Goal: Task Accomplishment & Management: Use online tool/utility

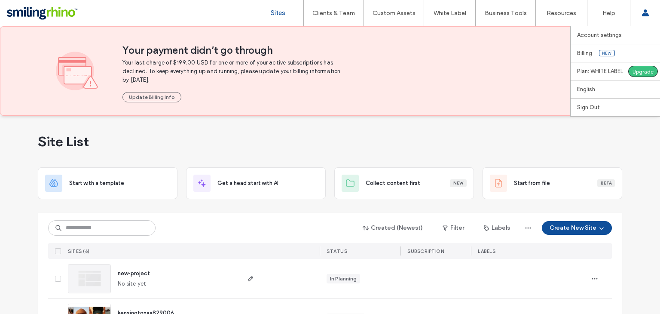
click at [660, 19] on div "Account settings Billing New Plan: WHITE LABEL Upgrade English Español ([GEOGRA…" at bounding box center [645, 13] width 30 height 26
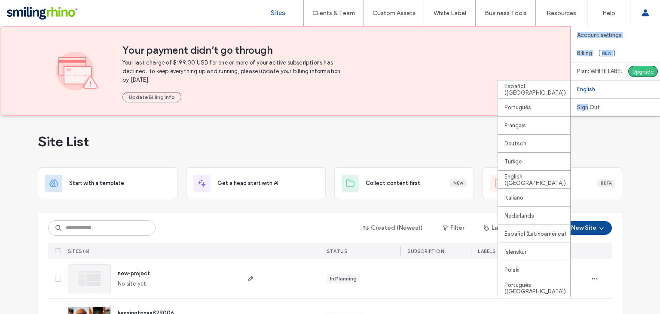
drag, startPoint x: 660, startPoint y: 19, endPoint x: 660, endPoint y: 88, distance: 68.8
click at [660, 26] on div "Account settings Billing New Plan: WHITE LABEL Upgrade English Español ([GEOGRA…" at bounding box center [645, 13] width 30 height 26
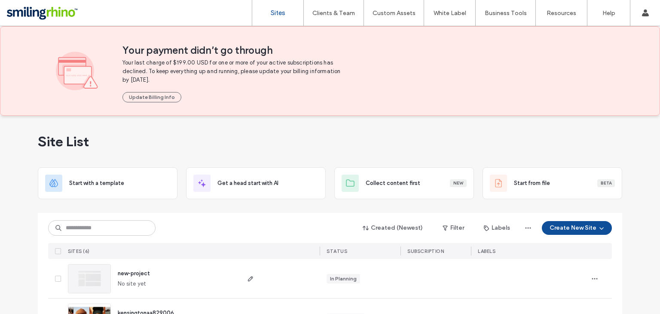
click at [636, 135] on div "Site List Start with a template Get a head start with AI Collect content first …" at bounding box center [330, 311] width 660 height 391
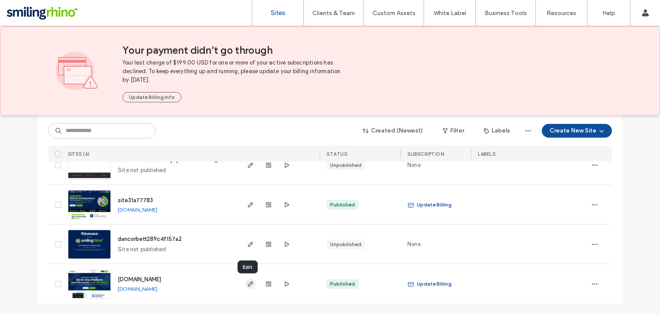
click at [247, 284] on icon "button" at bounding box center [250, 283] width 7 height 7
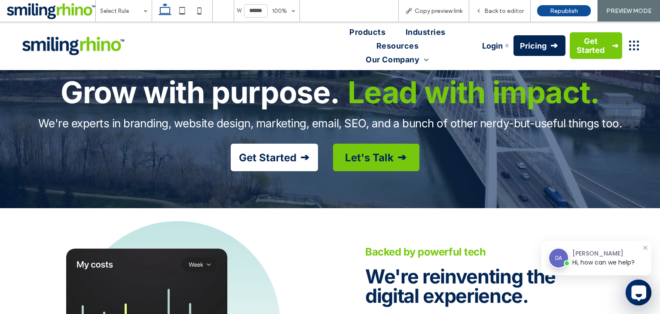
scroll to position [104, 0]
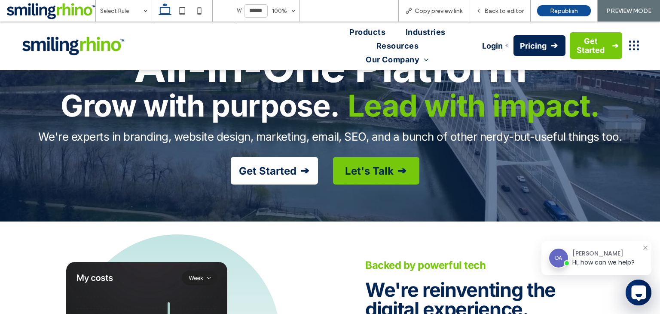
drag, startPoint x: 0, startPoint y: 21, endPoint x: 514, endPoint y: 31, distance: 514.4
click at [514, 10] on span "Back to editor" at bounding box center [504, 10] width 40 height 7
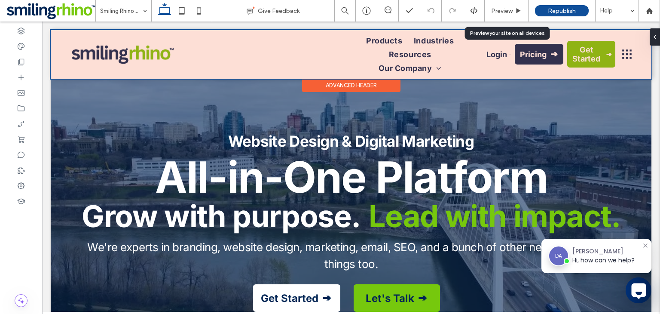
click at [382, 60] on div at bounding box center [351, 54] width 601 height 49
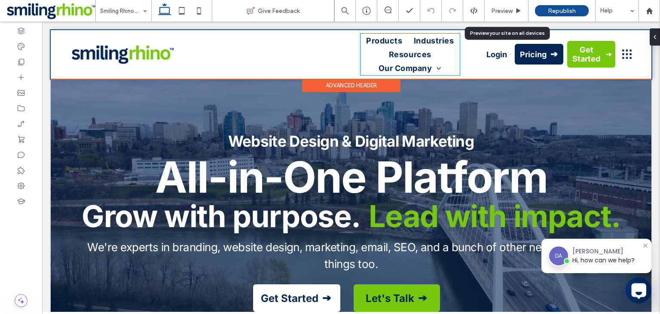
click at [382, 60] on ul "Products Industries Resources Our Company Careers" at bounding box center [410, 55] width 99 height 42
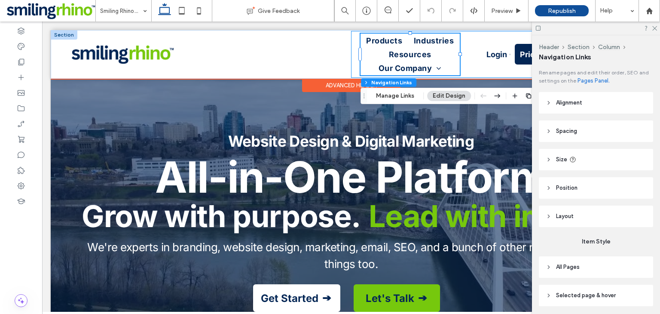
click at [351, 55] on div "Products Industries Resources Our Company Careers Login Pricing Get Started" at bounding box center [495, 54] width 288 height 47
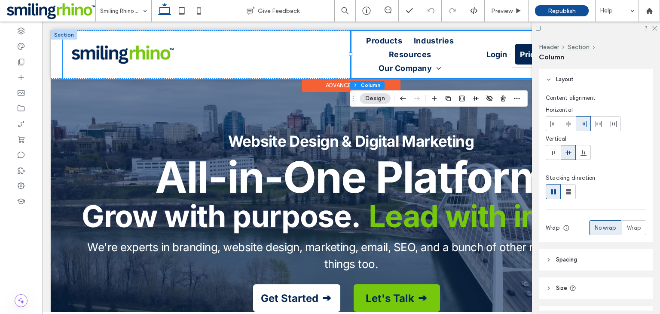
drag, startPoint x: 292, startPoint y: 54, endPoint x: 215, endPoint y: 62, distance: 77.3
click at [215, 62] on div at bounding box center [207, 54] width 288 height 47
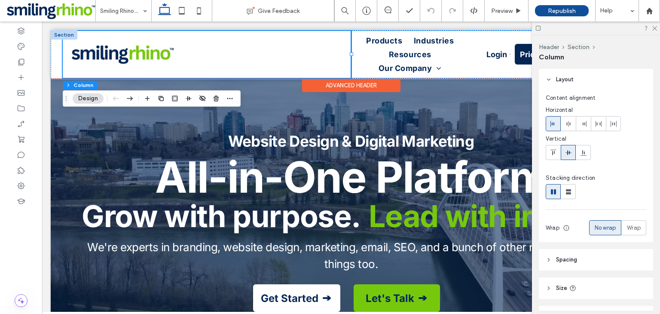
click at [351, 54] on div at bounding box center [351, 53] width 3 height 3
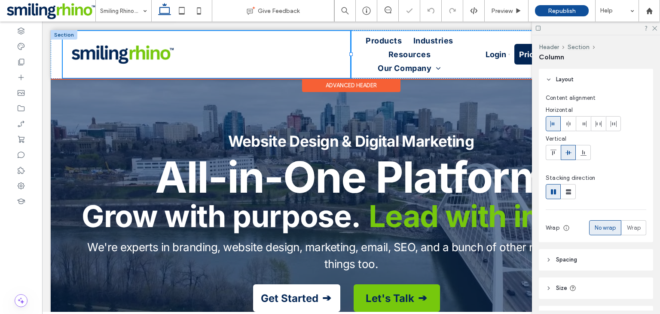
type input "*****"
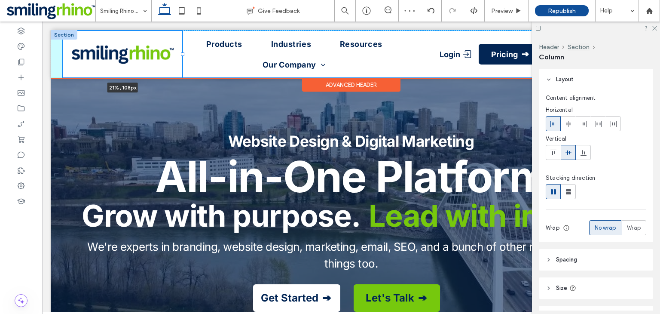
drag, startPoint x: 351, startPoint y: 54, endPoint x: 183, endPoint y: 64, distance: 168.3
click at [183, 64] on div "21% , 108px Products Industries Resources Our Company Careers Login Pricing Get…" at bounding box center [351, 54] width 601 height 48
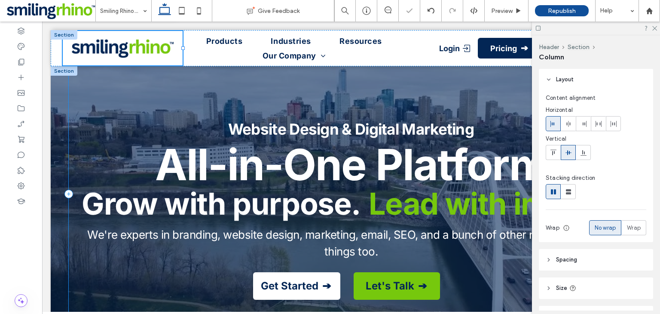
type input "**"
type input "*****"
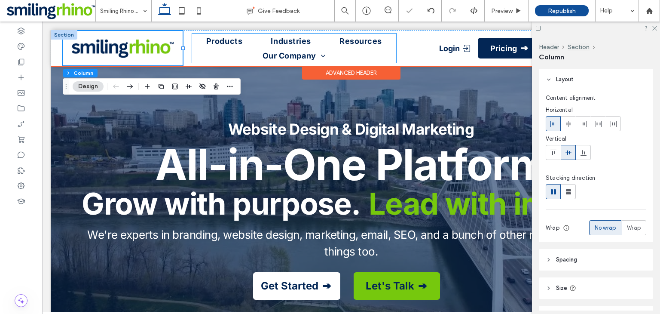
click at [375, 53] on ul "Products Industries Resources Our Company Careers" at bounding box center [294, 48] width 204 height 29
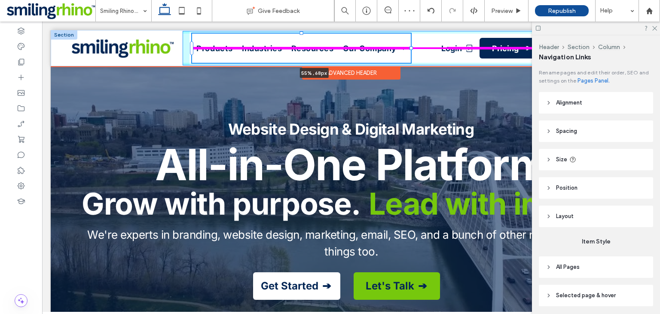
scroll to position [23, 0]
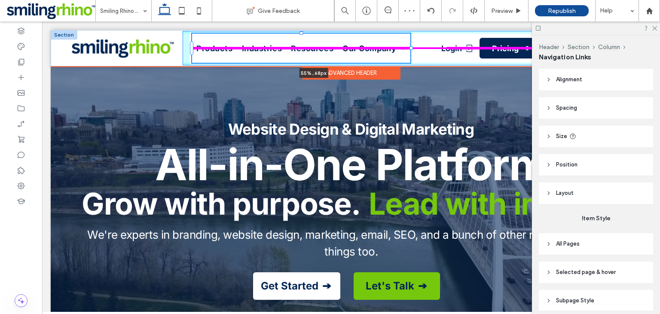
drag, startPoint x: 397, startPoint y: 49, endPoint x: 681, endPoint y: 69, distance: 285.1
click at [436, 58] on div "Products Industries Resources Our Company Careers 55% , 68px Login Pricing Get …" at bounding box center [351, 48] width 601 height 36
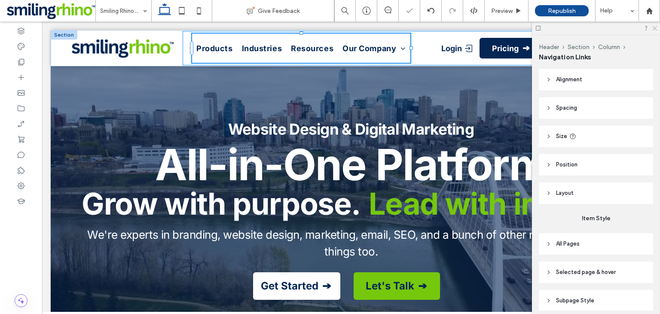
click at [656, 28] on icon at bounding box center [654, 28] width 6 height 6
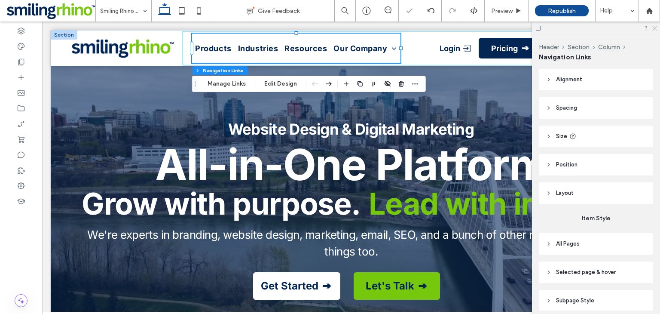
type input "**"
type input "****"
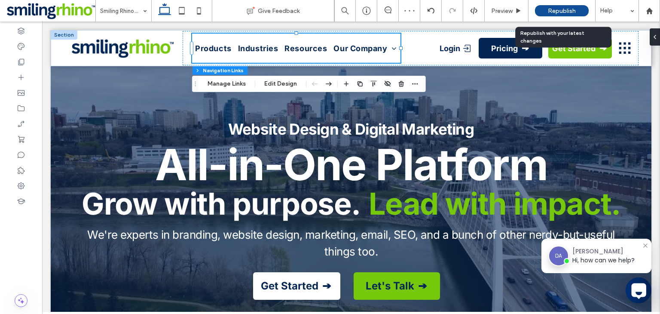
click at [585, 11] on div "Republish" at bounding box center [562, 10] width 54 height 11
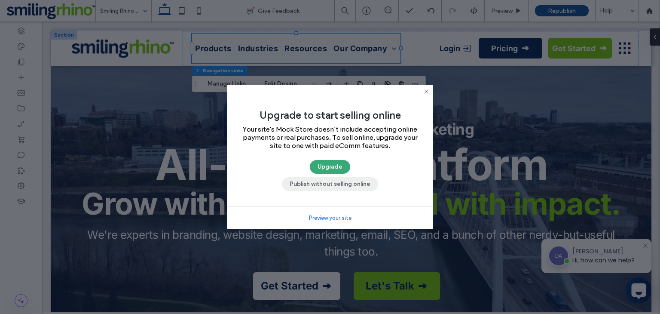
click at [325, 189] on button "Publish without selling online" at bounding box center [330, 184] width 96 height 14
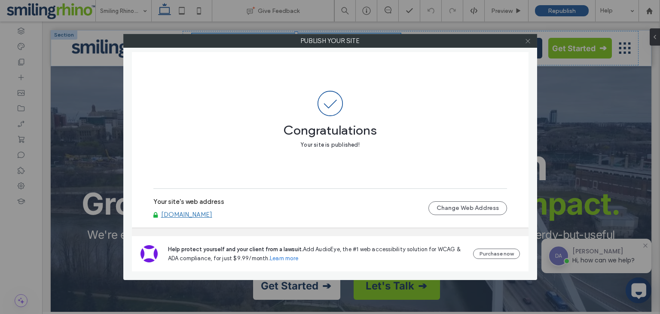
click at [527, 42] on icon at bounding box center [528, 41] width 6 height 6
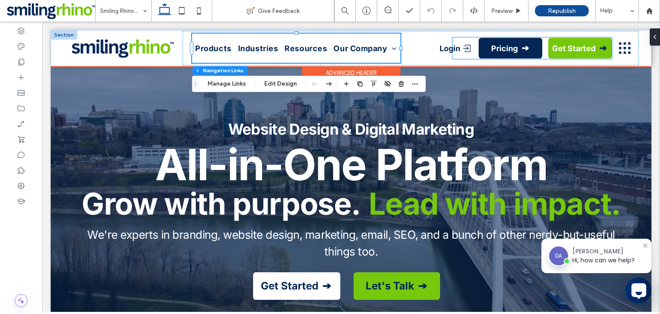
click at [575, 55] on link "Get Started" at bounding box center [580, 48] width 64 height 21
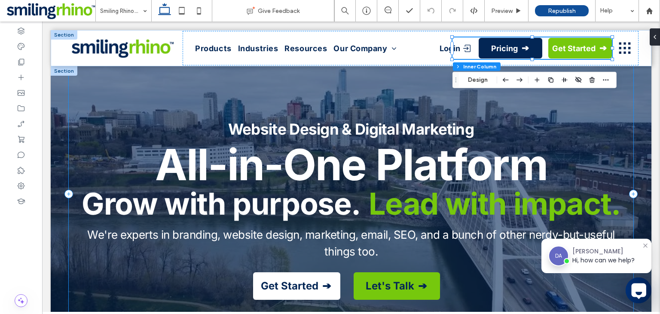
click at [578, 91] on div "Website Design & Digital Marketing All-in-One Platform Grow with purpose. Lead …" at bounding box center [351, 193] width 565 height 255
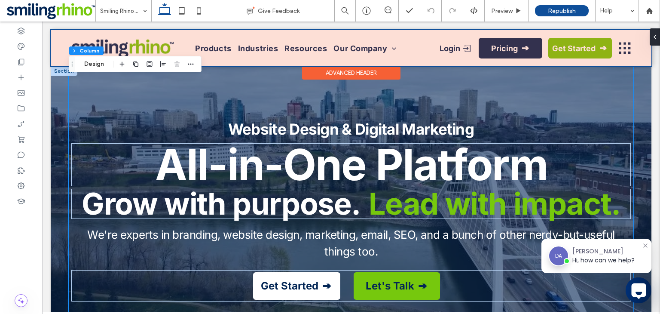
click at [559, 42] on div at bounding box center [351, 48] width 601 height 36
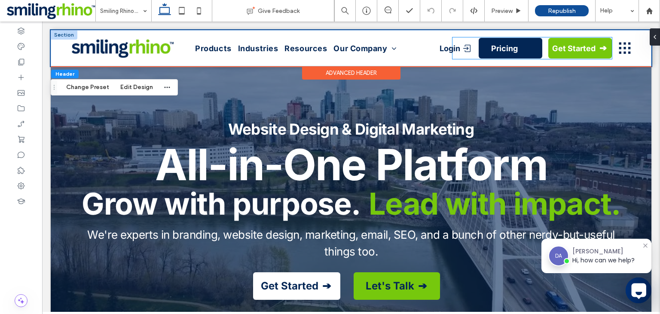
click at [528, 49] on span at bounding box center [525, 48] width 9 height 9
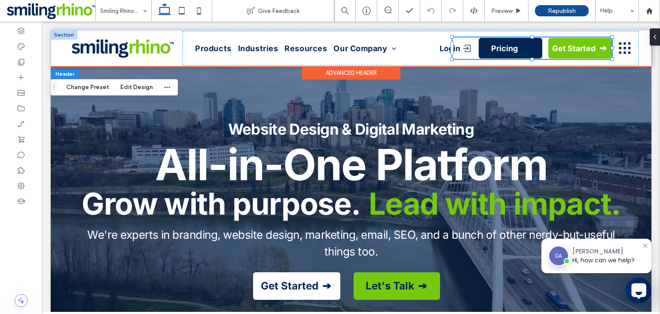
click at [518, 53] on link "Pricing" at bounding box center [511, 48] width 64 height 21
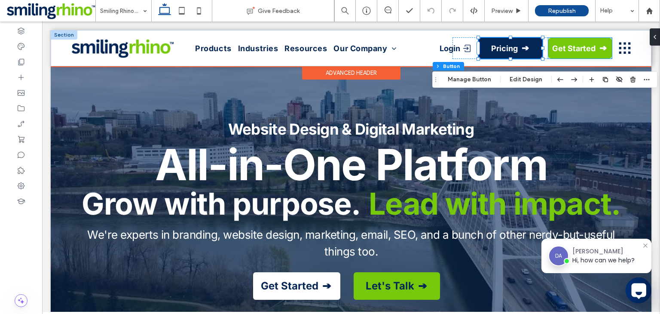
type input "**"
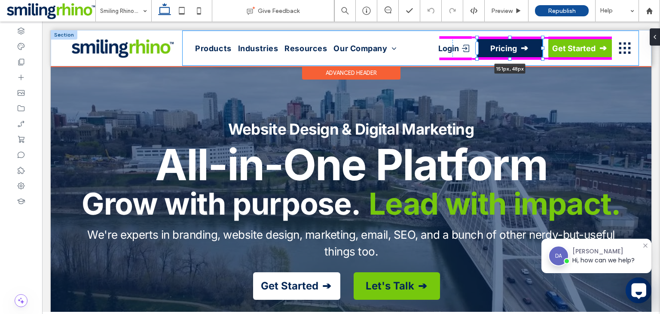
click at [545, 59] on div "Products Industries Resources Our Company Careers Login Pricing 151px , 48px Ge…" at bounding box center [351, 48] width 601 height 36
type input "***"
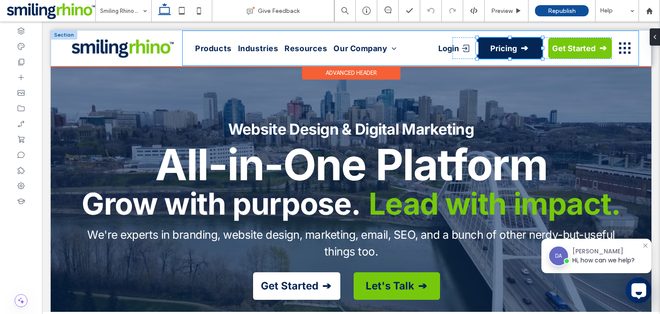
type input "***"
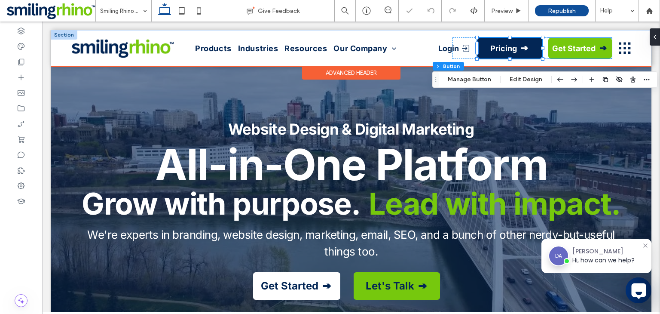
click at [571, 49] on span "Get Started" at bounding box center [573, 48] width 43 height 9
type input "**"
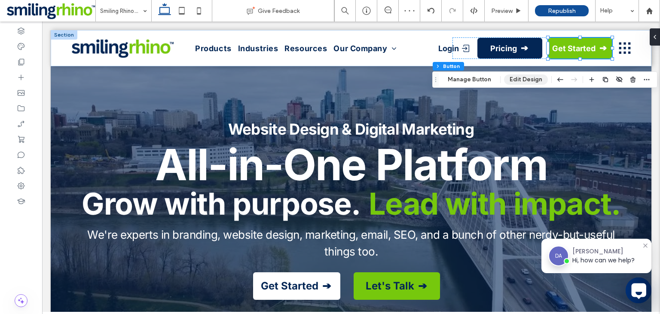
click at [521, 83] on button "Edit Design" at bounding box center [526, 79] width 44 height 10
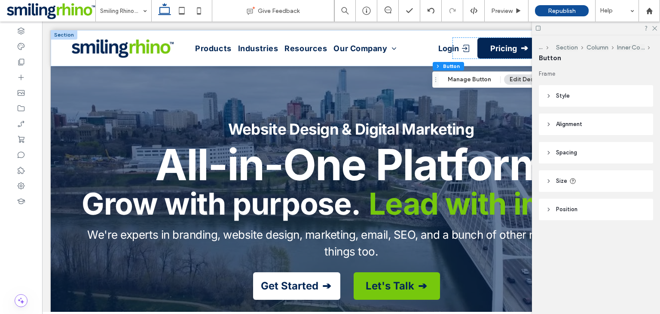
click at [578, 128] on header "Alignment" at bounding box center [596, 123] width 114 height 21
click at [552, 202] on header "Size" at bounding box center [596, 206] width 114 height 21
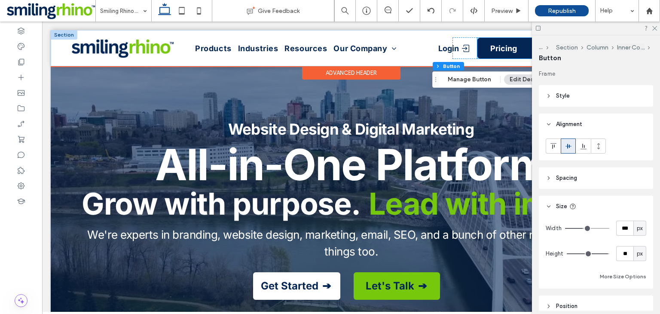
click at [498, 55] on link "Pricing" at bounding box center [509, 48] width 65 height 21
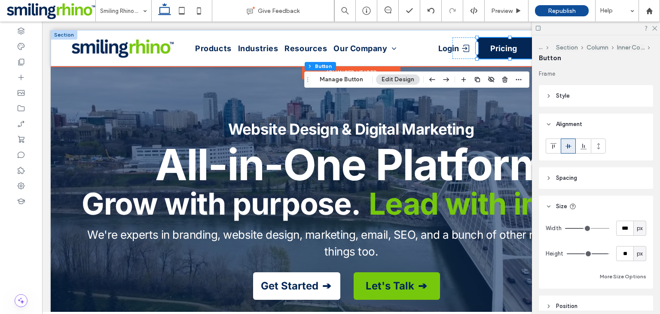
type input "**"
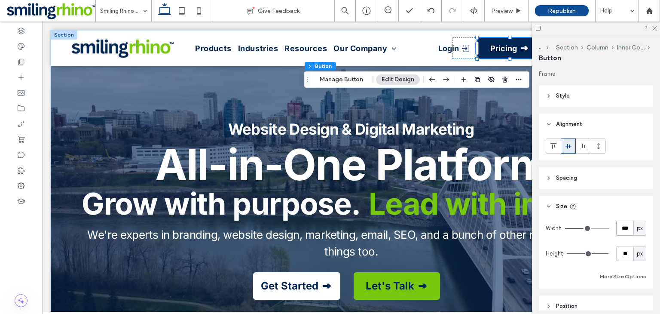
click at [626, 225] on input "***" at bounding box center [624, 227] width 17 height 15
type input "***"
click at [499, 257] on h6 "We're experts in branding, website design, marketing, email, SEO, and a bunch o…" at bounding box center [350, 243] width 559 height 34
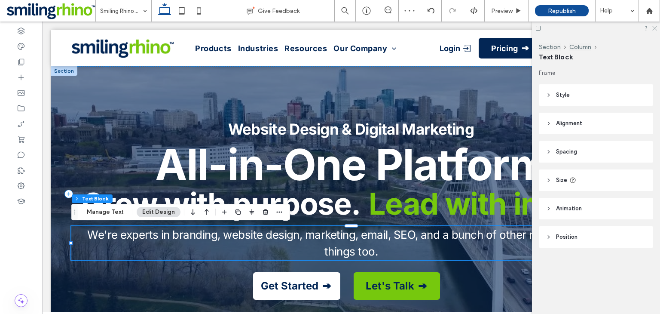
click at [652, 28] on icon at bounding box center [654, 28] width 6 height 6
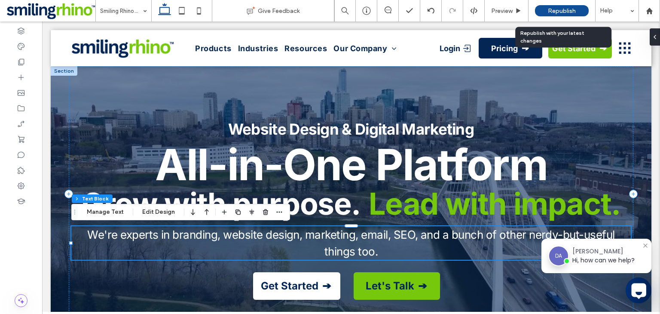
click at [572, 16] on div "Republish" at bounding box center [562, 10] width 54 height 11
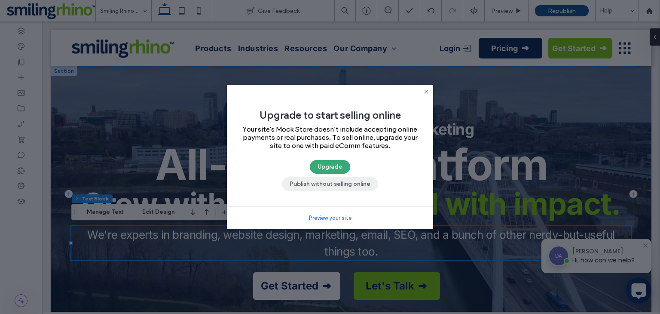
click at [355, 184] on button "Publish without selling online" at bounding box center [330, 184] width 96 height 14
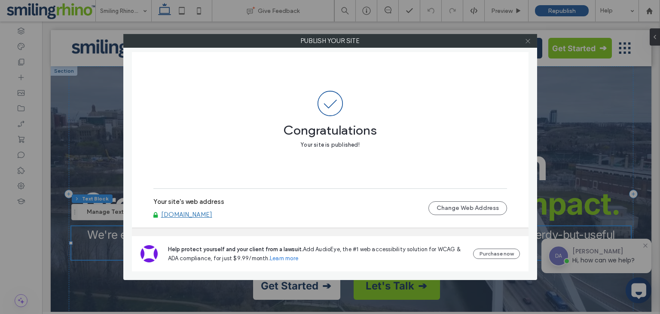
click at [526, 41] on icon at bounding box center [528, 41] width 6 height 6
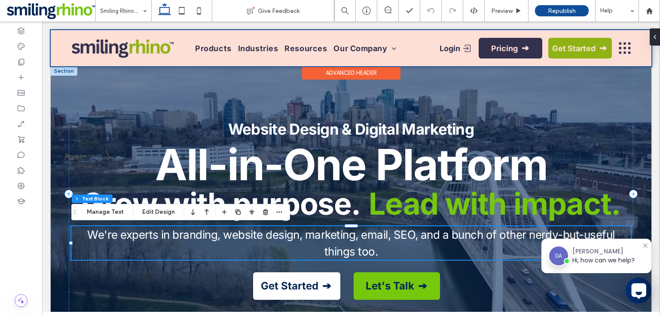
click at [88, 51] on div at bounding box center [351, 48] width 601 height 36
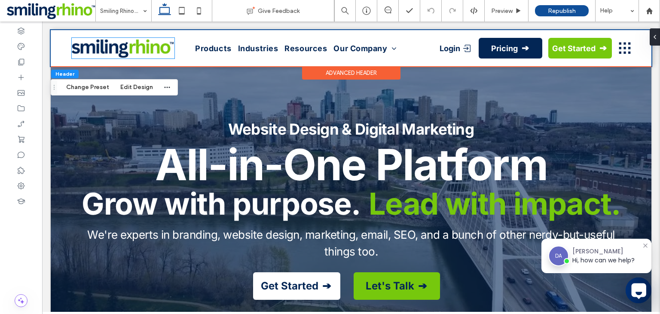
click at [88, 51] on img at bounding box center [123, 48] width 103 height 21
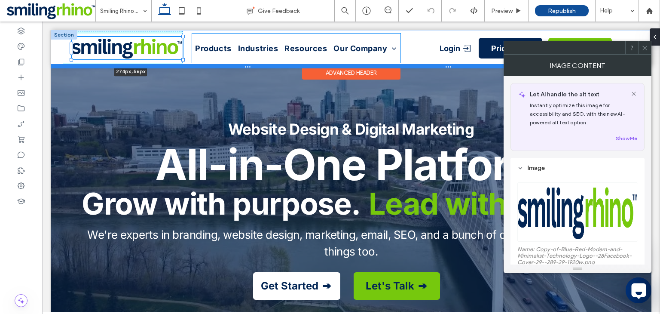
drag, startPoint x: 173, startPoint y: 58, endPoint x: 186, endPoint y: 67, distance: 15.7
click at [186, 66] on div "274px , 56px Products Industries Resources Our Company Careers Login Pricing Ge…" at bounding box center [351, 48] width 601 height 36
type input "***"
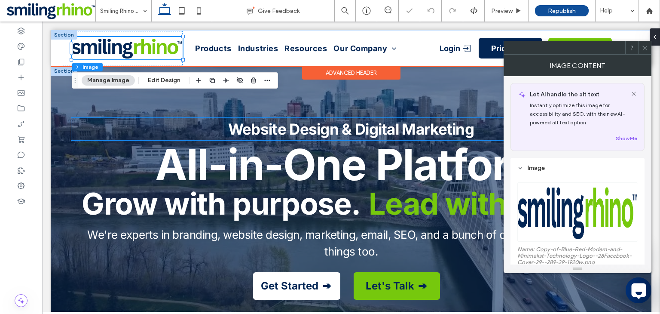
click at [195, 135] on p "Website Design & Digital Marketing" at bounding box center [350, 129] width 559 height 23
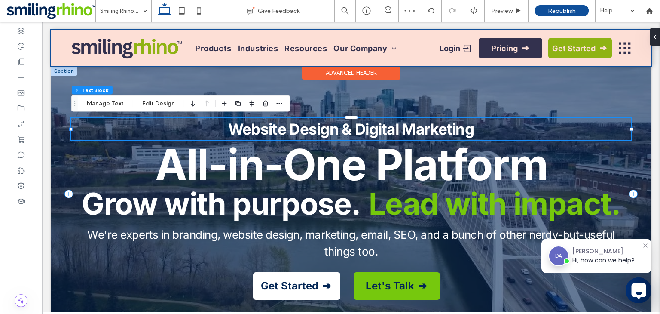
click at [82, 35] on div at bounding box center [351, 48] width 601 height 36
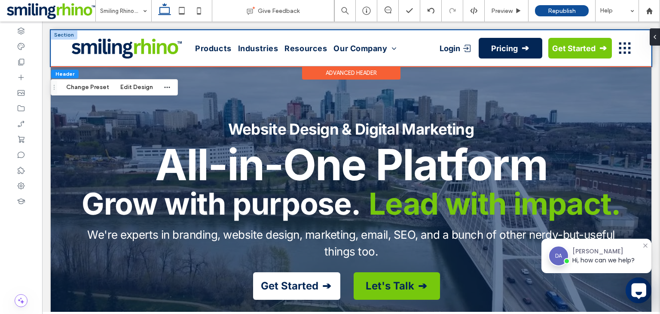
click at [134, 92] on div "Header Change Preset Edit Design" at bounding box center [114, 87] width 127 height 16
click at [139, 88] on button "Edit Design" at bounding box center [137, 87] width 44 height 10
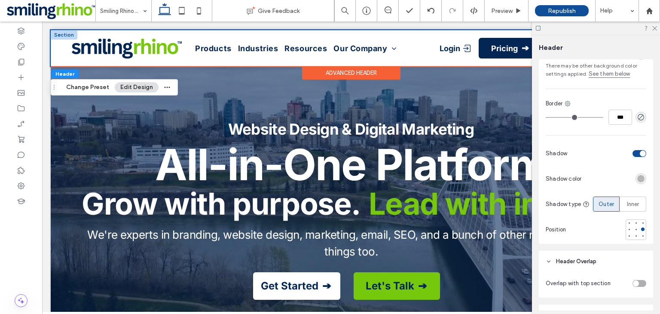
scroll to position [243, 0]
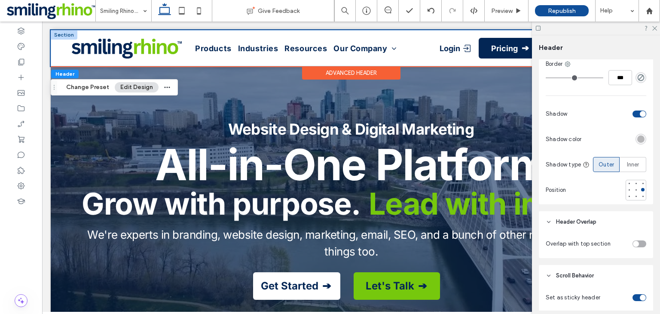
click at [636, 141] on div "rgba(0, 0, 0, 0.25)" at bounding box center [641, 139] width 11 height 11
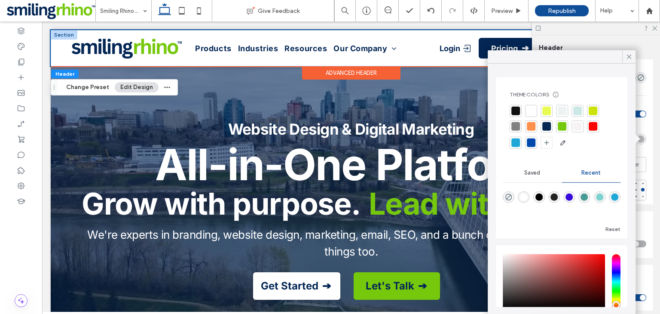
click at [532, 112] on div at bounding box center [531, 111] width 9 height 9
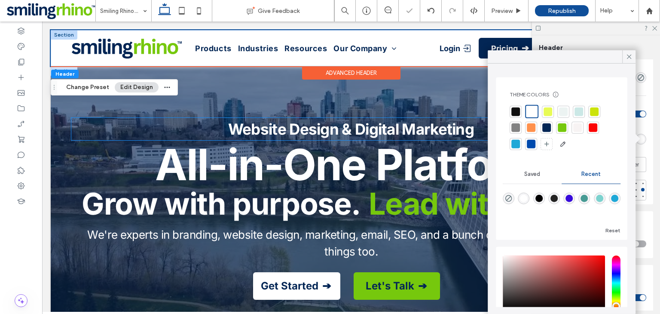
click at [302, 123] on strong "Website Design & Digital Marketing" at bounding box center [351, 129] width 246 height 18
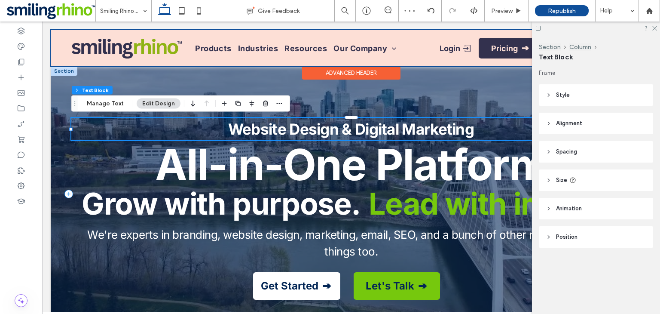
click at [428, 63] on div at bounding box center [351, 48] width 601 height 36
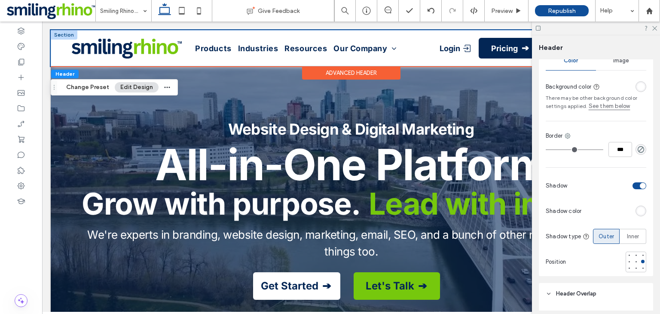
scroll to position [172, 0]
click at [643, 210] on div "rgba(255, 255, 255, 1)" at bounding box center [640, 210] width 7 height 7
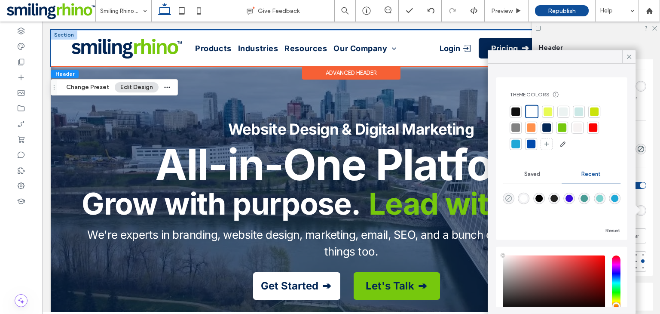
click at [506, 201] on use "rgba(0, 0, 0, 0)" at bounding box center [508, 198] width 6 height 6
type input "*******"
type input "*"
type input "**"
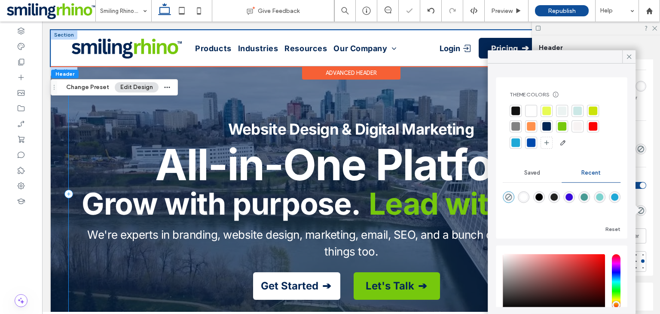
click at [391, 109] on div "Website Design & Digital Marketing All-in-One Platform Grow with purpose. Lead …" at bounding box center [351, 193] width 565 height 255
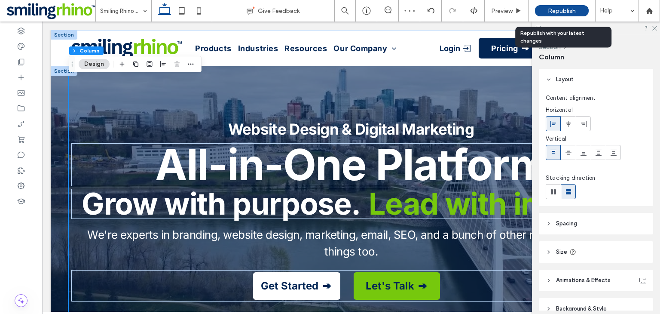
click at [552, 8] on span "Republish" at bounding box center [562, 10] width 28 height 7
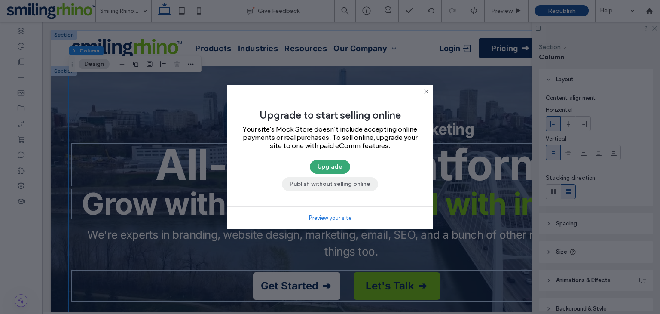
click at [340, 188] on button "Publish without selling online" at bounding box center [330, 184] width 96 height 14
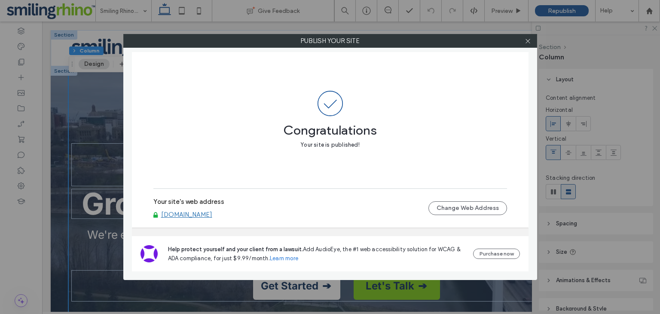
click at [524, 40] on div at bounding box center [528, 40] width 13 height 13
click at [526, 40] on icon at bounding box center [528, 41] width 6 height 6
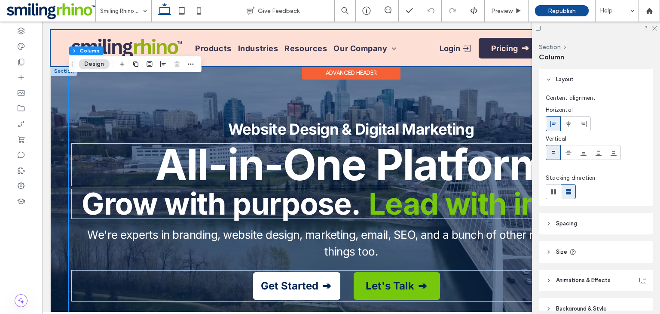
click at [482, 49] on div at bounding box center [351, 48] width 601 height 36
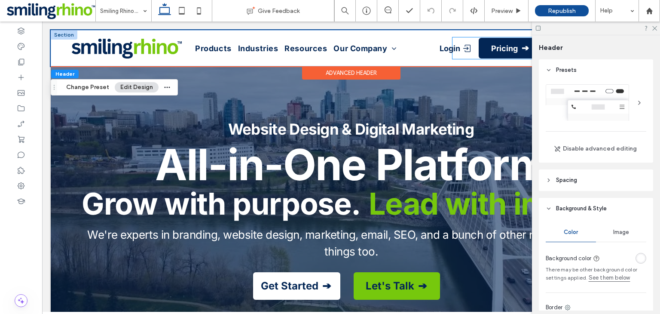
click at [477, 51] on div "Login Pricing Get Started" at bounding box center [531, 47] width 159 height 21
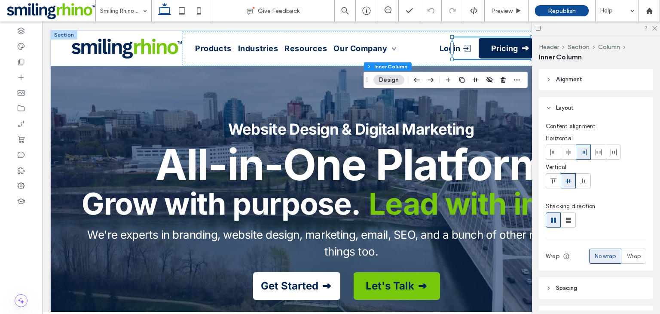
click at [477, 51] on div "Login Pricing Get Started" at bounding box center [531, 47] width 159 height 21
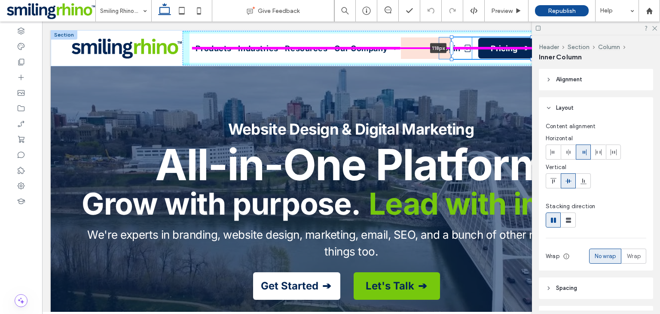
drag, startPoint x: 451, startPoint y: 50, endPoint x: 450, endPoint y: 55, distance: 5.3
click at [450, 55] on div "Products Industries Resources Our Company Careers Login Pricing Get Started 118…" at bounding box center [351, 48] width 601 height 36
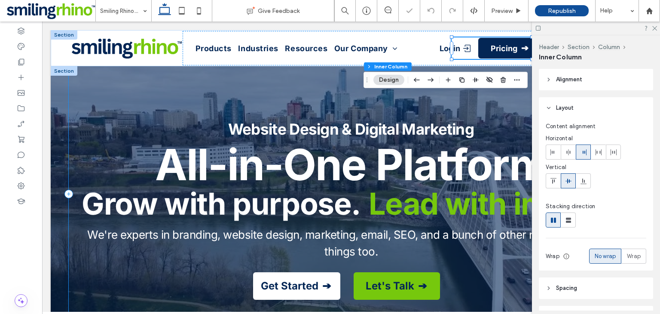
click at [460, 98] on div "Website Design & Digital Marketing All-in-One Platform Grow with purpose. Lead …" at bounding box center [351, 193] width 565 height 255
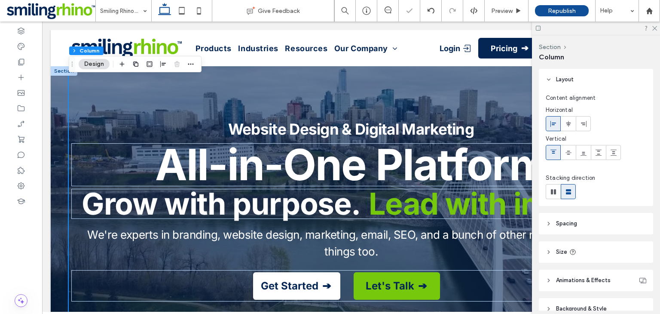
click at [653, 31] on div at bounding box center [596, 27] width 128 height 13
click at [657, 28] on icon at bounding box center [654, 28] width 6 height 6
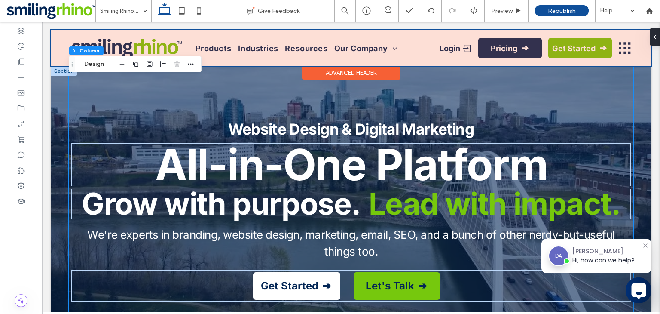
click at [456, 48] on div at bounding box center [351, 48] width 601 height 36
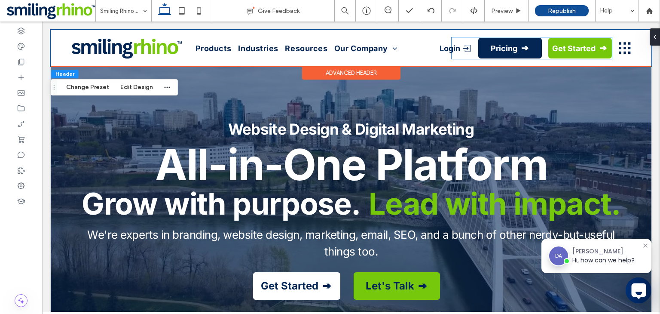
click at [456, 48] on span "Login" at bounding box center [450, 48] width 21 height 9
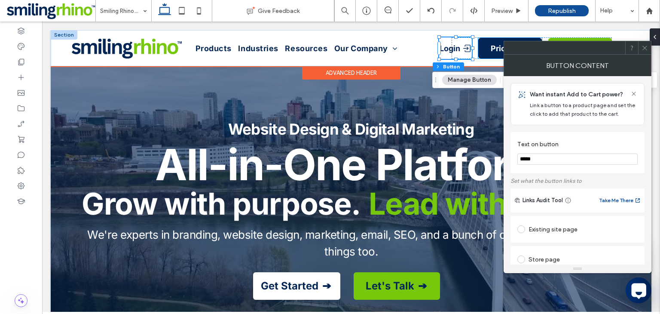
type input "**"
click at [479, 49] on link "Pricing" at bounding box center [510, 48] width 64 height 21
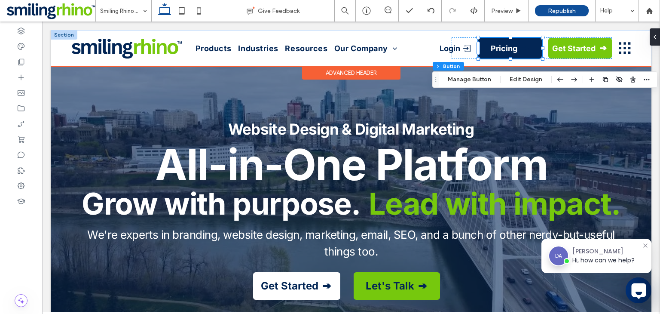
type input "**"
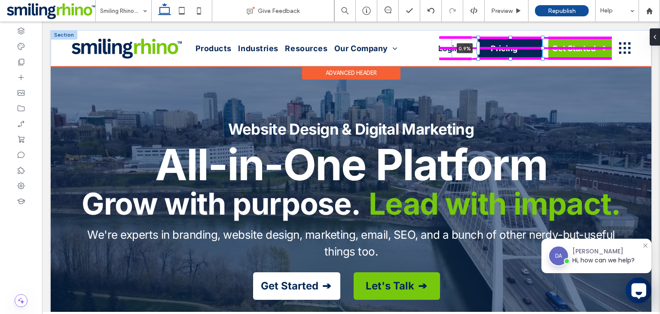
click at [480, 50] on div "Products Industries Resources Our Company Careers Login Pricing 0.9% Get Started" at bounding box center [351, 48] width 601 height 36
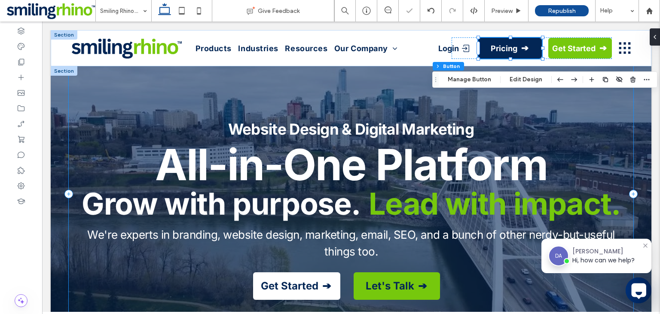
click at [506, 116] on div "Website Design & Digital Marketing All-in-One Platform Grow with purpose. Lead …" at bounding box center [351, 193] width 565 height 255
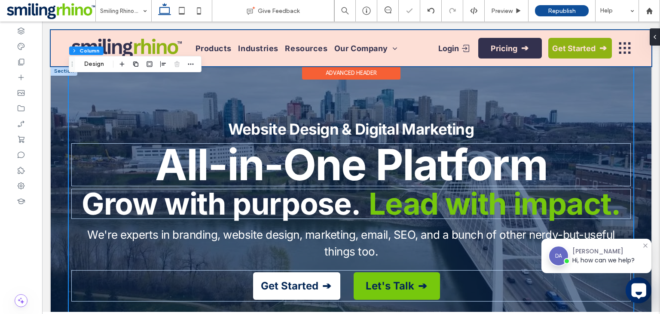
click at [488, 52] on div at bounding box center [351, 48] width 601 height 36
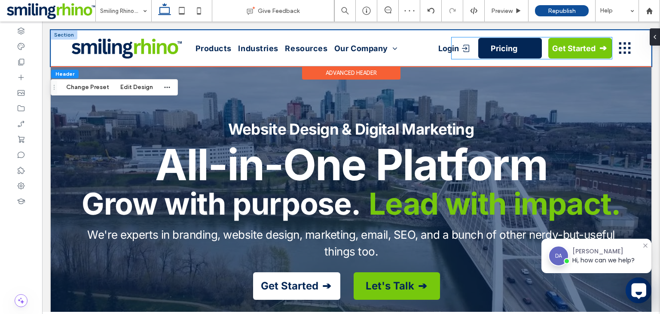
click at [483, 49] on link "Pricing" at bounding box center [510, 48] width 64 height 21
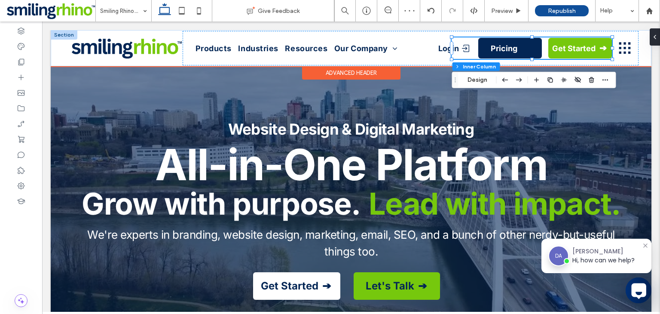
click at [480, 49] on link "Pricing" at bounding box center [510, 48] width 64 height 21
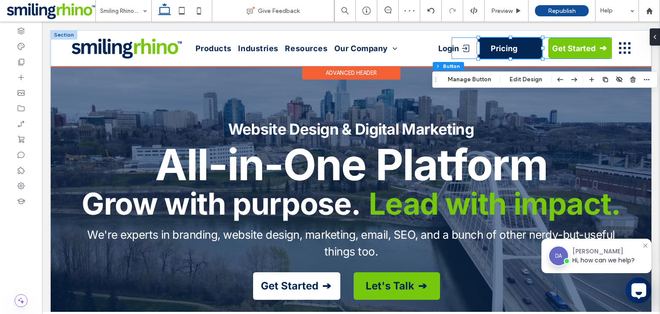
type input "**"
click at [480, 49] on link "Pricing" at bounding box center [510, 48] width 64 height 21
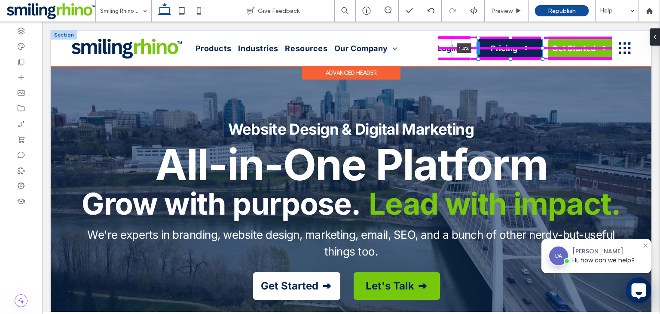
click at [479, 49] on div at bounding box center [478, 48] width 3 height 14
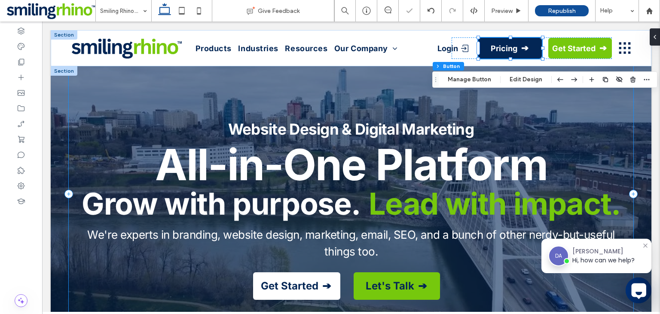
click at [487, 114] on div "Website Design & Digital Marketing All-in-One Platform Grow with purpose. Lead …" at bounding box center [351, 193] width 565 height 255
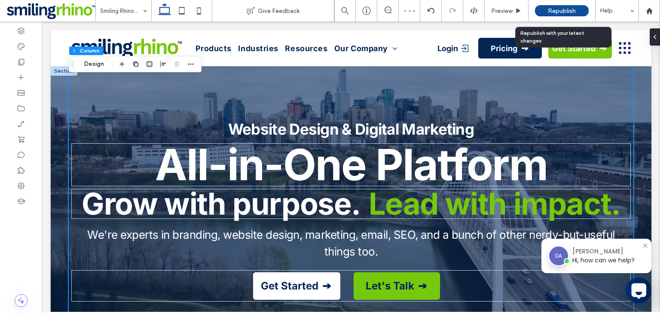
click at [551, 15] on div "Republish" at bounding box center [562, 10] width 54 height 11
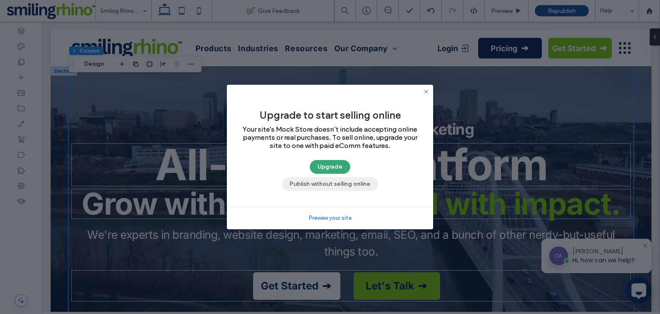
click at [322, 179] on button "Publish without selling online" at bounding box center [330, 184] width 96 height 14
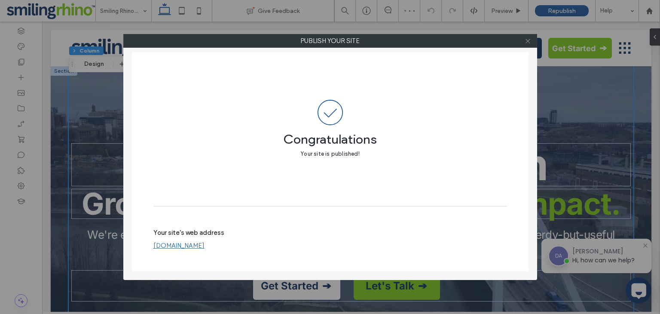
click at [526, 38] on icon at bounding box center [528, 41] width 6 height 6
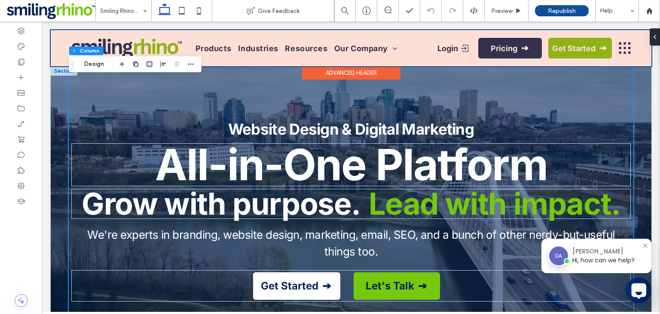
click at [612, 52] on div at bounding box center [351, 48] width 601 height 36
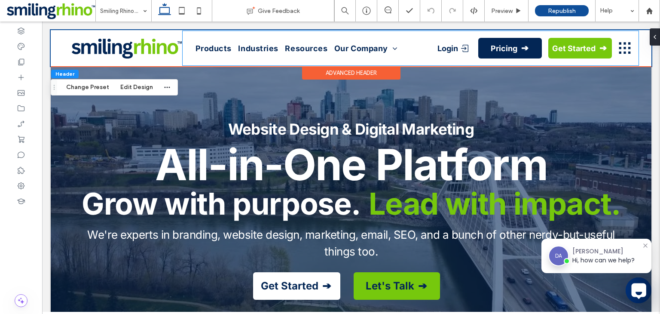
click at [612, 52] on div "Products Industries Resources Our Company Careers Login Pricing Get Started" at bounding box center [411, 48] width 456 height 34
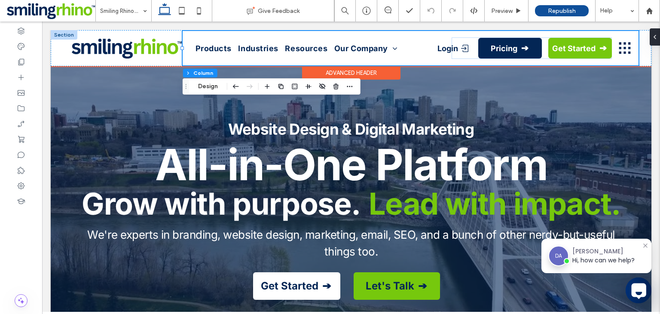
click at [612, 52] on div "Products Industries Resources Our Company Careers Login Pricing Get Started" at bounding box center [411, 48] width 456 height 34
click at [618, 49] on icon at bounding box center [625, 47] width 14 height 15
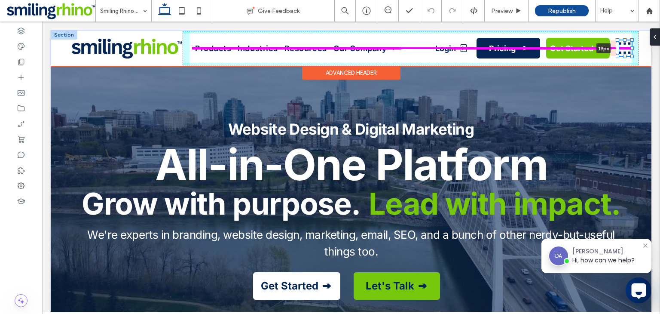
click at [620, 49] on div "Products Industries Resources Our Company Careers Login Pricing Get Started 19px" at bounding box center [351, 48] width 601 height 36
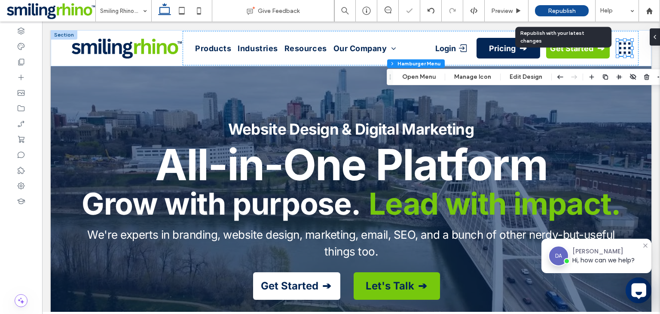
click at [578, 15] on div "Republish" at bounding box center [562, 10] width 54 height 11
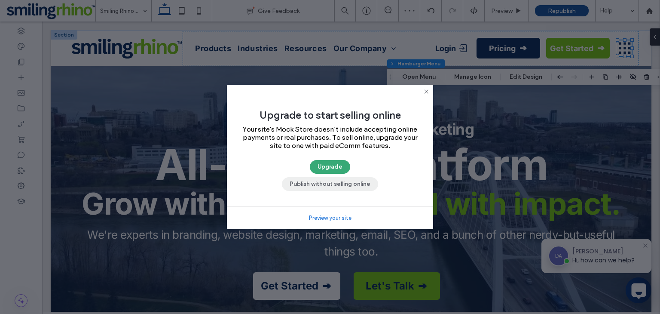
click at [361, 185] on button "Publish without selling online" at bounding box center [330, 184] width 96 height 14
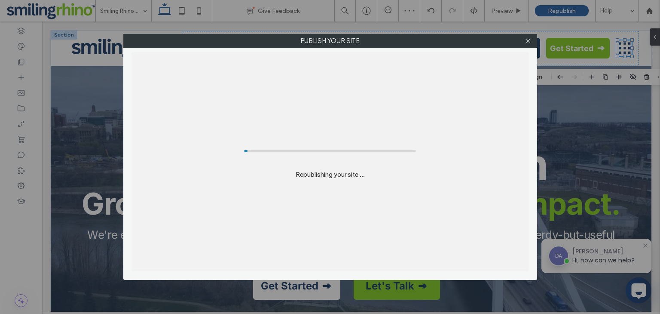
click at [652, 129] on div "Publish your site Republishing your site ..." at bounding box center [330, 157] width 660 height 314
click at [597, 123] on div "Publish your site Republishing your site ..." at bounding box center [330, 157] width 660 height 314
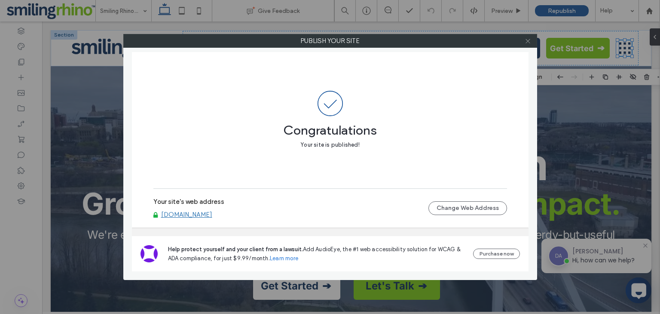
click at [527, 41] on icon at bounding box center [528, 41] width 6 height 6
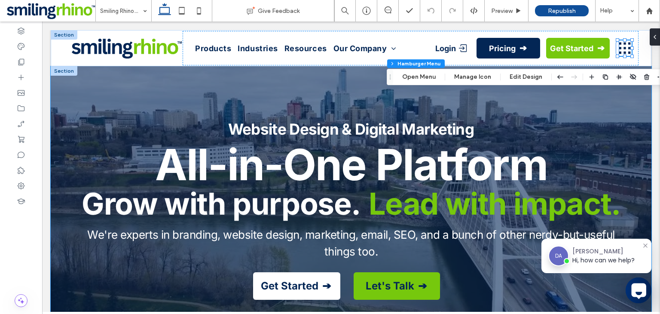
click at [650, 130] on div "Website Design & Digital Marketing All-in-One Platform Grow with purpose. Lead …" at bounding box center [351, 193] width 601 height 255
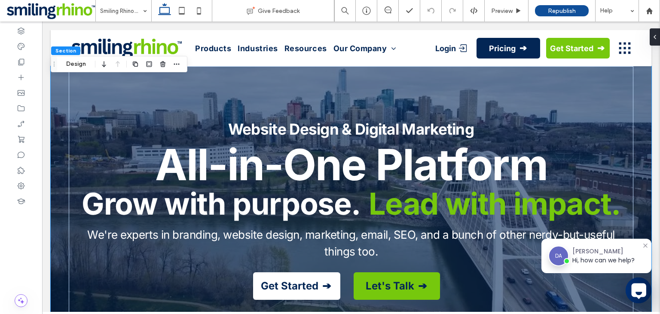
click at [650, 79] on div "Website Design & Digital Marketing All-in-One Platform Grow with purpose. Lead …" at bounding box center [351, 193] width 601 height 255
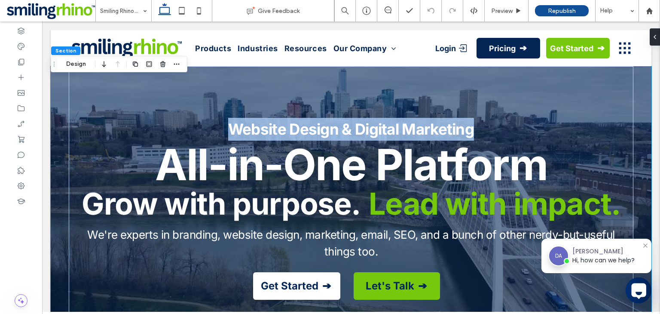
drag, startPoint x: 660, startPoint y: 53, endPoint x: 660, endPoint y: 80, distance: 27.5
click at [642, 90] on div "Website Design & Digital Marketing All-in-One Platform Grow with purpose. Lead …" at bounding box center [351, 193] width 601 height 255
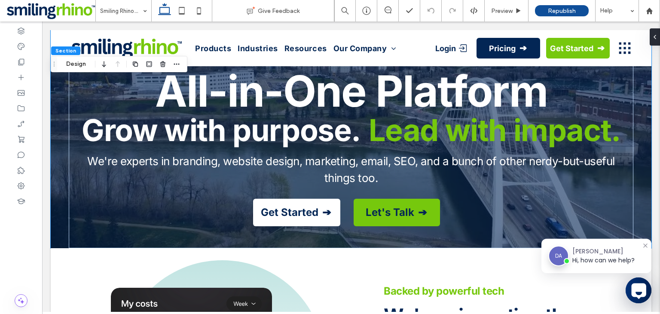
scroll to position [164, 0]
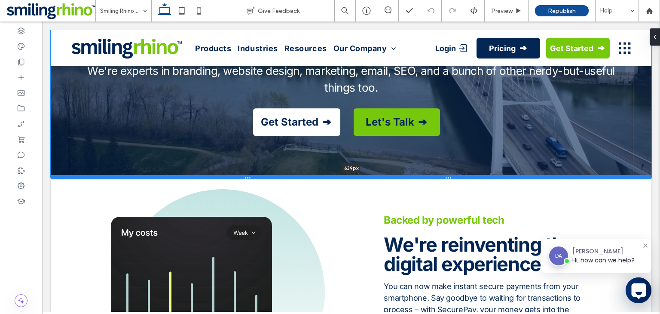
drag, startPoint x: 425, startPoint y: 157, endPoint x: 430, endPoint y: 176, distance: 20.0
click at [430, 176] on div at bounding box center [351, 177] width 601 height 4
type input "***"
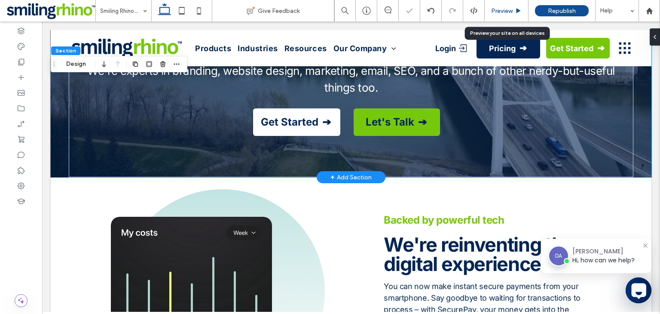
click at [512, 10] on span "Preview" at bounding box center [501, 10] width 21 height 7
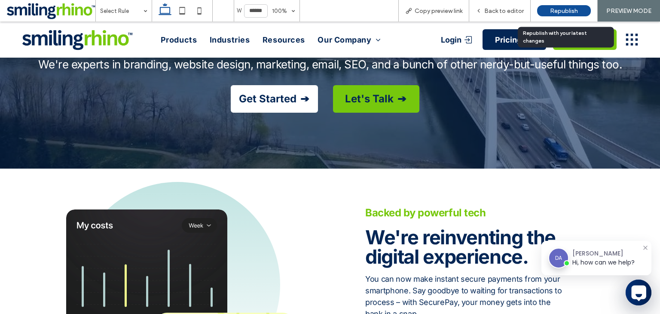
click at [555, 12] on span "Republish" at bounding box center [564, 10] width 28 height 7
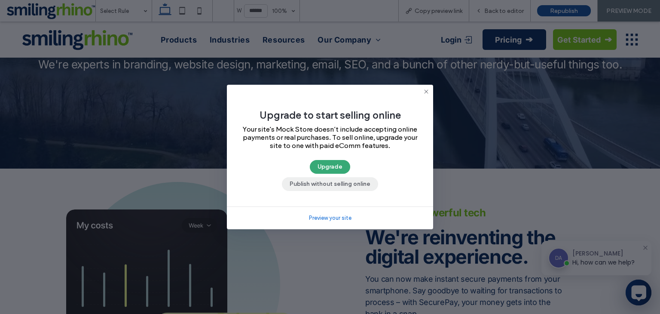
click at [323, 181] on button "Publish without selling online" at bounding box center [330, 184] width 96 height 14
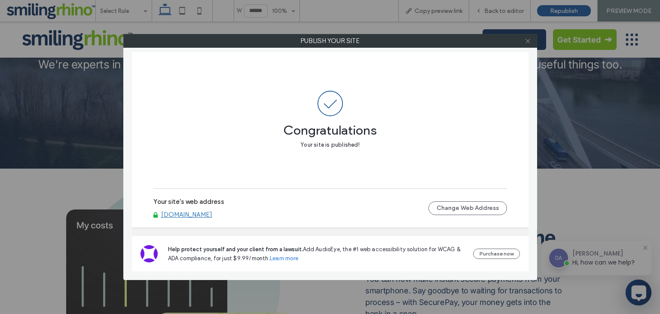
click at [528, 41] on icon at bounding box center [528, 41] width 6 height 6
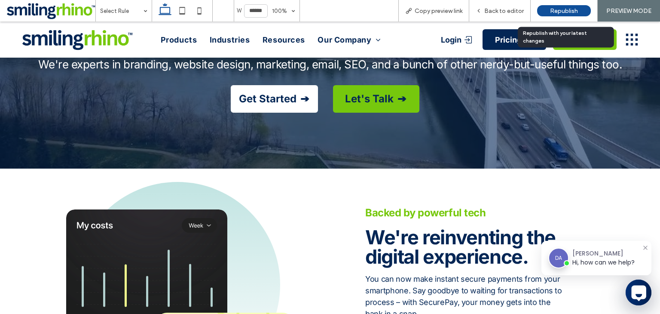
click at [557, 6] on div "Republish" at bounding box center [564, 10] width 54 height 11
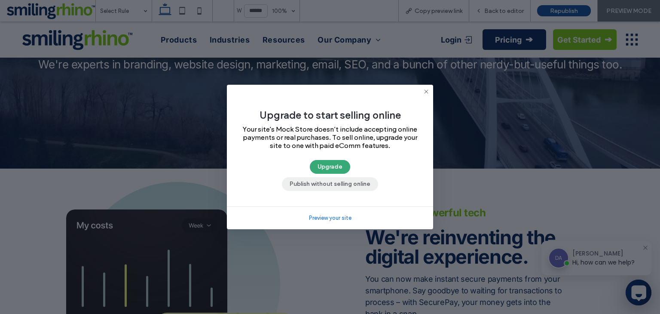
click at [301, 180] on button "Publish without selling online" at bounding box center [330, 184] width 96 height 14
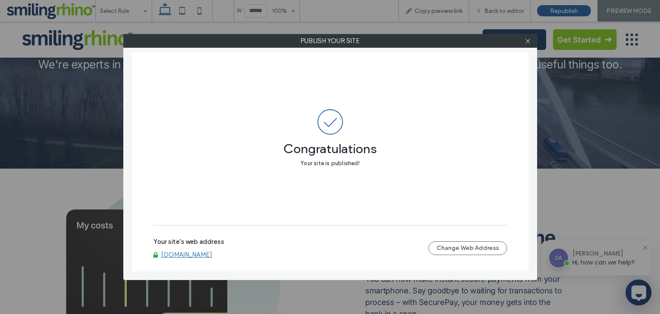
click at [565, 9] on div "Publish your site Congratulations Your site is published! Your site's web addre…" at bounding box center [330, 157] width 660 height 314
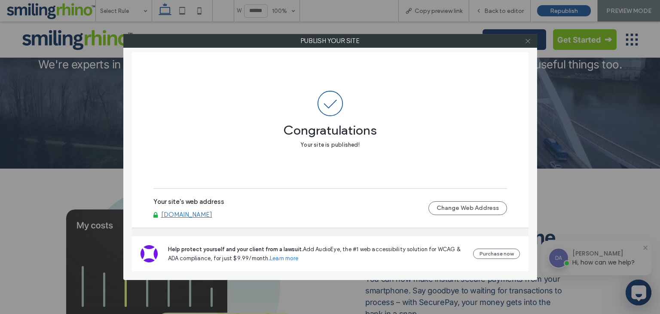
click at [526, 46] on span at bounding box center [528, 40] width 6 height 13
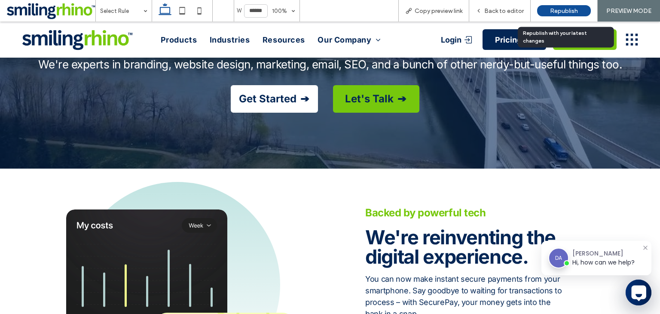
click at [569, 9] on span "Republish" at bounding box center [564, 10] width 28 height 7
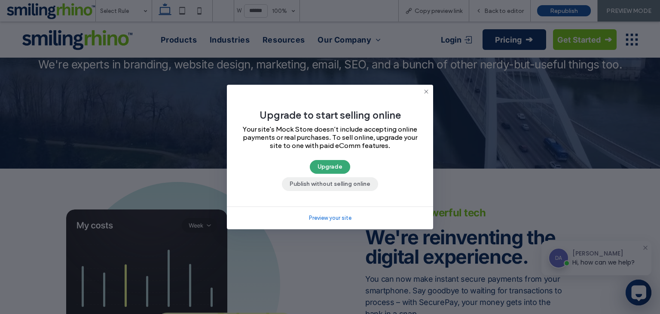
click at [358, 188] on button "Publish without selling online" at bounding box center [330, 184] width 96 height 14
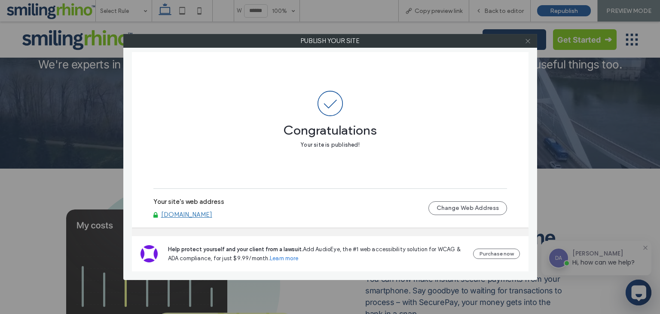
click at [530, 40] on icon at bounding box center [528, 41] width 6 height 6
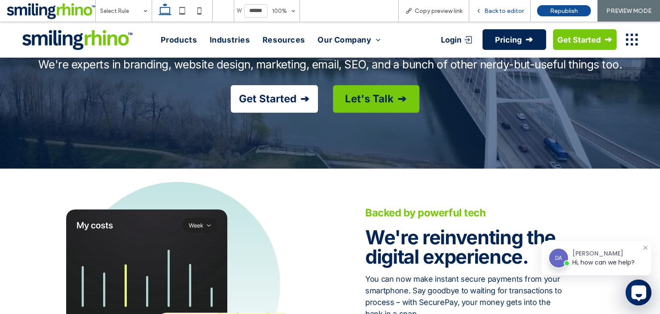
click at [518, 7] on span "Back to editor" at bounding box center [504, 10] width 40 height 7
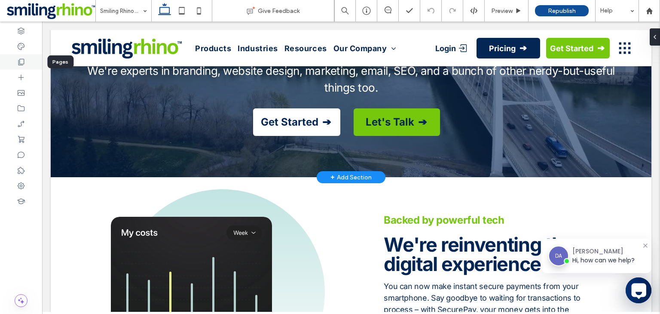
click at [29, 62] on div at bounding box center [21, 61] width 42 height 15
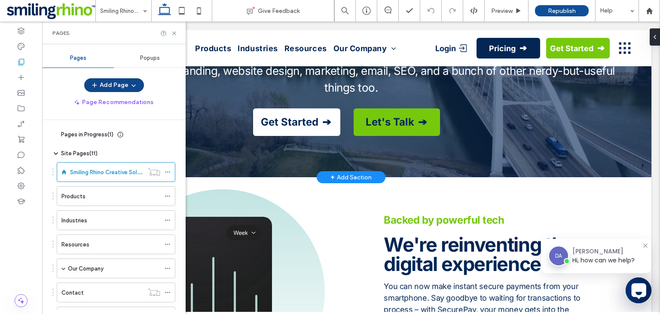
click at [119, 88] on button "Add Page" at bounding box center [114, 85] width 60 height 14
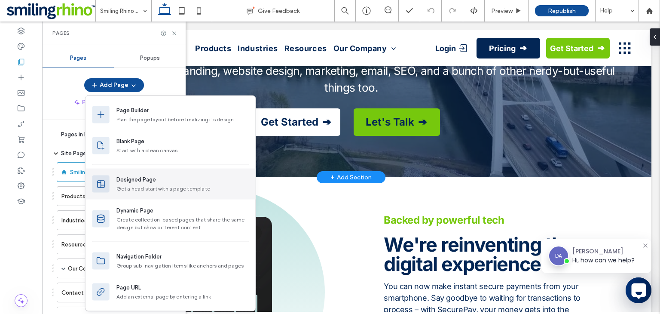
click at [190, 194] on div "Designed Page Get a head start with a page template" at bounding box center [171, 183] width 170 height 31
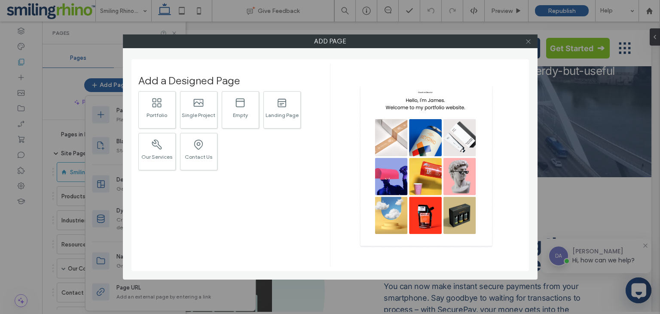
click at [529, 40] on use at bounding box center [528, 41] width 4 height 4
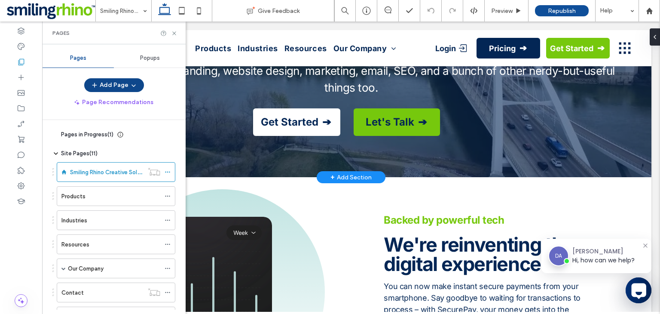
click at [122, 89] on button "Add Page" at bounding box center [114, 85] width 60 height 14
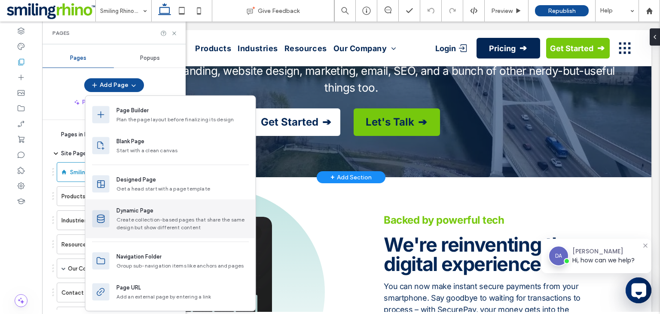
click at [180, 214] on div "Dynamic Page" at bounding box center [182, 210] width 132 height 9
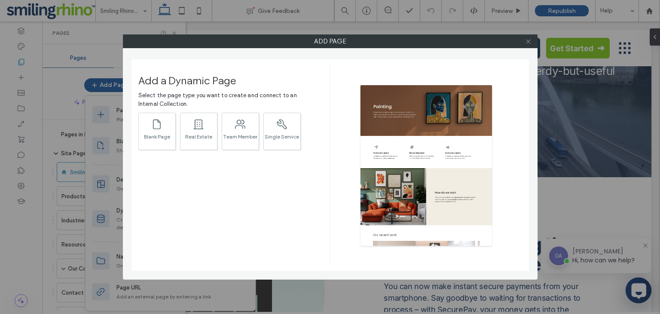
click at [531, 43] on icon at bounding box center [528, 41] width 6 height 6
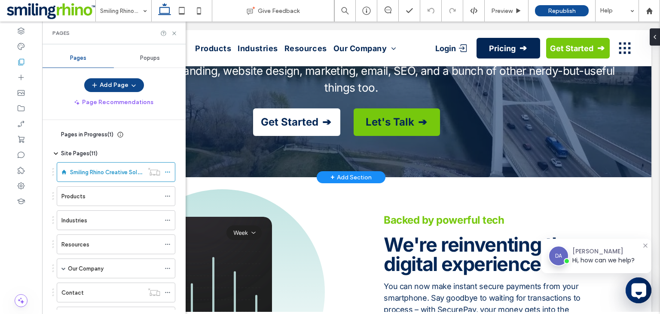
click at [133, 91] on span "button" at bounding box center [132, 85] width 9 height 13
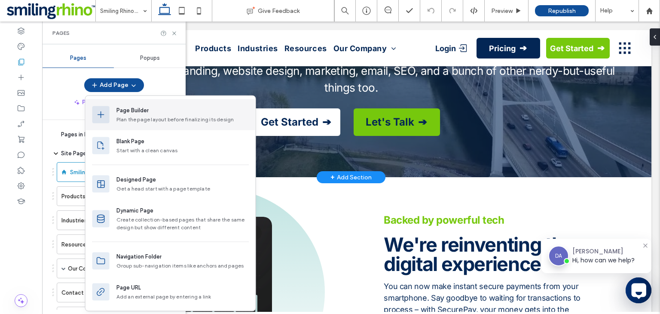
click at [141, 126] on div "Page Builder Plan the page layout before finalizing its design" at bounding box center [171, 114] width 170 height 31
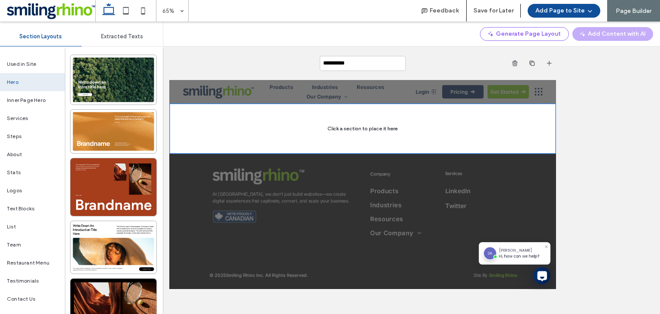
click at [42, 13] on span at bounding box center [50, 10] width 89 height 17
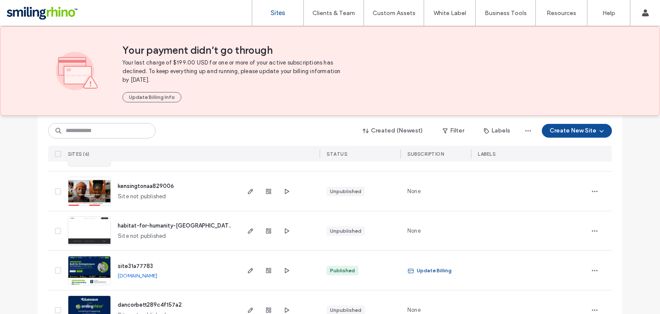
scroll to position [193, 0]
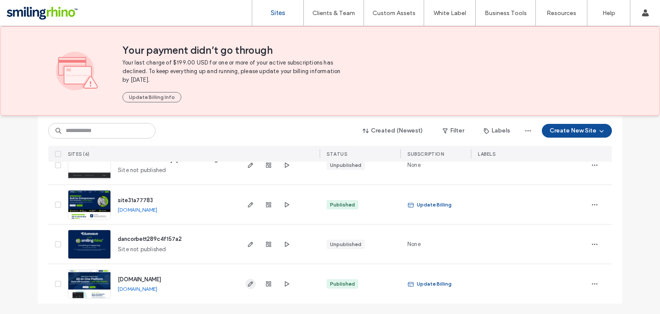
click at [247, 287] on icon "button" at bounding box center [250, 283] width 7 height 7
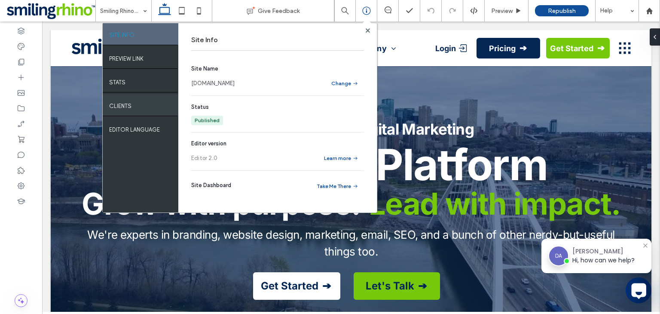
click at [137, 109] on div "Clients" at bounding box center [141, 104] width 76 height 21
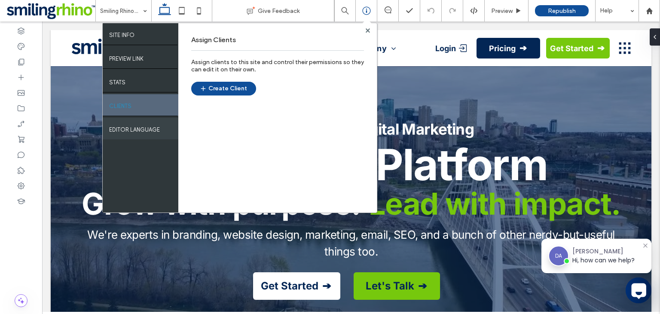
click at [136, 131] on label "EDITOR LANGUAGE" at bounding box center [134, 127] width 51 height 11
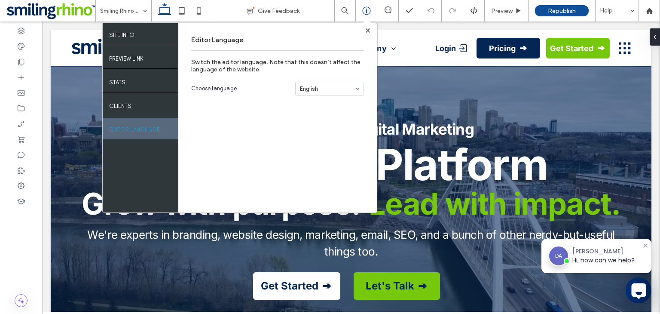
click at [366, 24] on span at bounding box center [367, 23] width 9 height 8
click at [621, 17] on div "Help" at bounding box center [617, 10] width 43 height 21
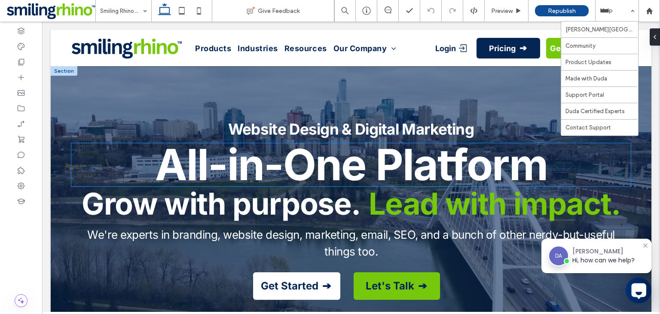
click at [530, 178] on strong "All-in-One Platform" at bounding box center [351, 164] width 392 height 52
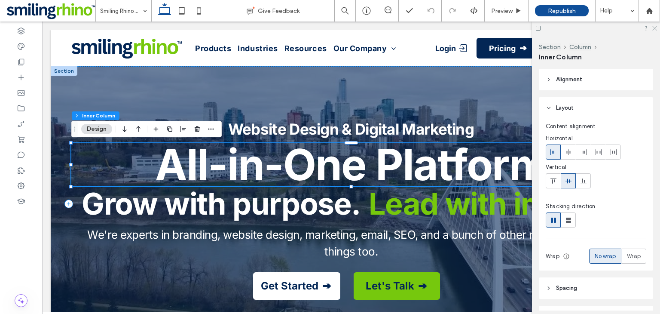
click at [654, 30] on icon at bounding box center [654, 28] width 6 height 6
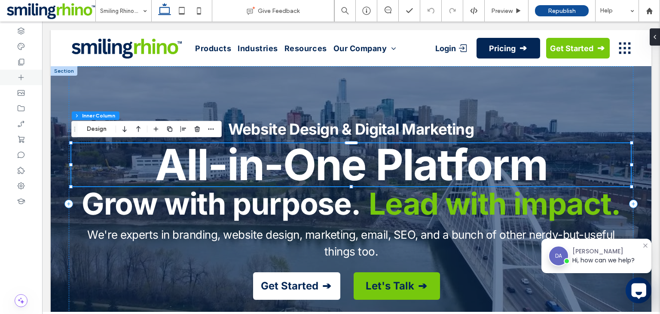
click at [20, 75] on icon at bounding box center [21, 77] width 9 height 9
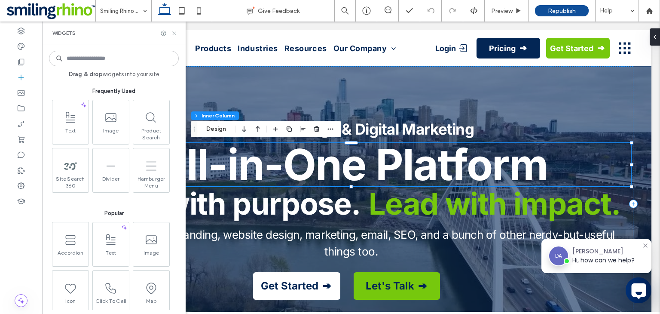
click at [176, 34] on icon at bounding box center [174, 33] width 6 height 6
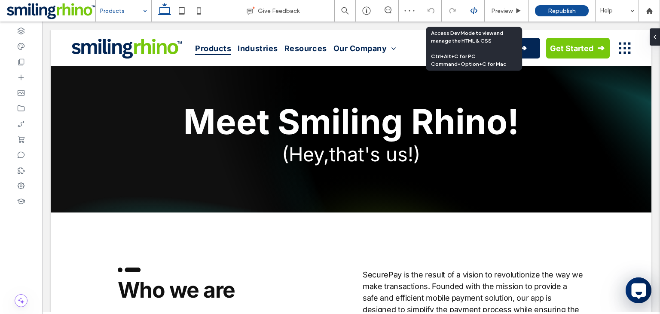
click at [478, 13] on div at bounding box center [473, 11] width 21 height 8
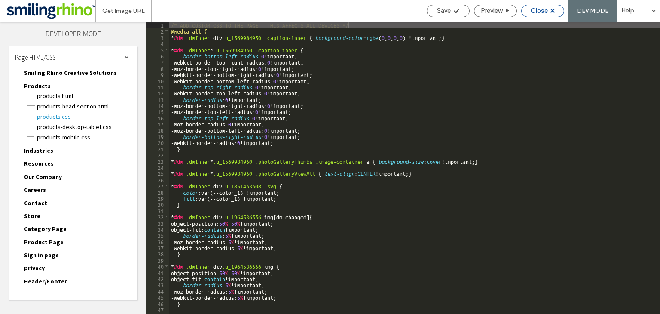
click at [534, 12] on span "Close" at bounding box center [539, 11] width 17 height 8
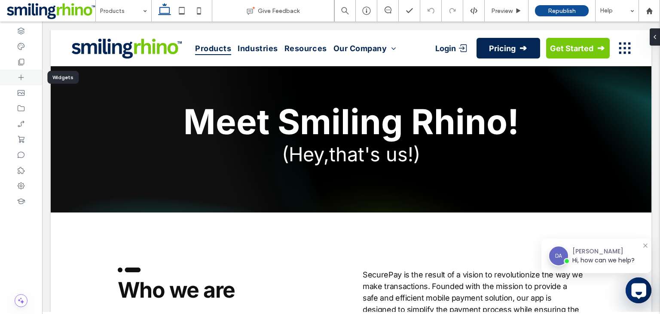
click at [31, 75] on div at bounding box center [21, 77] width 42 height 15
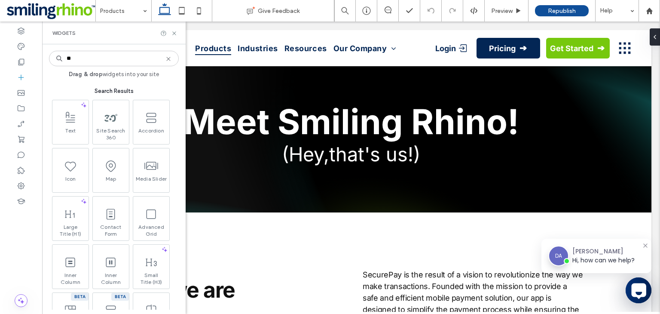
type input "**"
click at [98, 60] on input "**" at bounding box center [114, 58] width 130 height 15
click at [176, 32] on icon at bounding box center [174, 33] width 6 height 6
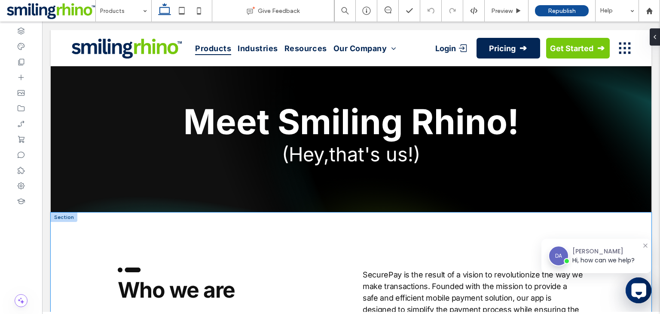
click at [428, 220] on div ".cls-1-1915212016 { stroke-width: 0px; } Who we are SecurePay is the result of …" at bounding box center [351, 284] width 601 height 145
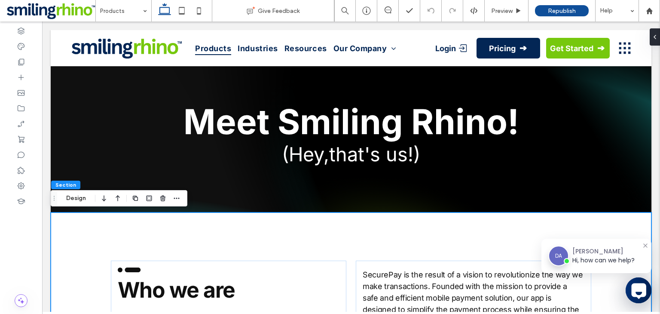
click at [168, 196] on div at bounding box center [156, 197] width 52 height 15
click at [171, 196] on span "button" at bounding box center [176, 198] width 10 height 10
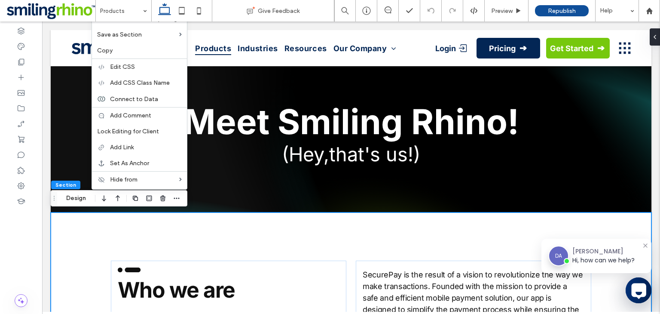
click at [644, 247] on div at bounding box center [645, 245] width 7 height 7
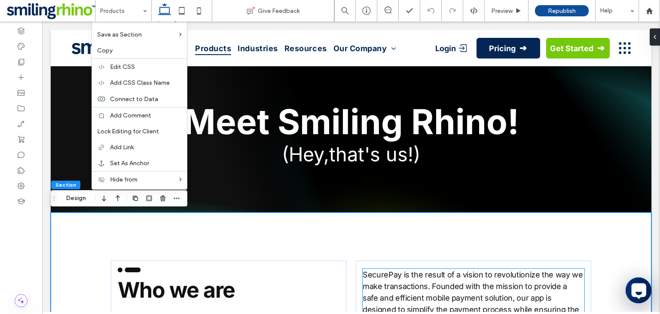
click at [446, 293] on span "SecurePay is the result of a vision to revolutionize the way we make transactio…" at bounding box center [473, 297] width 220 height 55
click at [446, 293] on div "SecurePay is the result of a vision to revolutionize the way we make transactio…" at bounding box center [474, 298] width 222 height 58
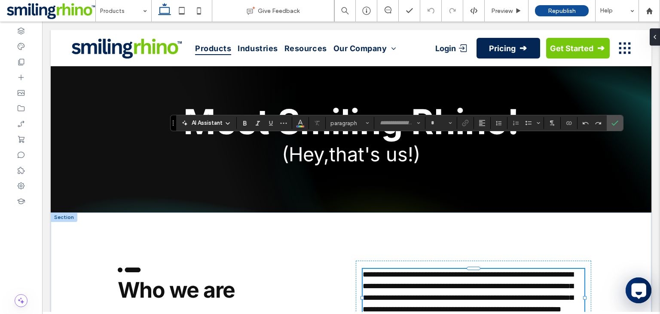
scroll to position [131, 0]
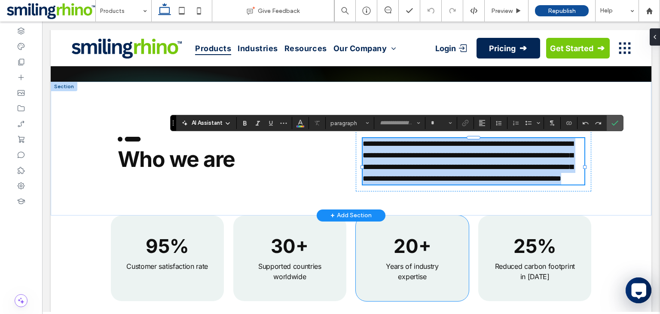
type input "*****"
type input "**"
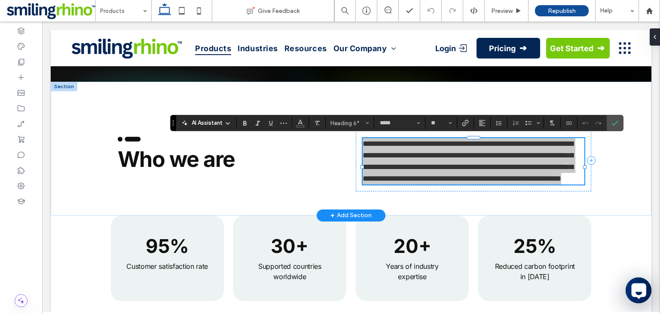
click at [190, 120] on div "AI Assistant" at bounding box center [206, 123] width 57 height 9
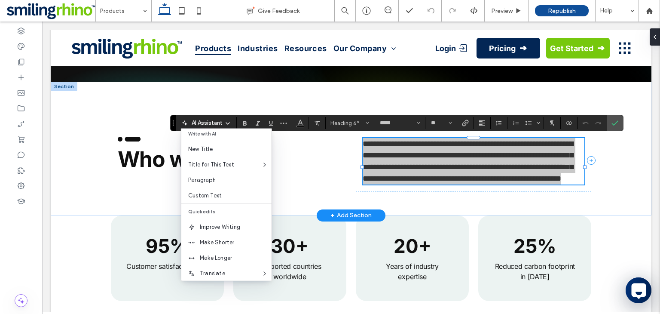
scroll to position [0, 0]
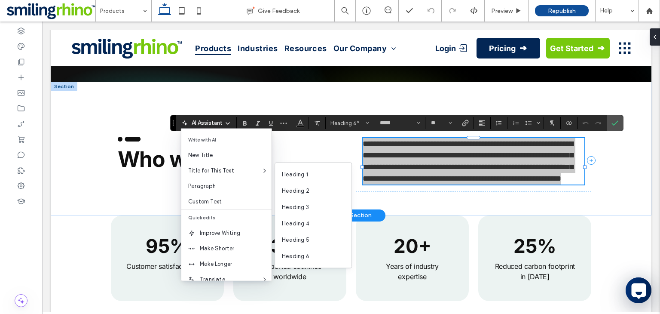
click at [206, 141] on span "Write with AI" at bounding box center [226, 139] width 90 height 15
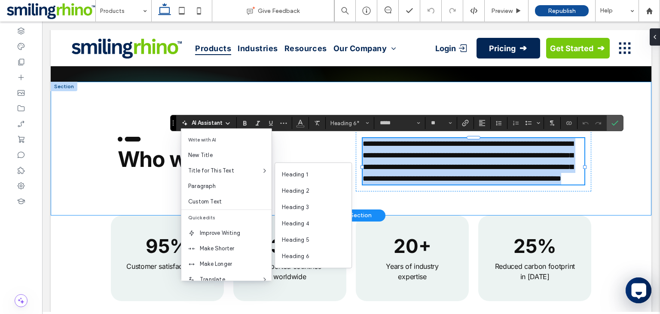
click at [232, 104] on div "**********" at bounding box center [351, 149] width 601 height 134
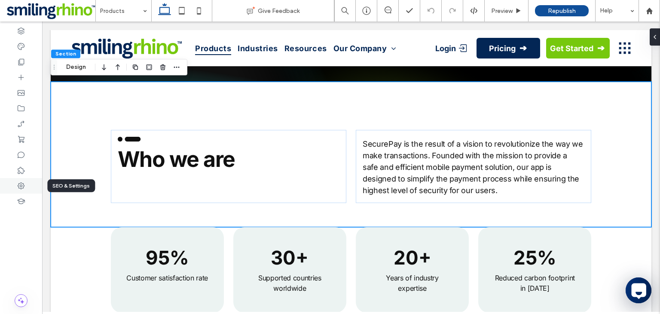
click at [21, 181] on icon at bounding box center [21, 185] width 9 height 9
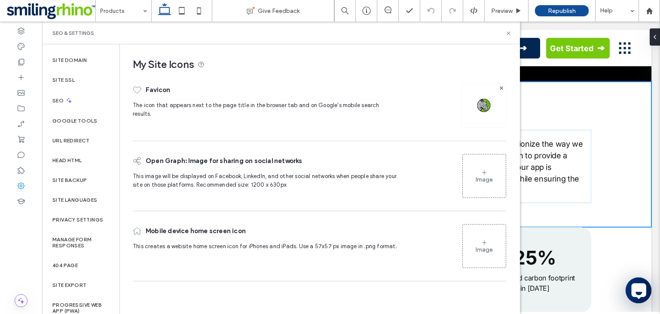
scroll to position [21, 0]
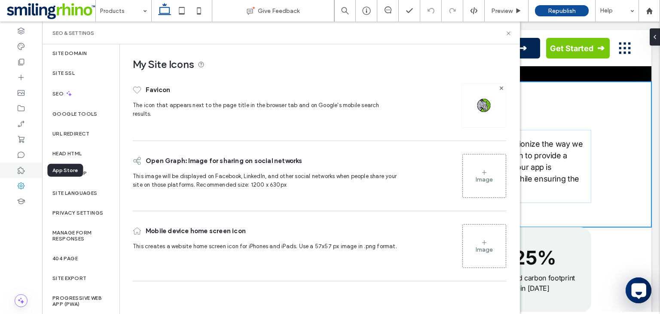
click at [18, 173] on icon at bounding box center [21, 170] width 9 height 9
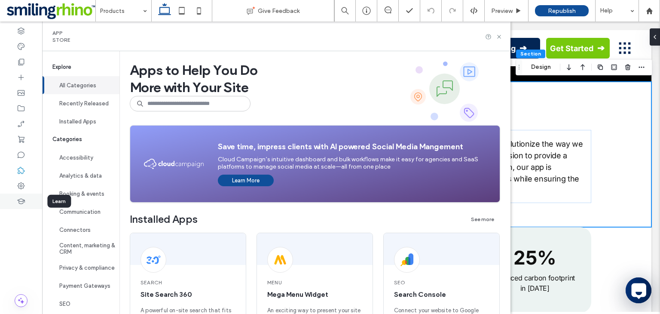
click at [24, 201] on icon at bounding box center [21, 201] width 9 height 9
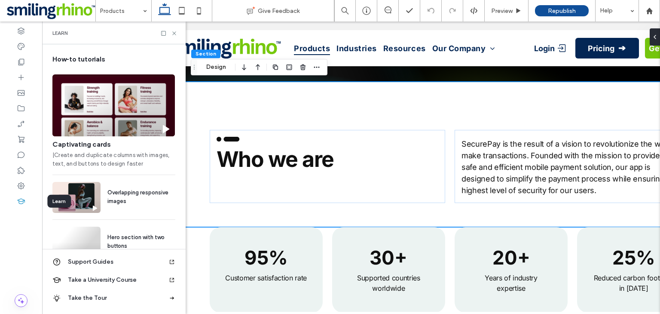
scroll to position [0, 98]
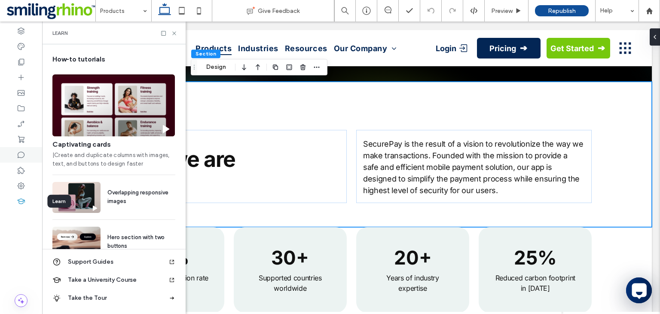
click at [22, 156] on icon at bounding box center [21, 154] width 9 height 9
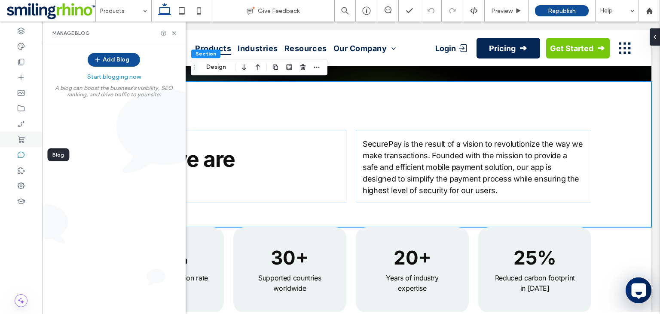
click at [22, 137] on icon at bounding box center [21, 139] width 9 height 9
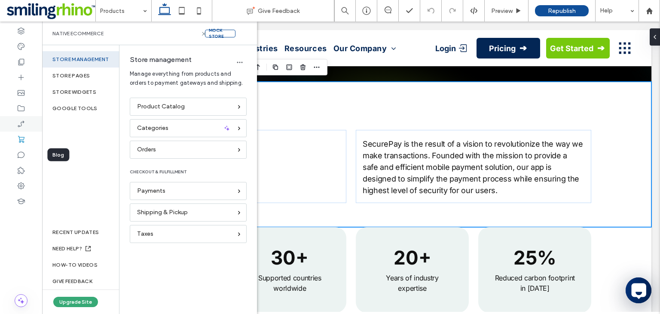
click at [22, 119] on icon at bounding box center [21, 123] width 9 height 9
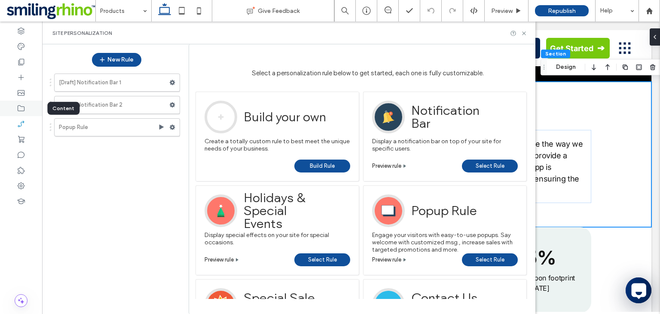
click at [23, 108] on icon at bounding box center [21, 108] width 9 height 9
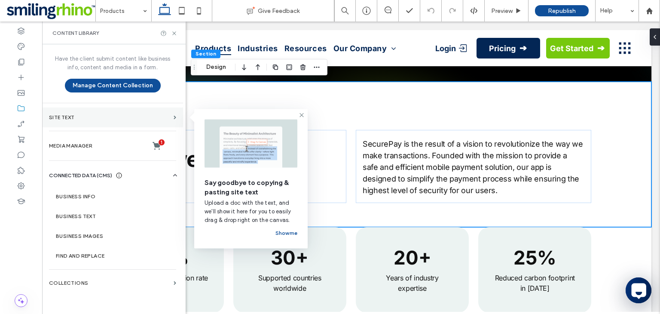
click at [172, 119] on section "Site Text" at bounding box center [112, 117] width 141 height 20
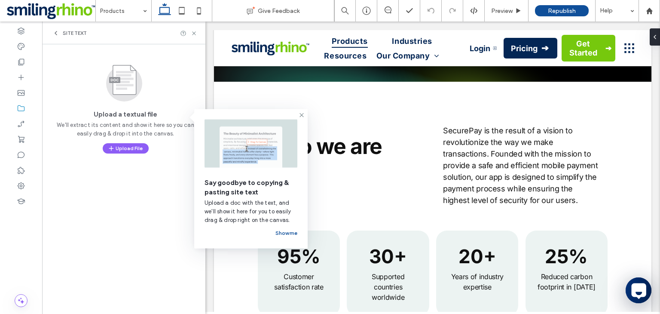
scroll to position [132, 0]
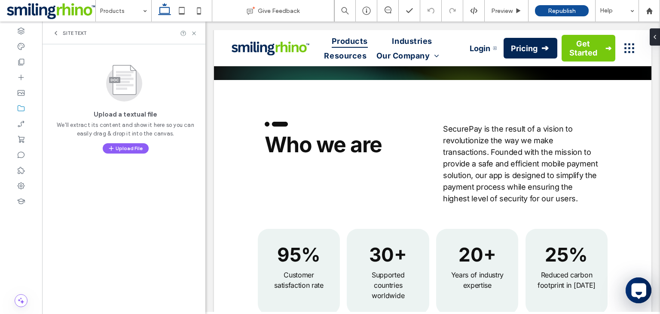
click at [56, 31] on icon at bounding box center [55, 33] width 7 height 7
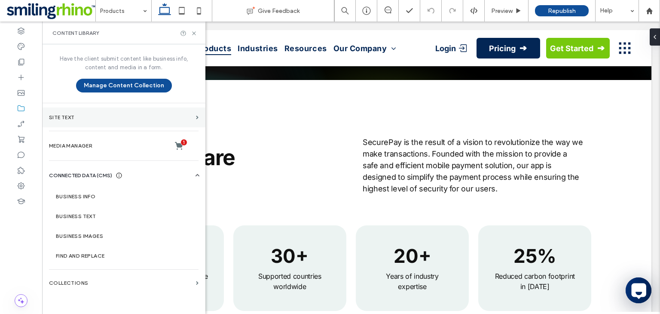
scroll to position [131, 0]
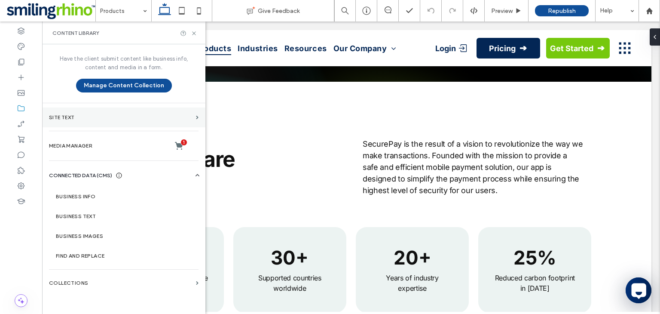
click at [194, 115] on section "Site Text" at bounding box center [123, 117] width 163 height 20
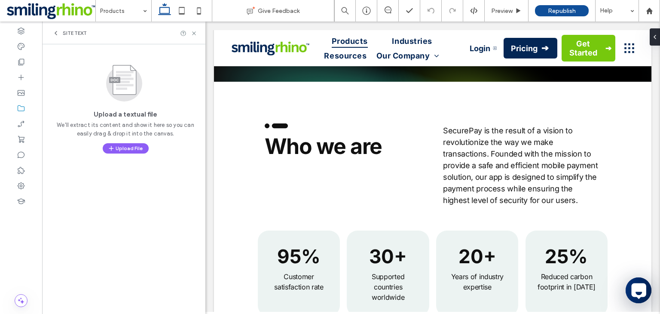
scroll to position [132, 0]
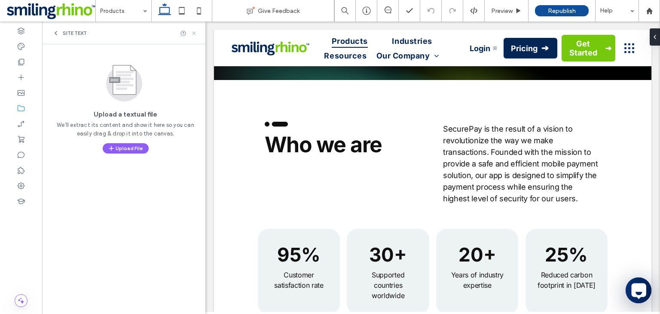
click at [196, 33] on icon at bounding box center [194, 33] width 6 height 6
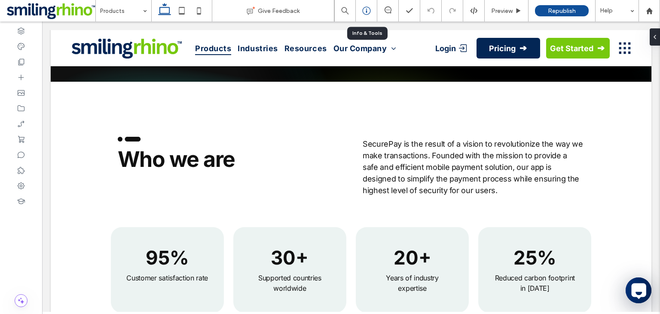
click at [365, 15] on div at bounding box center [366, 10] width 21 height 21
click at [364, 12] on icon at bounding box center [366, 10] width 9 height 9
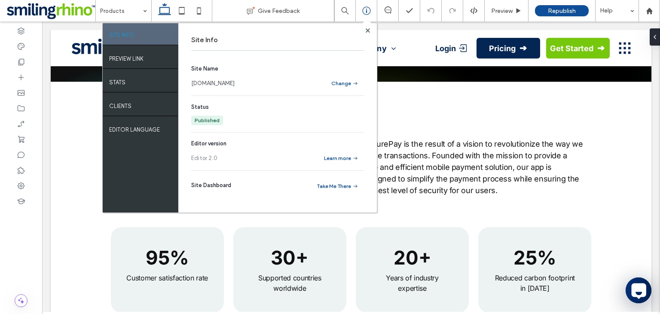
click at [370, 29] on div at bounding box center [367, 30] width 6 height 6
click at [368, 29] on use at bounding box center [367, 30] width 4 height 4
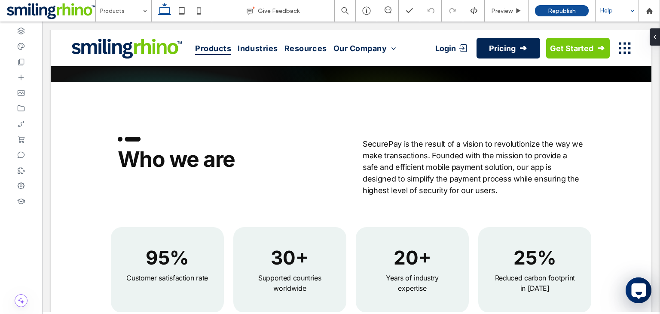
click at [622, 16] on div "Help" at bounding box center [617, 10] width 43 height 21
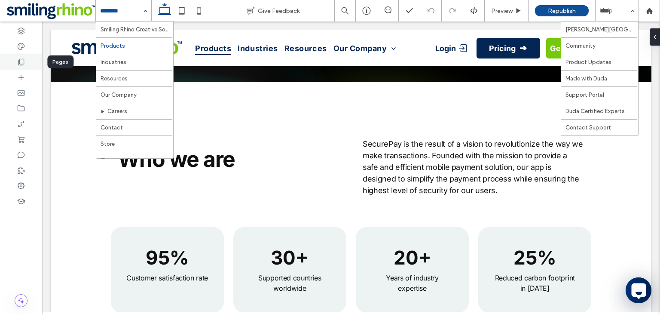
click at [14, 60] on div at bounding box center [21, 61] width 42 height 15
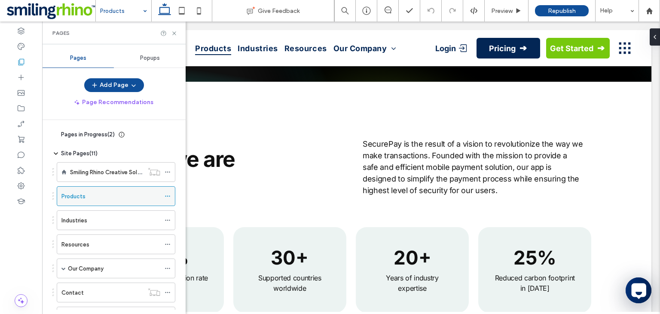
click at [165, 196] on icon at bounding box center [168, 196] width 6 height 6
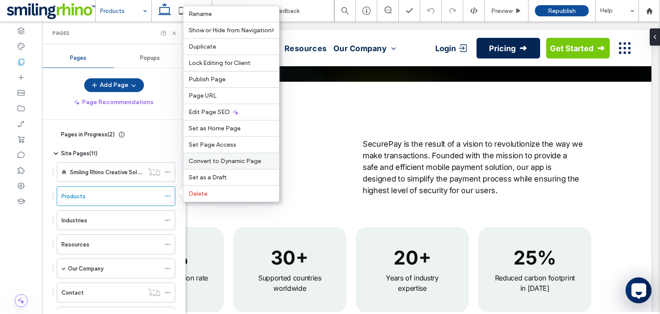
click at [219, 168] on div "Convert to Dynamic Page" at bounding box center [231, 161] width 96 height 16
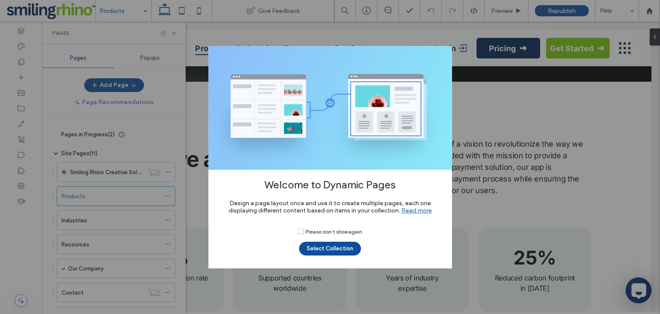
click at [319, 232] on span "Please don't show again" at bounding box center [330, 230] width 64 height 7
click at [326, 248] on button "Select Collection" at bounding box center [330, 248] width 62 height 14
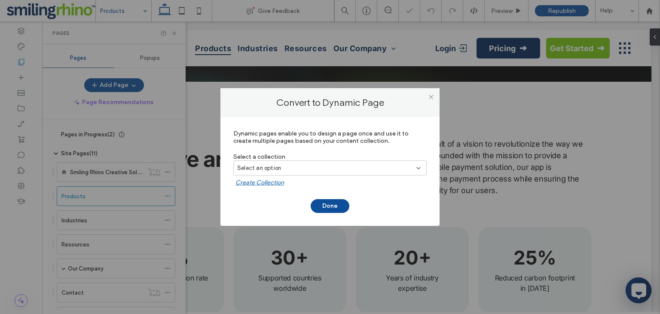
click at [292, 173] on div "Select an option" at bounding box center [329, 167] width 193 height 15
click at [330, 158] on label "Select a collection" at bounding box center [329, 156] width 193 height 7
click at [429, 95] on use at bounding box center [431, 97] width 4 height 4
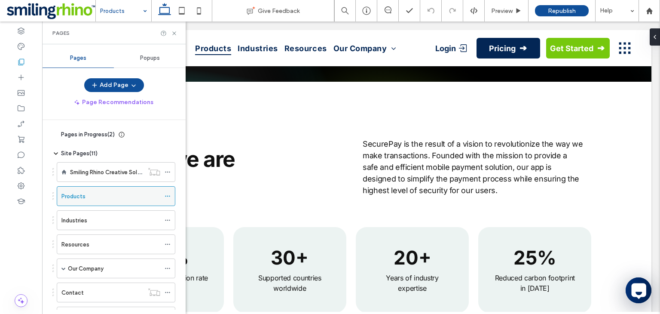
click at [171, 196] on div at bounding box center [170, 195] width 10 height 13
click at [167, 196] on icon at bounding box center [168, 196] width 6 height 6
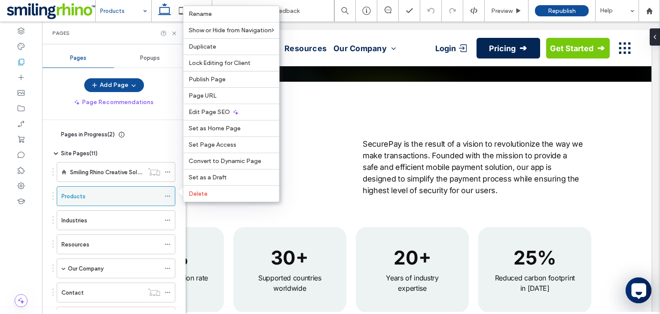
click at [83, 191] on label "Products" at bounding box center [73, 196] width 24 height 15
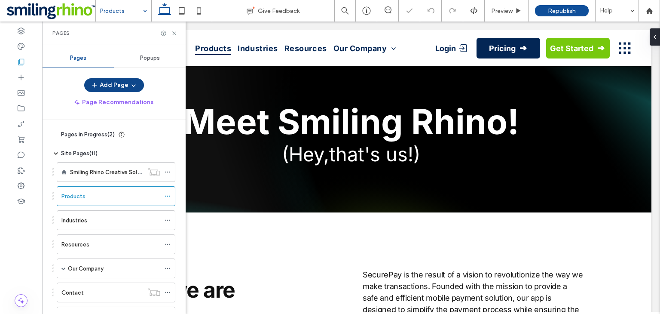
scroll to position [0, 0]
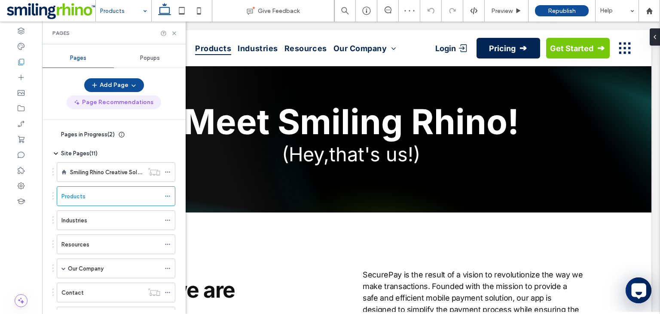
click at [117, 103] on button "Page Recommendations" at bounding box center [114, 102] width 95 height 14
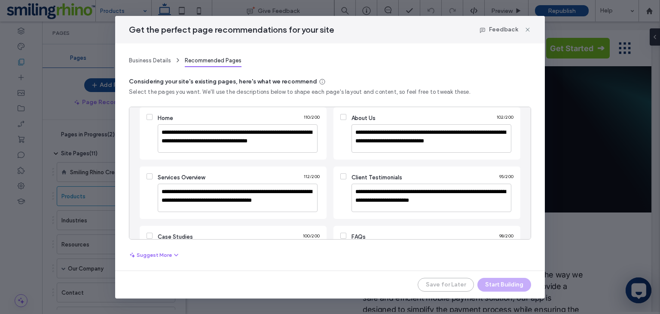
scroll to position [20, 0]
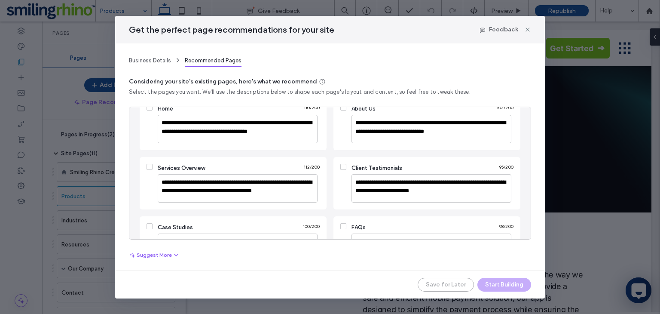
click at [147, 168] on span at bounding box center [150, 167] width 6 height 6
click at [508, 287] on button "Start Building" at bounding box center [504, 285] width 54 height 14
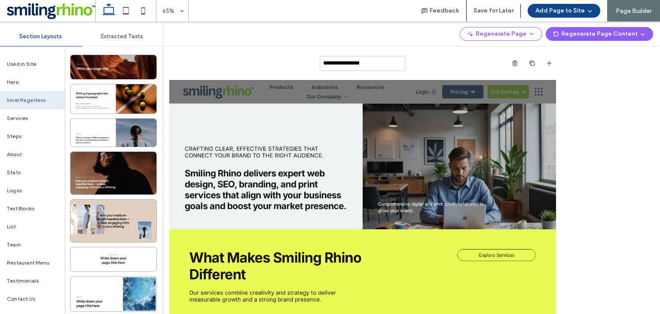
click at [562, 6] on button "Add Page to Site" at bounding box center [564, 11] width 73 height 14
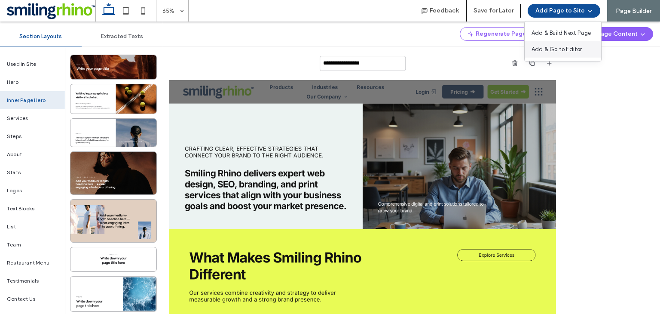
click at [571, 47] on span "Add & Go to Editor" at bounding box center [557, 49] width 51 height 9
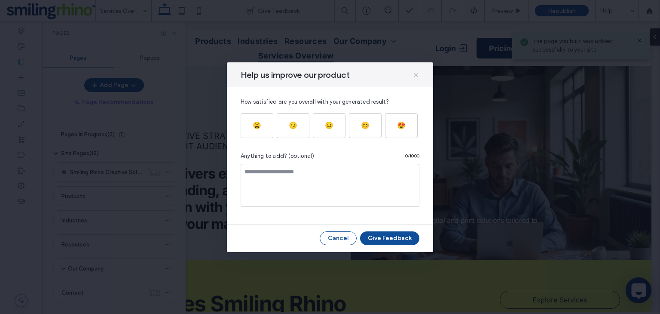
click at [416, 73] on use at bounding box center [416, 75] width 4 height 4
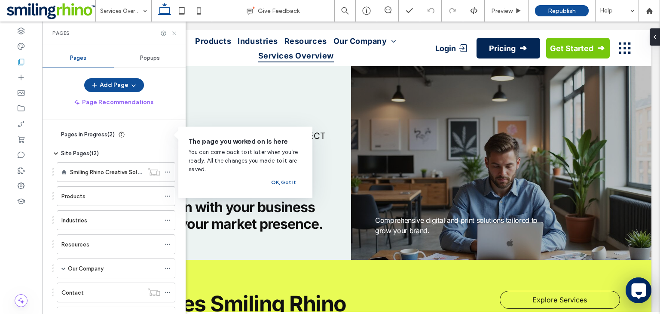
click at [174, 33] on use at bounding box center [173, 32] width 3 height 3
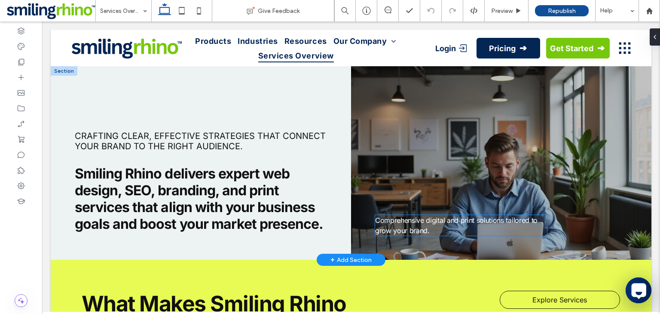
click at [455, 217] on span "Comprehensive digital and print solutions tailored to grow your brand." at bounding box center [456, 225] width 162 height 19
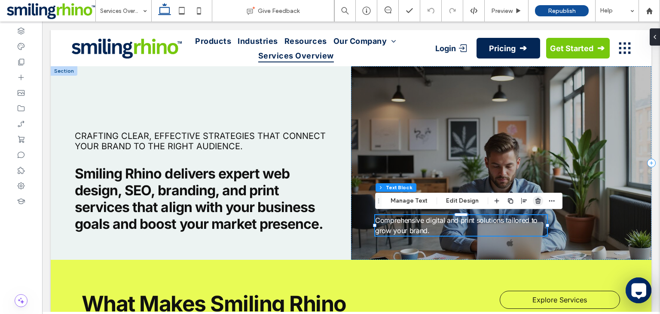
click at [537, 201] on icon "button" at bounding box center [538, 200] width 7 height 7
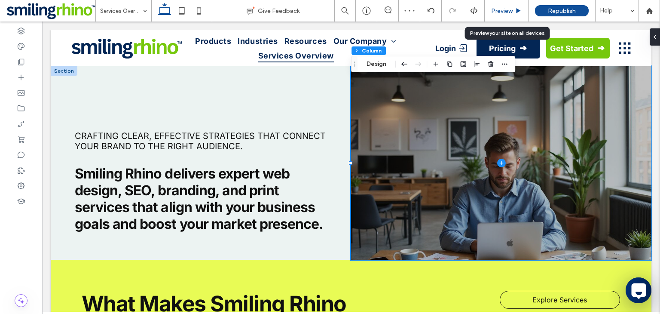
click at [496, 17] on div "Preview" at bounding box center [507, 10] width 44 height 21
click at [501, 7] on span "Preview" at bounding box center [501, 10] width 21 height 7
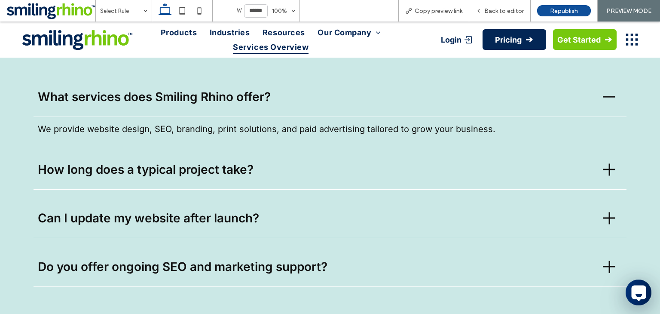
scroll to position [1418, 0]
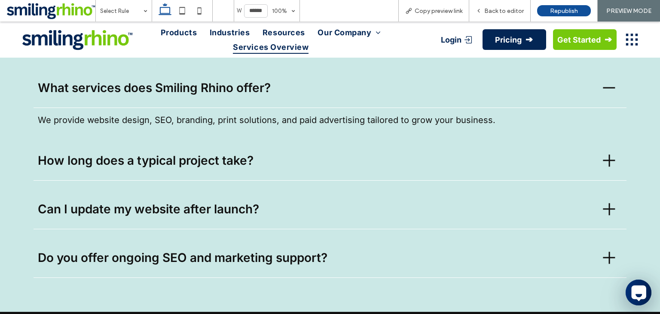
click at [322, 183] on ul "What services does Smiling Rhino offer? We provide website design, SEO, brandin…" at bounding box center [329, 172] width 593 height 211
click at [309, 159] on span "How long does a typical project take?" at bounding box center [315, 160] width 555 height 15
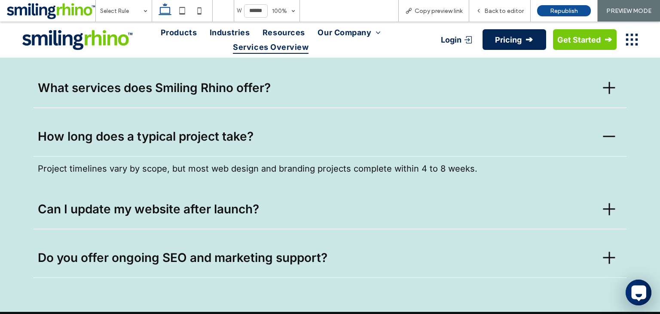
click at [274, 217] on div "Can I update my website after launch?" at bounding box center [330, 209] width 593 height 40
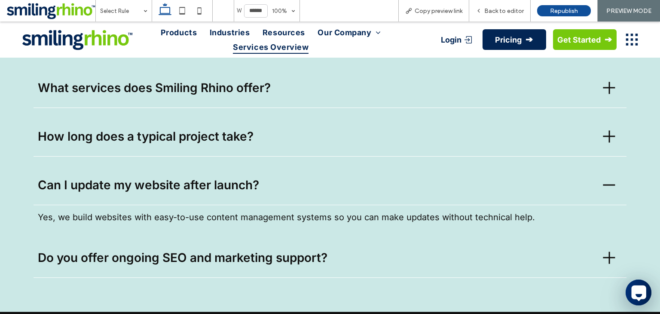
click at [378, 270] on div "Do you offer ongoing SEO and marketing support?" at bounding box center [330, 258] width 593 height 40
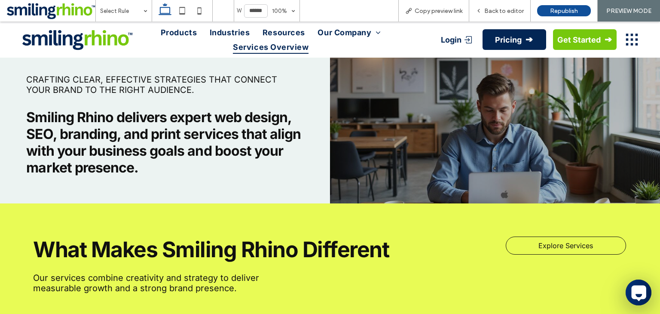
scroll to position [0, 0]
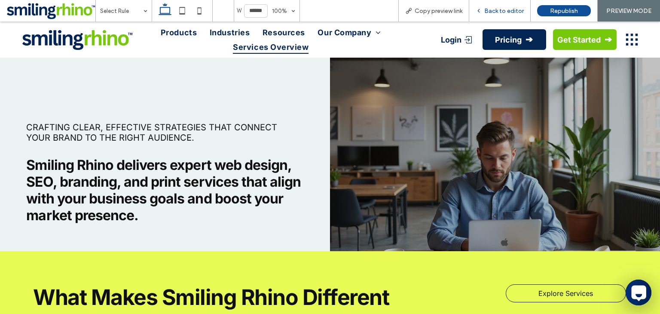
click at [508, 6] on div "Back to editor" at bounding box center [499, 10] width 61 height 21
click at [496, 8] on span "Back to editor" at bounding box center [504, 10] width 40 height 7
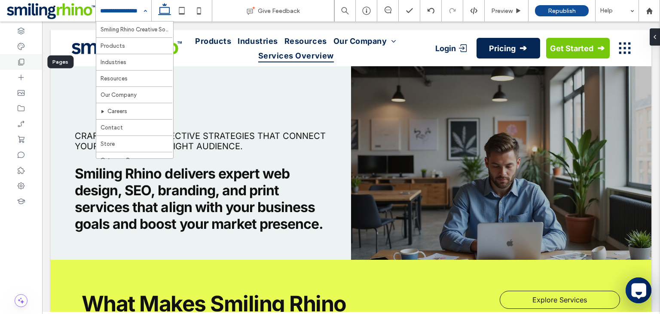
click at [25, 62] on div at bounding box center [21, 61] width 42 height 15
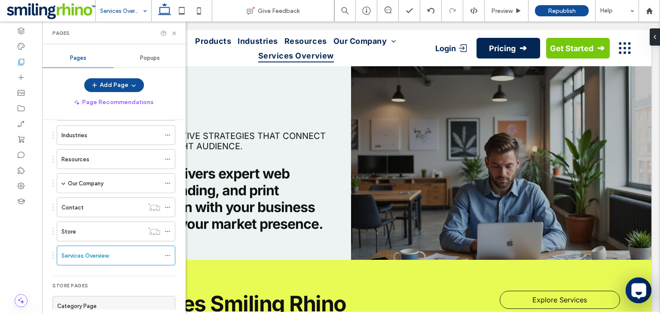
scroll to position [100, 0]
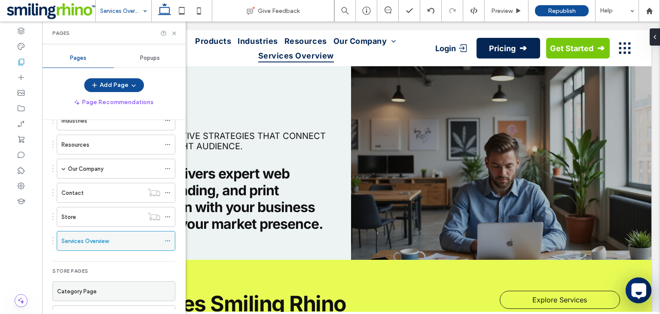
click at [170, 239] on icon at bounding box center [168, 241] width 6 height 6
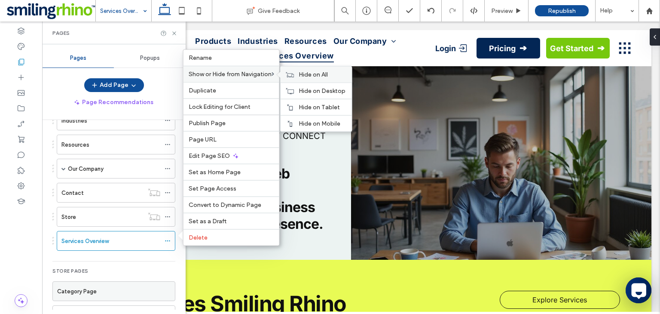
click at [324, 73] on span "Hide on All" at bounding box center [313, 74] width 29 height 7
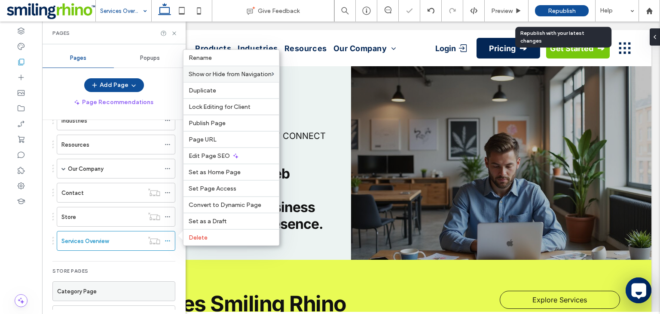
click at [535, 12] on div "Republish" at bounding box center [562, 10] width 54 height 11
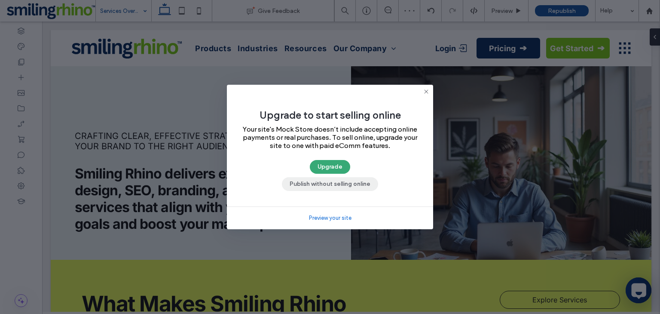
click at [348, 178] on button "Publish without selling online" at bounding box center [330, 184] width 96 height 14
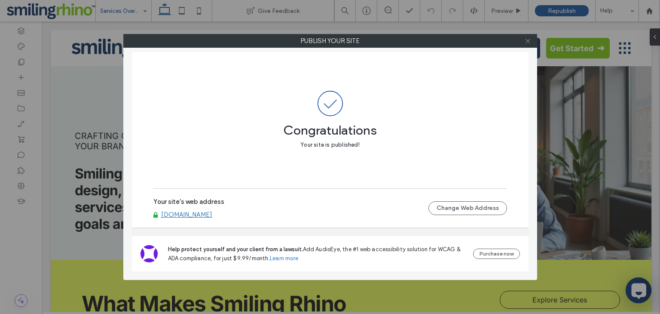
click at [526, 41] on icon at bounding box center [528, 41] width 6 height 6
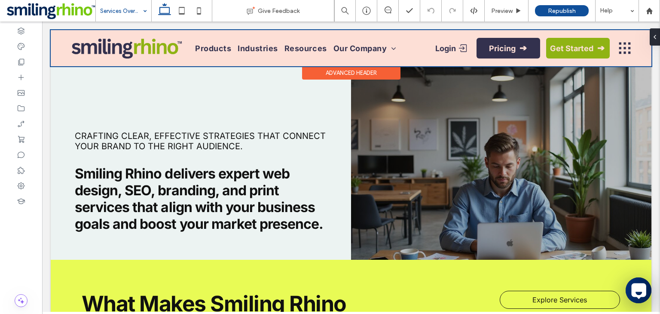
click at [78, 48] on div at bounding box center [351, 48] width 601 height 36
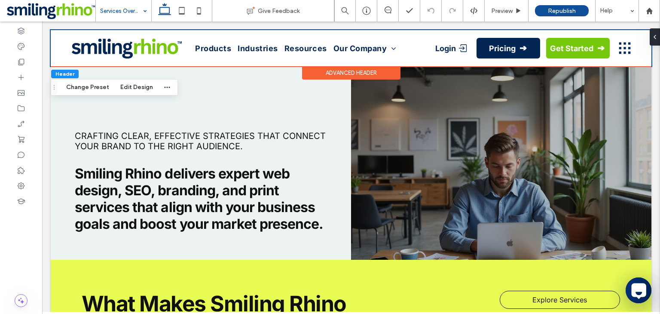
click at [25, 34] on icon at bounding box center [21, 31] width 9 height 9
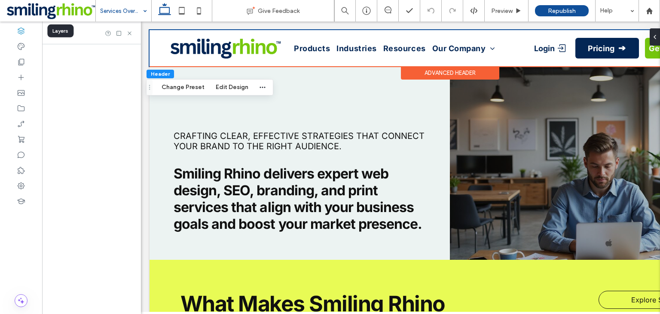
scroll to position [0, 98]
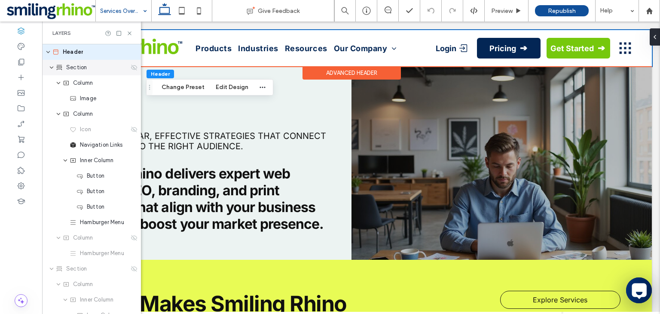
click at [51, 64] on icon "expand Section" at bounding box center [51, 67] width 5 height 7
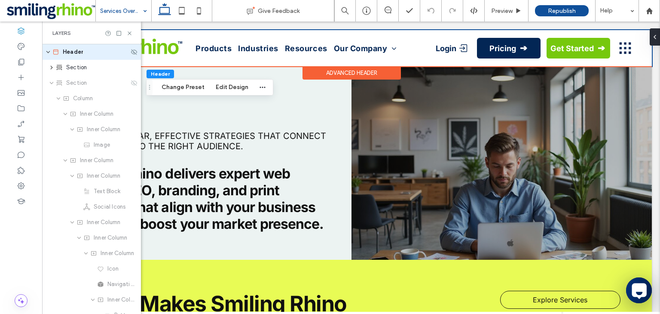
click at [50, 53] on icon "expand Header" at bounding box center [48, 52] width 5 height 7
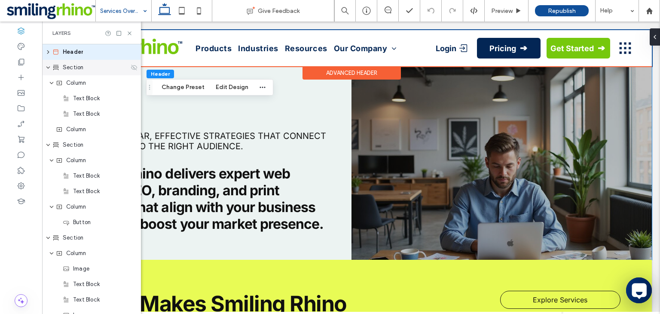
click at [133, 67] on use at bounding box center [134, 67] width 6 height 6
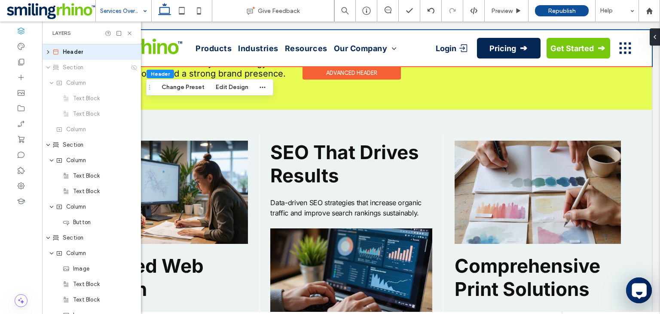
scroll to position [0, 0]
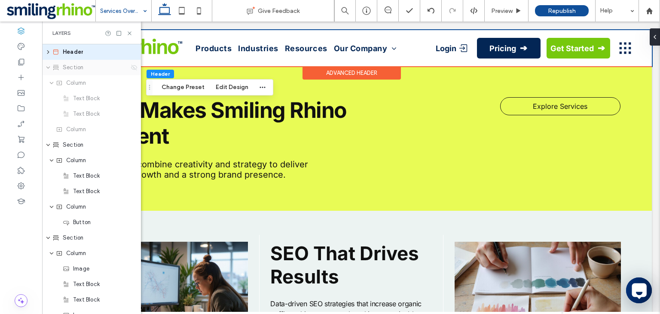
click at [134, 69] on icon at bounding box center [134, 67] width 7 height 7
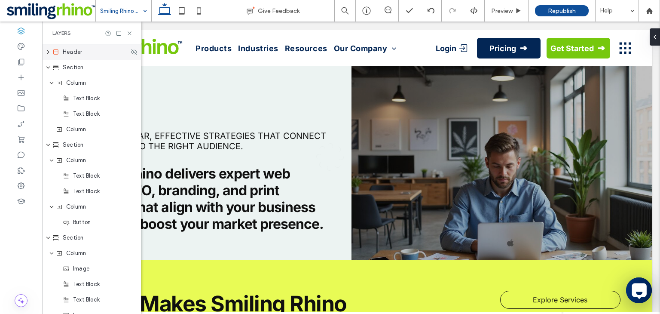
click at [46, 52] on icon "expand Header" at bounding box center [48, 51] width 7 height 5
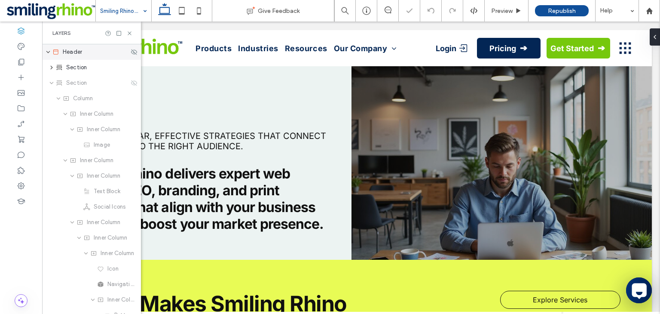
click at [49, 52] on icon "expand Header" at bounding box center [48, 52] width 5 height 7
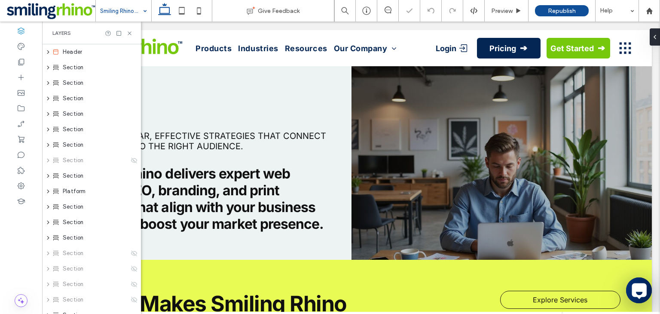
click at [52, 55] on div "Header" at bounding box center [91, 51] width 99 height 15
click at [49, 54] on icon "expand Header" at bounding box center [48, 51] width 7 height 5
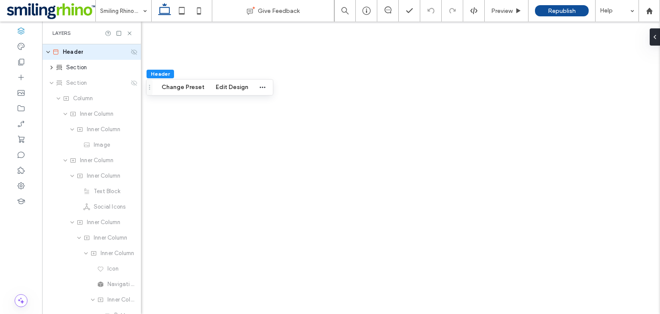
click at [134, 53] on icon at bounding box center [134, 52] width 7 height 7
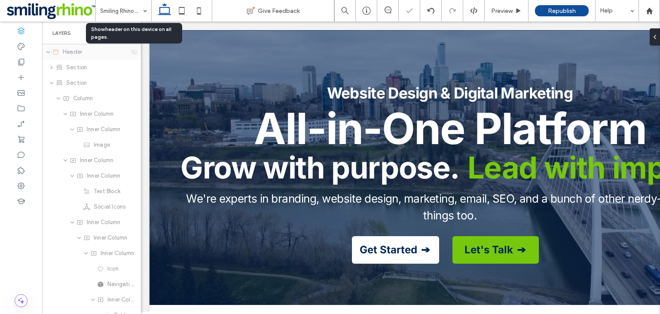
scroll to position [0, 98]
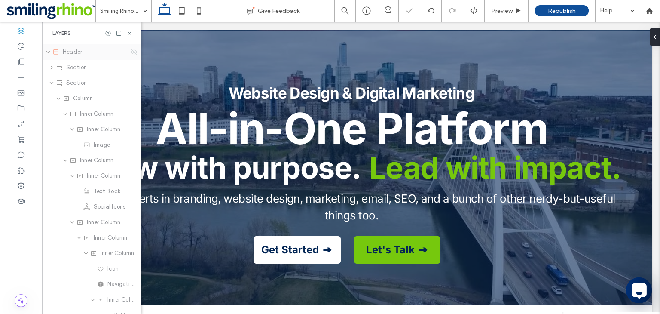
click at [134, 54] on use at bounding box center [134, 52] width 6 height 6
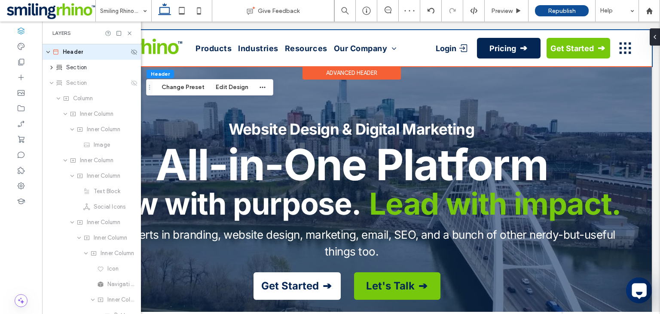
click at [48, 53] on icon "expand Header" at bounding box center [48, 52] width 5 height 7
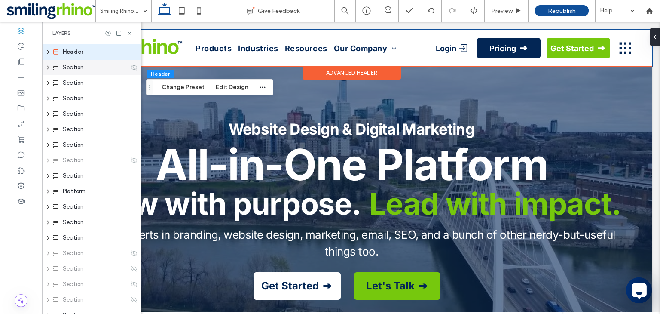
click at [134, 69] on use at bounding box center [134, 67] width 6 height 6
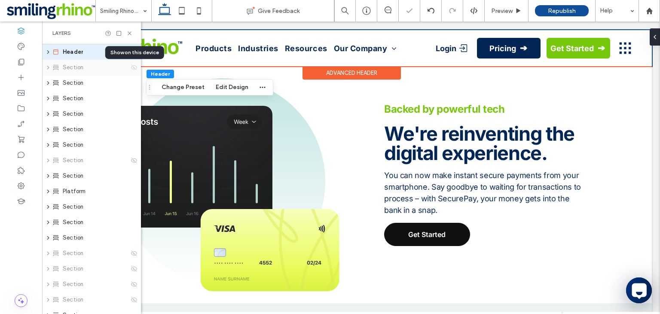
click at [134, 69] on use at bounding box center [134, 67] width 6 height 6
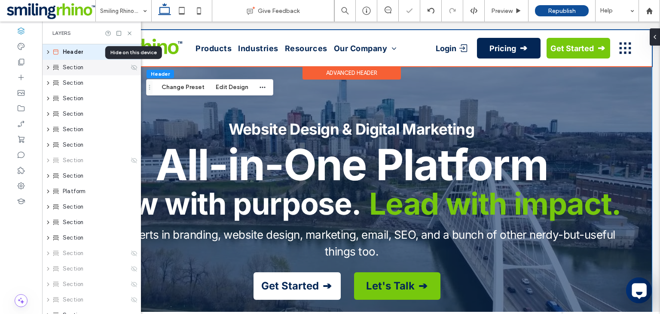
click at [134, 69] on use at bounding box center [134, 67] width 6 height 6
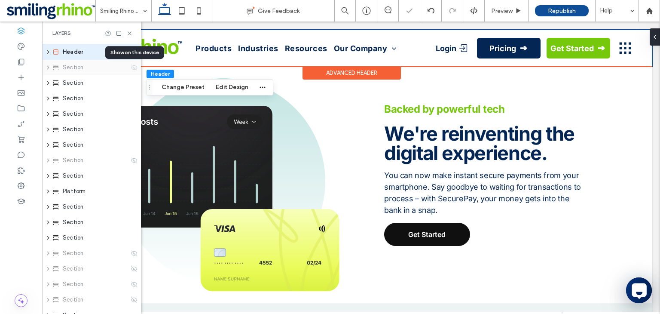
click at [134, 69] on use at bounding box center [134, 67] width 6 height 6
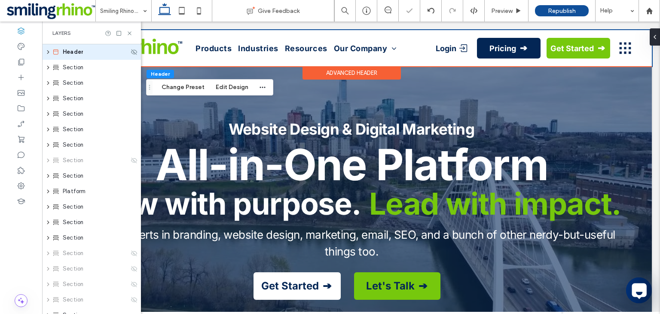
click at [64, 51] on span "Header" at bounding box center [73, 52] width 20 height 9
click at [46, 55] on div "Header" at bounding box center [91, 51] width 99 height 15
click at [49, 51] on icon "expand Header" at bounding box center [48, 51] width 7 height 5
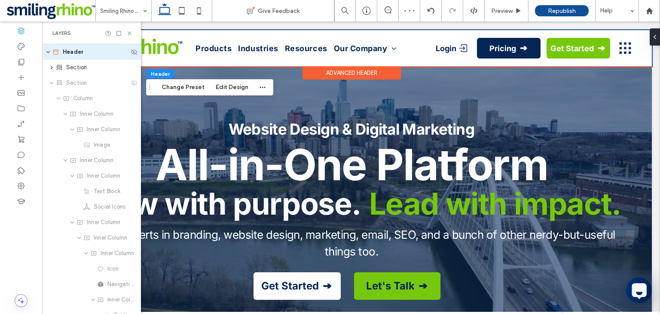
click at [49, 51] on use "expand Header" at bounding box center [47, 52] width 3 height 2
click at [49, 51] on icon "expand Header" at bounding box center [48, 52] width 5 height 7
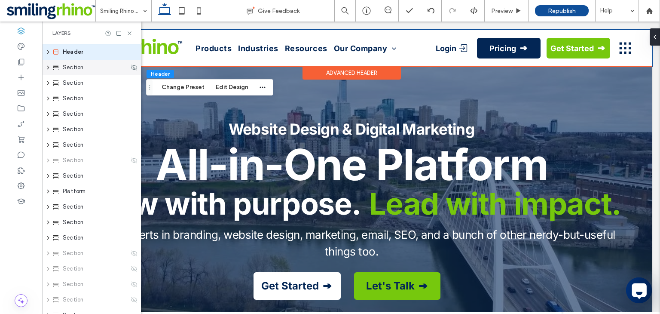
click at [130, 67] on div "Section" at bounding box center [91, 67] width 99 height 15
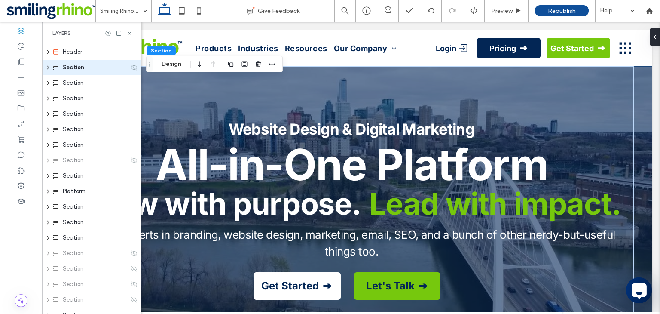
click at [135, 69] on icon at bounding box center [134, 67] width 7 height 7
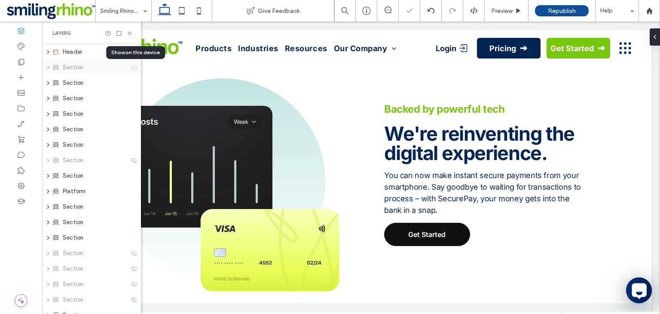
click at [131, 70] on icon at bounding box center [134, 67] width 7 height 7
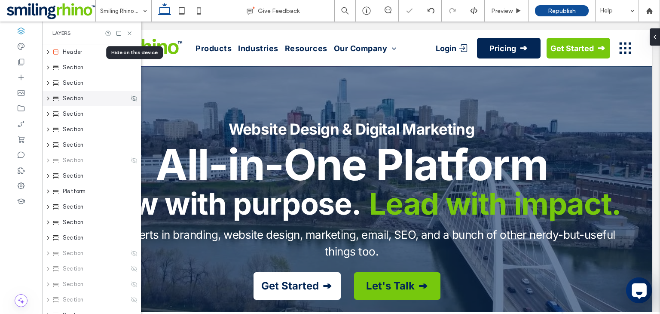
click at [0, 0] on icon at bounding box center [0, 0] width 0 height 0
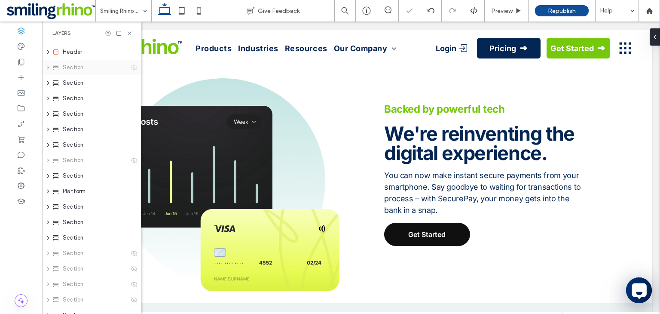
click at [135, 66] on icon at bounding box center [134, 67] width 7 height 7
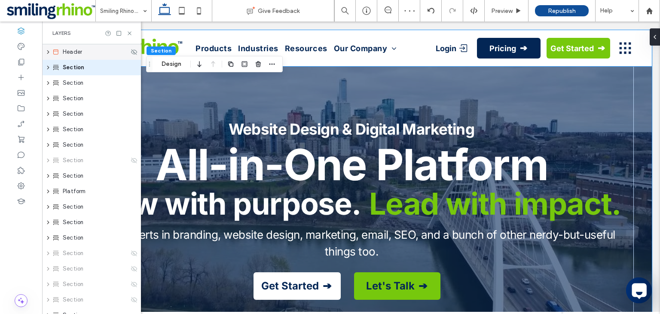
click at [56, 51] on icon at bounding box center [55, 52] width 7 height 7
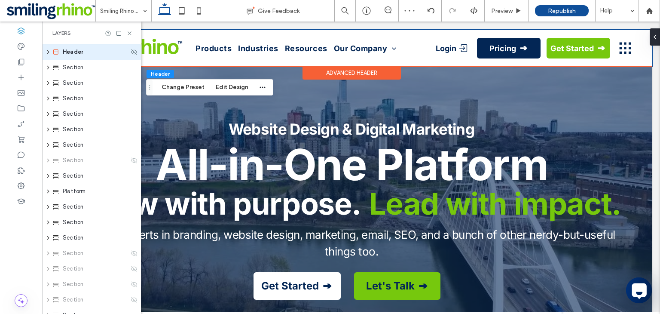
click at [54, 52] on icon at bounding box center [55, 52] width 7 height 7
click at [48, 53] on icon "expand Header" at bounding box center [48, 51] width 7 height 5
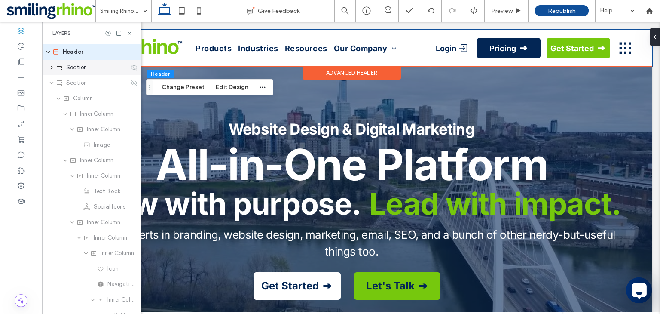
click at [125, 69] on div "Section" at bounding box center [92, 67] width 73 height 9
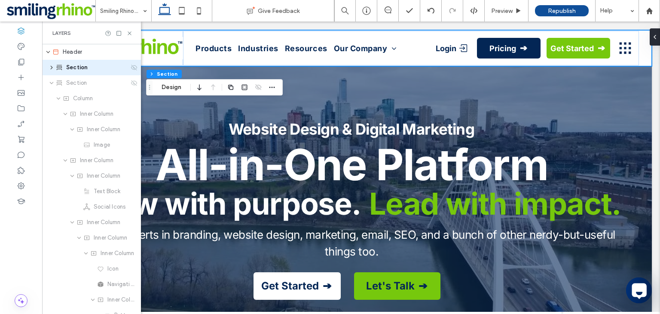
click at [134, 69] on div at bounding box center [134, 67] width 7 height 7
click at [129, 67] on div "Section" at bounding box center [91, 67] width 99 height 15
click at [52, 70] on icon "expand Section" at bounding box center [51, 67] width 7 height 5
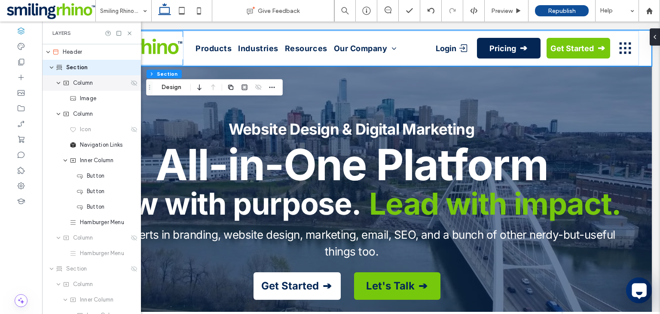
click at [132, 86] on icon at bounding box center [134, 82] width 7 height 7
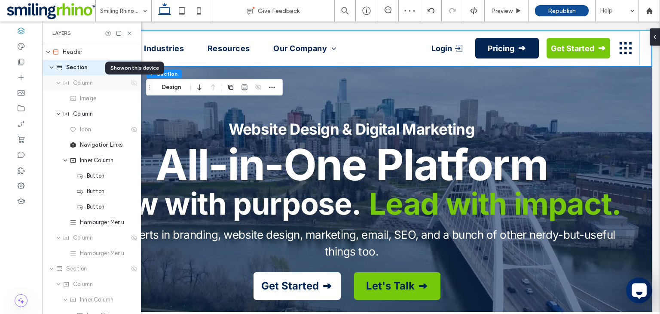
click at [131, 83] on icon at bounding box center [134, 82] width 7 height 7
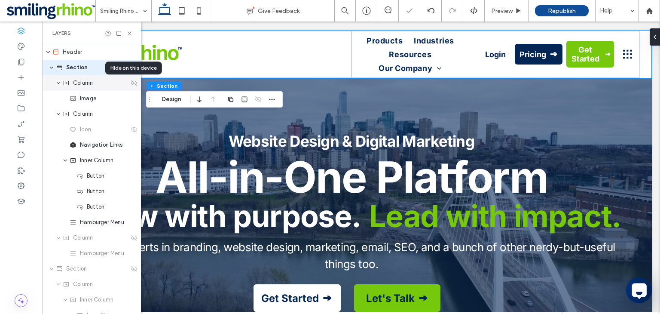
click at [131, 83] on icon at bounding box center [134, 82] width 7 height 7
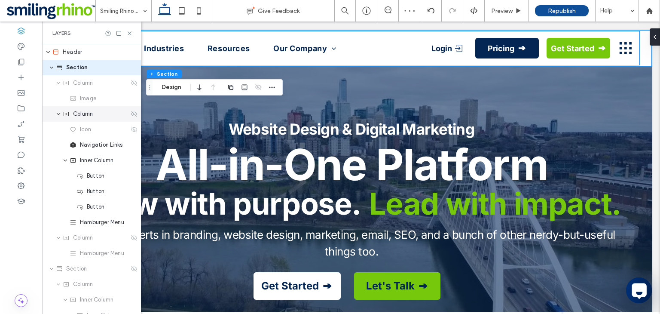
click at [134, 115] on use at bounding box center [134, 114] width 6 height 6
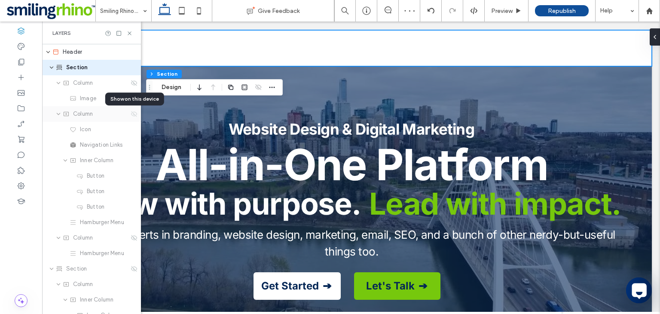
click at [134, 115] on use at bounding box center [134, 114] width 6 height 6
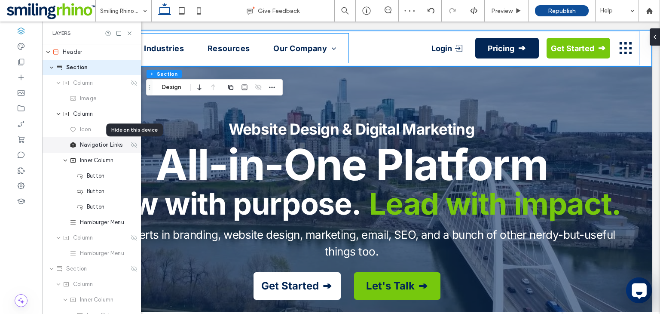
click at [131, 147] on icon at bounding box center [134, 144] width 7 height 7
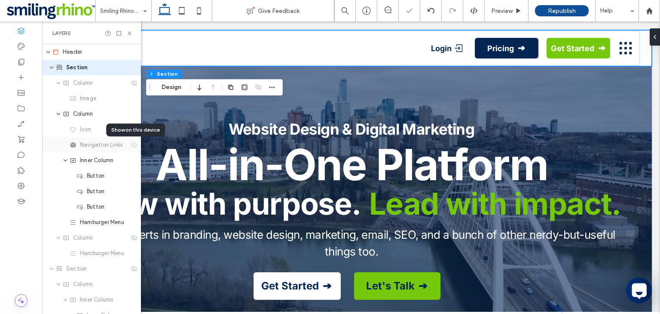
click at [131, 147] on icon at bounding box center [134, 144] width 7 height 7
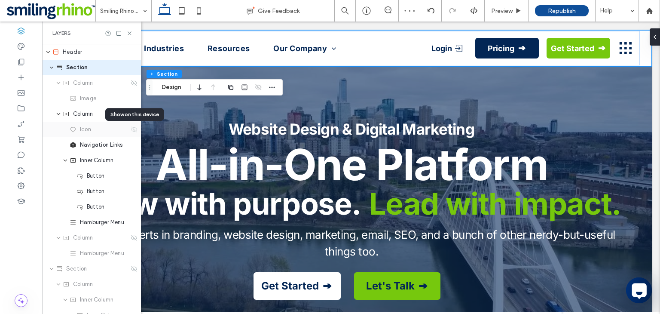
click at [133, 131] on icon at bounding box center [134, 129] width 7 height 7
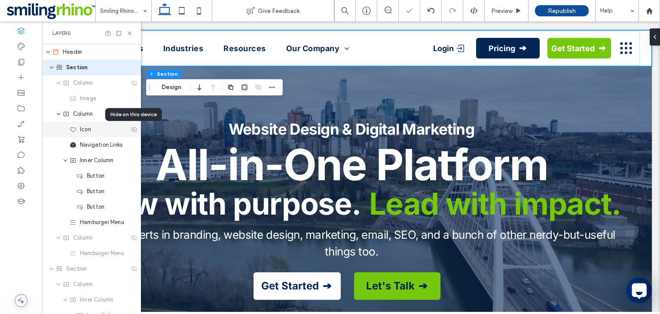
click at [133, 131] on icon at bounding box center [134, 129] width 7 height 7
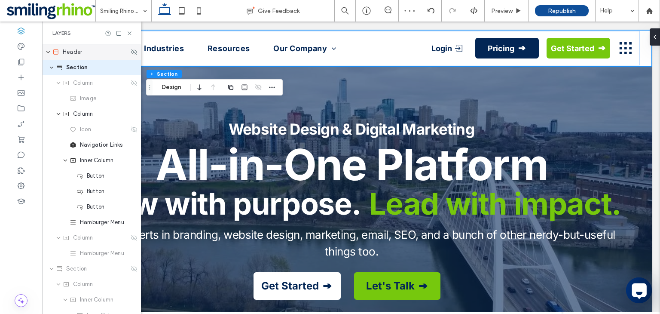
click at [47, 50] on icon "expand Header" at bounding box center [48, 52] width 5 height 7
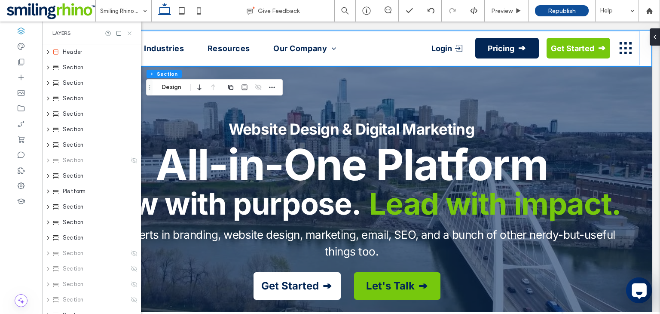
click at [129, 33] on use at bounding box center [129, 32] width 3 height 3
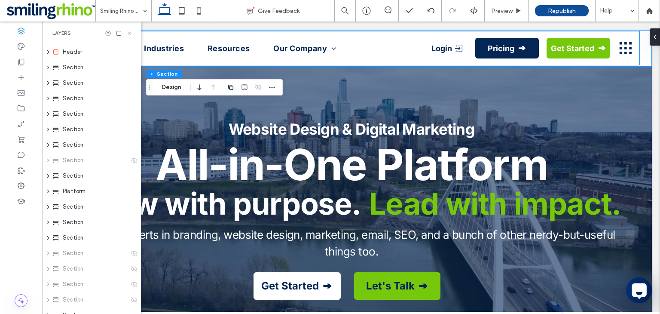
scroll to position [0, 0]
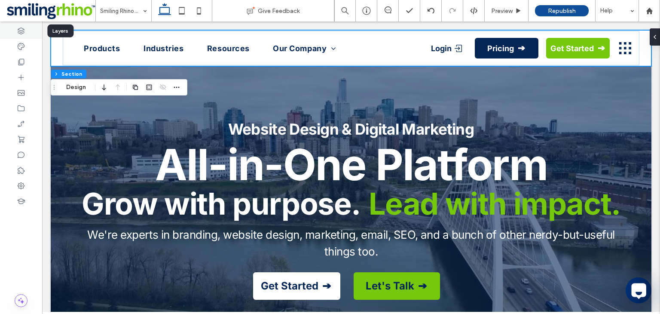
click at [22, 34] on icon at bounding box center [21, 31] width 9 height 9
click at [20, 34] on icon at bounding box center [21, 31] width 9 height 9
click at [67, 30] on div "Layers" at bounding box center [60, 30] width 26 height 13
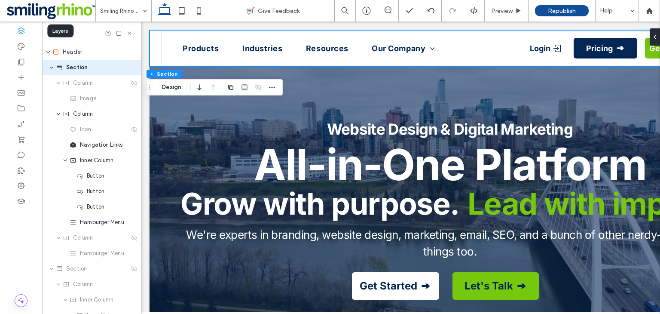
scroll to position [0, 98]
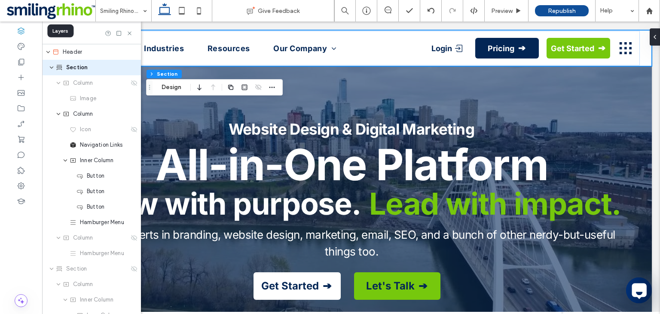
click at [14, 36] on div at bounding box center [21, 30] width 42 height 15
click at [132, 69] on div at bounding box center [134, 67] width 7 height 7
click at [136, 67] on div at bounding box center [134, 67] width 7 height 7
click at [131, 69] on div at bounding box center [134, 67] width 7 height 7
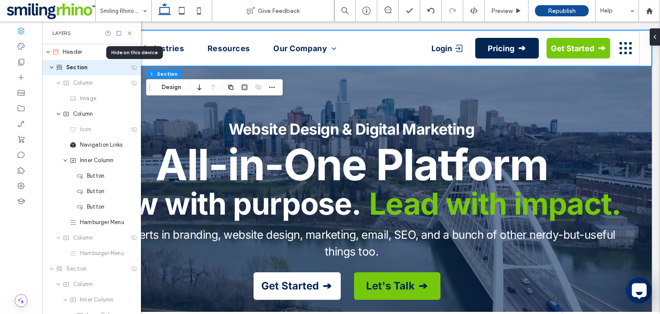
click at [131, 69] on div at bounding box center [134, 67] width 7 height 7
click at [77, 88] on div "Column" at bounding box center [91, 82] width 99 height 15
click at [49, 67] on icon "expand Section" at bounding box center [51, 67] width 5 height 7
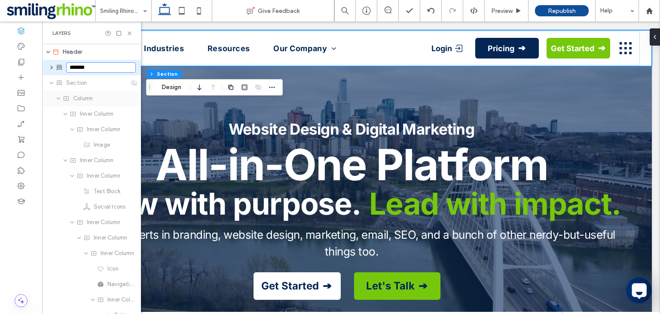
click at [106, 95] on div "Column" at bounding box center [99, 98] width 73 height 9
click at [73, 54] on span "Header" at bounding box center [72, 52] width 19 height 9
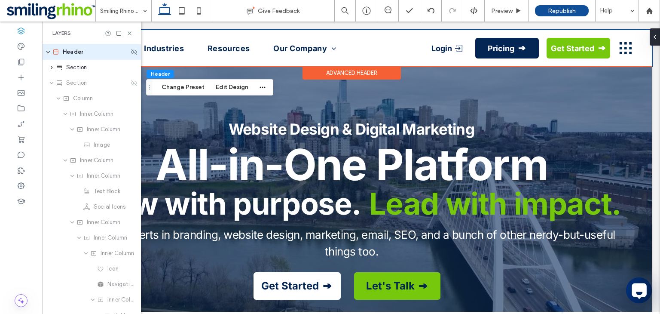
click at [64, 51] on span "Header" at bounding box center [73, 52] width 20 height 9
click at [132, 83] on icon at bounding box center [134, 82] width 7 height 7
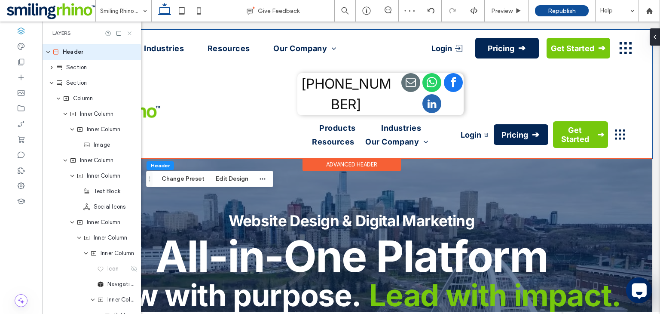
click at [128, 33] on icon at bounding box center [129, 33] width 6 height 6
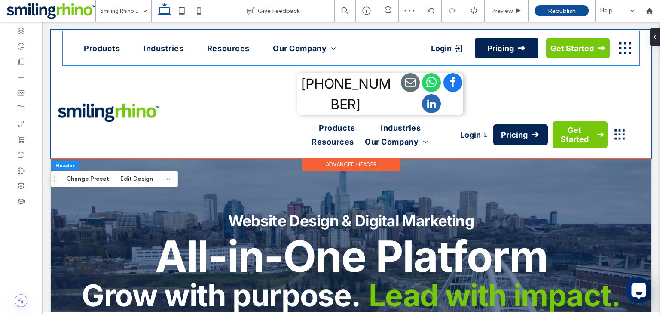
scroll to position [0, 0]
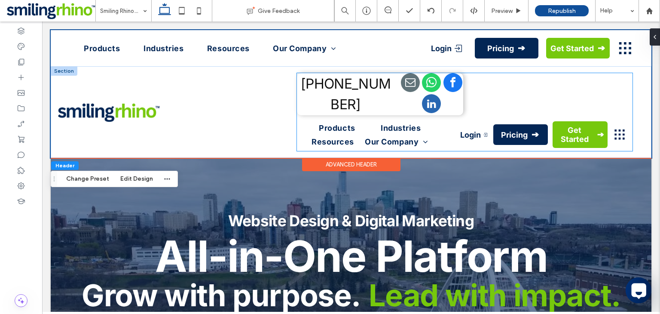
click at [459, 104] on div at bounding box center [431, 94] width 62 height 42
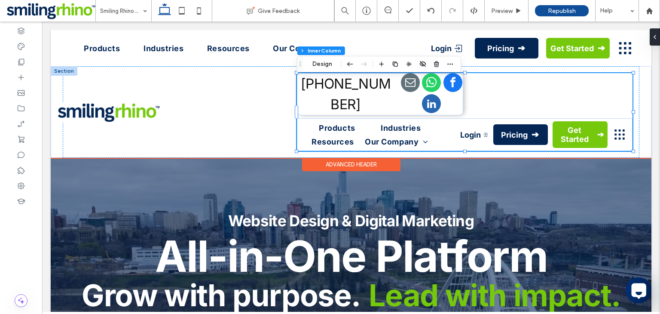
click at [459, 104] on div at bounding box center [431, 94] width 62 height 42
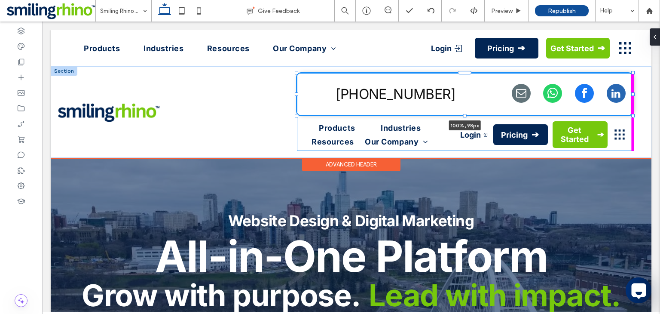
drag, startPoint x: 464, startPoint y: 94, endPoint x: 633, endPoint y: 114, distance: 170.0
click at [297, 73] on div at bounding box center [297, 73] width 0 height 0
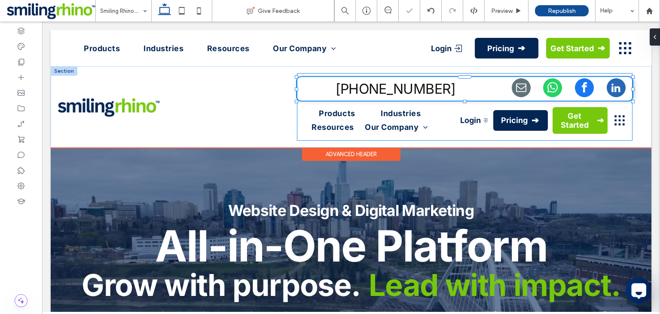
type input "***"
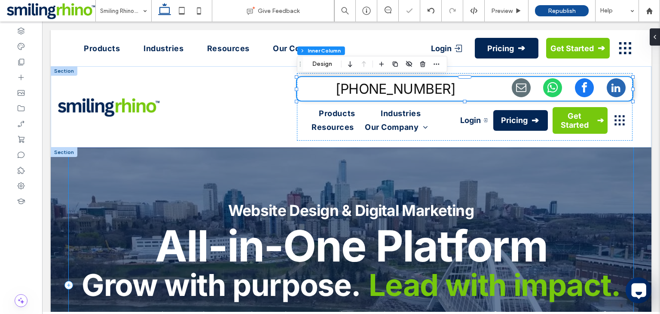
click at [498, 194] on div "Website Design & Digital Marketing All-in-One Platform Grow with purpose. Lead …" at bounding box center [351, 284] width 565 height 275
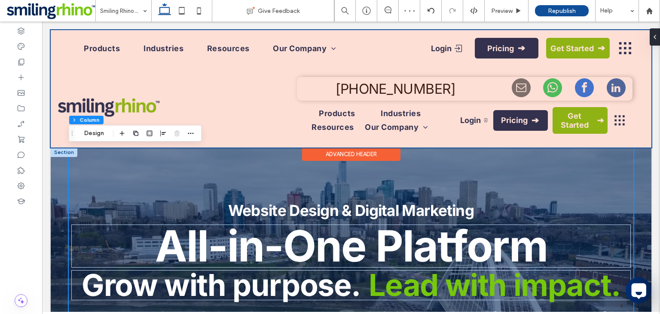
click at [273, 122] on div at bounding box center [351, 88] width 601 height 117
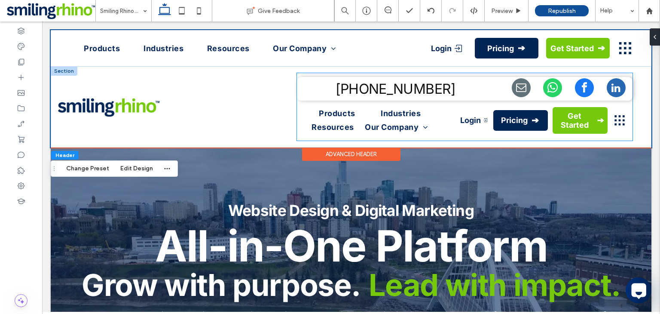
click at [358, 123] on ul "Products Industries Resources Our Company Careers" at bounding box center [370, 120] width 128 height 28
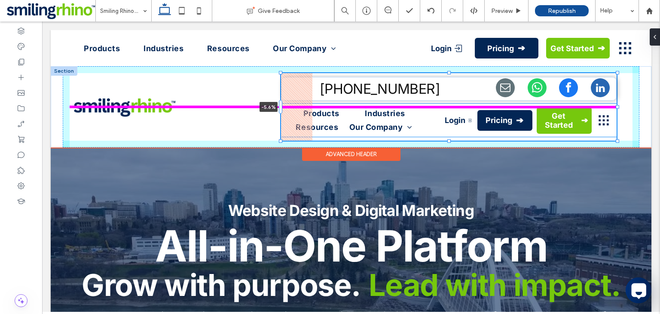
drag, startPoint x: 294, startPoint y: 110, endPoint x: 262, endPoint y: 114, distance: 32.6
click at [262, 114] on div "(999) 999 999 9999 Products Industries Resources Our Company Careers Login Pric…" at bounding box center [351, 106] width 601 height 81
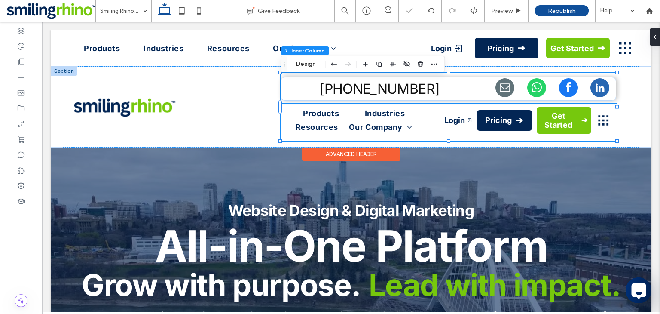
click at [198, 108] on div at bounding box center [188, 107] width 205 height 48
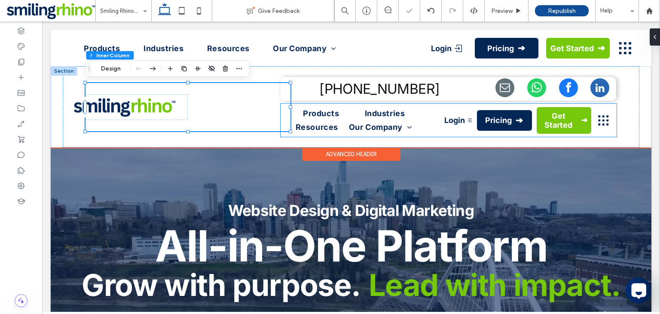
click at [195, 108] on div at bounding box center [188, 107] width 205 height 48
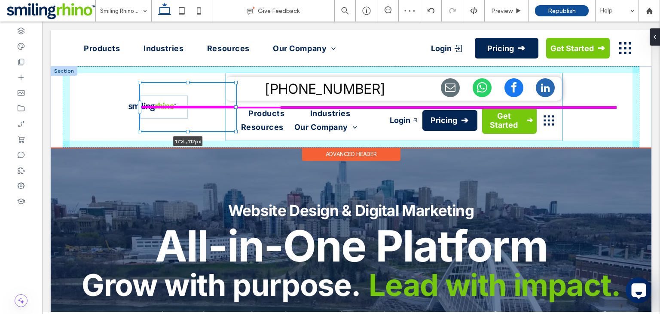
drag, startPoint x: 288, startPoint y: 107, endPoint x: 234, endPoint y: 98, distance: 55.3
click at [234, 98] on div "17% , 112px (999) 999 999 9999 Products Industries Resources Our Company Career…" at bounding box center [351, 106] width 601 height 81
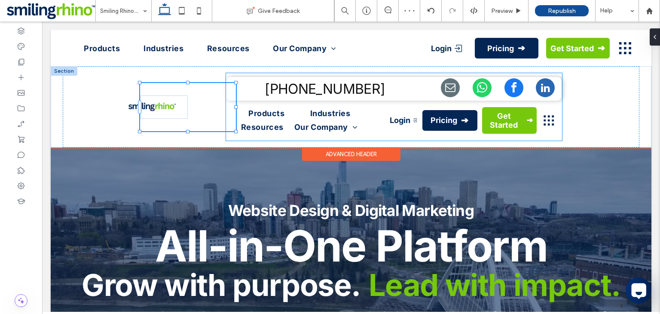
type input "**"
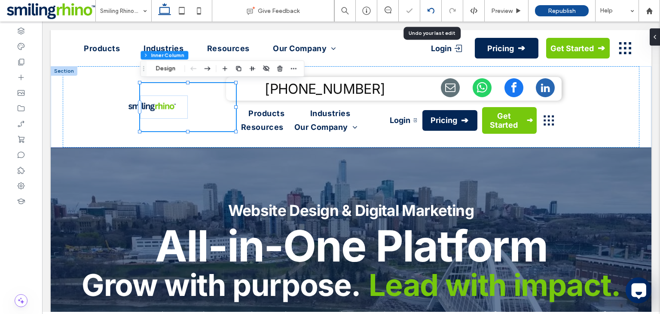
click at [430, 9] on use at bounding box center [430, 11] width 7 height 6
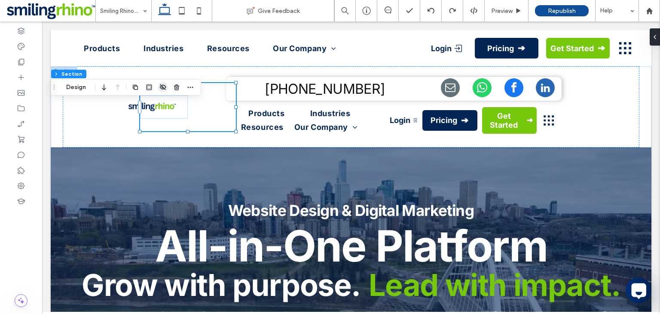
click at [163, 87] on use "button" at bounding box center [163, 87] width 6 height 6
type input "**"
type input "****"
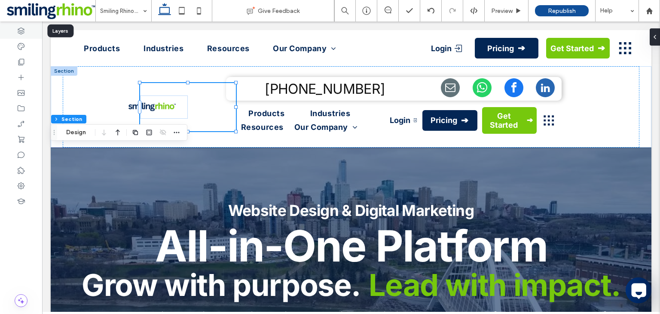
click at [15, 32] on div at bounding box center [21, 30] width 42 height 15
click at [17, 34] on icon at bounding box center [21, 31] width 9 height 9
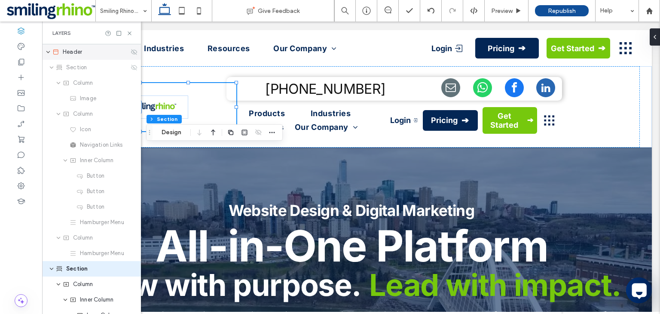
click at [131, 54] on icon at bounding box center [134, 52] width 7 height 7
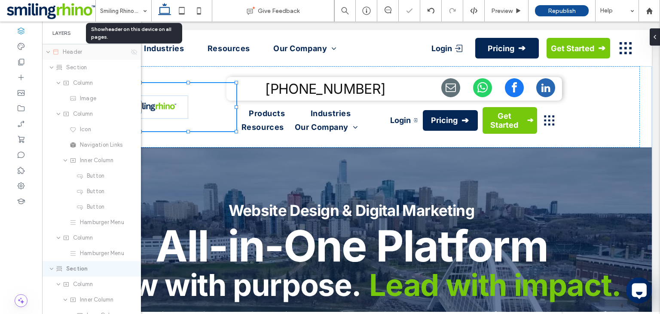
click at [131, 54] on icon at bounding box center [134, 52] width 7 height 7
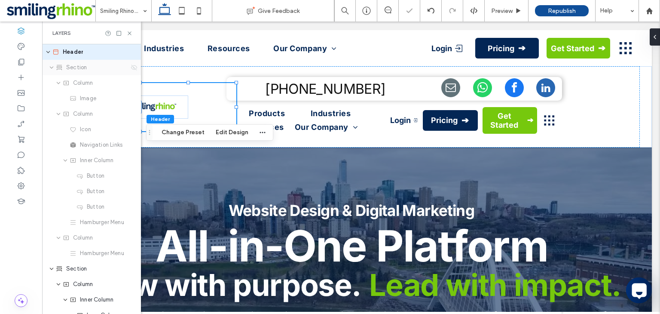
click at [133, 67] on use at bounding box center [134, 67] width 6 height 6
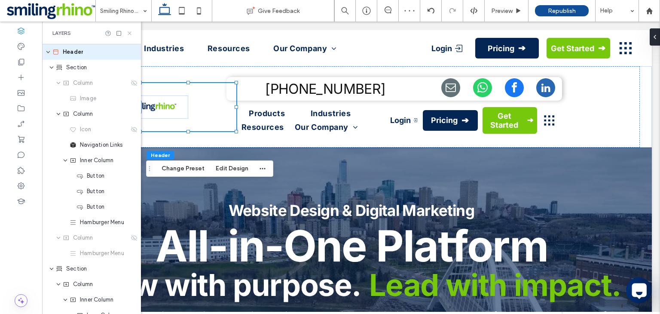
click at [131, 34] on icon at bounding box center [129, 33] width 6 height 6
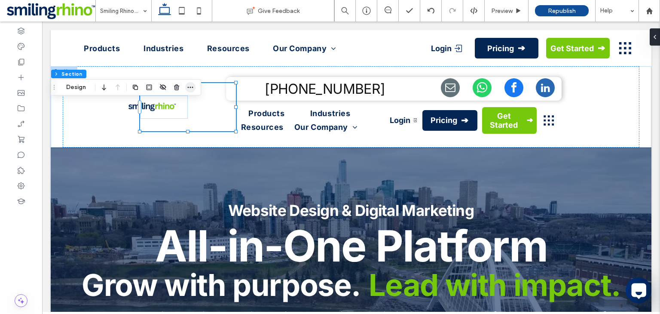
click at [189, 89] on icon "button" at bounding box center [190, 87] width 7 height 7
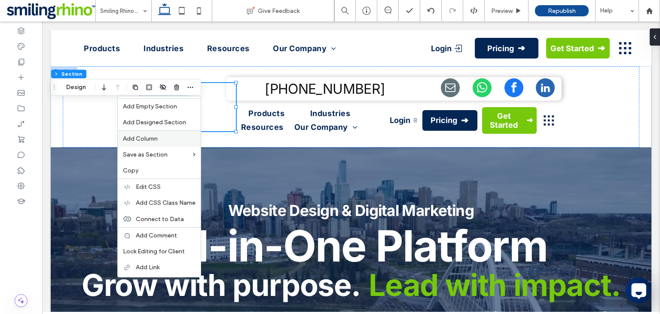
click at [169, 137] on label "Add Column" at bounding box center [159, 138] width 73 height 7
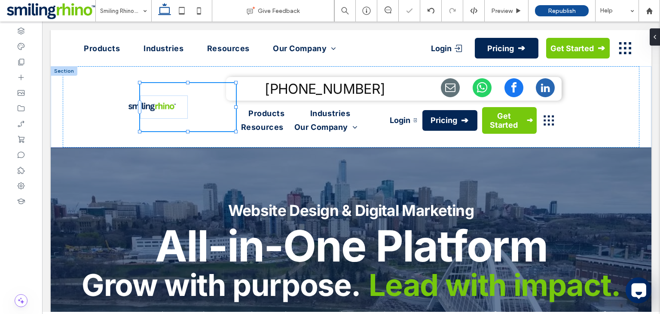
type input "**"
click at [503, 101] on use "button" at bounding box center [504, 98] width 5 height 6
click at [192, 90] on icon "button" at bounding box center [190, 87] width 7 height 7
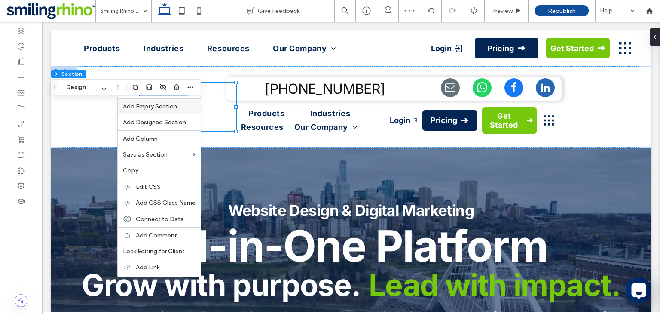
click at [174, 110] on div "Add Empty Section" at bounding box center [159, 106] width 83 height 16
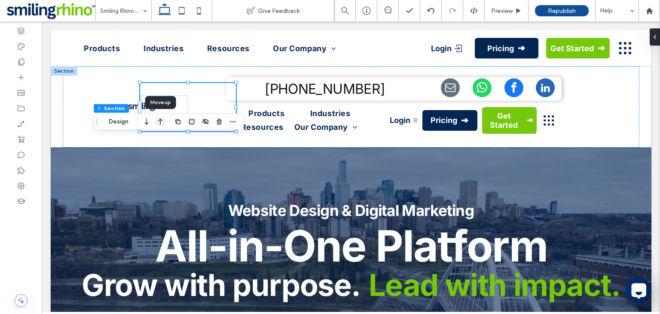
click at [155, 124] on icon "button" at bounding box center [160, 121] width 10 height 15
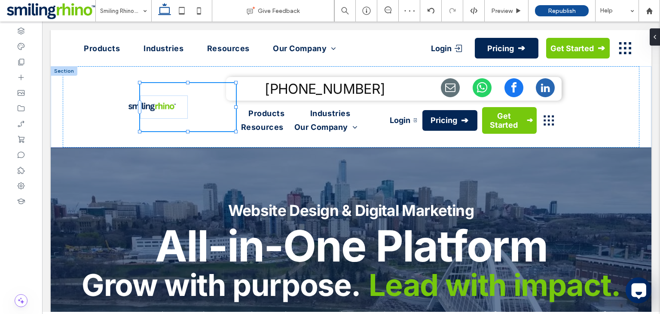
type input "**"
type input "****"
type input "***"
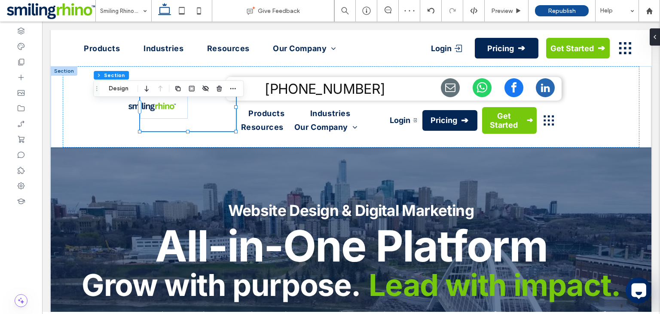
click at [120, 94] on div "Header Section Design" at bounding box center [168, 88] width 150 height 16
click at [122, 92] on button "Design" at bounding box center [118, 88] width 31 height 10
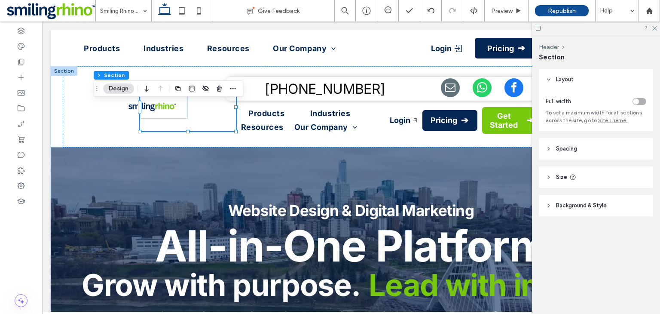
click at [635, 103] on div "toggle" at bounding box center [636, 101] width 6 height 6
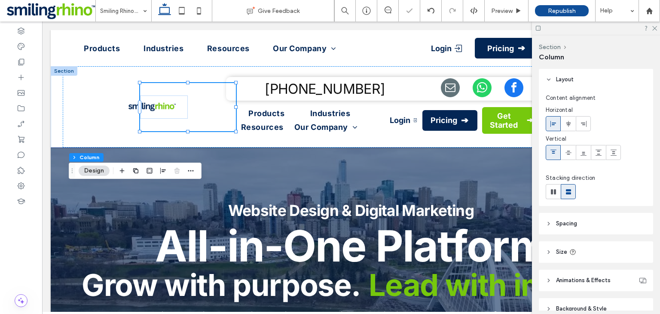
click at [657, 29] on div at bounding box center [596, 27] width 128 height 13
click at [652, 31] on div at bounding box center [596, 27] width 128 height 13
click at [656, 26] on icon at bounding box center [654, 28] width 6 height 6
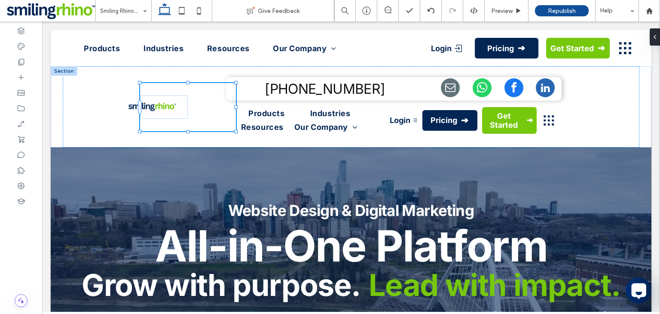
type input "**"
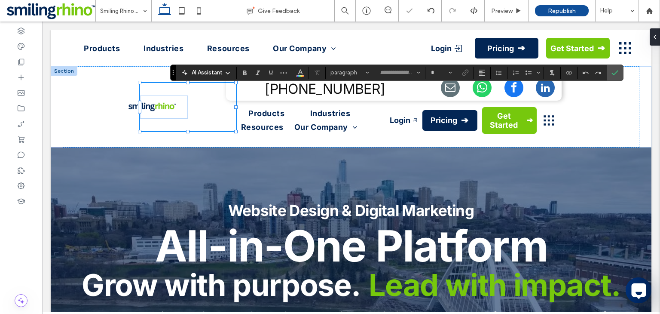
type input "*****"
type input "**"
click at [437, 71] on input "**" at bounding box center [438, 72] width 17 height 7
type input "**"
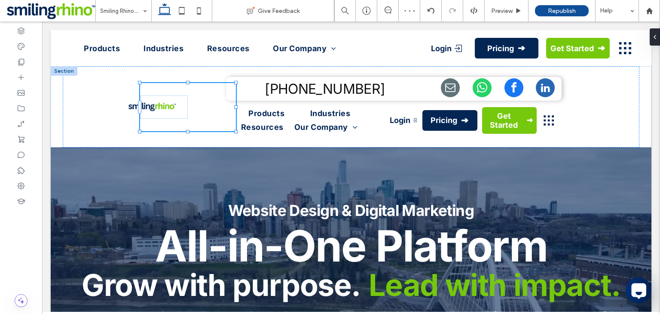
type input "**"
type input "****"
click at [276, 65] on icon "button" at bounding box center [273, 64] width 7 height 7
type input "***"
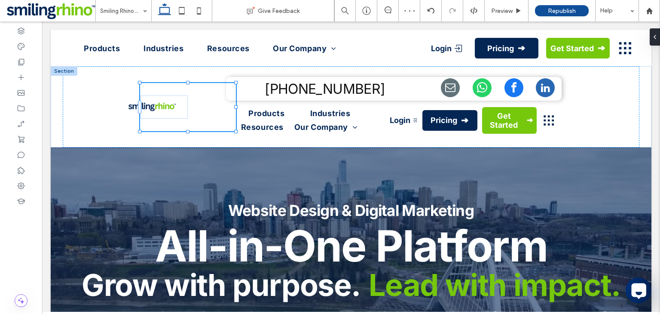
type input "***"
type input "**"
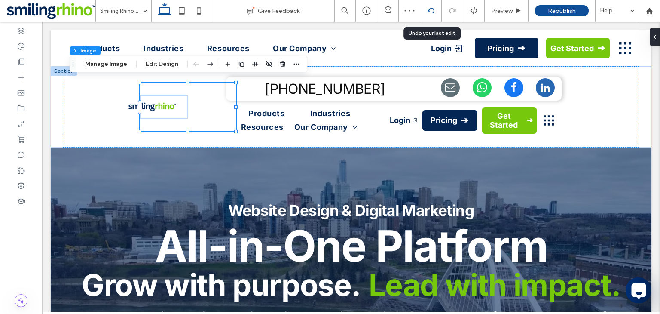
click at [428, 12] on icon at bounding box center [431, 10] width 7 height 7
click at [433, 12] on use at bounding box center [430, 11] width 7 height 6
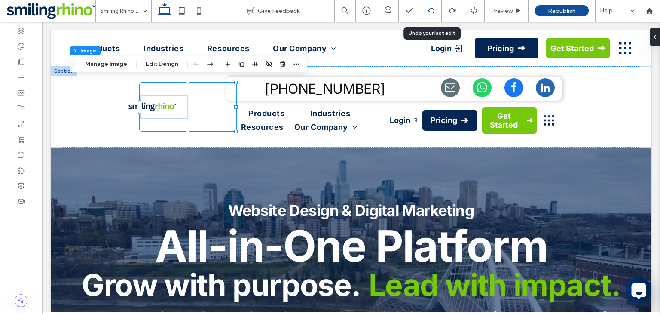
click at [434, 8] on icon at bounding box center [431, 10] width 7 height 7
click at [430, 10] on icon at bounding box center [431, 10] width 7 height 7
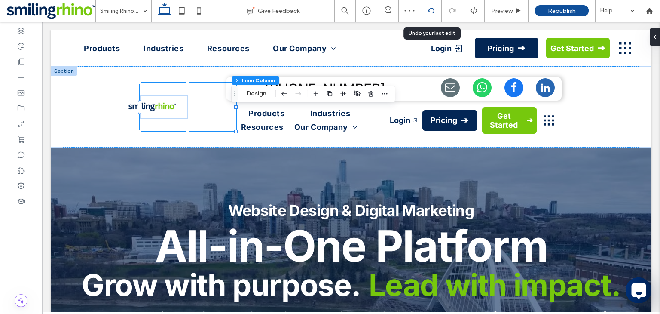
click at [430, 13] on icon at bounding box center [431, 10] width 7 height 7
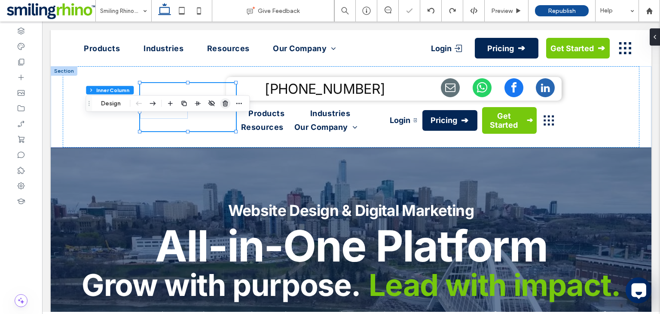
click at [224, 106] on use "button" at bounding box center [225, 104] width 5 height 6
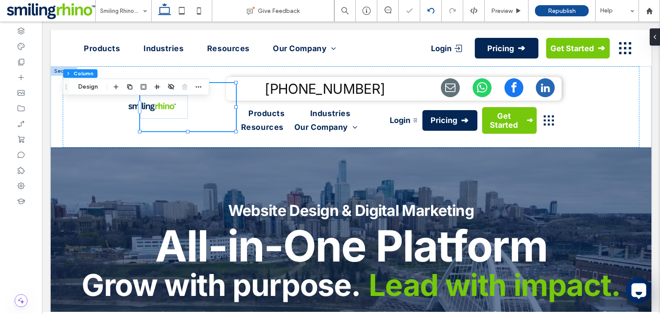
click at [428, 12] on icon at bounding box center [431, 10] width 7 height 7
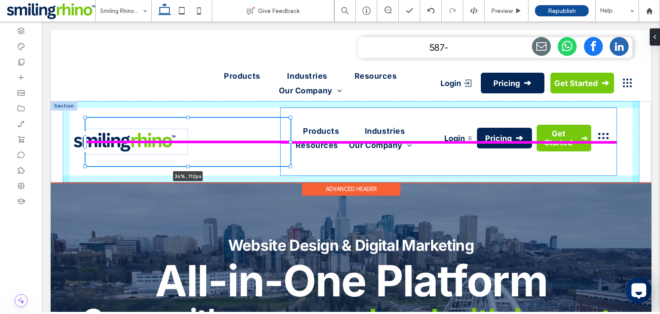
click at [289, 173] on div "36% , 112px Products Industries Resources Our Company Careers Login Pricing Get…" at bounding box center [351, 141] width 601 height 81
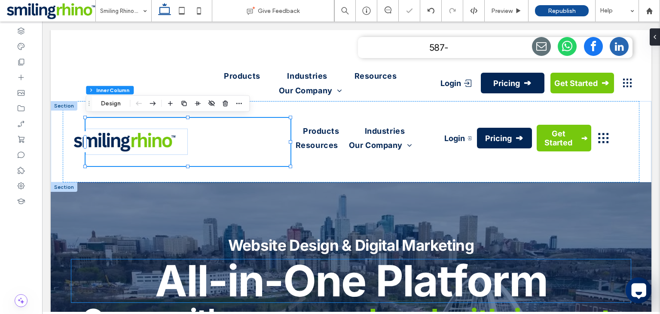
click at [242, 269] on strong "All-in-One Platform" at bounding box center [351, 280] width 392 height 52
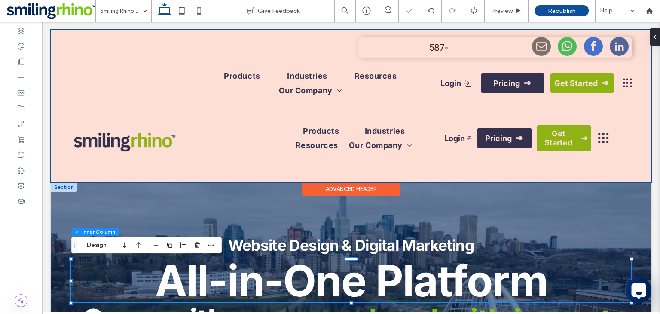
click at [291, 111] on div at bounding box center [351, 106] width 601 height 152
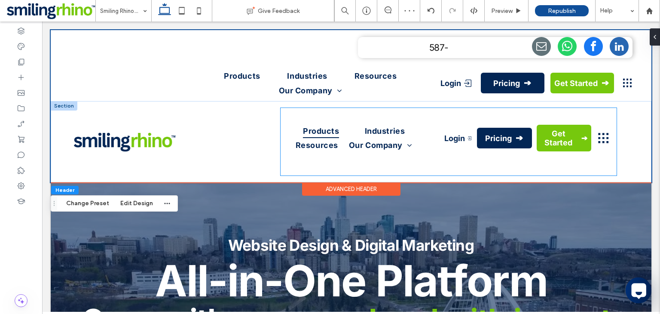
click at [303, 128] on span "Products" at bounding box center [321, 131] width 36 height 14
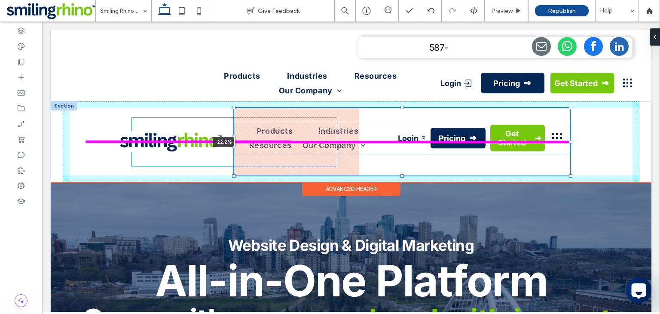
drag, startPoint x: 280, startPoint y: 142, endPoint x: 187, endPoint y: 140, distance: 92.8
click at [187, 140] on div "Products Industries Resources Our Company Careers Login Pricing Get Started -22…" at bounding box center [351, 141] width 601 height 81
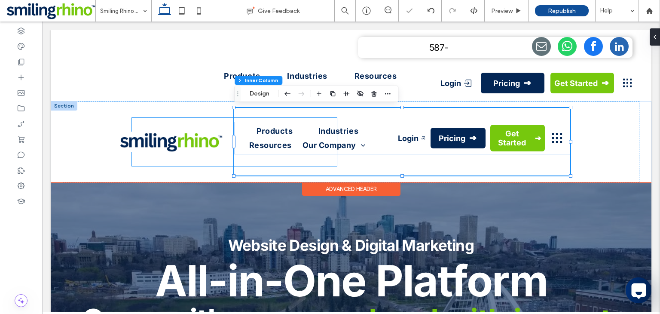
click at [213, 139] on img at bounding box center [171, 141] width 102 height 21
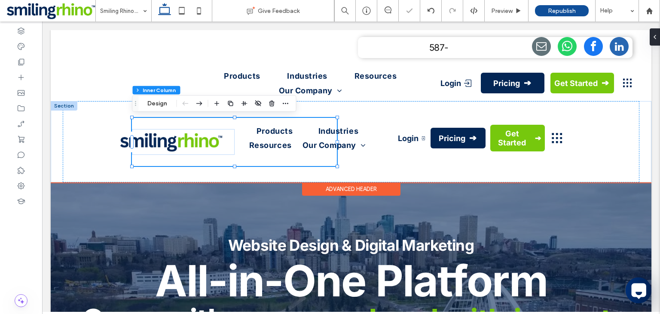
drag, startPoint x: 205, startPoint y: 141, endPoint x: 112, endPoint y: 138, distance: 92.9
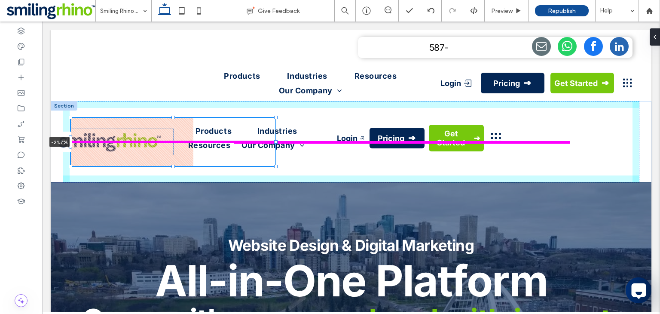
drag, startPoint x: 133, startPoint y: 143, endPoint x: 11, endPoint y: 143, distance: 122.0
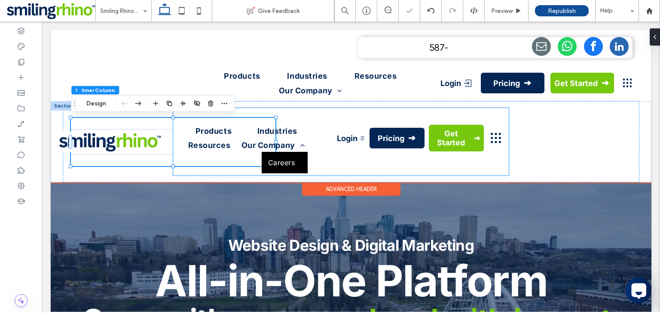
click at [298, 152] on link "Careers" at bounding box center [285, 162] width 46 height 21
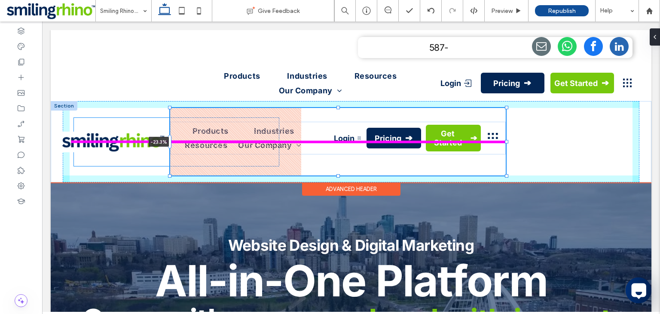
drag, startPoint x: 172, startPoint y: 141, endPoint x: 166, endPoint y: 147, distance: 8.5
click at [166, 147] on div "Products Industries Resources Our Company Careers Login Pricing Get Started -23…" at bounding box center [351, 141] width 601 height 81
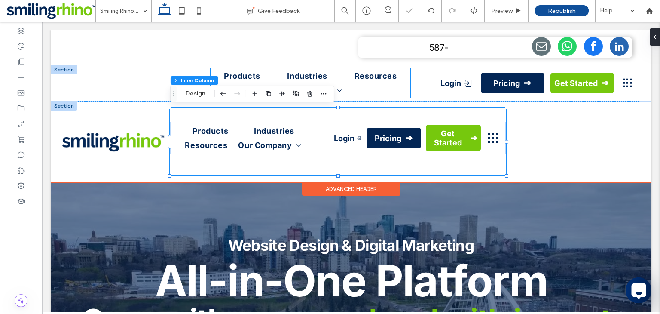
click at [342, 76] on ul "Products Industries Resources Our Company Careers" at bounding box center [311, 82] width 200 height 29
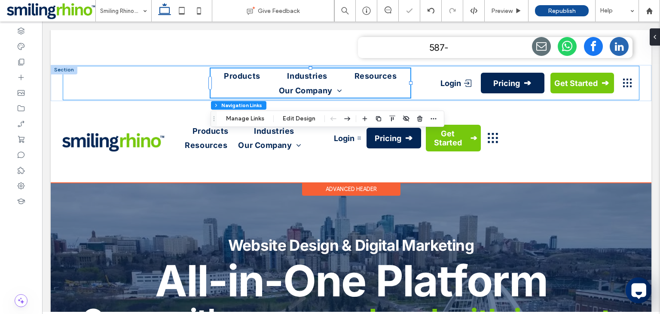
click at [423, 82] on div "Products Industries Resources Our Company Careers Login Pricing Get Started" at bounding box center [351, 83] width 577 height 34
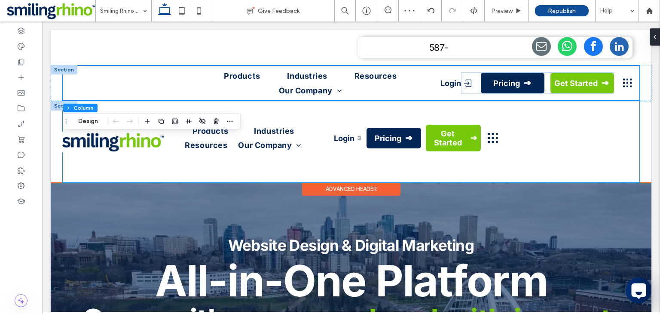
click at [145, 107] on div "Products Industries Resources Our Company Careers Login Pricing Get Started" at bounding box center [351, 141] width 577 height 81
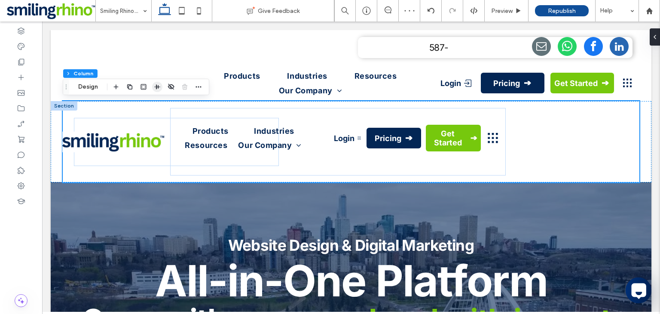
click at [157, 89] on icon "button" at bounding box center [157, 86] width 7 height 7
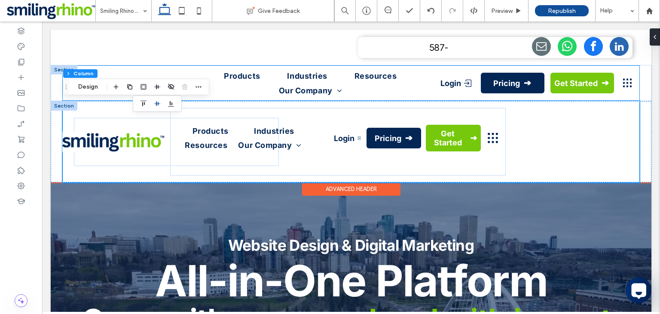
click at [190, 70] on div "Products Industries Resources Our Company Careers Login Pricing Get Started" at bounding box center [351, 83] width 577 height 34
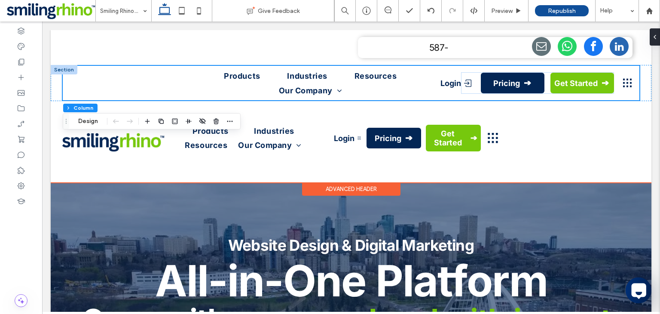
click at [162, 83] on div "Products Industries Resources Our Company Careers Login Pricing Get Started" at bounding box center [351, 83] width 577 height 34
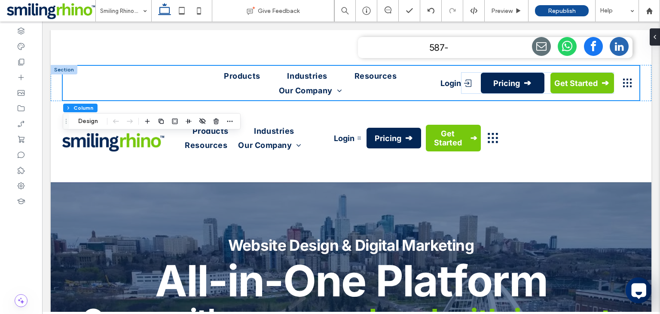
click at [149, 127] on div at bounding box center [147, 120] width 10 height 15
click at [149, 123] on icon "button" at bounding box center [147, 121] width 7 height 7
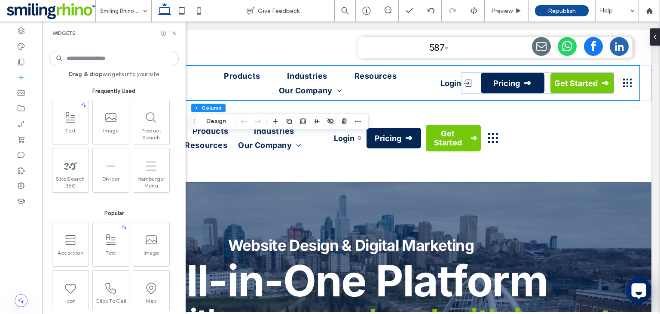
click at [178, 95] on div "Frequently Used Text Image Product Search Site Search 360 Divider Hamburger Men…" at bounding box center [114, 193] width 130 height 231
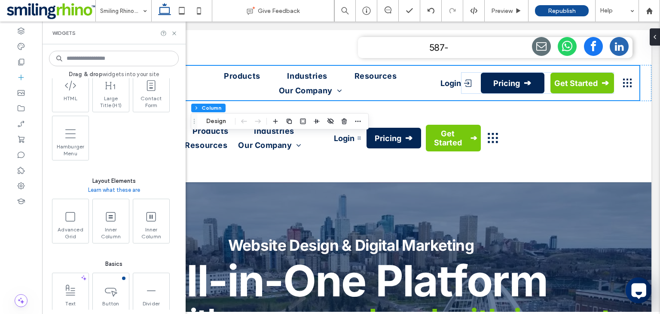
scroll to position [360, 0]
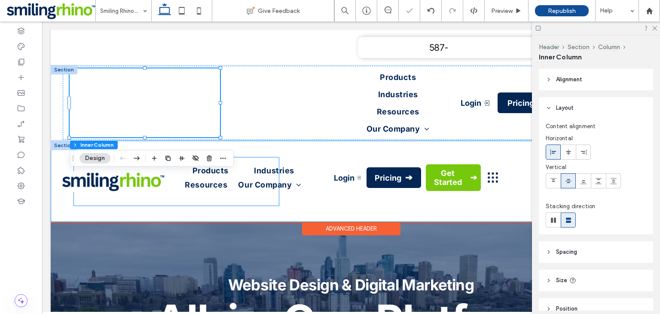
click at [138, 187] on img at bounding box center [113, 181] width 102 height 21
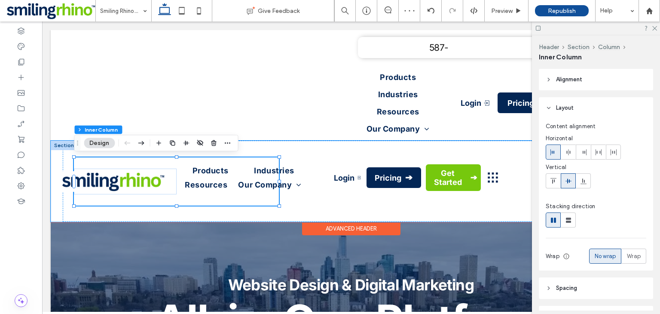
click at [138, 187] on img at bounding box center [113, 181] width 102 height 21
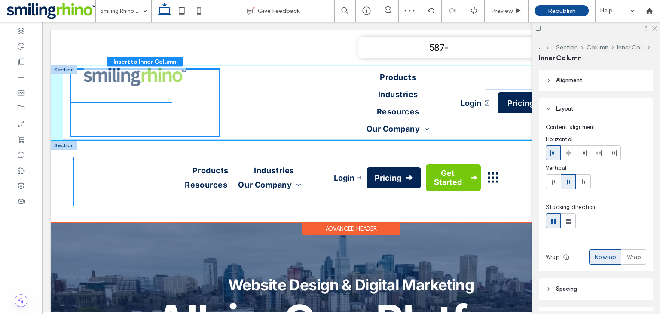
drag, startPoint x: 138, startPoint y: 187, endPoint x: 159, endPoint y: 82, distance: 107.0
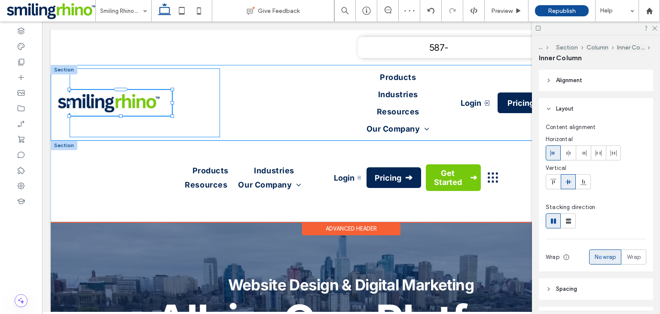
type input "**"
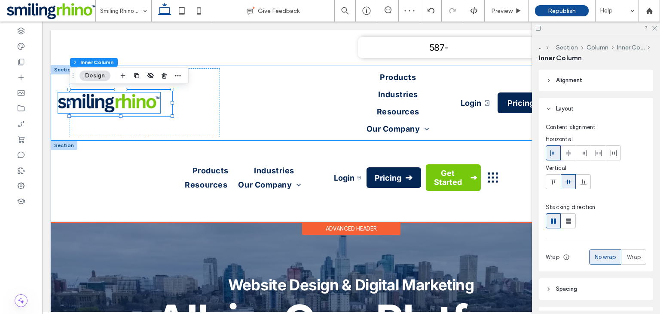
click at [82, 111] on img at bounding box center [109, 102] width 102 height 21
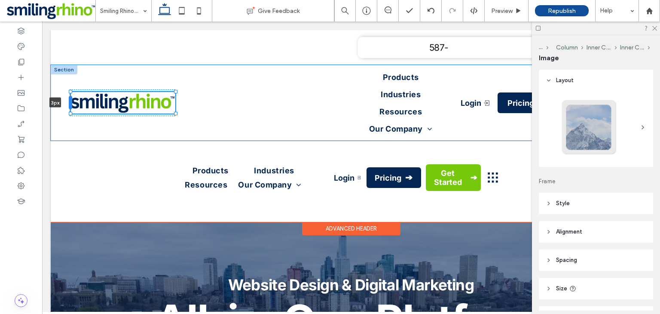
drag, startPoint x: 57, startPoint y: 105, endPoint x: 70, endPoint y: 103, distance: 13.1
click at [70, 103] on div at bounding box center [70, 103] width 3 height 14
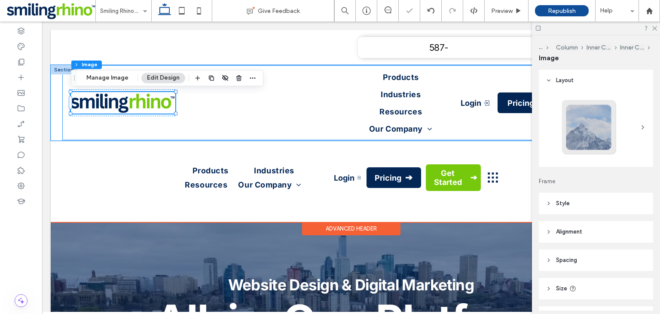
click at [271, 132] on div "3px Products Industries Resources Our Company Careers Login Pricing Get Started" at bounding box center [351, 103] width 577 height 74
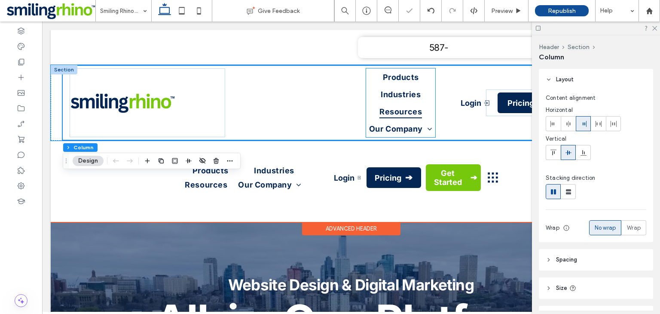
click at [380, 110] on span "Resources" at bounding box center [400, 111] width 43 height 14
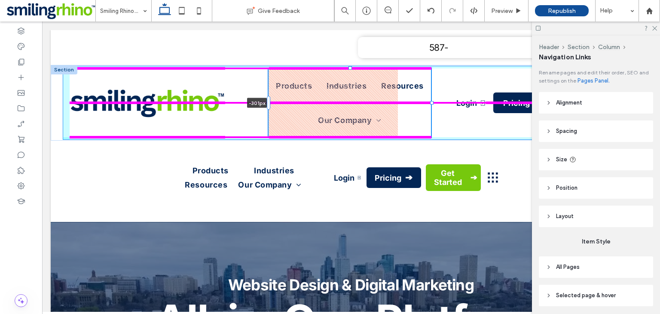
drag, startPoint x: 367, startPoint y: 104, endPoint x: 47, endPoint y: 95, distance: 319.8
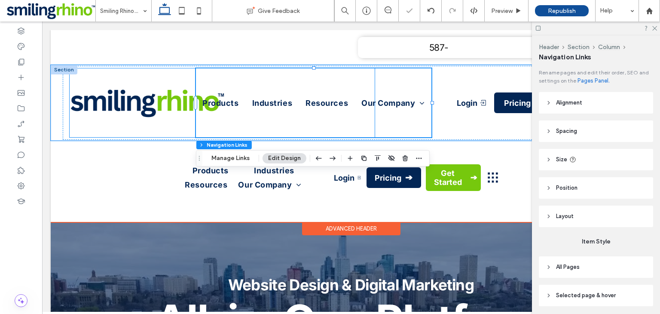
click at [174, 101] on img at bounding box center [148, 102] width 154 height 31
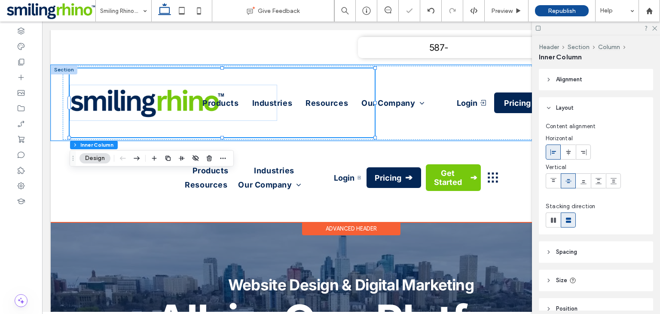
click at [174, 101] on img at bounding box center [148, 102] width 154 height 31
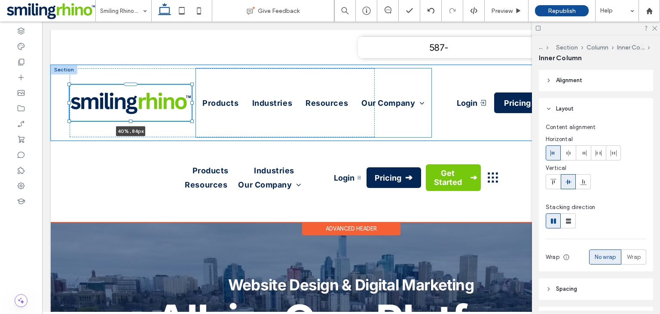
drag, startPoint x: 278, startPoint y: 120, endPoint x: 192, endPoint y: 118, distance: 85.5
click at [192, 118] on div "40% , 84px Products Industries Resources Our Company Careers Login Pricing Get …" at bounding box center [351, 103] width 601 height 76
type input "**"
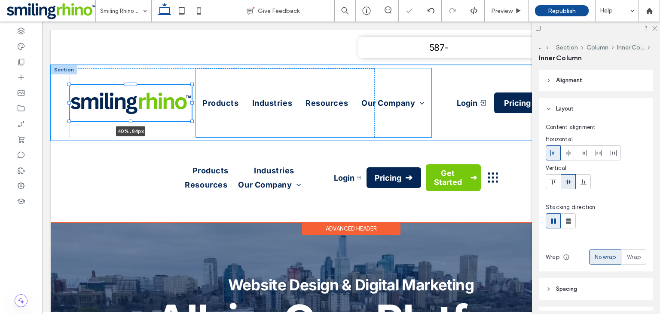
type input "**"
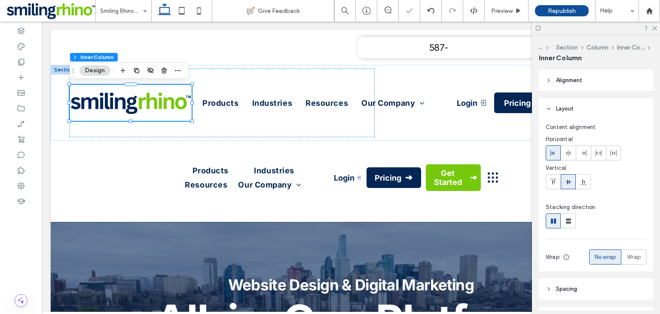
click at [656, 31] on div at bounding box center [596, 27] width 128 height 13
click at [656, 29] on use at bounding box center [654, 28] width 5 height 5
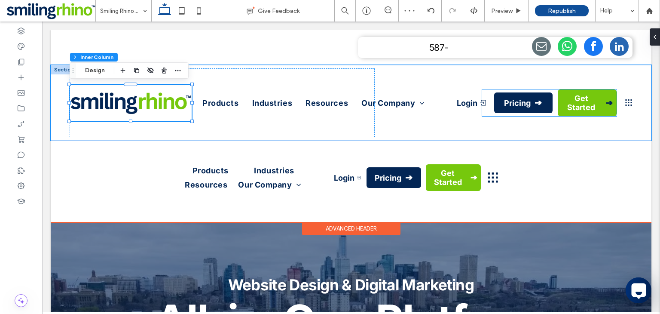
click at [601, 103] on span "Get Started" at bounding box center [581, 103] width 41 height 18
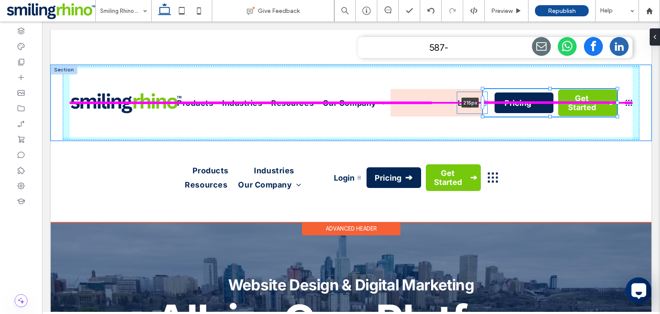
drag, startPoint x: 480, startPoint y: 104, endPoint x: 522, endPoint y: 109, distance: 42.0
click at [522, 109] on div "Products Industries Resources Our Company Careers Login Pricing Get Started 215…" at bounding box center [351, 103] width 601 height 76
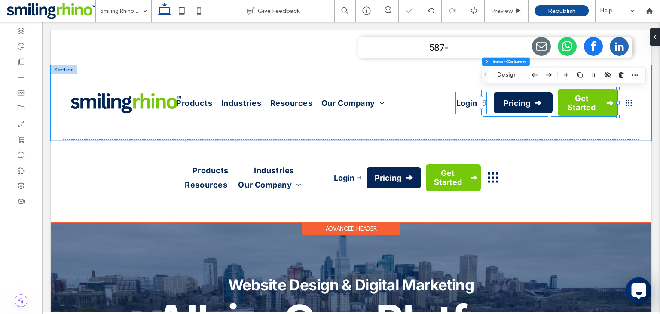
click at [456, 103] on link "Login" at bounding box center [471, 102] width 31 height 21
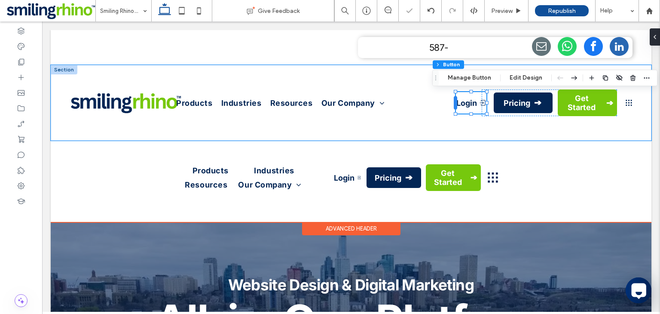
type input "**"
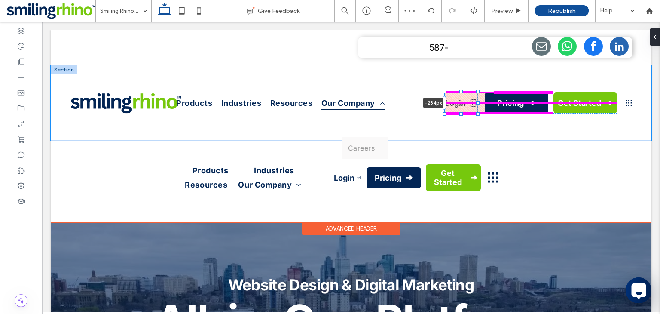
drag, startPoint x: 455, startPoint y: 103, endPoint x: 380, endPoint y: 103, distance: 74.8
click at [380, 103] on div "Products Industries Resources Our Company Careers Login -234px Pricing Get Star…" at bounding box center [351, 103] width 601 height 76
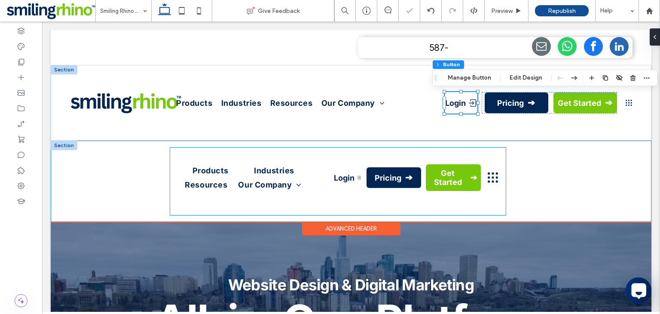
click at [427, 147] on div "Products Industries Resources Our Company Careers Login Pricing Get Started" at bounding box center [338, 180] width 336 height 67
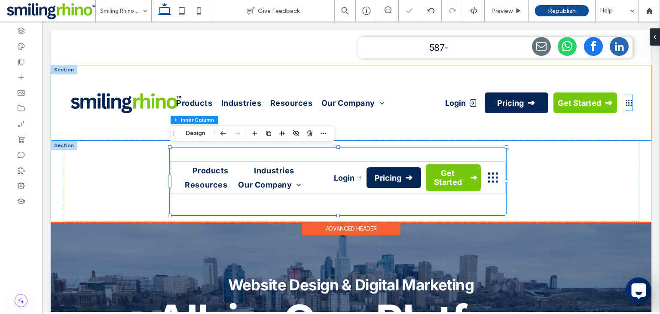
click at [626, 101] on icon at bounding box center [628, 102] width 7 height 15
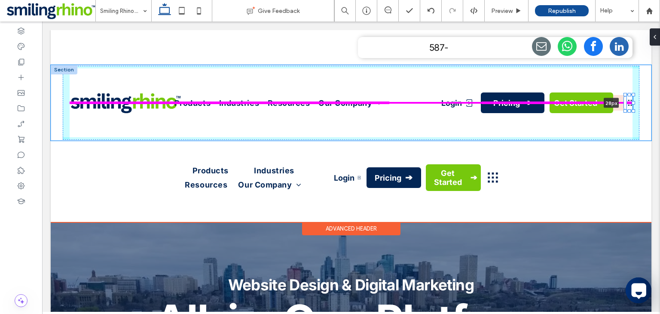
drag, startPoint x: 625, startPoint y: 106, endPoint x: 629, endPoint y: 110, distance: 5.5
click at [626, 95] on div at bounding box center [626, 95] width 0 height 0
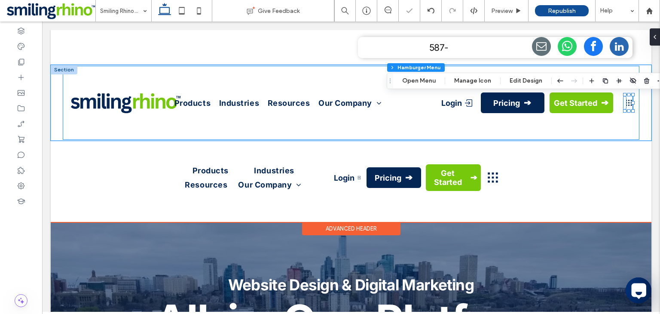
click at [432, 90] on div "Products Industries Resources Our Company Careers Login Pricing Get Started 28px" at bounding box center [351, 103] width 577 height 74
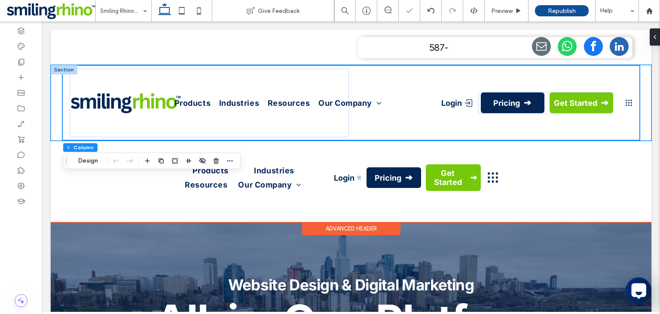
click at [439, 100] on div "Products Industries Resources Our Company Careers Login Pricing Get Started" at bounding box center [351, 103] width 577 height 74
click at [448, 105] on span "Login" at bounding box center [451, 102] width 21 height 9
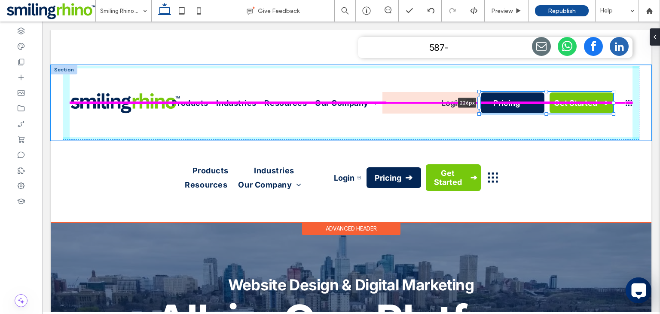
drag, startPoint x: 479, startPoint y: 103, endPoint x: 483, endPoint y: 103, distance: 4.7
click at [483, 103] on div "Products Industries Resources Our Company Careers Login Pricing Get Started 226…" at bounding box center [351, 103] width 601 height 76
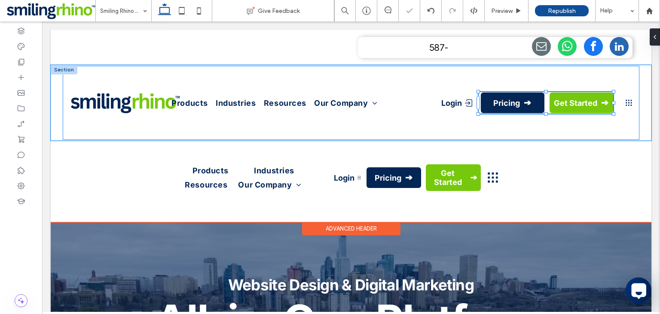
click at [438, 103] on div "Products Industries Resources Our Company Careers Login Pricing Get Started 226…" at bounding box center [351, 103] width 577 height 74
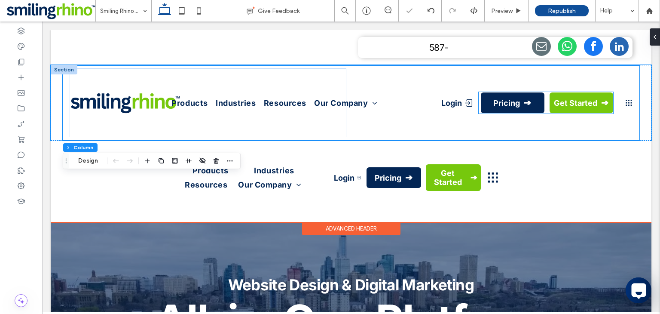
click at [448, 104] on span "Login" at bounding box center [451, 102] width 21 height 9
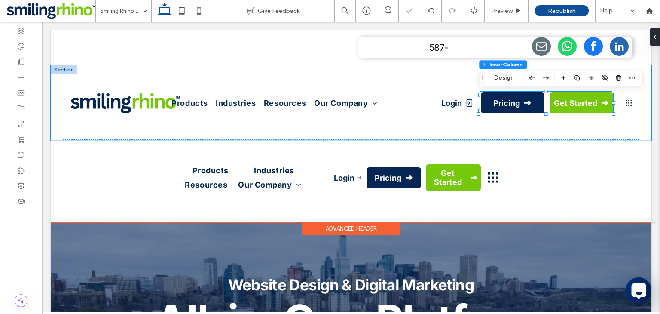
click at [448, 104] on span "Login" at bounding box center [451, 102] width 21 height 9
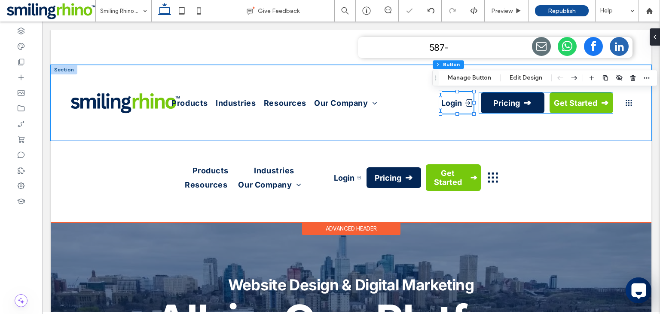
type input "**"
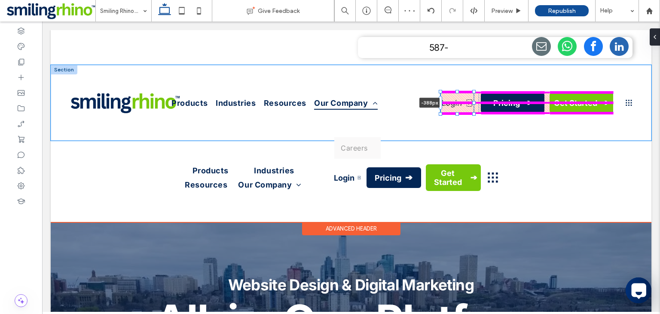
drag, startPoint x: 440, startPoint y: 103, endPoint x: 374, endPoint y: 106, distance: 66.2
click at [374, 106] on div "Products Industries Resources Our Company Careers Login -388px Pricing Get Star…" at bounding box center [351, 103] width 601 height 76
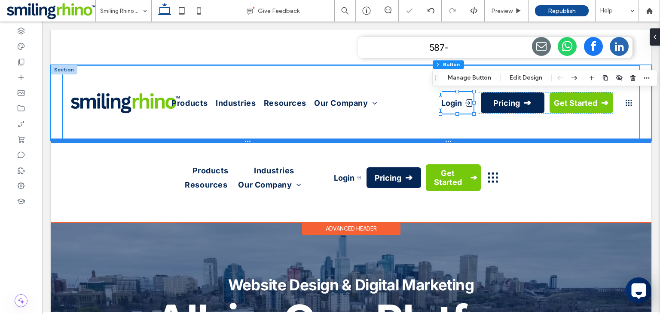
click at [534, 141] on div at bounding box center [351, 140] width 601 height 4
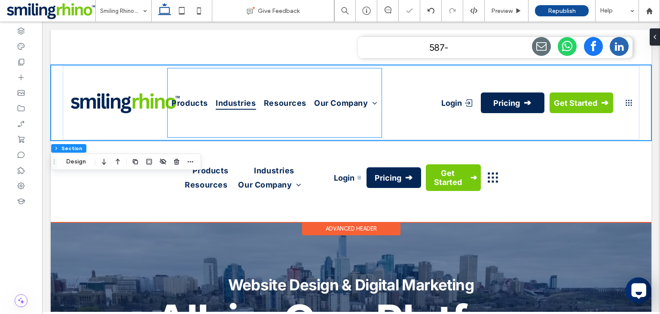
click at [235, 98] on span "Industries" at bounding box center [236, 103] width 40 height 14
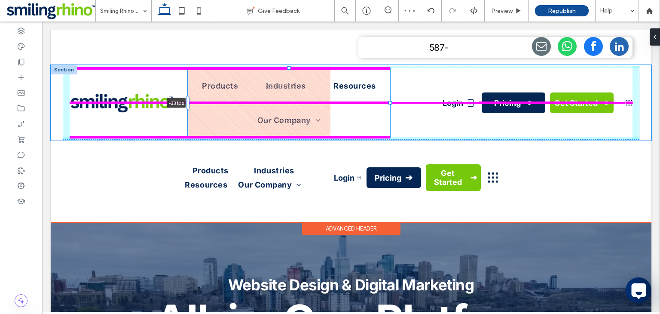
drag, startPoint x: 167, startPoint y: 100, endPoint x: 204, endPoint y: 103, distance: 36.6
click at [204, 103] on div "Products Industries Resources Our Company Careers -331px Login Pricing Get Star…" at bounding box center [351, 103] width 601 height 76
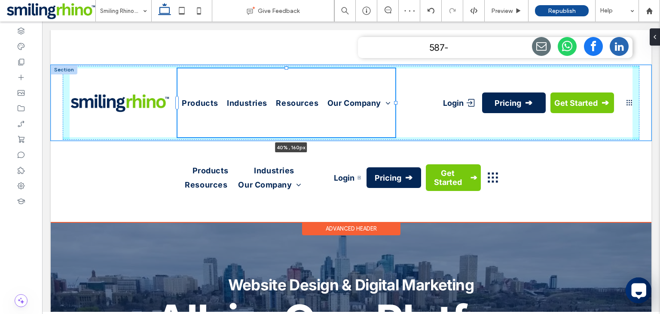
drag, startPoint x: 391, startPoint y: 102, endPoint x: 408, endPoint y: 116, distance: 21.3
click at [408, 116] on div "Products Industries Resources Our Company Careers 40% , 160px Login Pricing Get…" at bounding box center [351, 103] width 601 height 76
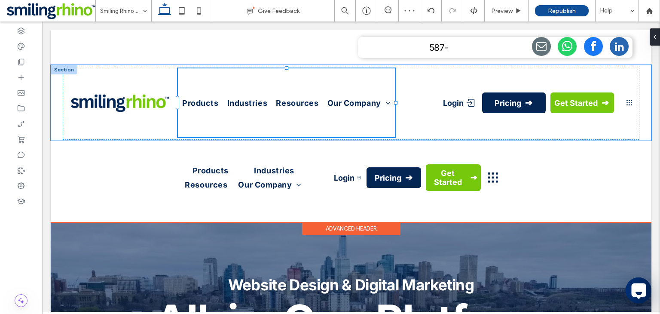
type input "**"
type input "****"
drag, startPoint x: 414, startPoint y: 140, endPoint x: 420, endPoint y: 114, distance: 26.0
click at [420, 114] on div "Products Industries Resources Our Company Careers Login Pricing Get Started 119…" at bounding box center [351, 103] width 601 height 76
type input "***"
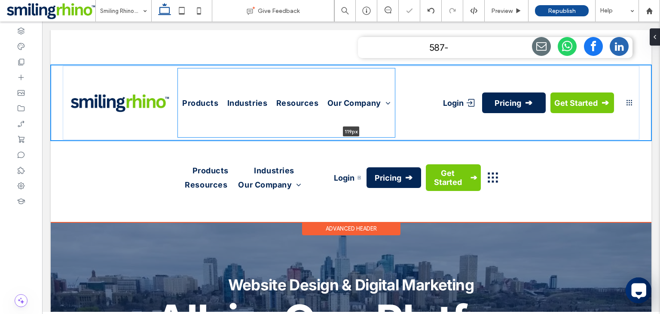
type input "***"
click at [412, 85] on div "Products Industries Resources Our Company Careers Login Pricing Get Started" at bounding box center [351, 103] width 577 height 74
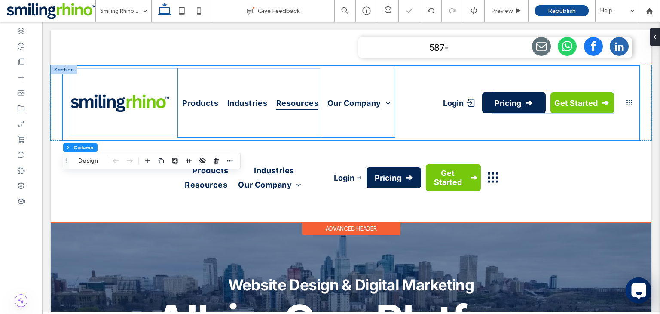
click at [287, 75] on link "Resources" at bounding box center [297, 102] width 49 height 69
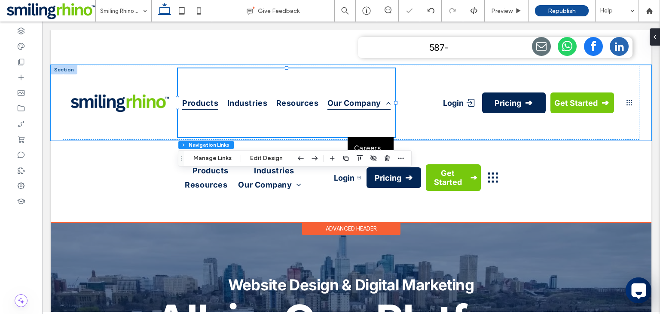
click at [367, 82] on link "Our Company" at bounding box center [359, 102] width 70 height 69
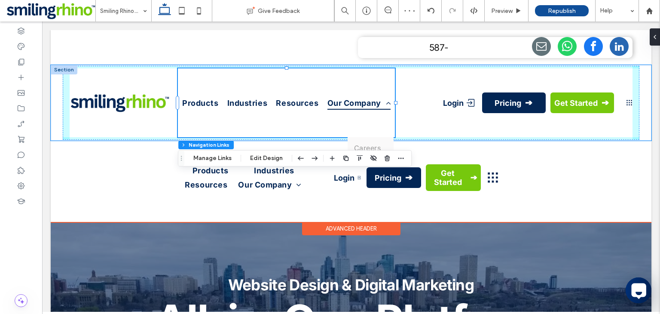
drag, startPoint x: 286, startPoint y: 66, endPoint x: 366, endPoint y: 73, distance: 79.8
click at [284, 93] on div "Products Industries Resources Our Company Careers Login Pricing Get Started" at bounding box center [351, 103] width 601 height 76
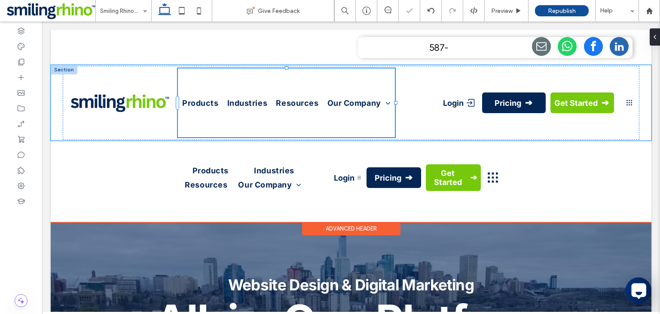
click at [504, 84] on div "Products Industries Resources Our Company Careers 39% , 160px Login Pricing Get…" at bounding box center [351, 103] width 577 height 74
click at [562, 85] on div "Products Industries Resources Our Company Careers 39% , 160px Login Pricing Get…" at bounding box center [351, 103] width 577 height 74
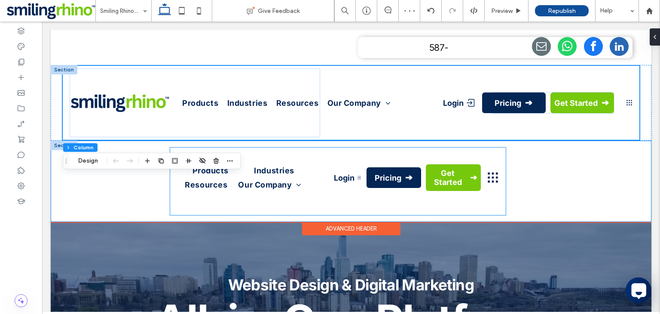
click at [510, 193] on div "Products Industries Resources Our Company Careers Login Pricing Get Started" at bounding box center [351, 181] width 577 height 81
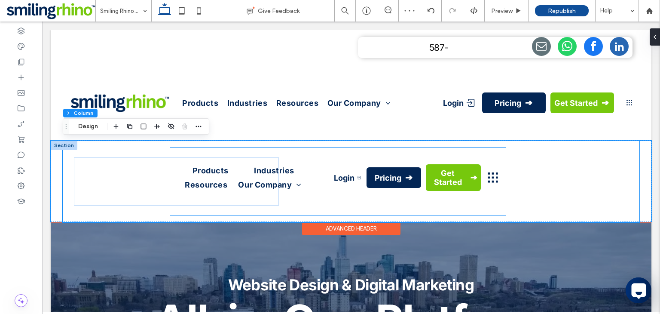
click at [506, 183] on div "Products Industries Resources Our Company Careers Login Pricing Get Started" at bounding box center [338, 177] width 336 height 33
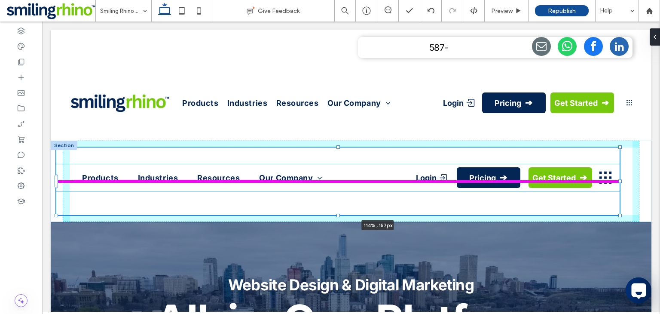
drag, startPoint x: 506, startPoint y: 182, endPoint x: 660, endPoint y: 198, distance: 154.3
type input "***"
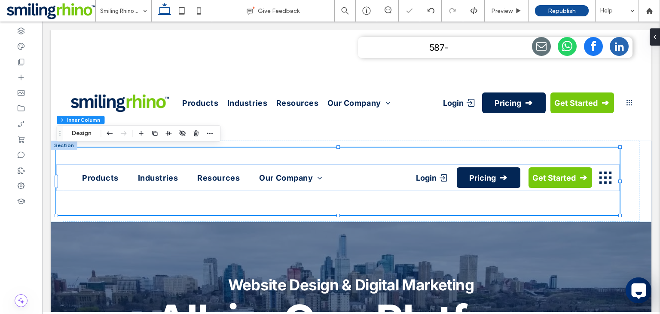
click at [106, 141] on div "Header Section Column Inner Column Design" at bounding box center [138, 133] width 164 height 16
click at [73, 130] on button "Design" at bounding box center [81, 133] width 31 height 10
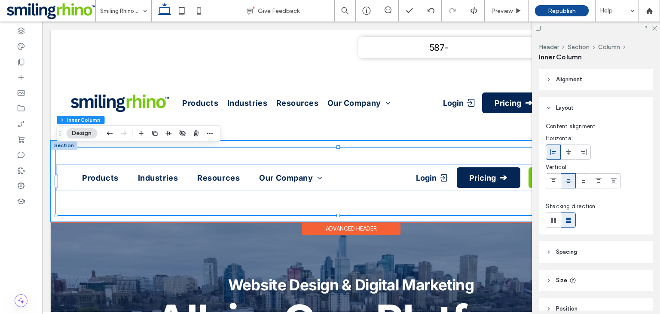
click at [52, 218] on div "Products Industries Resources Our Company Careers Login Pricing Get Started 114…" at bounding box center [351, 181] width 601 height 81
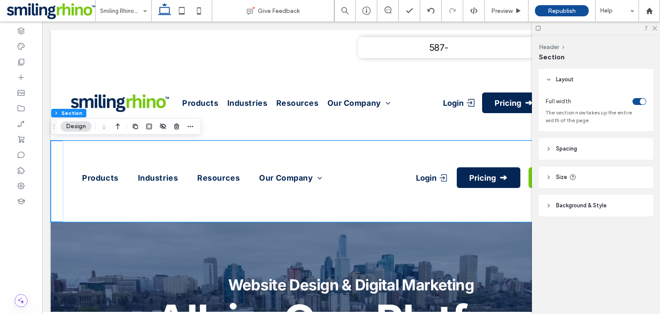
click at [639, 103] on div "toggle" at bounding box center [640, 101] width 14 height 7
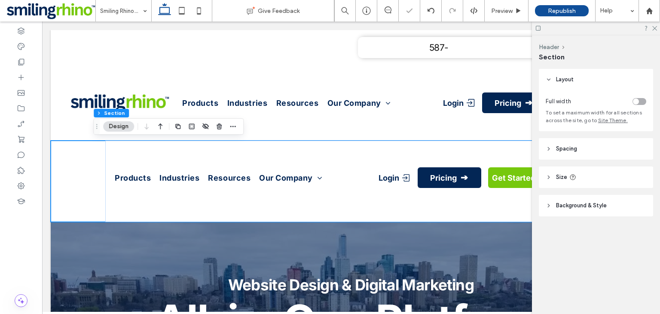
click at [639, 103] on div "toggle" at bounding box center [640, 101] width 14 height 7
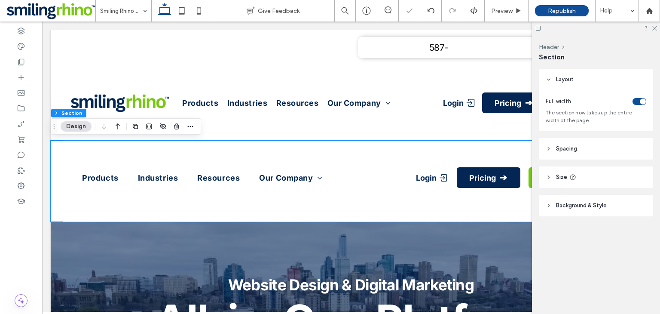
click at [654, 24] on div at bounding box center [596, 27] width 128 height 13
click at [654, 26] on icon at bounding box center [654, 28] width 6 height 6
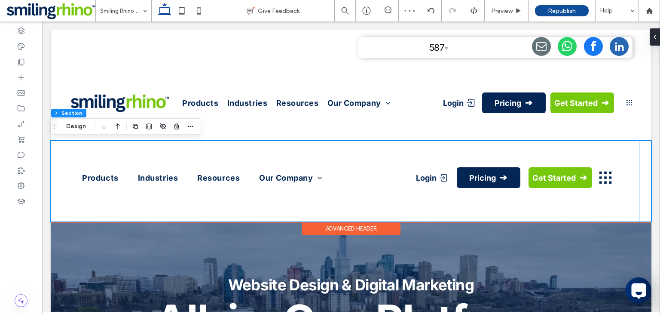
click at [624, 178] on div "Products Industries Resources Our Company Careers Login Pricing Get Started" at bounding box center [351, 181] width 577 height 81
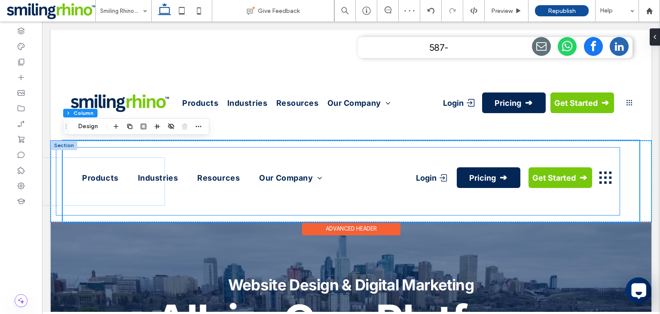
click at [615, 181] on div "Products Industries Resources Our Company Careers Login Pricing Get Started" at bounding box center [337, 177] width 563 height 27
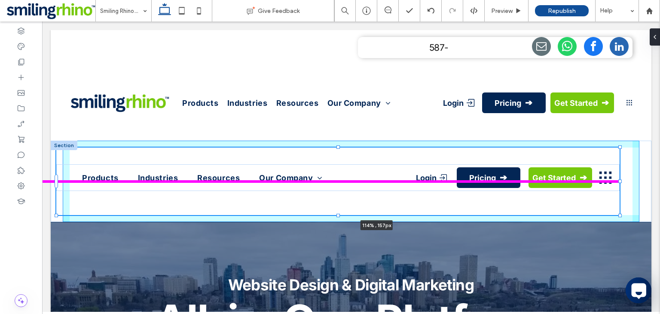
drag, startPoint x: 621, startPoint y: 180, endPoint x: 660, endPoint y: 187, distance: 39.3
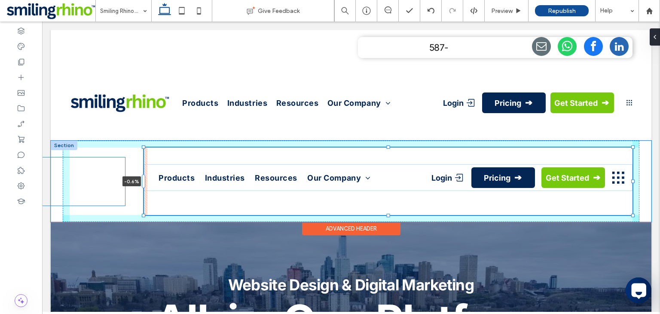
drag, startPoint x: 55, startPoint y: 181, endPoint x: 183, endPoint y: 205, distance: 129.9
click at [183, 205] on div "Products Industries Resources Our Company Careers Login Pricing Get Started -0.…" at bounding box center [351, 181] width 601 height 81
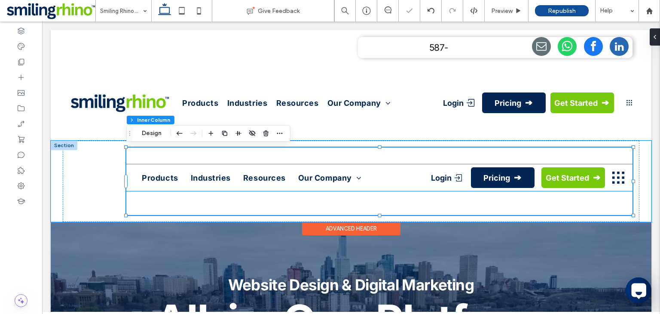
click at [403, 184] on div "Products Industries Resources Our Company Careers Login Pricing Get Started" at bounding box center [379, 177] width 506 height 27
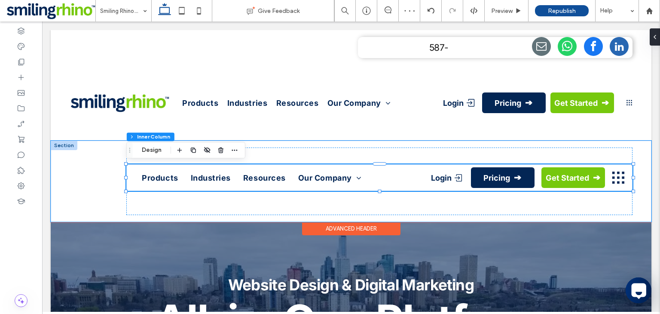
click at [403, 184] on div "Products Industries Resources Our Company Careers Login Pricing Get Started" at bounding box center [379, 177] width 506 height 27
click at [370, 181] on div "Products Industries Resources Our Company Careers Login Pricing Get Started" at bounding box center [379, 177] width 506 height 27
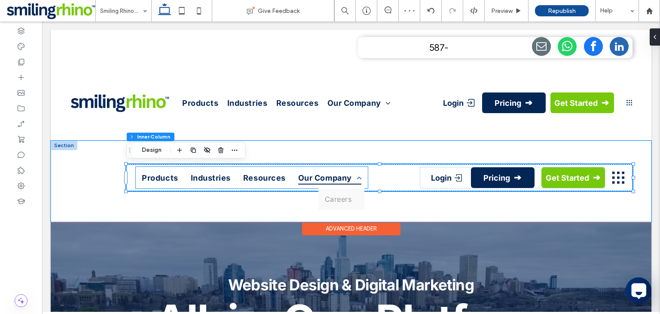
click at [340, 180] on span "Our Company" at bounding box center [330, 178] width 64 height 14
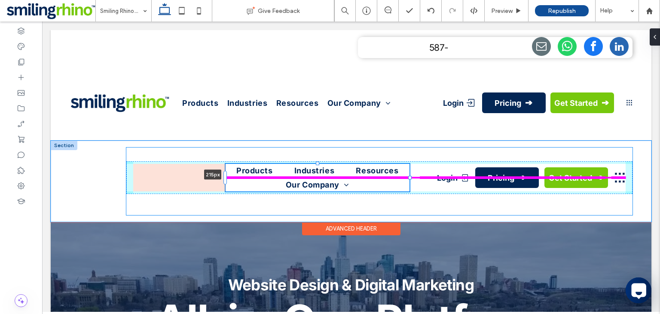
drag, startPoint x: 136, startPoint y: 177, endPoint x: 226, endPoint y: 190, distance: 90.7
click at [226, 164] on div at bounding box center [226, 164] width 0 height 0
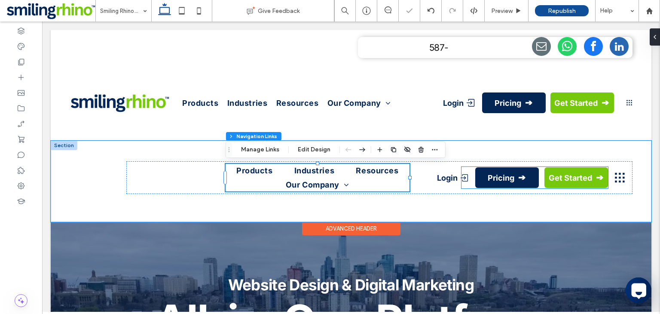
click at [460, 186] on link "Login" at bounding box center [453, 177] width 33 height 21
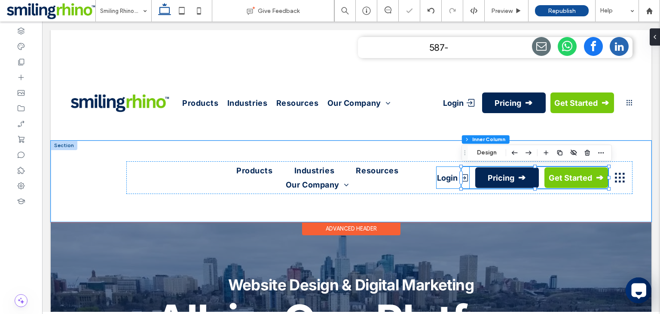
click at [444, 180] on span "Login" at bounding box center [447, 177] width 21 height 9
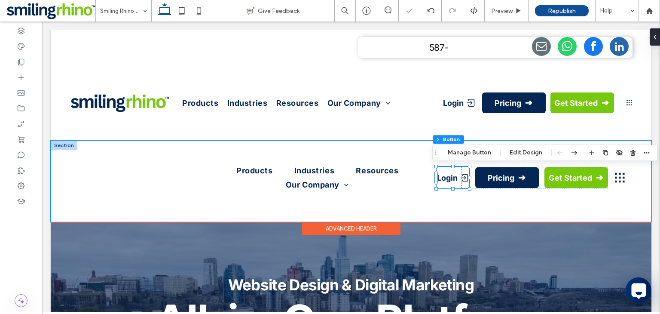
type input "**"
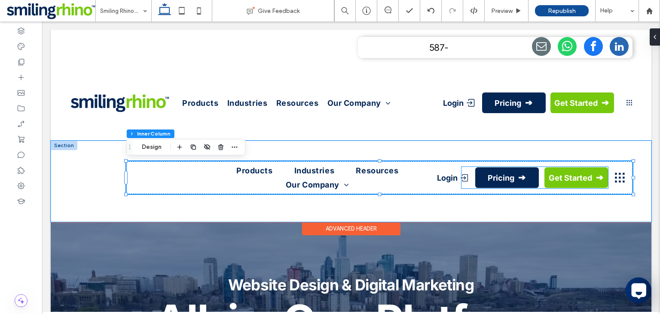
click at [449, 181] on span "Login" at bounding box center [447, 177] width 21 height 9
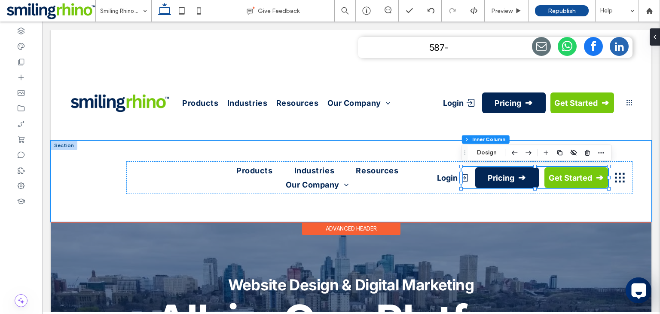
click at [449, 181] on span "Login" at bounding box center [447, 177] width 21 height 9
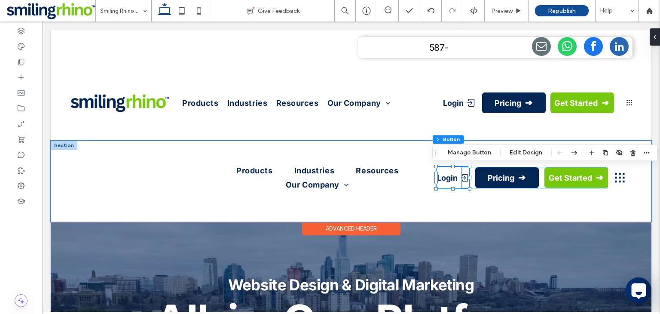
type input "**"
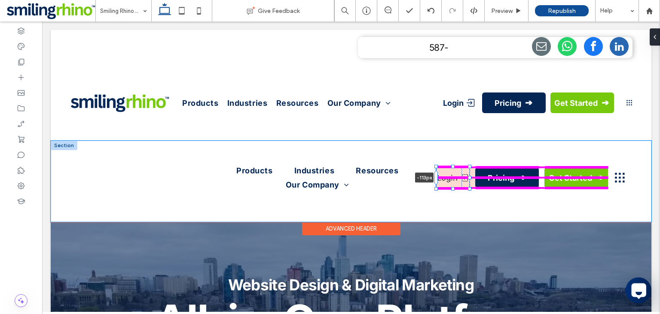
drag, startPoint x: 437, startPoint y: 180, endPoint x: 409, endPoint y: 182, distance: 27.6
click at [409, 182] on div "Products Industries Resources Our Company Careers Login -113px Pricing Get Star…" at bounding box center [351, 181] width 601 height 81
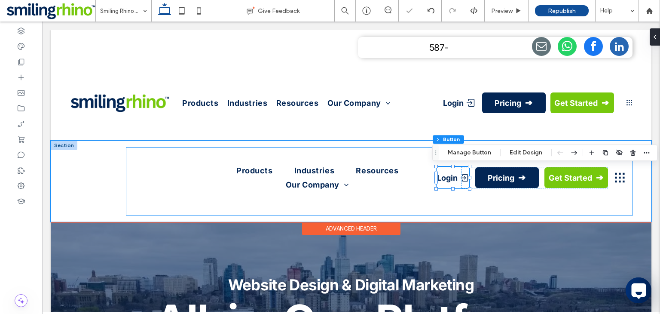
click at [526, 205] on div "Products Industries Resources Our Company Careers Login -124px Pricing Get Star…" at bounding box center [379, 180] width 506 height 67
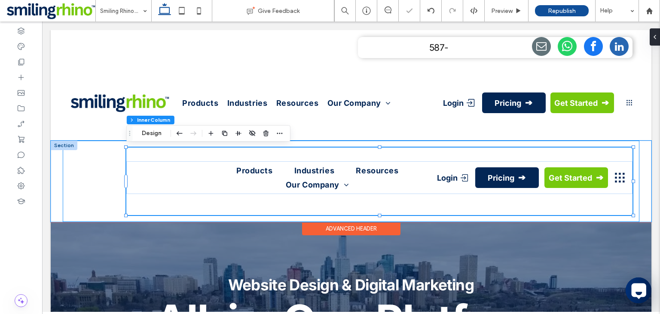
click at [611, 145] on div "Products Industries Resources Our Company Careers Login Pricing Get Started" at bounding box center [351, 181] width 577 height 81
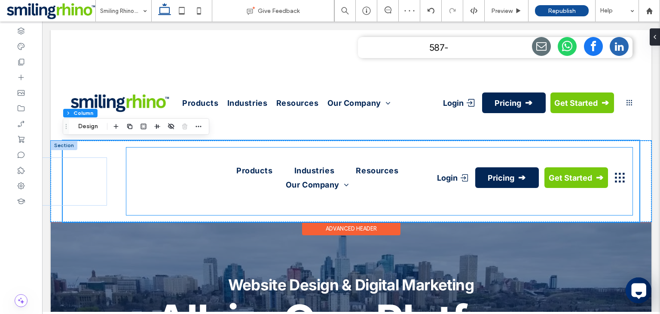
click at [347, 174] on ul "Products Industries Resources Our Company Careers" at bounding box center [318, 178] width 184 height 28
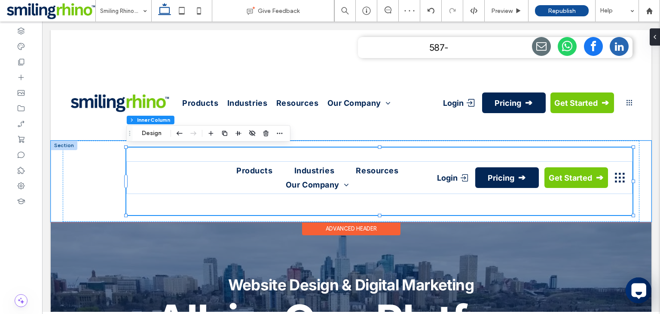
click at [347, 174] on ul "Products Industries Resources Our Company Careers" at bounding box center [318, 178] width 184 height 28
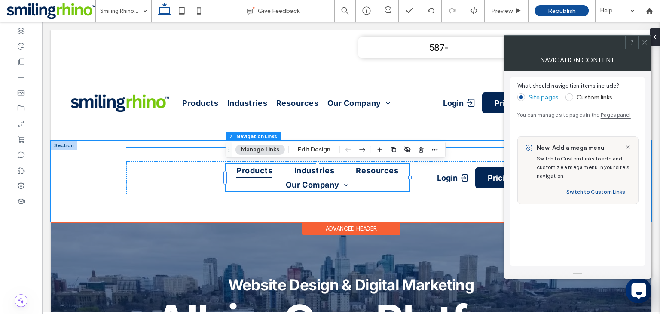
click at [347, 174] on ul "Products Industries Resources Our Company Careers" at bounding box center [318, 178] width 184 height 28
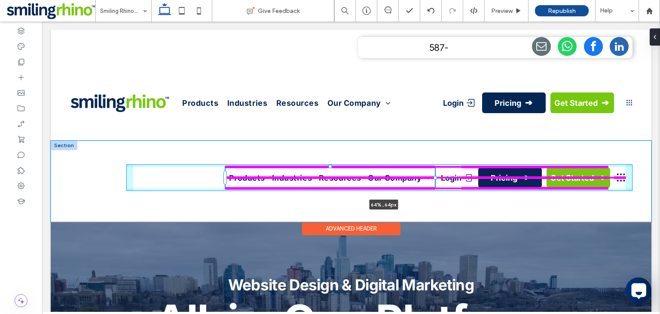
drag, startPoint x: 410, startPoint y: 177, endPoint x: 542, endPoint y: 205, distance: 135.3
click at [542, 205] on div "Products Industries Resources Our Company Careers 64% , 64px Login Pricing Get …" at bounding box center [351, 181] width 601 height 81
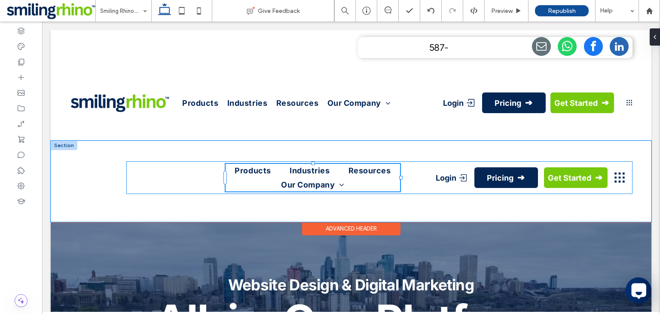
type input "**"
type input "****"
click at [206, 182] on div "Products Industries Resources Our Company Careers 64% , 64px Login Pricing Get …" at bounding box center [379, 177] width 506 height 33
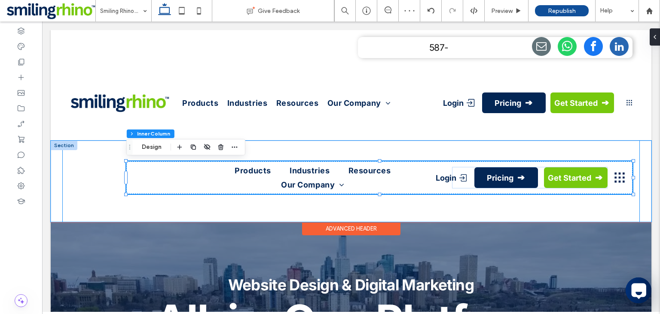
click at [114, 184] on div "Products Industries Resources Our Company Careers Login Pricing Get Started" at bounding box center [351, 181] width 577 height 81
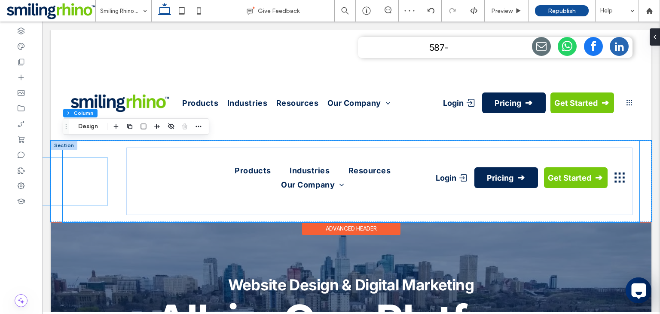
click at [85, 194] on span at bounding box center [28, 181] width 160 height 48
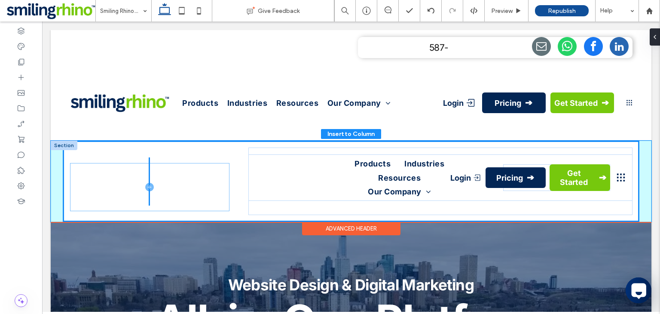
drag, startPoint x: 70, startPoint y: 184, endPoint x: 193, endPoint y: 190, distance: 122.6
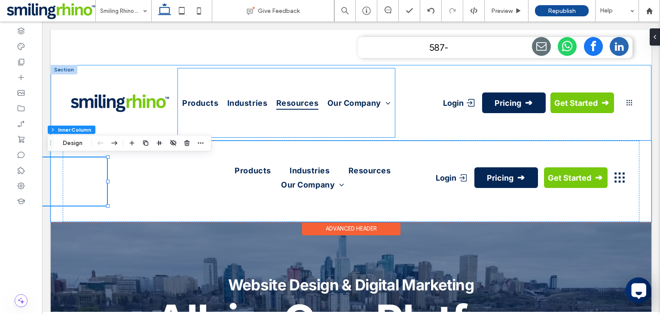
click at [288, 97] on span "Resources" at bounding box center [297, 103] width 43 height 14
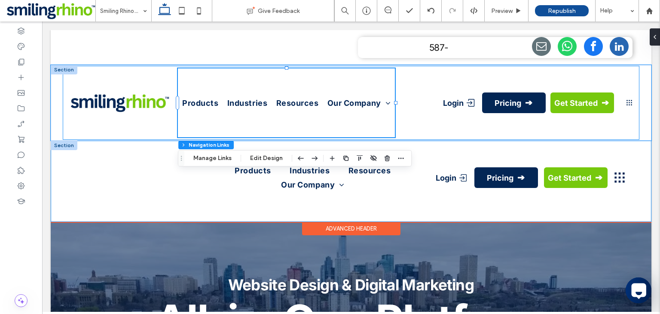
click at [449, 126] on div "Products Industries Resources Our Company Careers Login Pricing Get Started" at bounding box center [351, 103] width 577 height 74
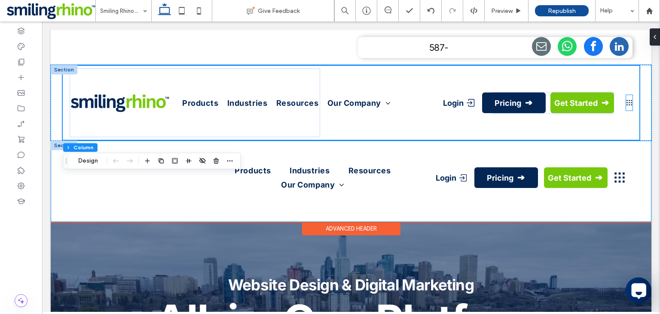
click at [632, 100] on icon at bounding box center [629, 103] width 6 height 6
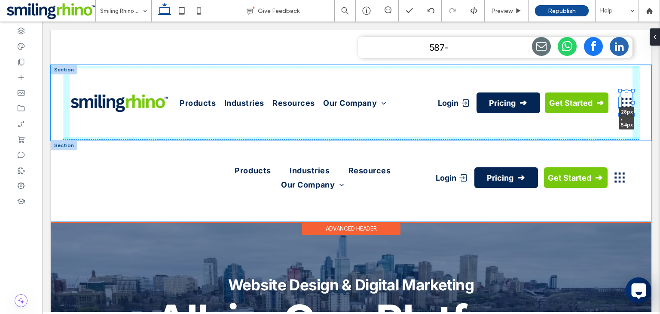
drag, startPoint x: 624, startPoint y: 112, endPoint x: 619, endPoint y: 116, distance: 6.8
click at [619, 116] on div "Products Industries Resources Our Company Careers Login Pricing Get Started 28p…" at bounding box center [351, 103] width 601 height 76
type input "**"
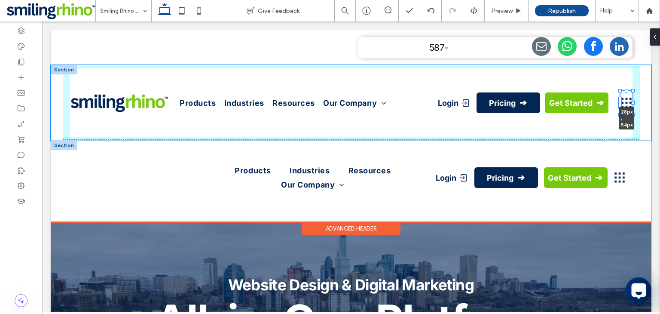
type input "**"
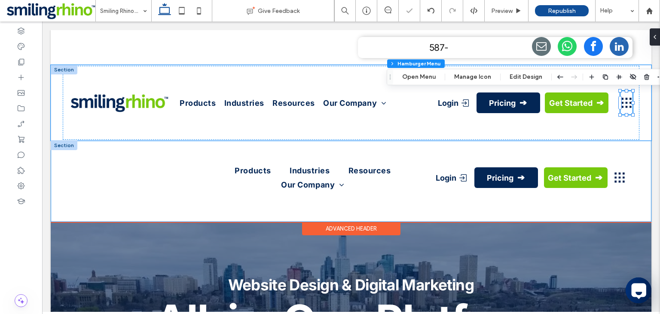
click at [617, 131] on div "Products Industries Resources Our Company Careers Login Pricing Get Started 28p…" at bounding box center [351, 103] width 577 height 74
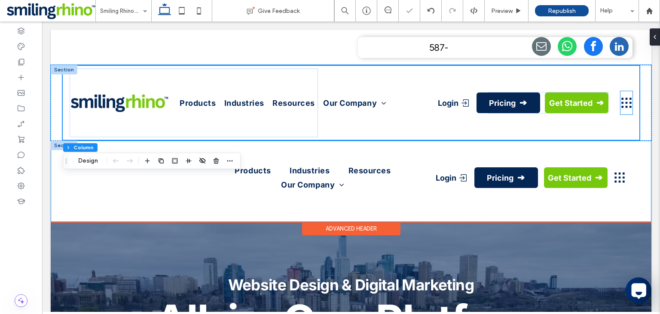
click at [617, 131] on div "Products Industries Resources Our Company Careers Login Pricing Get Started" at bounding box center [351, 103] width 577 height 74
click at [456, 104] on span "Login" at bounding box center [448, 102] width 21 height 9
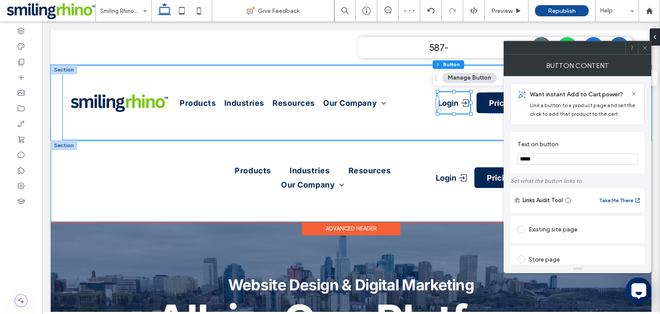
type input "**"
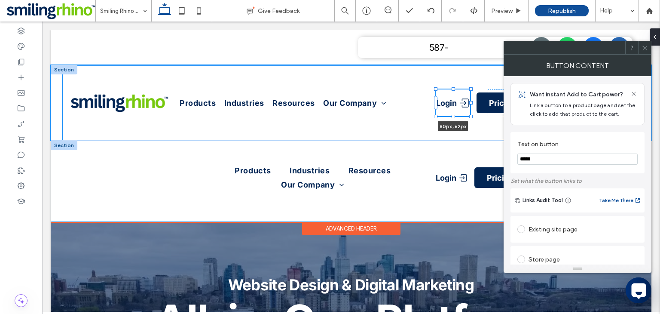
click at [435, 117] on div at bounding box center [435, 116] width 3 height 3
type input "**"
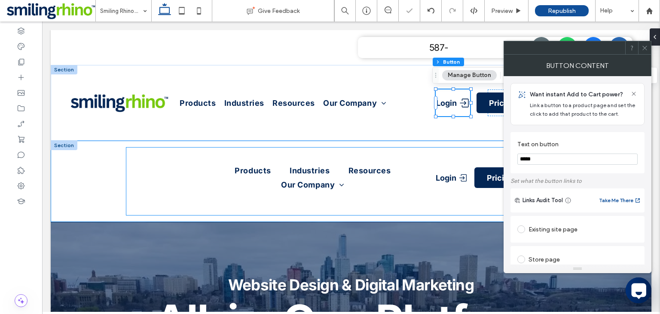
click at [434, 155] on div "Products Industries Resources Our Company Careers Login Pricing Get Started" at bounding box center [379, 180] width 506 height 67
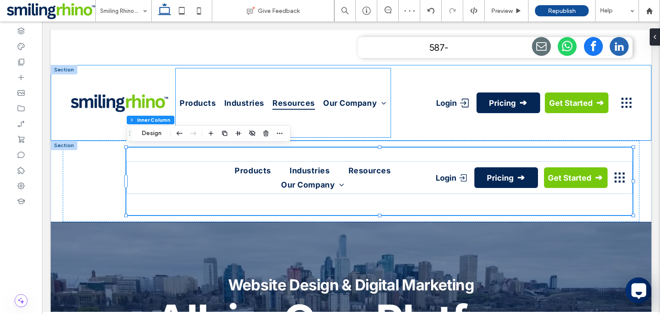
click at [274, 105] on span "Resources" at bounding box center [293, 103] width 43 height 14
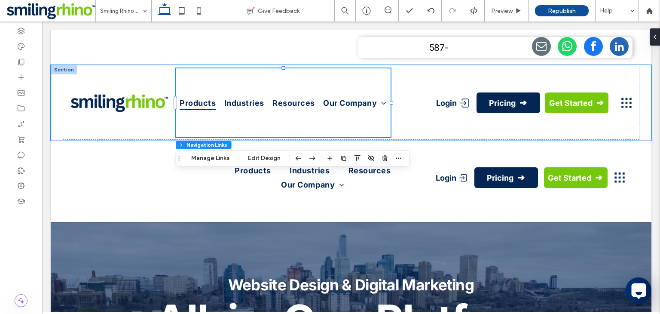
click at [183, 105] on span "Products" at bounding box center [198, 103] width 36 height 14
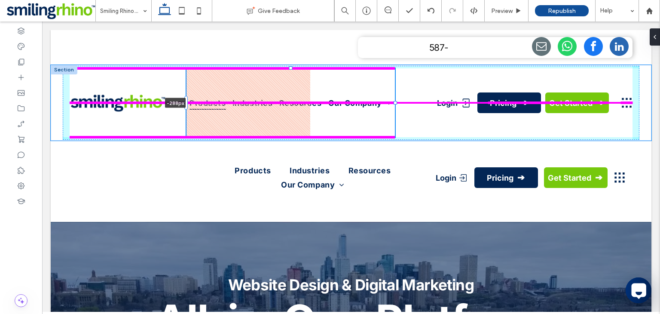
drag, startPoint x: 174, startPoint y: 103, endPoint x: 192, endPoint y: 104, distance: 18.5
click at [192, 104] on div "Products Industries Resources Our Company Careers -288px Login Pricing Get Star…" at bounding box center [351, 103] width 601 height 76
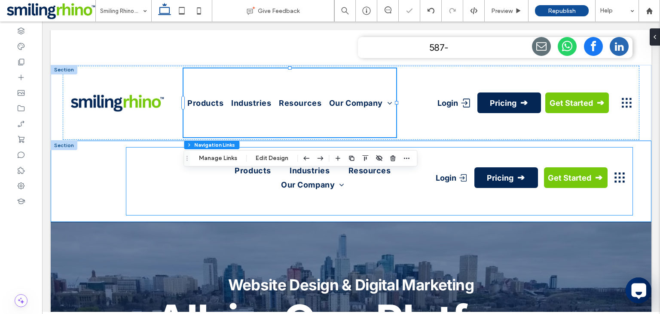
click at [223, 180] on div "Products Industries Resources Our Company Careers Login Pricing Get Started" at bounding box center [379, 177] width 506 height 33
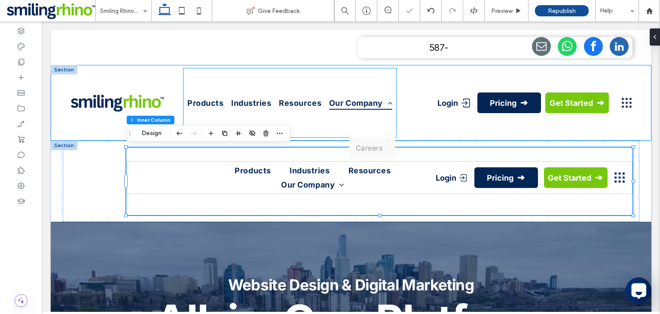
click at [373, 104] on span "Our Company" at bounding box center [361, 103] width 64 height 14
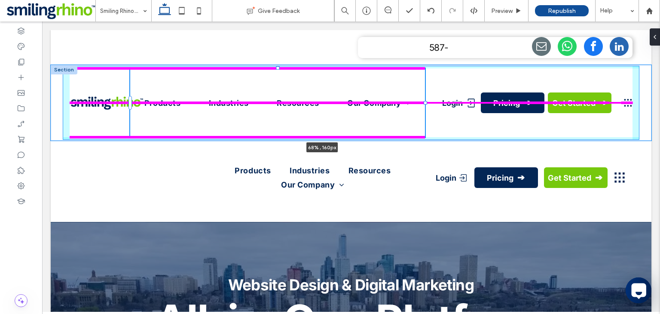
drag, startPoint x: 398, startPoint y: 103, endPoint x: 569, endPoint y: 125, distance: 172.4
click at [569, 125] on div "Products Industries Resources Our Company Careers 68% , 160px Login Pricing Get…" at bounding box center [351, 103] width 601 height 76
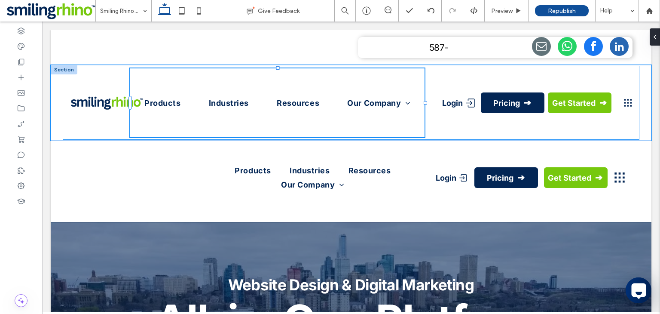
type input "**"
type input "****"
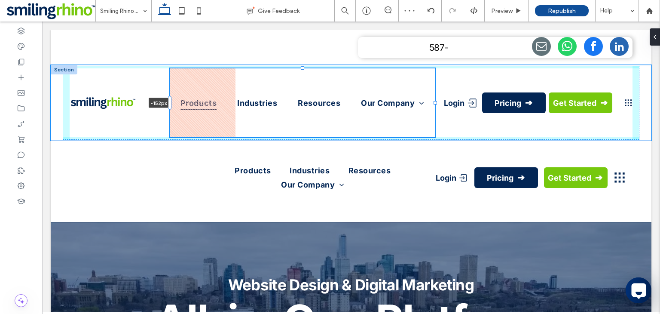
drag, startPoint x: 130, startPoint y: 107, endPoint x: 188, endPoint y: 117, distance: 59.4
click at [188, 117] on div "Products Industries Resources Our Company Careers -152px Login Pricing Get Star…" at bounding box center [351, 103] width 601 height 76
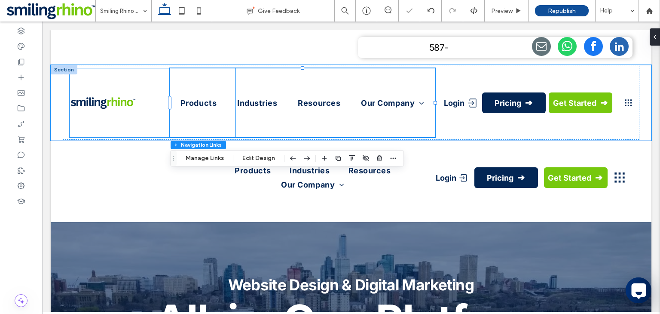
click at [112, 94] on div at bounding box center [103, 103] width 66 height 36
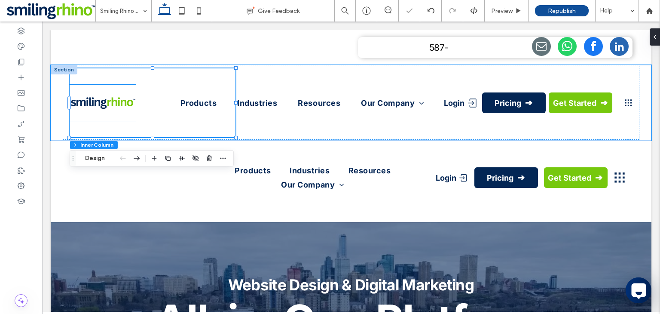
click at [113, 97] on img at bounding box center [103, 102] width 65 height 13
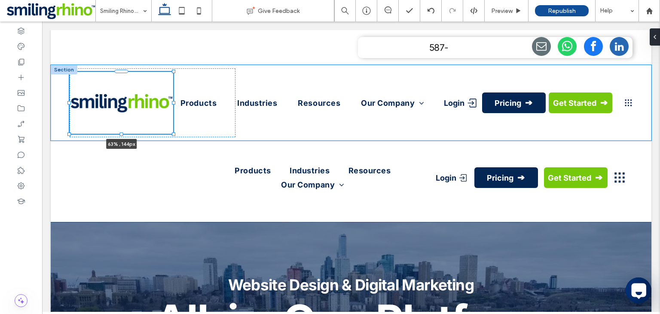
drag, startPoint x: 134, startPoint y: 120, endPoint x: 171, endPoint y: 133, distance: 39.5
click at [172, 133] on div at bounding box center [173, 133] width 3 height 3
type input "**"
type input "****"
type input "***"
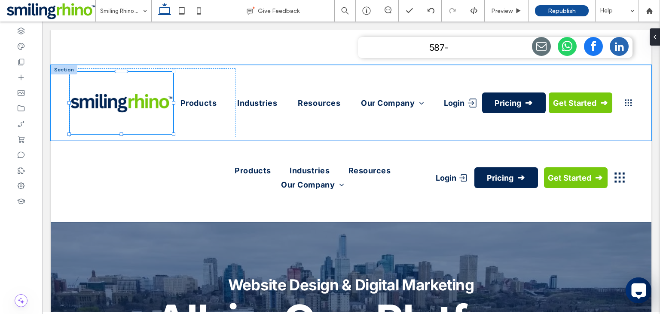
type input "***"
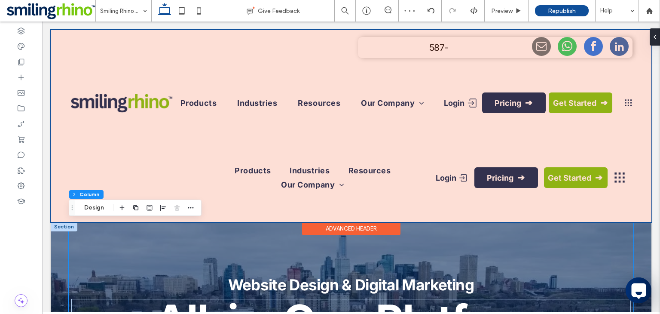
click at [208, 101] on div at bounding box center [351, 126] width 601 height 192
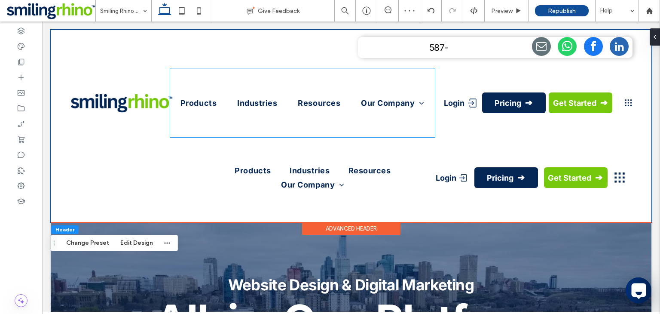
click at [208, 101] on span "Products" at bounding box center [198, 103] width 36 height 14
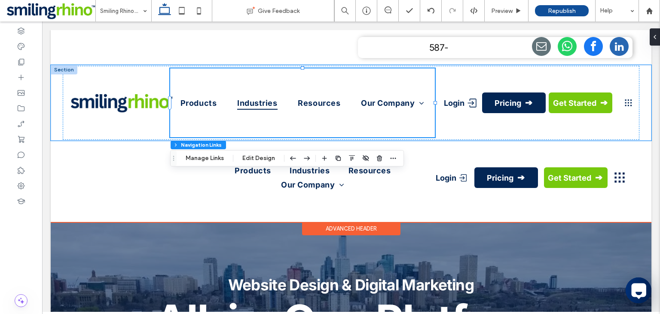
click at [234, 77] on link "Industries" at bounding box center [257, 102] width 46 height 69
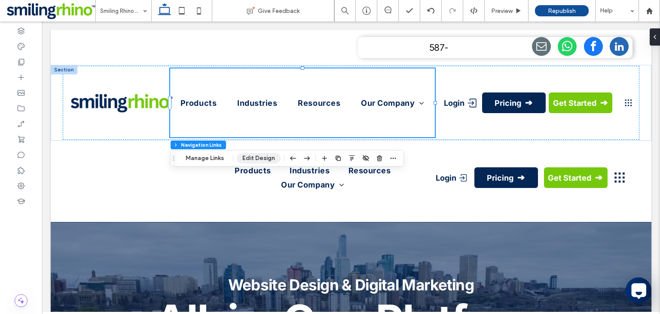
click at [255, 153] on button "Edit Design" at bounding box center [259, 158] width 44 height 10
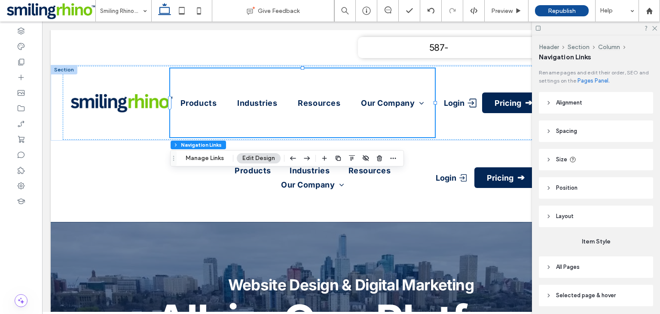
click at [581, 140] on header "Spacing" at bounding box center [596, 130] width 114 height 21
type input "*"
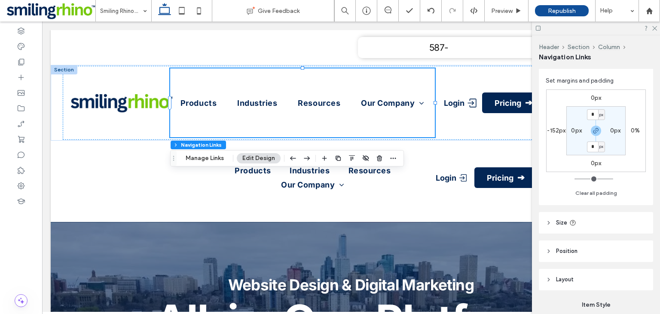
scroll to position [67, 0]
click at [550, 132] on label "-152px" at bounding box center [556, 131] width 18 height 7
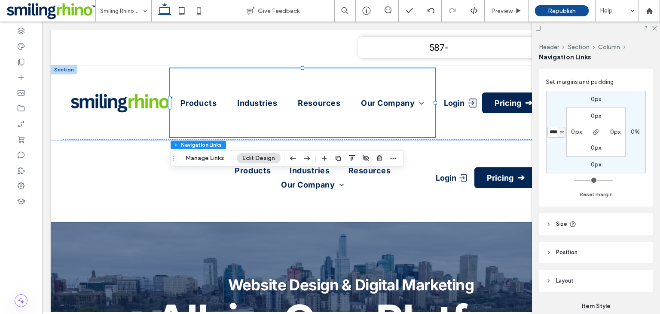
type input "*"
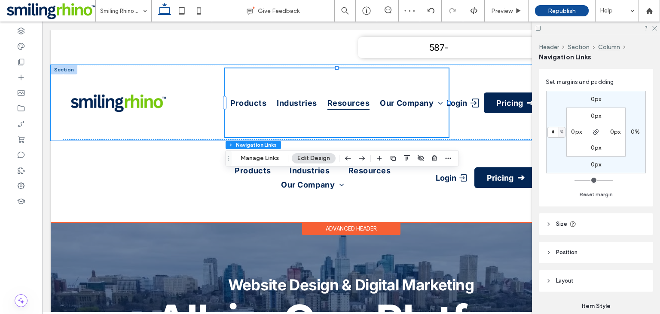
click at [327, 125] on link "Resources" at bounding box center [348, 102] width 49 height 69
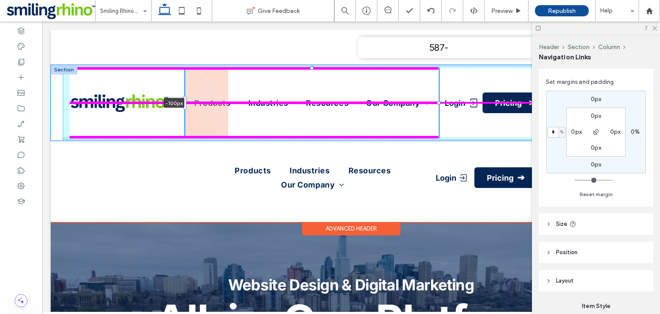
drag, startPoint x: 223, startPoint y: 104, endPoint x: 180, endPoint y: 109, distance: 43.3
click at [180, 109] on div "Products Industries Resources Our Company Careers -100px Login Pricing Get Star…" at bounding box center [351, 103] width 601 height 76
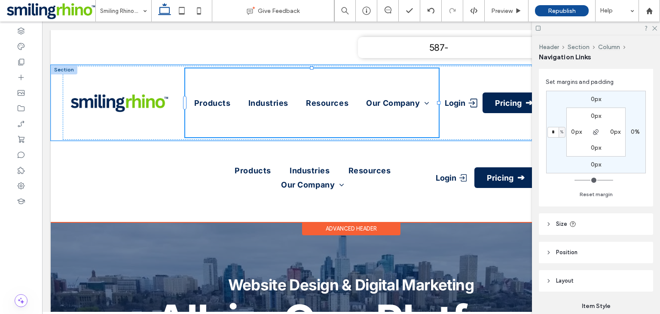
type input "*"
type input "****"
type input "*"
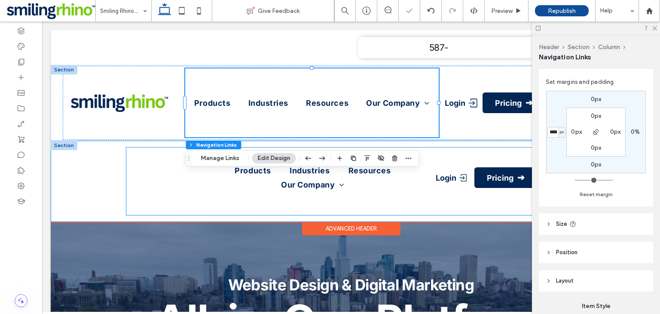
click at [251, 216] on div "Products Industries Resources Our Company Careers Login Pricing Get Started" at bounding box center [351, 181] width 577 height 81
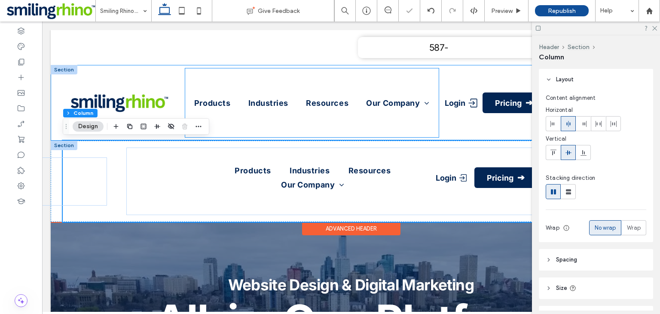
click at [408, 104] on span "Our Company" at bounding box center [398, 103] width 64 height 14
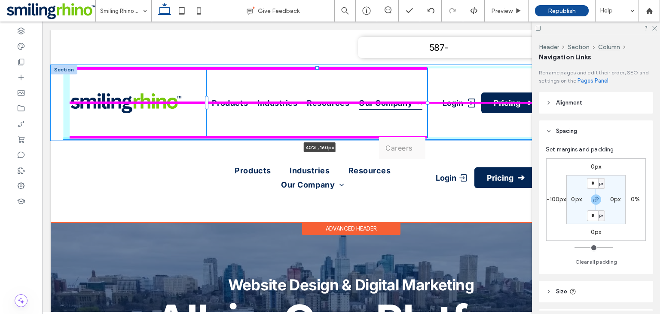
drag, startPoint x: 437, startPoint y: 103, endPoint x: 409, endPoint y: 113, distance: 29.9
click at [409, 113] on div "Products Industries Resources Our Company Careers 40% , 160px Login Pricing Get…" at bounding box center [351, 103] width 601 height 76
type input "**"
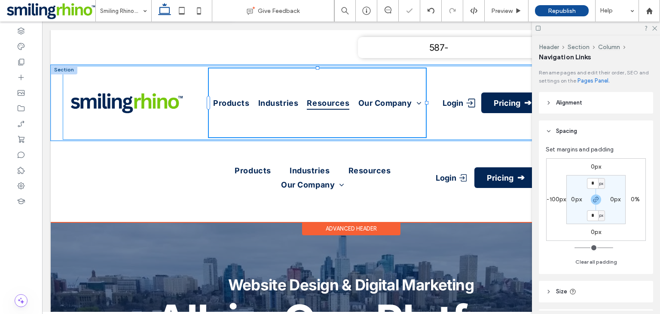
type input "****"
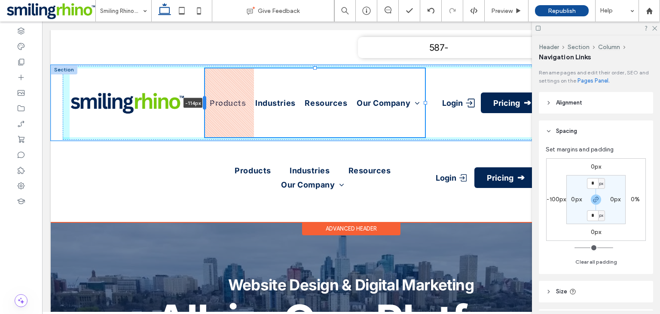
drag, startPoint x: 208, startPoint y: 105, endPoint x: 202, endPoint y: 107, distance: 6.5
click at [203, 107] on div at bounding box center [204, 103] width 3 height 14
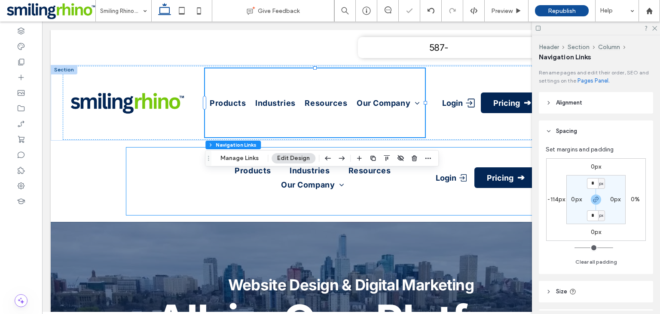
click at [318, 164] on div "Header Section Column Navigation Links Manage Links Edit Design" at bounding box center [322, 158] width 234 height 16
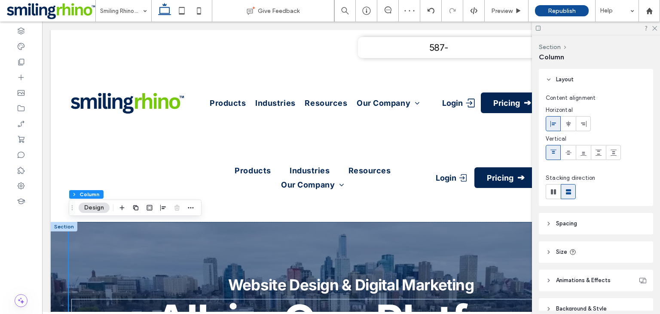
click at [657, 29] on div at bounding box center [596, 27] width 128 height 13
click at [653, 27] on use at bounding box center [654, 28] width 5 height 5
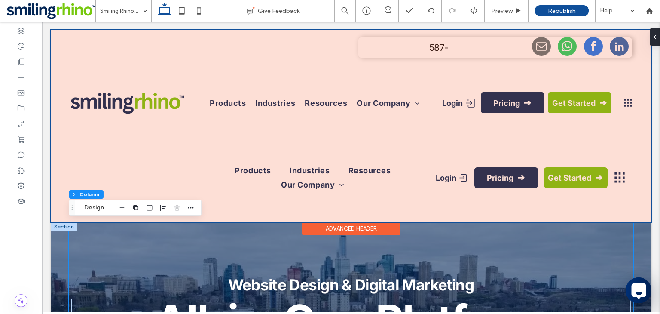
click at [494, 159] on div at bounding box center [351, 126] width 601 height 192
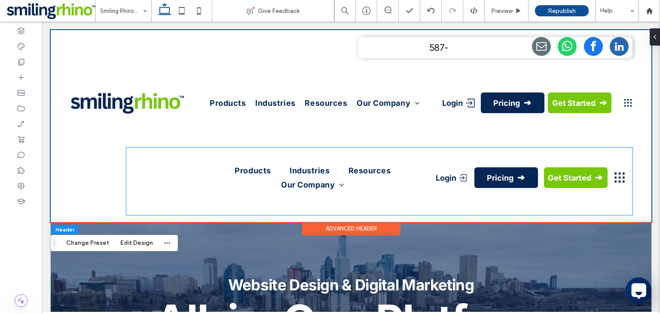
click at [494, 159] on div "Products Industries Resources Our Company Careers Login Pricing Get Started" at bounding box center [379, 180] width 506 height 67
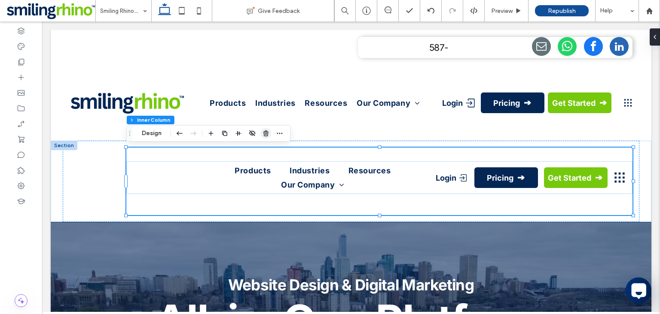
click at [261, 133] on span "button" at bounding box center [266, 133] width 10 height 10
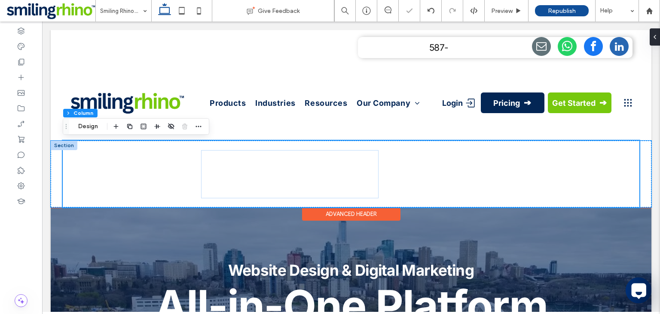
click at [67, 175] on div at bounding box center [351, 174] width 577 height 67
click at [59, 174] on div at bounding box center [351, 174] width 601 height 67
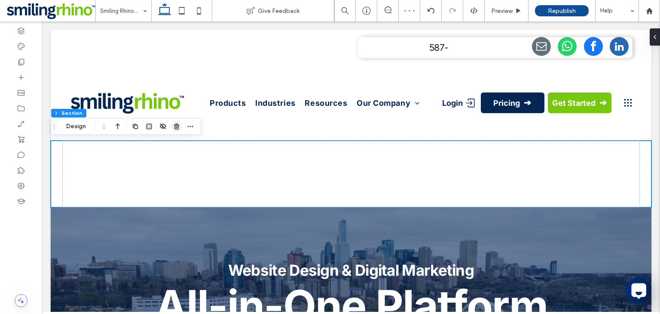
click at [174, 128] on icon "button" at bounding box center [176, 126] width 7 height 7
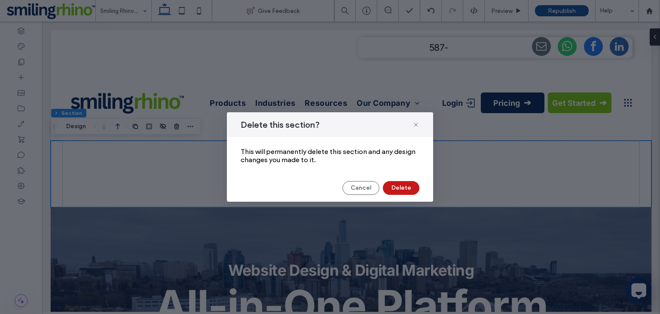
click at [397, 185] on button "Delete" at bounding box center [401, 188] width 37 height 14
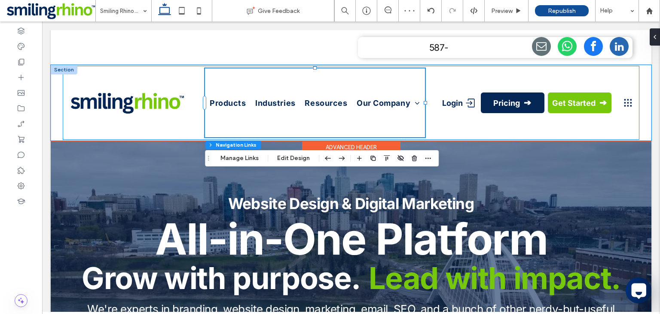
click at [429, 75] on div "Products Industries Resources Our Company Careers Login Pricing Get Started" at bounding box center [351, 103] width 577 height 74
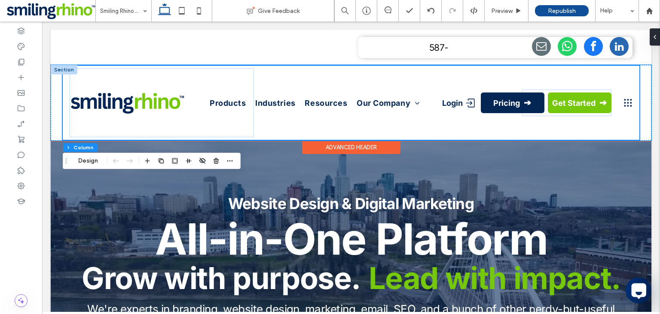
click at [156, 95] on img at bounding box center [128, 102] width 114 height 23
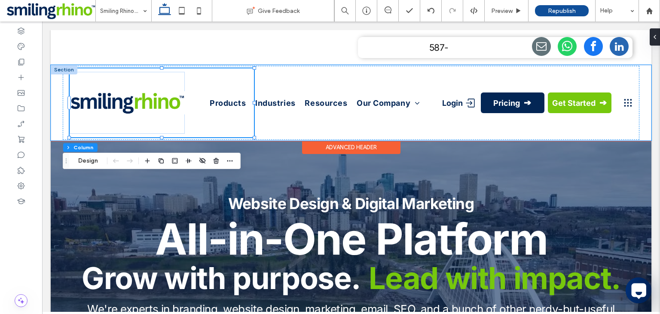
click at [156, 86] on div at bounding box center [127, 103] width 115 height 62
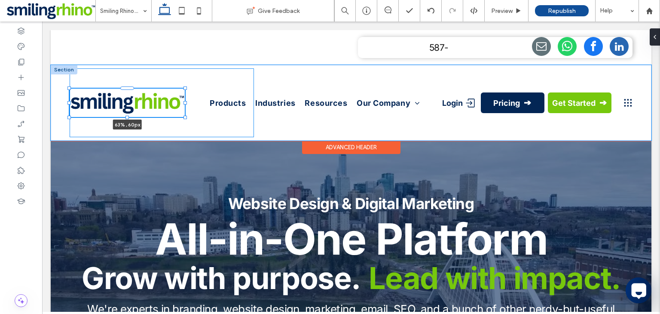
drag, startPoint x: 127, startPoint y: 133, endPoint x: 125, endPoint y: 110, distance: 23.3
click at [125, 110] on div "63% , 60px Products Industries Resources Our Company Careers Login Pricing Get …" at bounding box center [351, 103] width 601 height 76
type input "**"
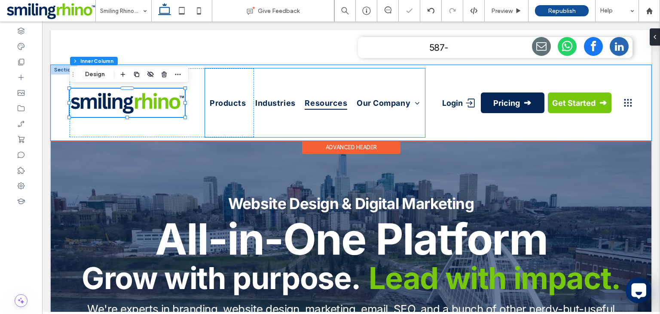
click at [341, 111] on link "Resources" at bounding box center [326, 102] width 49 height 69
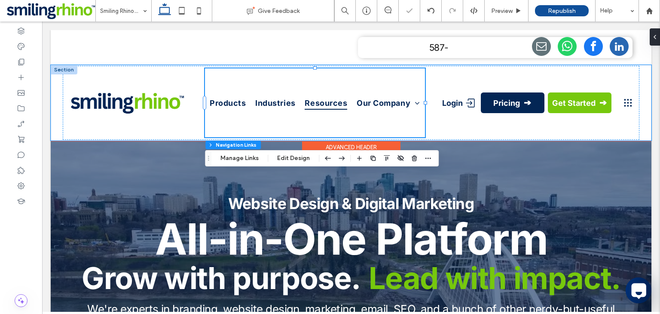
click at [315, 84] on link "Resources" at bounding box center [326, 102] width 49 height 69
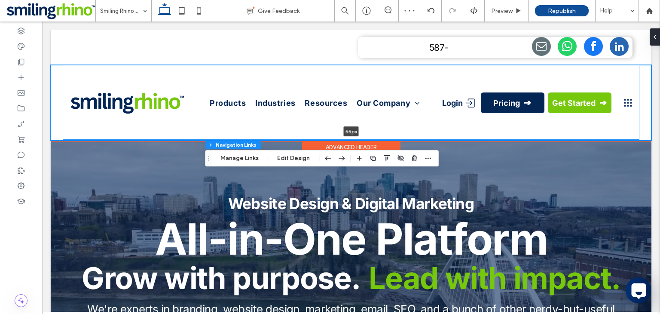
drag, startPoint x: 453, startPoint y: 139, endPoint x: 458, endPoint y: 87, distance: 52.2
click at [458, 87] on div "Products Industries Resources Our Company Careers Login Pricing Get Started 55p…" at bounding box center [351, 103] width 601 height 76
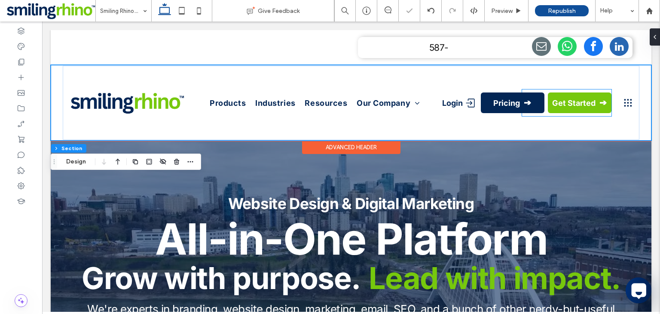
type input "**"
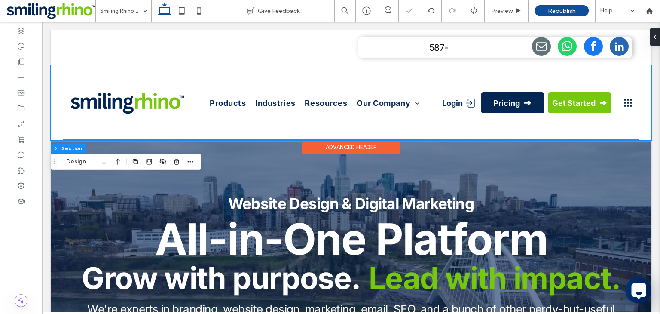
click at [562, 86] on div "Products Industries Resources Our Company Careers Login Pricing Get Started" at bounding box center [351, 103] width 577 height 74
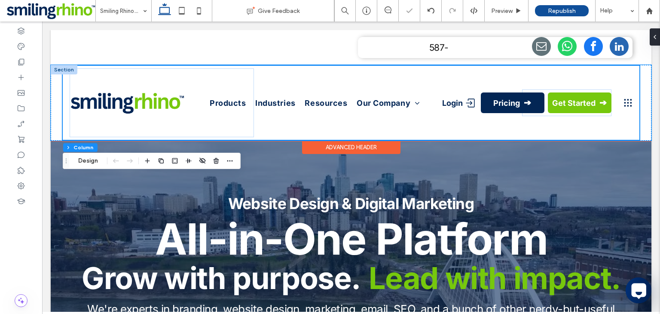
click at [590, 83] on div "Products Industries Resources Our Company Careers Login Pricing Get Started" at bounding box center [351, 103] width 577 height 74
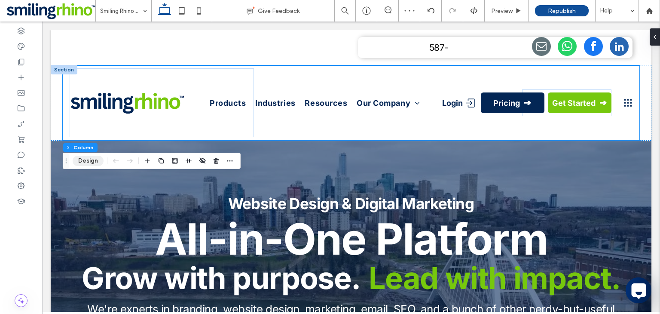
click at [89, 161] on button "Design" at bounding box center [88, 161] width 31 height 10
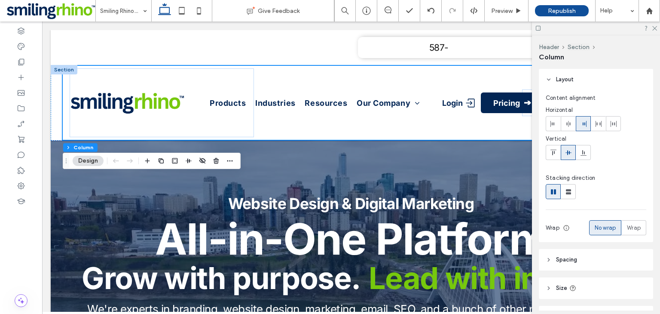
scroll to position [51, 0]
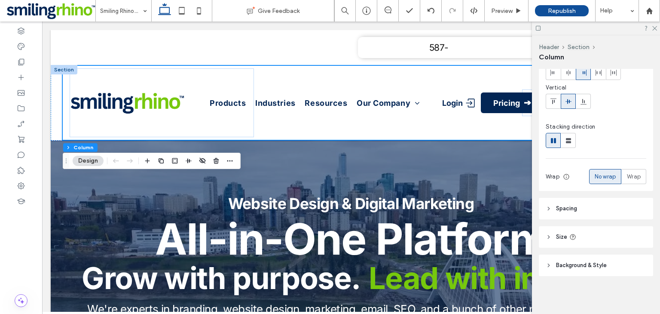
click at [575, 218] on header "Spacing" at bounding box center [596, 208] width 114 height 21
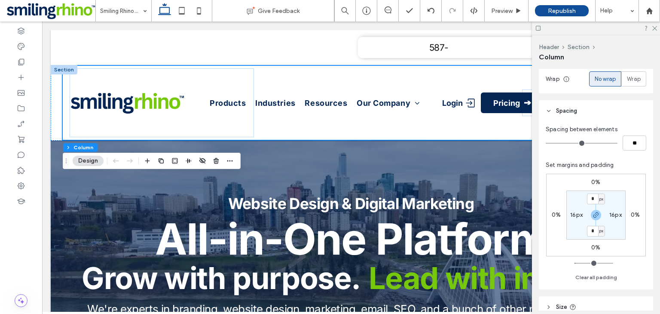
scroll to position [150, 0]
click at [591, 198] on input "*" at bounding box center [592, 198] width 11 height 11
type input "*"
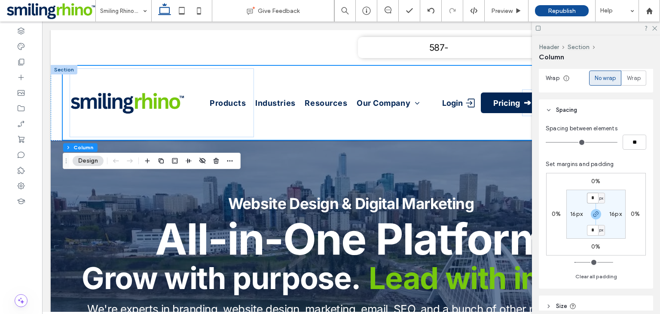
type input "*"
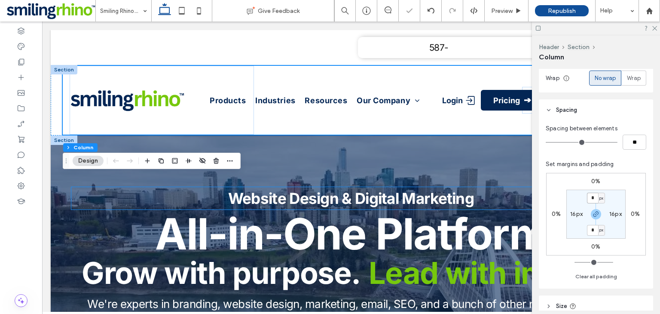
click at [484, 192] on p "Website Design & Digital Marketing" at bounding box center [350, 198] width 559 height 23
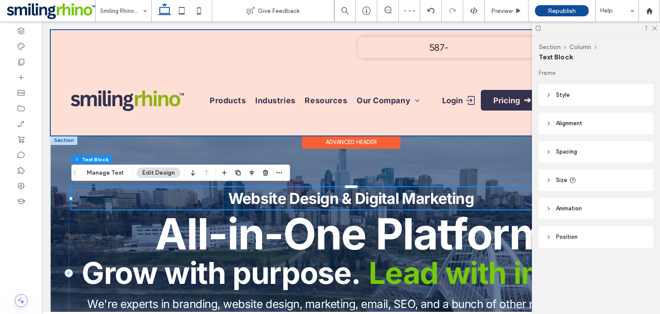
click at [233, 110] on div at bounding box center [351, 82] width 601 height 105
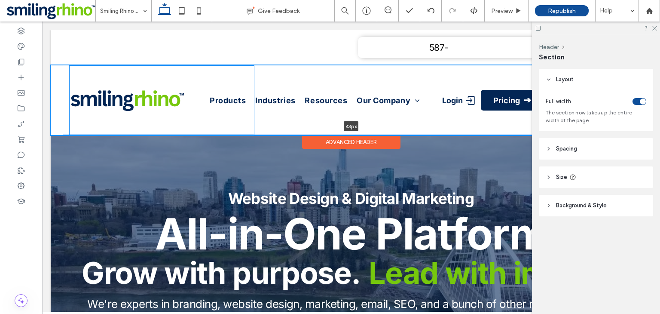
drag, startPoint x: 199, startPoint y: 134, endPoint x: 205, endPoint y: 83, distance: 52.4
click at [205, 83] on div "Products Industries Resources Our Company Careers Login Pricing Get Started 43p…" at bounding box center [351, 100] width 601 height 70
type input "**"
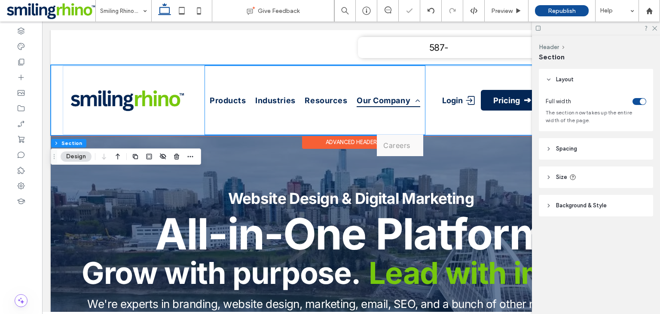
click at [411, 92] on link "Our Company" at bounding box center [389, 100] width 70 height 69
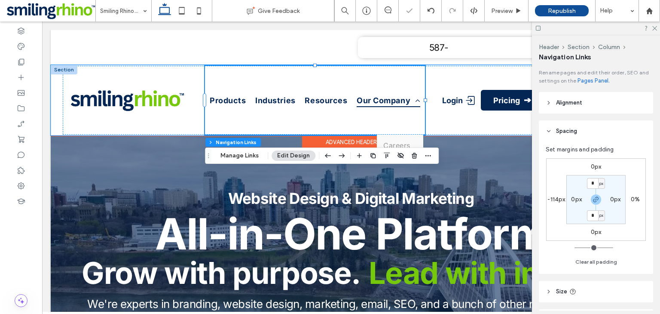
click at [385, 77] on link "Our Company" at bounding box center [389, 100] width 70 height 69
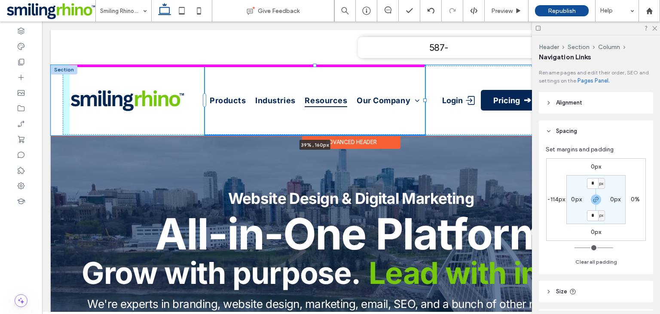
drag, startPoint x: 316, startPoint y: 66, endPoint x: 315, endPoint y: 95, distance: 29.2
click at [315, 95] on div "Products Industries Resources Our Company Careers 39% , 160px Login Pricing Get…" at bounding box center [351, 100] width 601 height 70
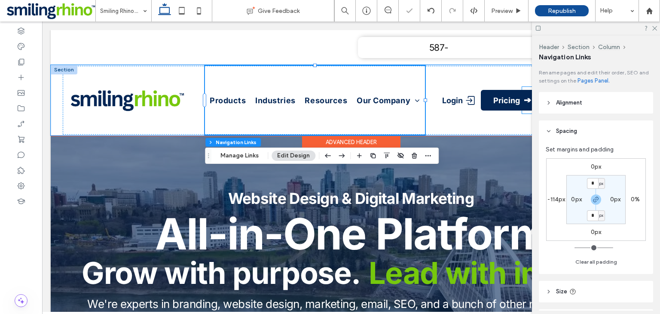
click at [465, 94] on link "Login" at bounding box center [459, 100] width 34 height 27
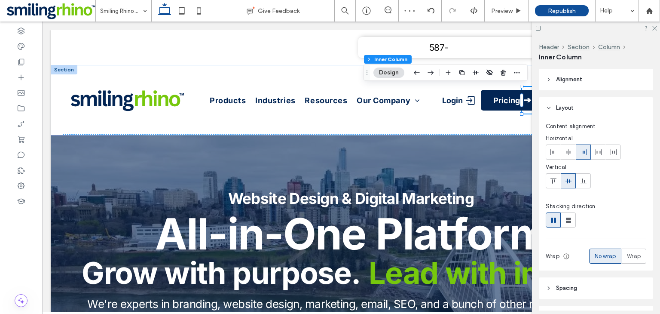
click at [656, 31] on div at bounding box center [596, 27] width 128 height 13
click at [655, 27] on icon at bounding box center [654, 28] width 6 height 6
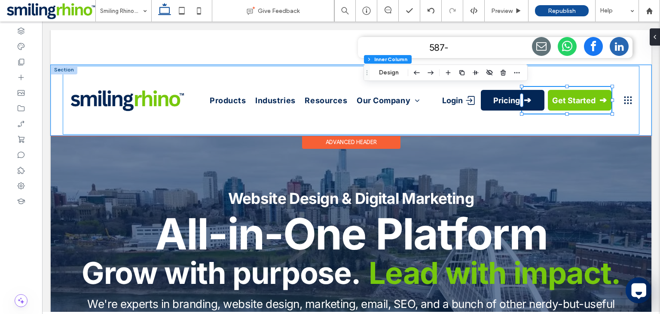
click at [553, 76] on div "Products Industries Resources Our Company Careers Login Pricing Get Started" at bounding box center [351, 100] width 577 height 69
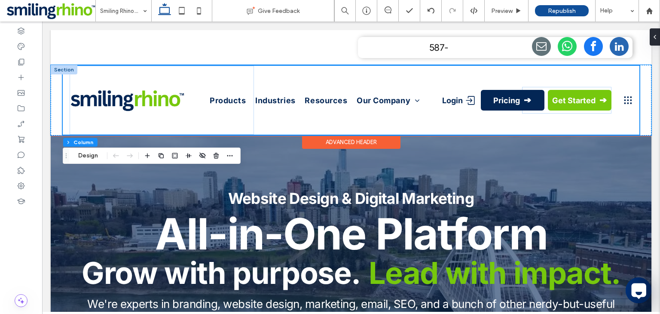
click at [510, 76] on div "Products Industries Resources Our Company Careers Login Pricing Get Started" at bounding box center [351, 100] width 577 height 69
click at [534, 90] on link "Pricing" at bounding box center [513, 100] width 64 height 21
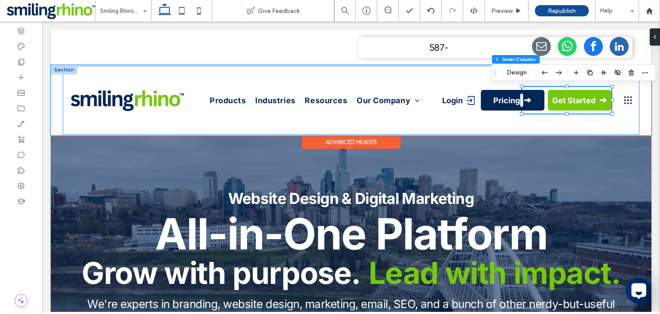
click at [529, 129] on div "Products Industries Resources Our Company Careers Login Pricing Get Started" at bounding box center [351, 100] width 577 height 69
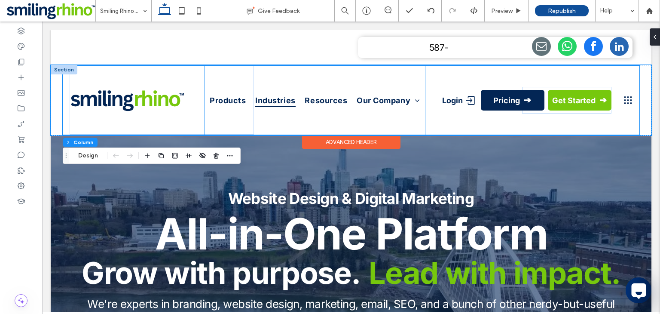
click at [292, 131] on link "Industries" at bounding box center [275, 100] width 46 height 69
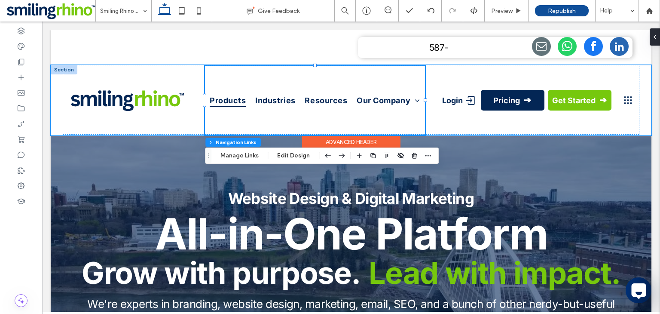
click at [235, 109] on link "Products" at bounding box center [228, 100] width 42 height 69
click at [183, 117] on div at bounding box center [162, 100] width 184 height 69
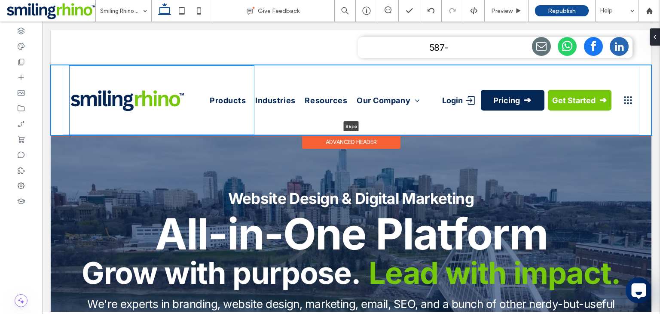
drag, startPoint x: 161, startPoint y: 135, endPoint x: 158, endPoint y: 102, distance: 33.7
click at [158, 102] on div "Products Industries Resources Our Company Careers Login Pricing Get Started 86p…" at bounding box center [351, 100] width 601 height 70
type input "**"
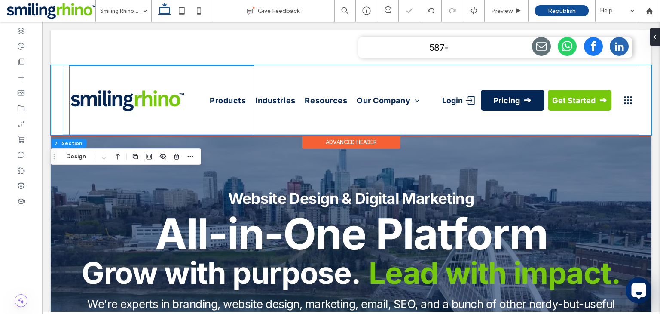
click at [145, 110] on img at bounding box center [128, 100] width 114 height 23
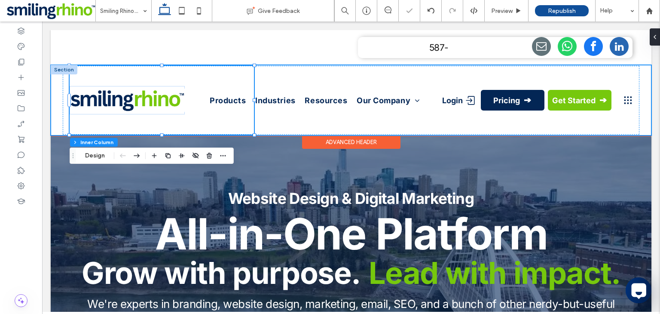
click at [61, 122] on div "Products Industries Resources Our Company Careers Login Pricing Get Started" at bounding box center [351, 100] width 601 height 70
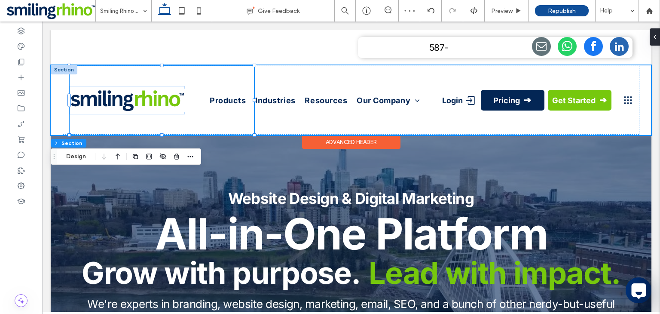
click at [61, 122] on div "Products Industries Resources Our Company Careers Login Pricing Get Started" at bounding box center [351, 100] width 601 height 70
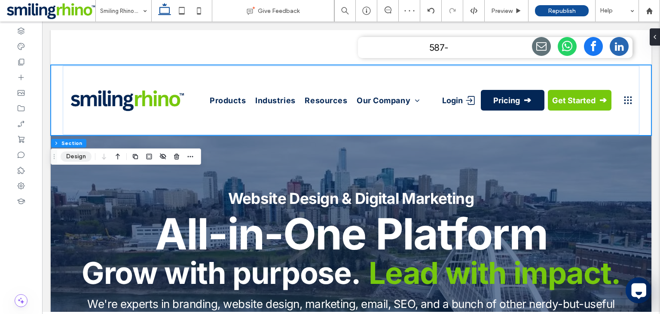
click at [73, 159] on button "Design" at bounding box center [76, 156] width 31 height 10
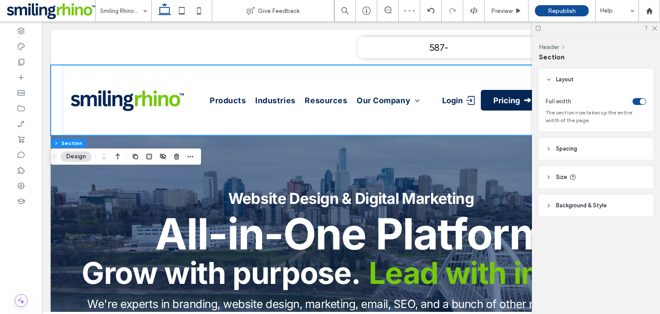
click at [73, 159] on button "Design" at bounding box center [76, 156] width 31 height 10
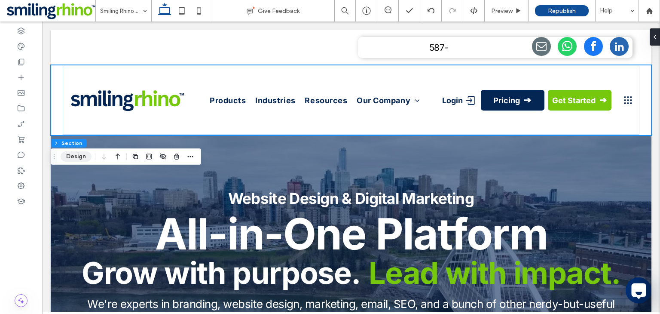
click at [73, 159] on button "Design" at bounding box center [76, 156] width 31 height 10
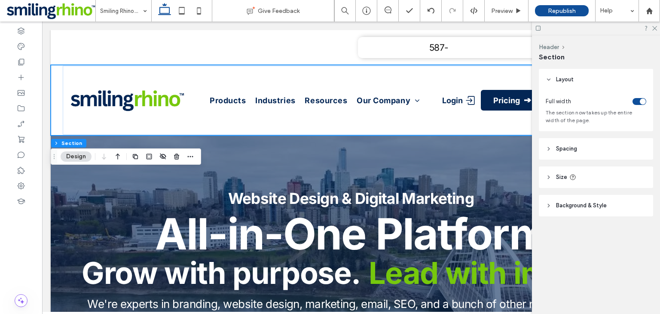
click at [582, 153] on header "Spacing" at bounding box center [596, 148] width 114 height 21
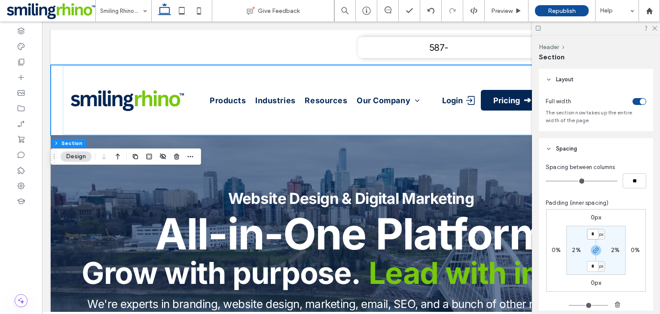
click at [593, 232] on input "*" at bounding box center [592, 234] width 11 height 11
type input "*"
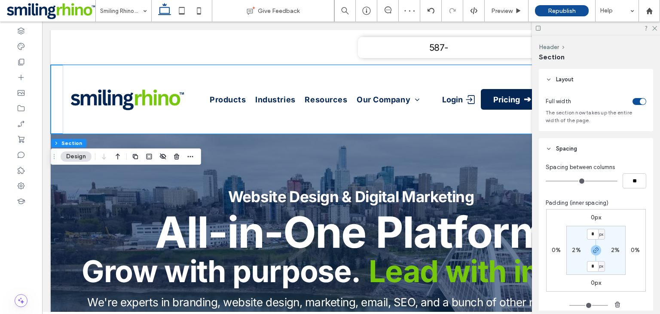
click at [654, 31] on div at bounding box center [596, 27] width 128 height 13
click at [654, 30] on icon at bounding box center [654, 28] width 6 height 6
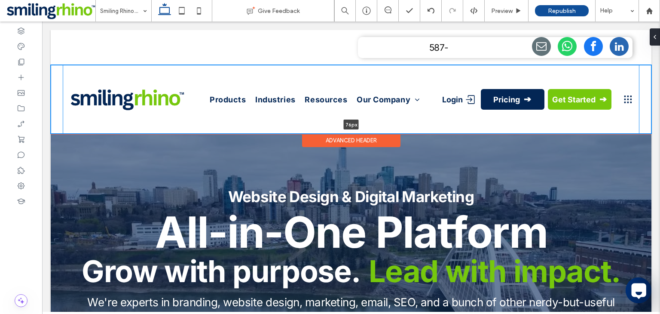
drag, startPoint x: 429, startPoint y: 134, endPoint x: 431, endPoint y: 97, distance: 37.4
click at [431, 97] on div "Products Industries Resources Our Company Careers Login Pricing Get Started 76p…" at bounding box center [351, 99] width 601 height 69
type input "**"
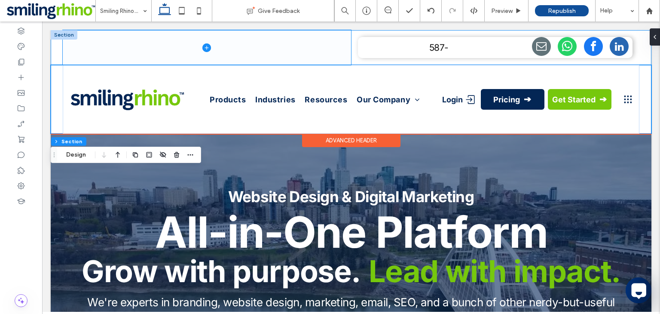
click at [325, 54] on span at bounding box center [207, 47] width 288 height 35
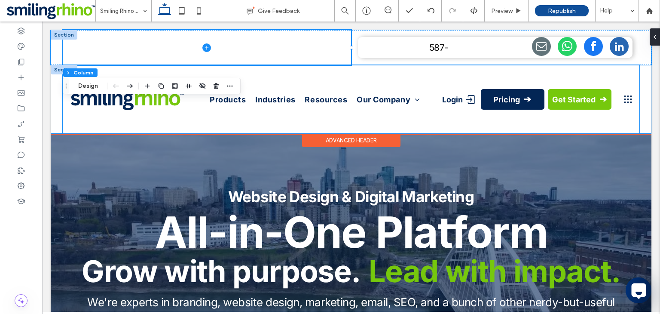
click at [492, 76] on div "Products Industries Resources Our Company Careers Login Pricing Get Started" at bounding box center [351, 99] width 577 height 69
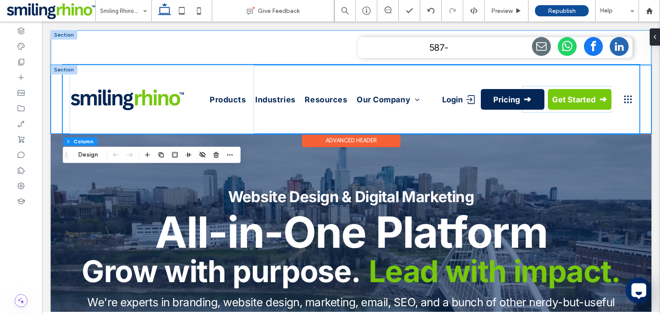
click at [52, 91] on div "Products Industries Resources Our Company Careers Login Pricing Get Started" at bounding box center [351, 99] width 601 height 69
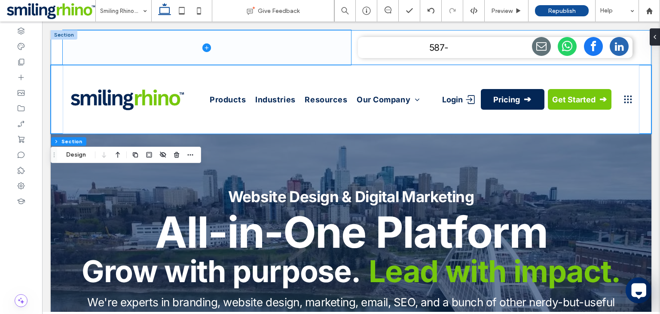
click at [313, 49] on span at bounding box center [207, 47] width 288 height 35
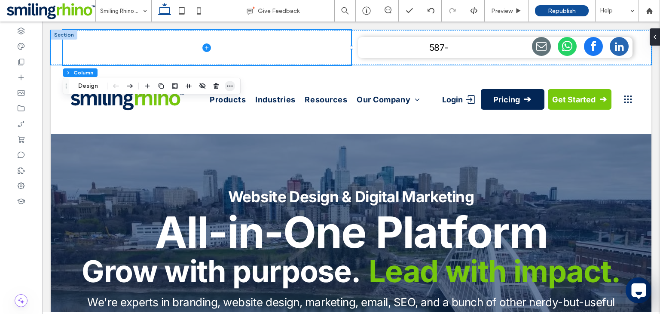
click at [228, 85] on icon "button" at bounding box center [229, 86] width 7 height 7
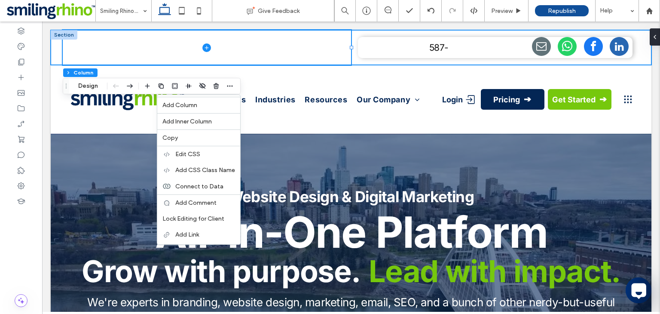
click at [57, 55] on div "587-" at bounding box center [351, 47] width 601 height 35
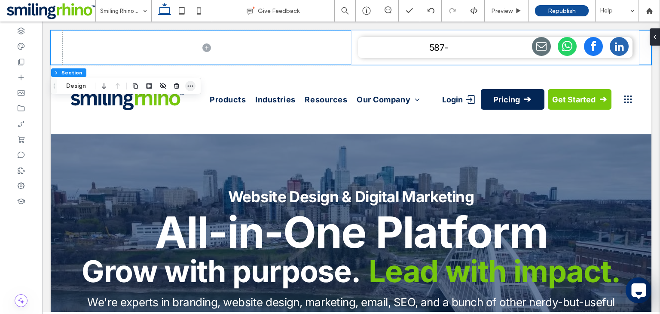
click at [185, 86] on span "button" at bounding box center [190, 86] width 10 height 10
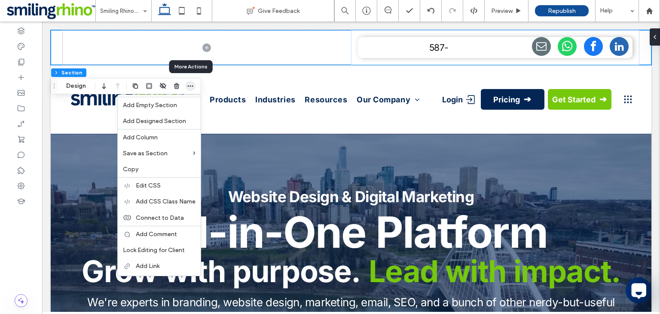
click at [188, 86] on use "button" at bounding box center [191, 86] width 6 height 1
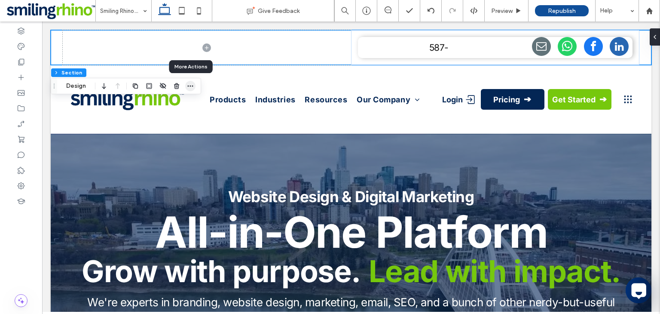
click at [188, 86] on use "button" at bounding box center [191, 86] width 6 height 1
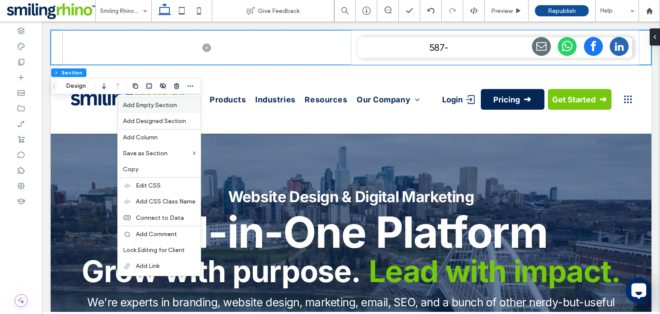
click at [176, 104] on span "Add Empty Section" at bounding box center [150, 104] width 54 height 7
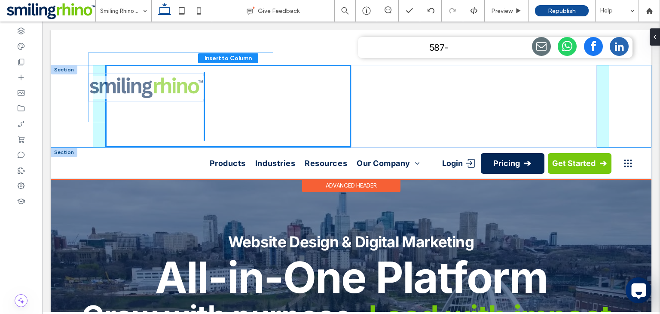
drag, startPoint x: 151, startPoint y: 139, endPoint x: 169, endPoint y: 93, distance: 50.0
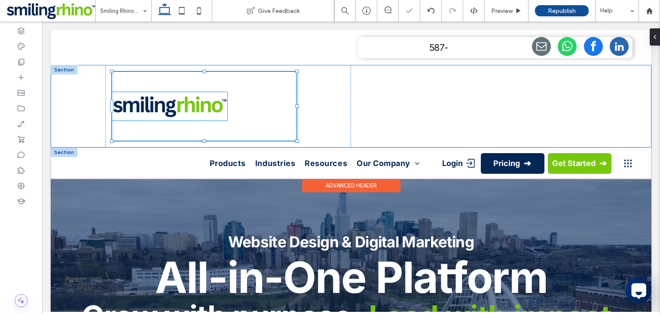
type input "**"
type input "****"
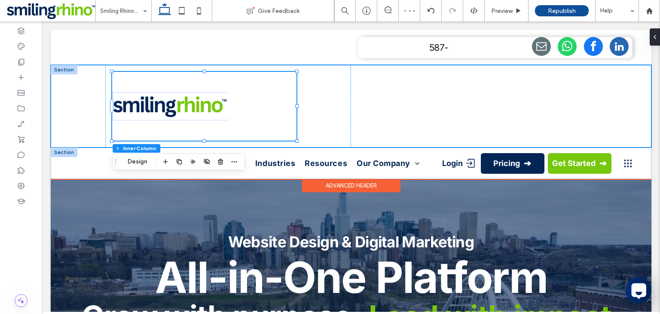
click at [64, 91] on div at bounding box center [351, 106] width 601 height 83
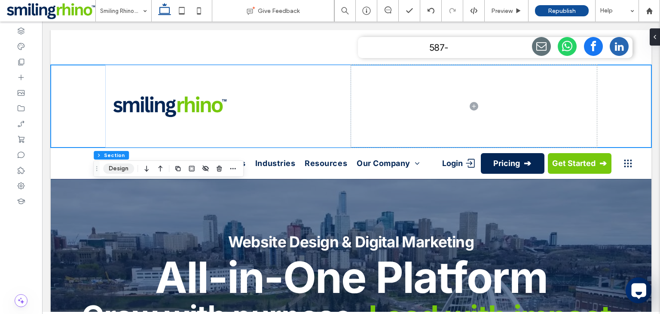
click at [109, 168] on button "Design" at bounding box center [118, 168] width 31 height 10
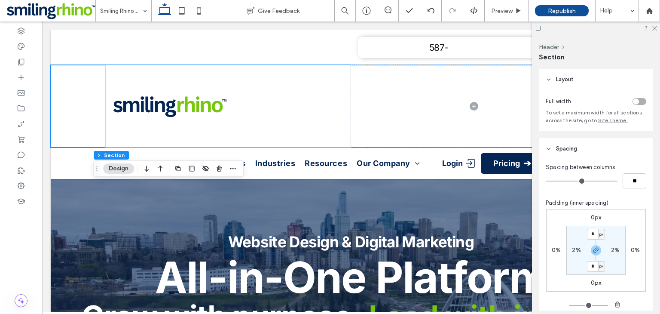
click at [634, 101] on div "toggle" at bounding box center [636, 101] width 6 height 6
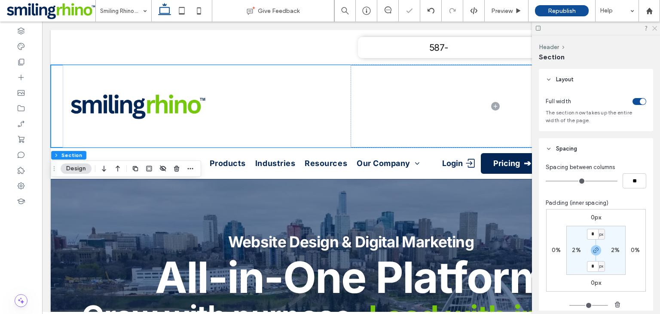
click at [656, 28] on icon at bounding box center [654, 28] width 6 height 6
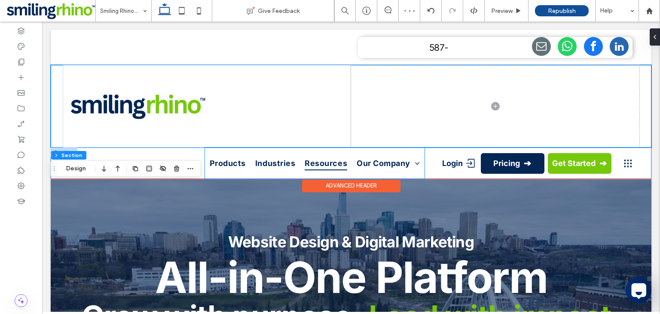
click at [332, 162] on span "Resources" at bounding box center [326, 163] width 43 height 14
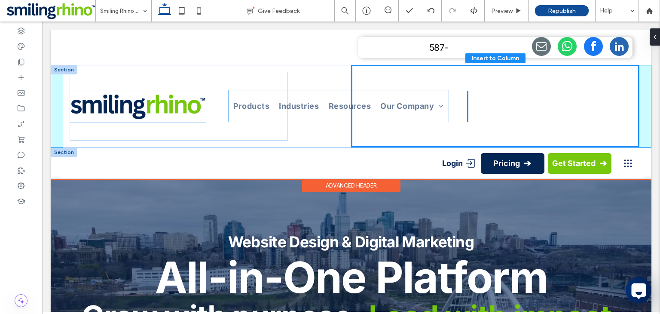
drag, startPoint x: 338, startPoint y: 154, endPoint x: 365, endPoint y: 98, distance: 62.6
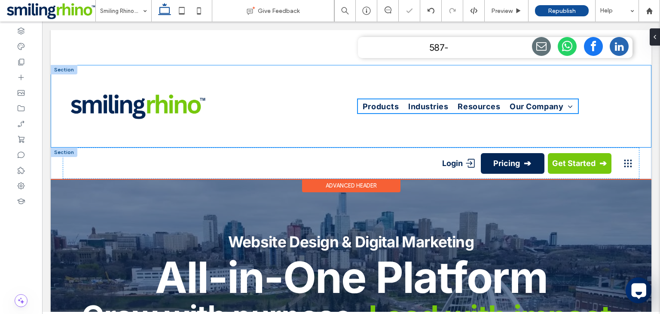
type input "*"
type input "**"
type input "****"
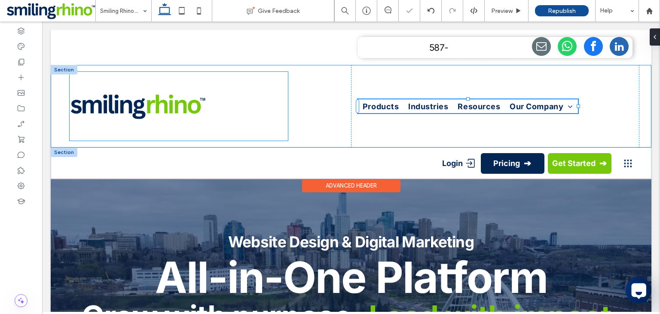
type input "*"
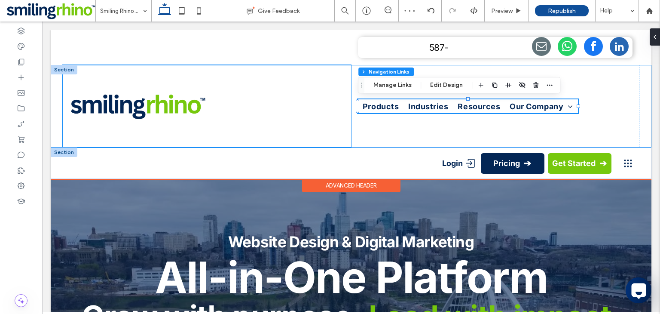
click at [307, 114] on div at bounding box center [207, 106] width 288 height 83
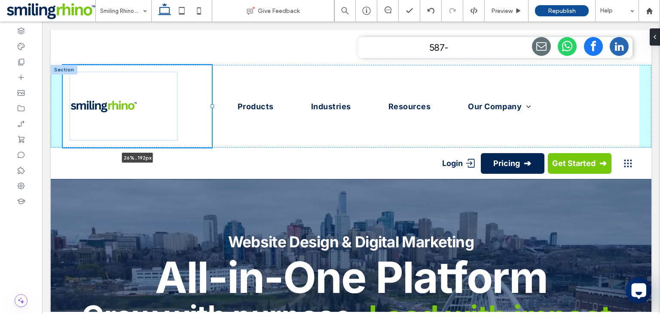
drag, startPoint x: 352, startPoint y: 106, endPoint x: 212, endPoint y: 100, distance: 140.2
click at [212, 100] on div "26% , 192px Products Industries Resources Our Company Careers" at bounding box center [351, 106] width 601 height 83
type input "**"
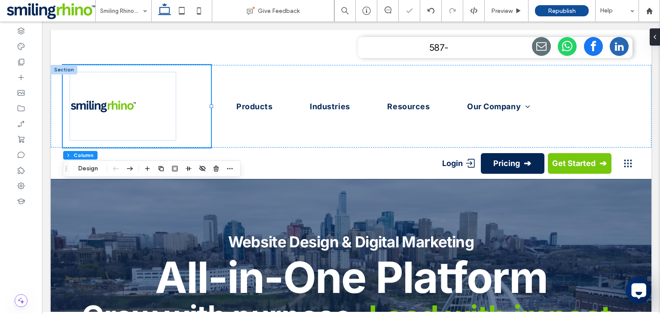
type input "*****"
click at [150, 100] on div at bounding box center [123, 106] width 107 height 69
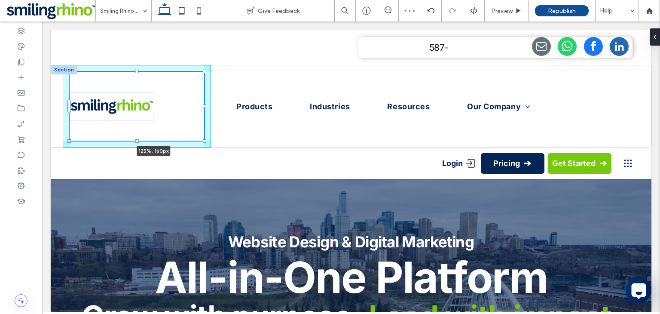
drag, startPoint x: 177, startPoint y: 107, endPoint x: 243, endPoint y: 122, distance: 67.4
click at [243, 122] on div "125% , 160px Products Industries Resources Our Company Careers" at bounding box center [351, 106] width 601 height 83
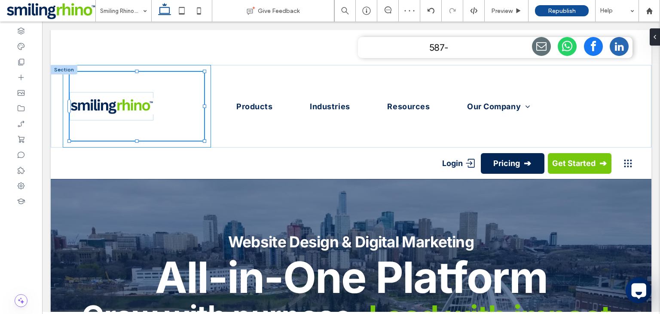
type input "***"
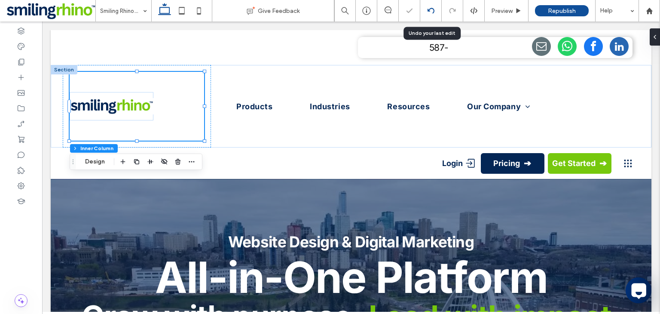
click at [428, 12] on icon at bounding box center [431, 10] width 7 height 7
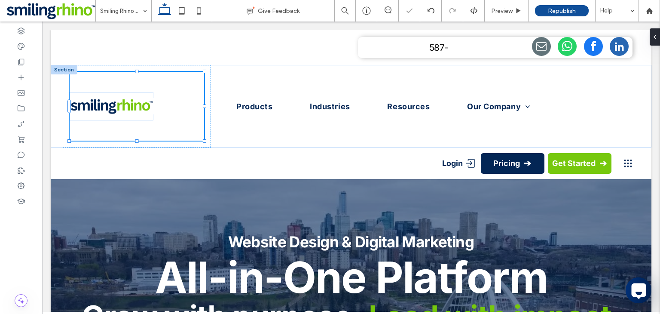
type input "**"
type input "****"
type input "***"
type input "**"
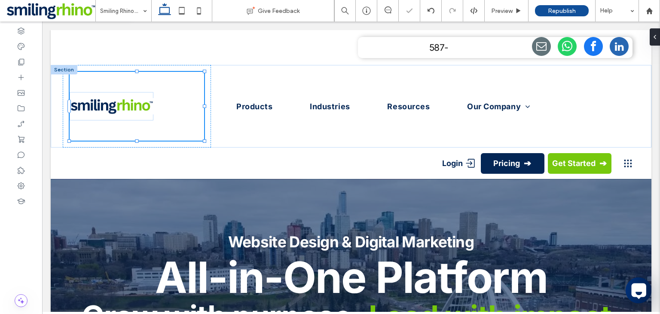
type input "**"
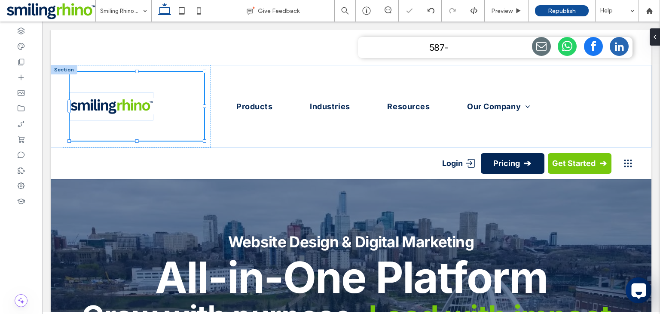
type input "**"
type input "****"
type input "**"
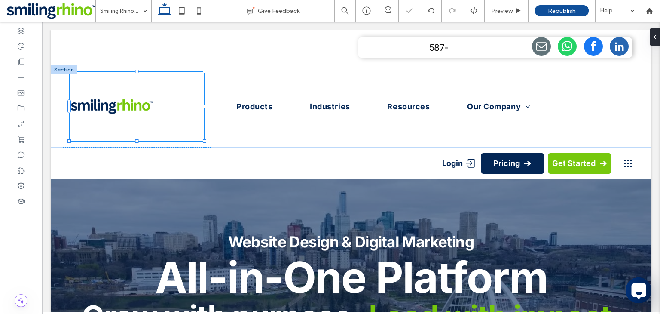
type input "**"
type input "****"
type input "**"
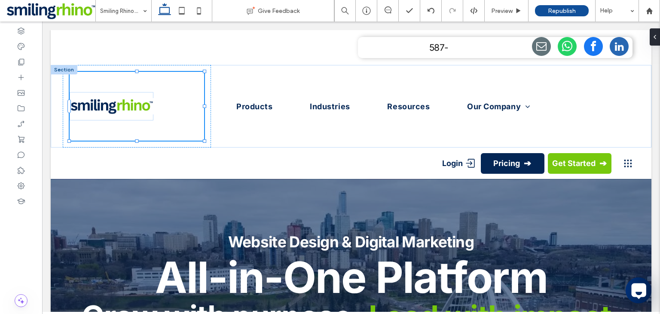
type input "**"
type input "****"
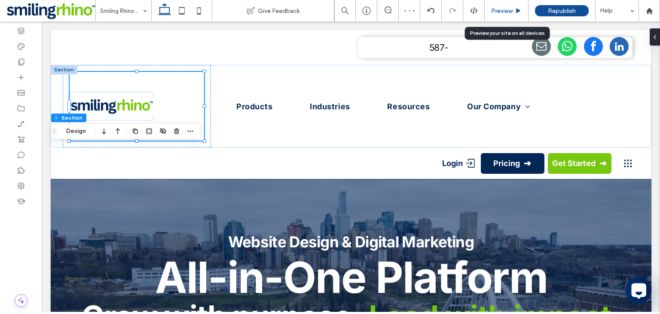
click at [515, 11] on icon at bounding box center [518, 11] width 6 height 6
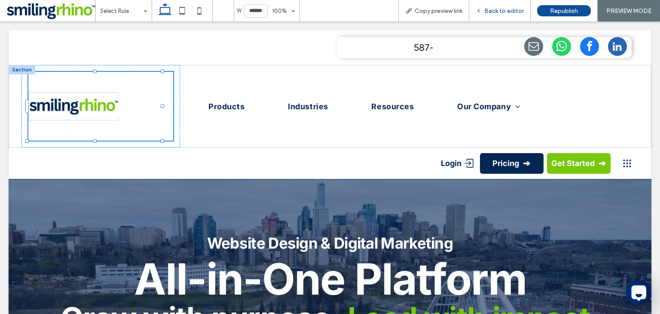
click at [506, 9] on span "Back to editor" at bounding box center [504, 10] width 40 height 7
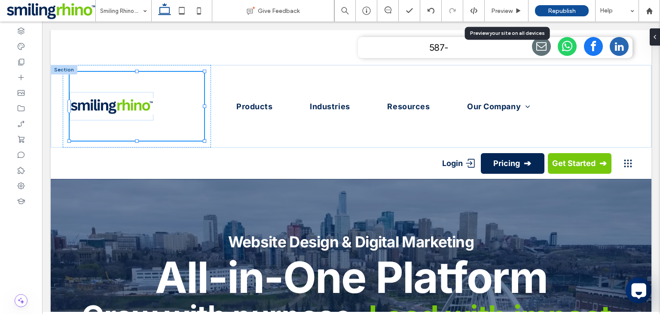
click at [506, 9] on span "Preview" at bounding box center [501, 10] width 21 height 7
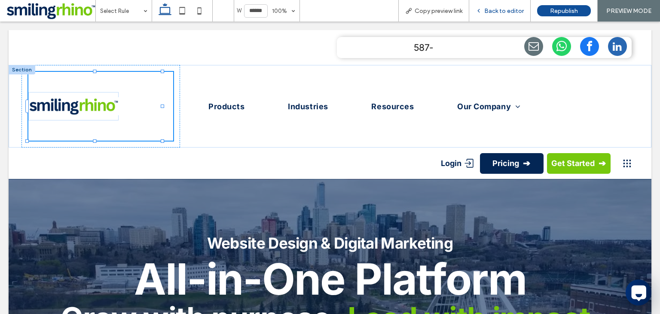
click at [510, 12] on span "Back to editor" at bounding box center [504, 10] width 40 height 7
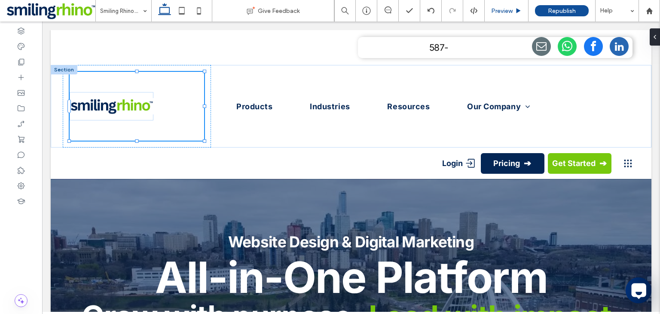
click at [490, 10] on div "Preview" at bounding box center [506, 10] width 43 height 7
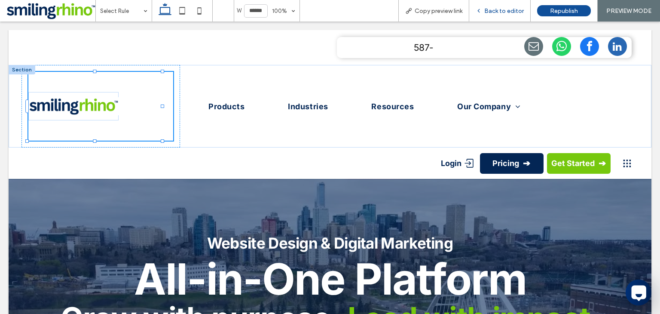
click at [503, 12] on span "Back to editor" at bounding box center [504, 10] width 40 height 7
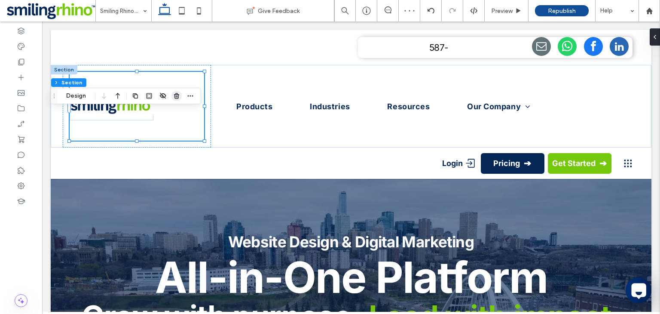
click at [171, 96] on span "button" at bounding box center [176, 96] width 10 height 10
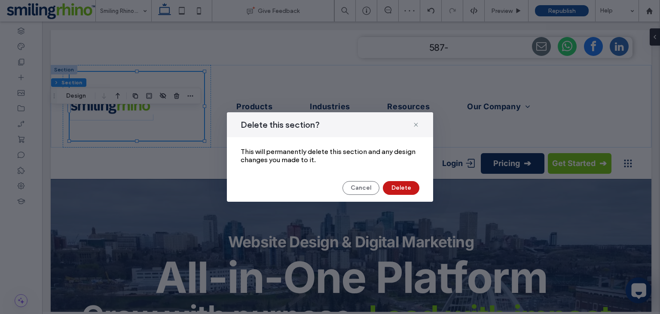
click at [392, 182] on button "Delete" at bounding box center [401, 188] width 37 height 14
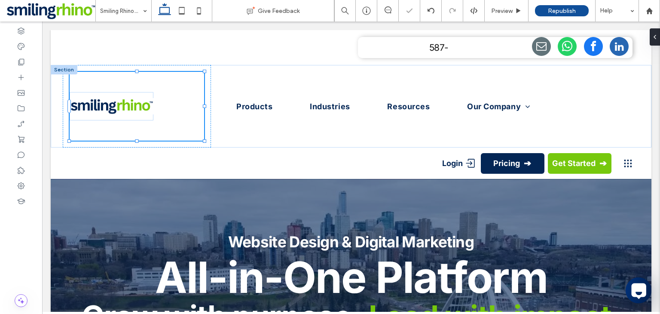
type input "**"
click at [217, 88] on use "button" at bounding box center [216, 86] width 5 height 6
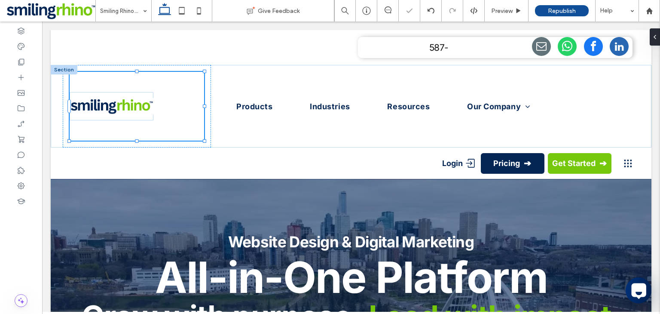
type input "**"
click at [98, 87] on button "Design" at bounding box center [88, 86] width 31 height 10
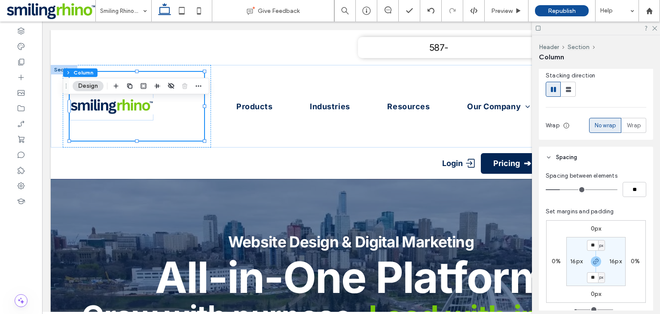
scroll to position [109, 0]
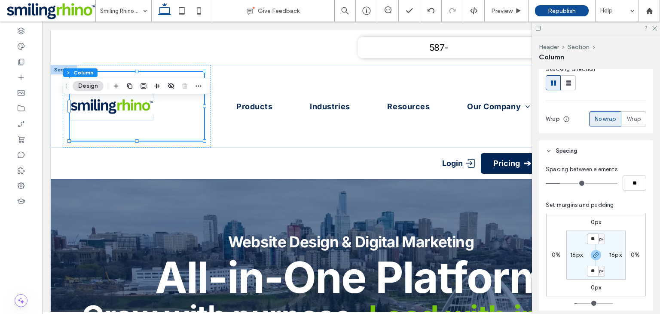
click at [591, 238] on input "**" at bounding box center [592, 238] width 11 height 11
type input "*"
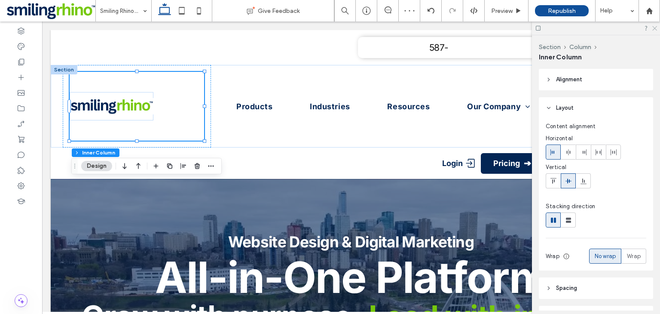
click at [652, 28] on icon at bounding box center [654, 28] width 6 height 6
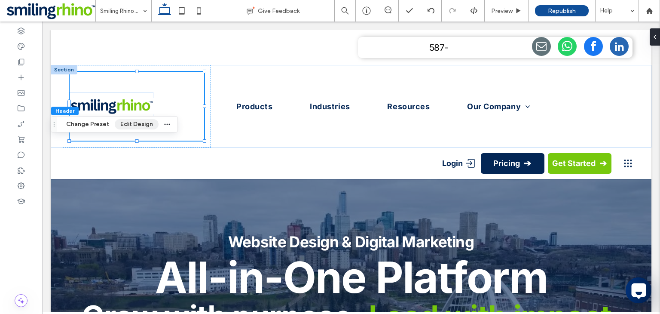
click at [127, 128] on button "Edit Design" at bounding box center [137, 124] width 44 height 10
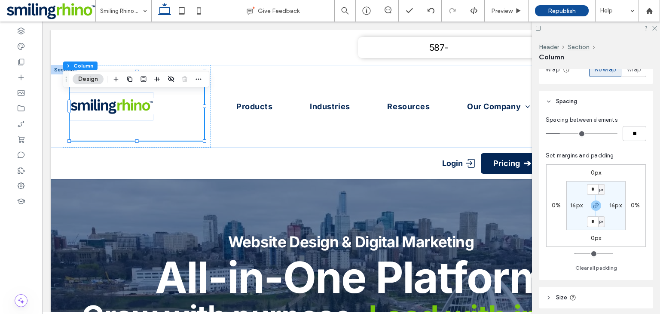
scroll to position [162, 0]
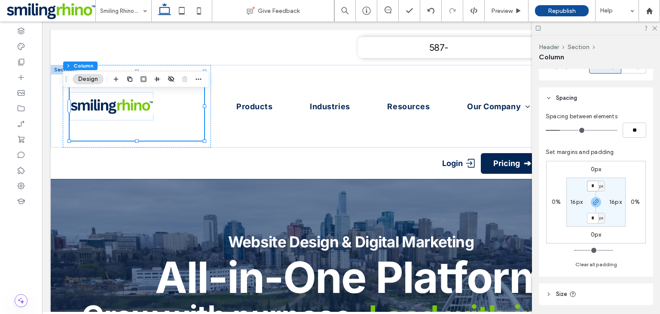
click at [591, 182] on input "*" at bounding box center [592, 185] width 11 height 11
type input "*"
click at [590, 185] on input "*" at bounding box center [592, 185] width 11 height 11
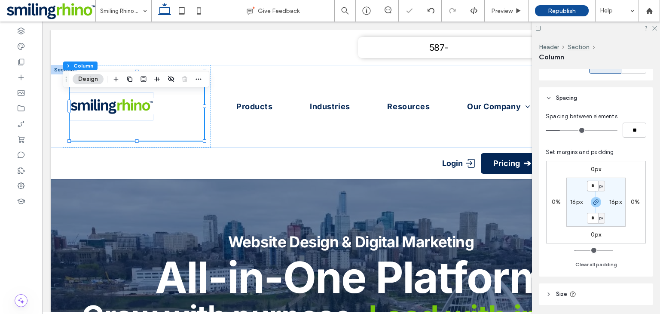
click at [590, 185] on input "*" at bounding box center [592, 185] width 11 height 11
type input "*"
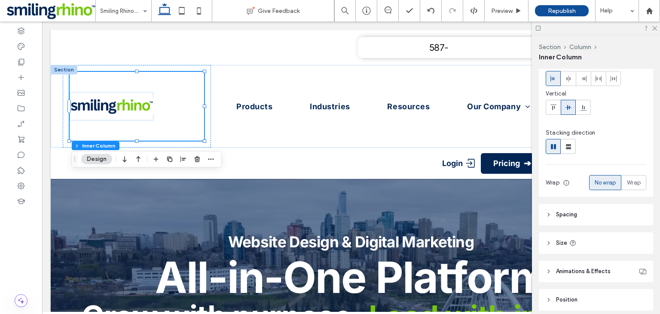
scroll to position [136, 0]
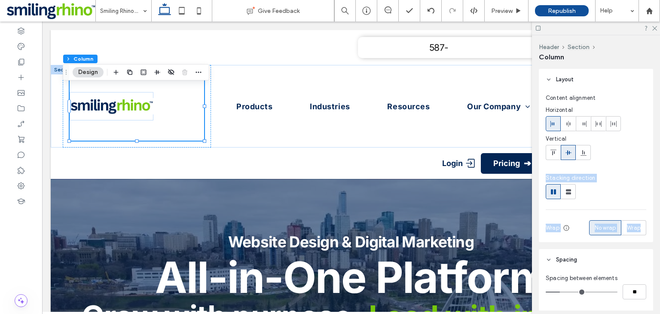
drag, startPoint x: 659, startPoint y: 187, endPoint x: 660, endPoint y: 238, distance: 51.6
click at [660, 238] on div "Header Section Column Layout Content alignment Horizontal Vertical Stacking dir…" at bounding box center [596, 174] width 128 height 278
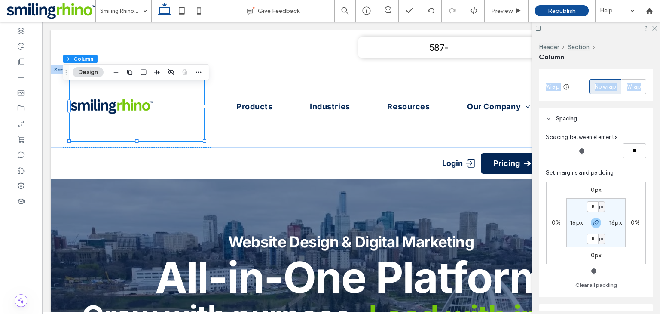
scroll to position [141, 0]
click at [595, 202] on input "*" at bounding box center [592, 206] width 11 height 11
type input "*"
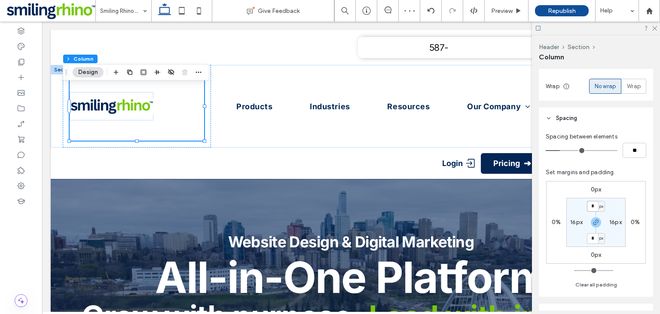
type input "*"
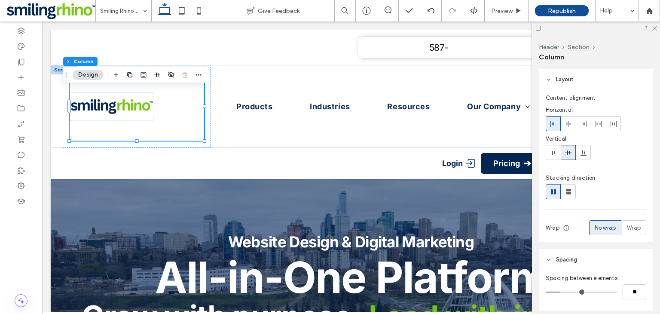
scroll to position [177, 0]
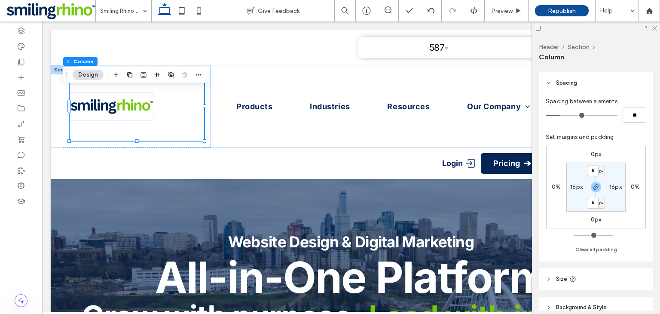
click at [591, 167] on input "*" at bounding box center [592, 170] width 11 height 11
type input "*"
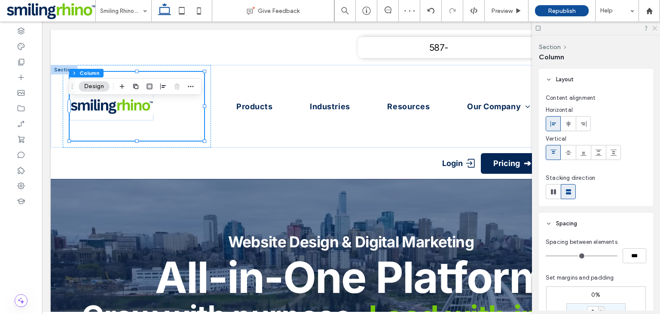
click at [655, 30] on icon at bounding box center [654, 28] width 6 height 6
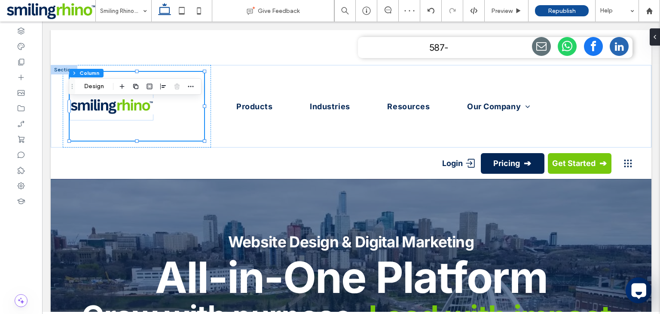
click at [655, 30] on span at bounding box center [654, 36] width 7 height 17
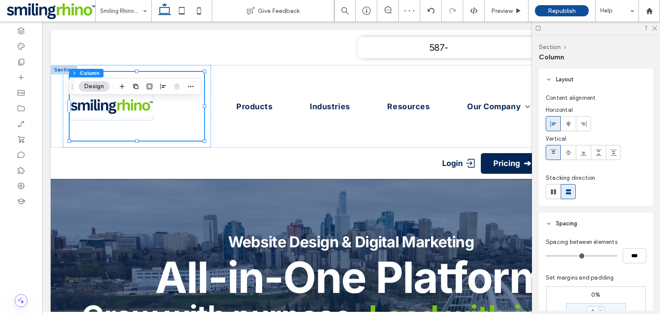
click at [648, 68] on div "Section Column" at bounding box center [596, 52] width 114 height 34
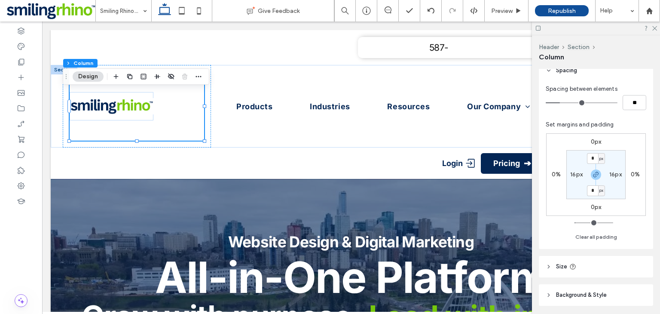
scroll to position [218, 0]
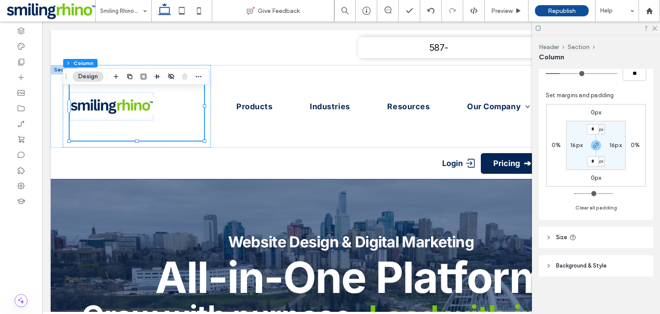
click at [594, 263] on span "Background & Style" at bounding box center [581, 265] width 51 height 9
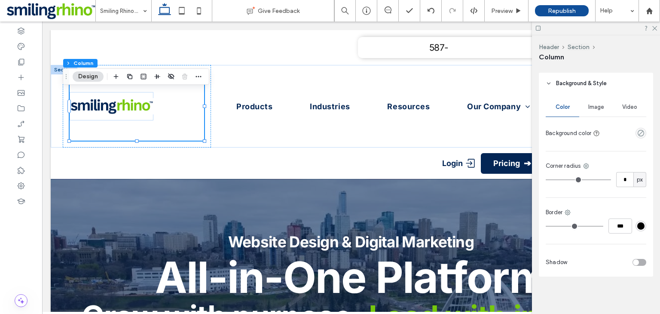
scroll to position [0, 0]
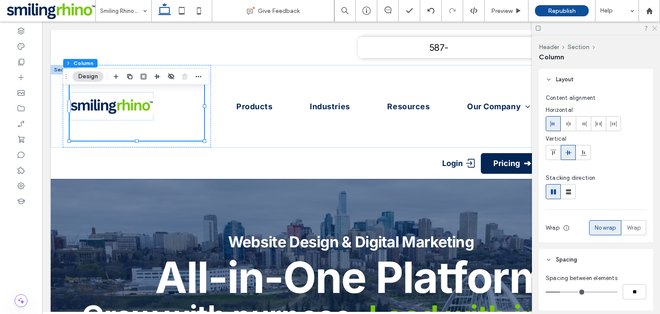
click at [655, 29] on use at bounding box center [654, 28] width 5 height 5
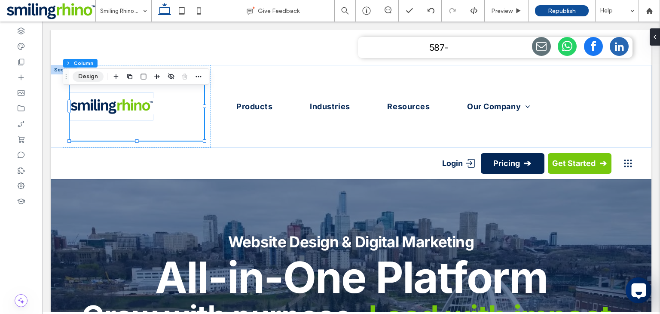
click at [92, 79] on button "Design" at bounding box center [88, 76] width 31 height 10
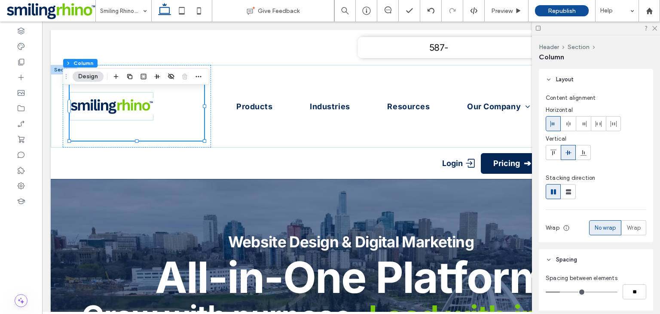
drag, startPoint x: 659, startPoint y: 133, endPoint x: 660, endPoint y: 198, distance: 64.9
click at [660, 198] on div "Header Section Column Layout Content alignment Horizontal Vertical Stacking dir…" at bounding box center [596, 174] width 128 height 278
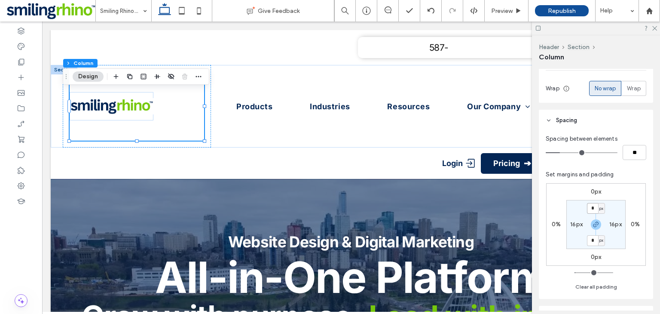
click at [594, 206] on input "*" at bounding box center [592, 208] width 11 height 11
type input "*"
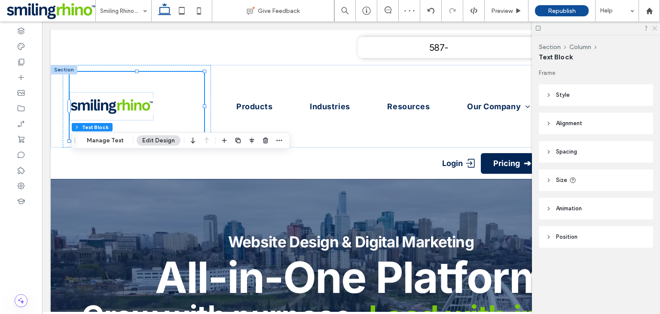
click at [654, 30] on icon at bounding box center [654, 28] width 6 height 6
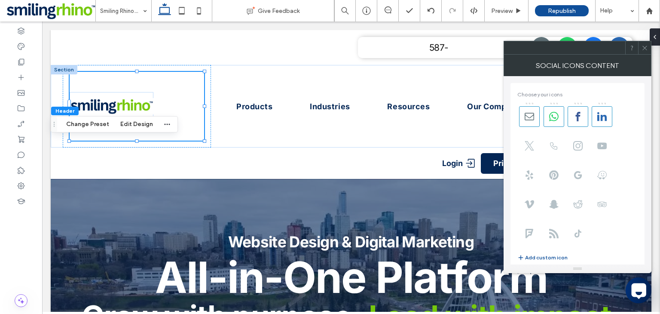
click at [563, 43] on div at bounding box center [564, 47] width 121 height 13
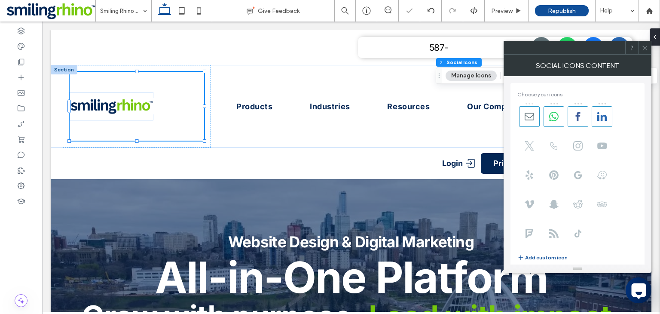
click at [651, 46] on div at bounding box center [578, 48] width 148 height 14
click at [645, 51] on icon at bounding box center [645, 48] width 6 height 6
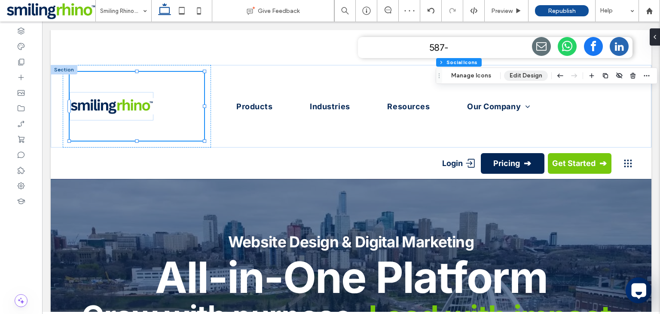
click at [515, 76] on button "Edit Design" at bounding box center [526, 75] width 44 height 10
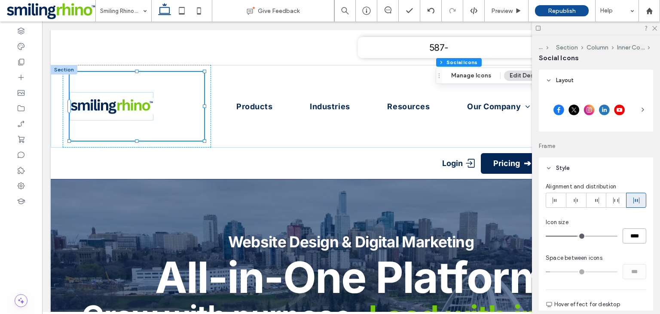
click at [633, 234] on input "****" at bounding box center [635, 235] width 24 height 15
type input "**"
type input "****"
click at [655, 28] on icon at bounding box center [654, 28] width 6 height 6
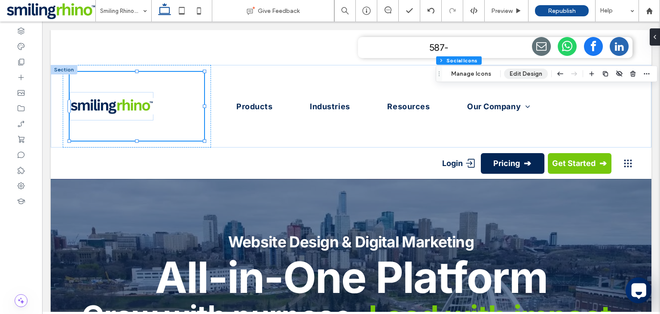
click at [524, 75] on button "Edit Design" at bounding box center [526, 74] width 44 height 10
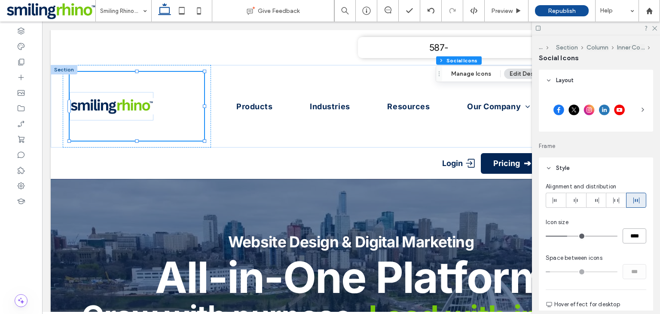
click at [629, 236] on input "****" at bounding box center [635, 235] width 24 height 15
type input "**"
type input "****"
click at [655, 28] on icon at bounding box center [654, 28] width 6 height 6
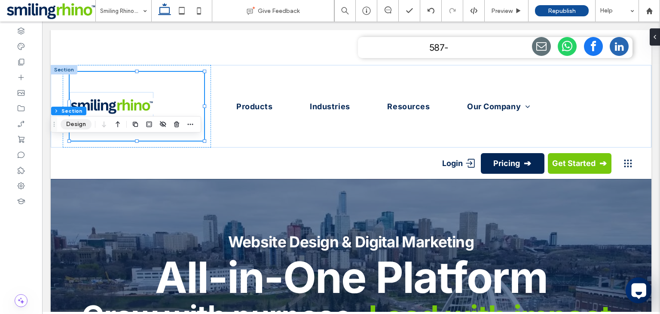
click at [75, 120] on button "Design" at bounding box center [76, 124] width 31 height 10
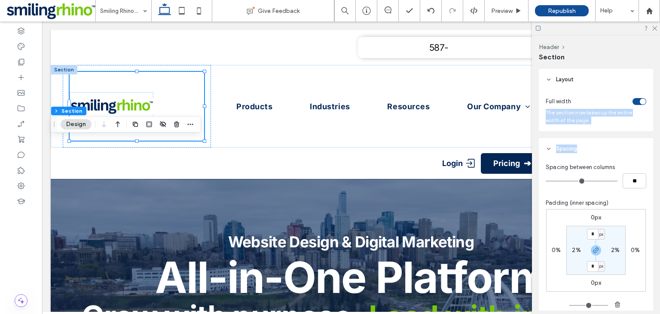
drag, startPoint x: 659, startPoint y: 93, endPoint x: 657, endPoint y: 153, distance: 59.3
click at [657, 153] on div "Header Section Layout Full width The section now takes up the entire width of t…" at bounding box center [596, 174] width 128 height 278
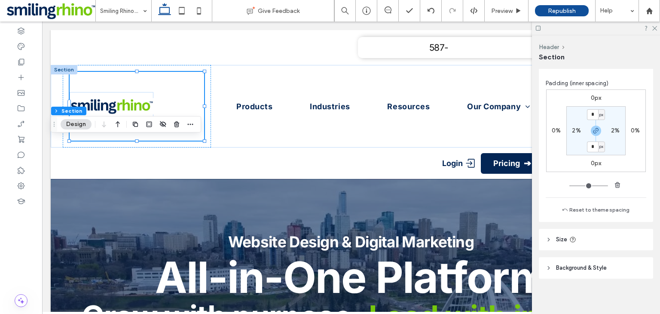
scroll to position [122, 0]
click at [602, 238] on header "Size" at bounding box center [596, 236] width 114 height 21
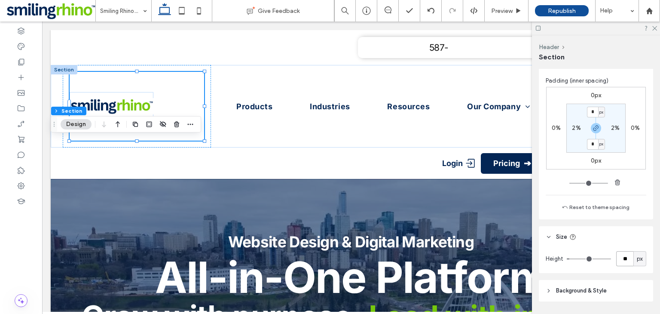
click at [627, 257] on input "**" at bounding box center [624, 258] width 17 height 15
type input "**"
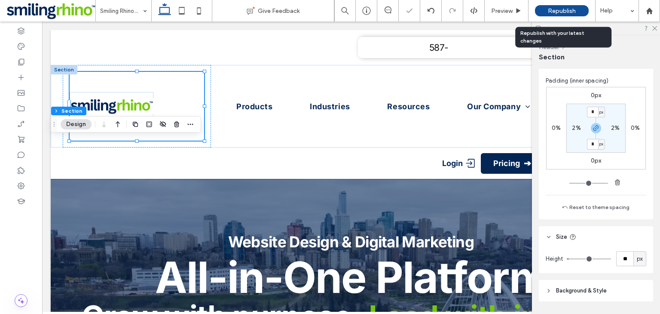
click at [547, 15] on div "Republish" at bounding box center [562, 10] width 54 height 11
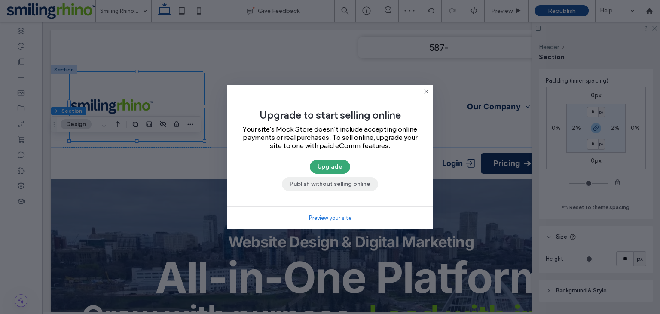
click at [327, 184] on button "Publish without selling online" at bounding box center [330, 184] width 96 height 14
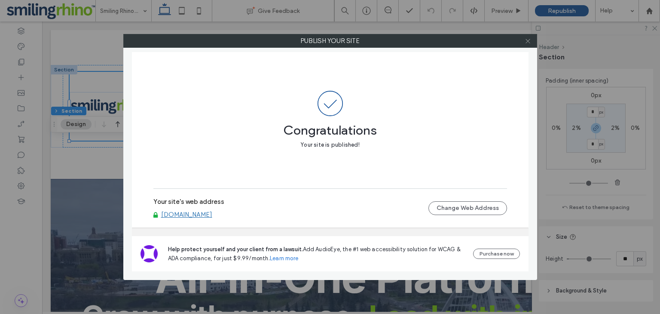
click at [529, 44] on span at bounding box center [528, 40] width 6 height 13
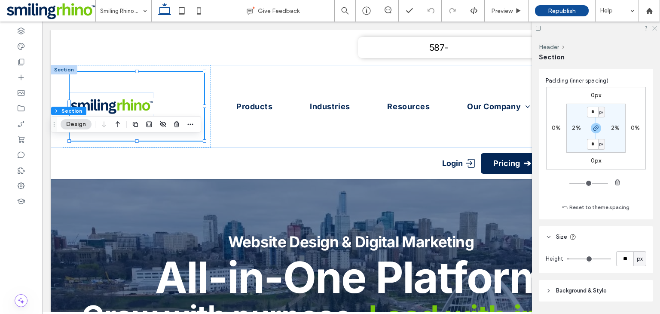
click at [653, 28] on icon at bounding box center [654, 28] width 6 height 6
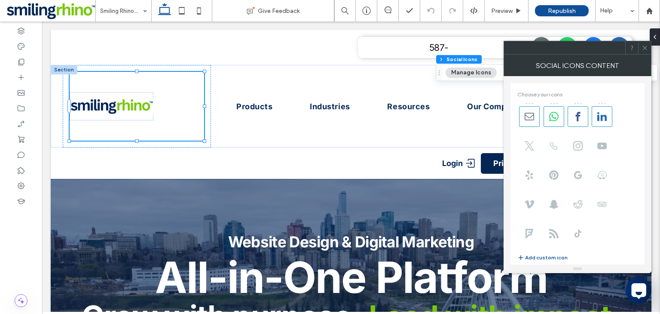
click at [644, 52] on span at bounding box center [645, 47] width 6 height 13
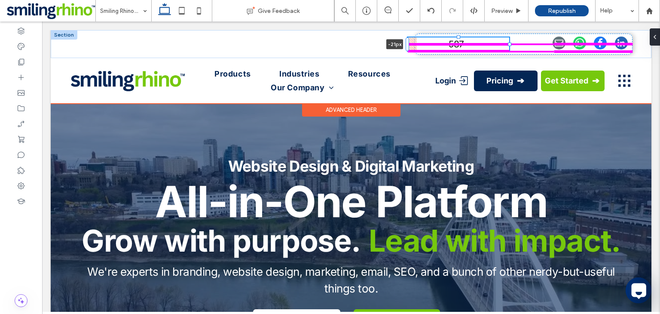
click at [404, 45] on div "587- -21px" at bounding box center [351, 44] width 601 height 28
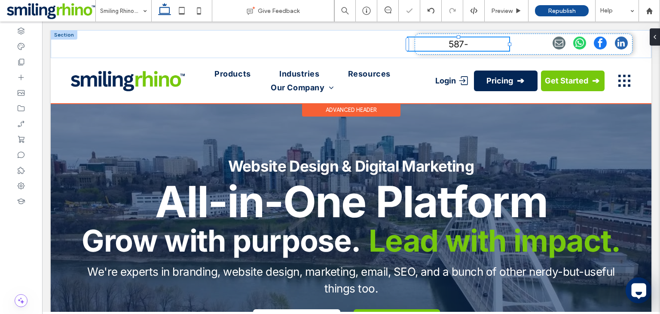
click at [453, 52] on div "587- -21px" at bounding box center [524, 44] width 218 height 21
click at [466, 48] on span "587-" at bounding box center [458, 44] width 19 height 11
click at [508, 44] on div at bounding box center [509, 44] width 3 height 3
drag, startPoint x: 466, startPoint y: 48, endPoint x: 514, endPoint y: 45, distance: 48.2
click at [514, 45] on div at bounding box center [514, 44] width 3 height 3
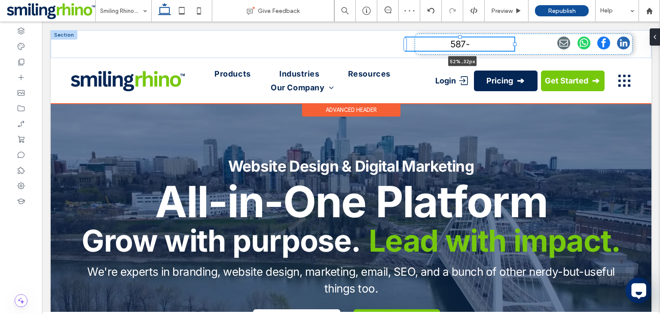
type input "**"
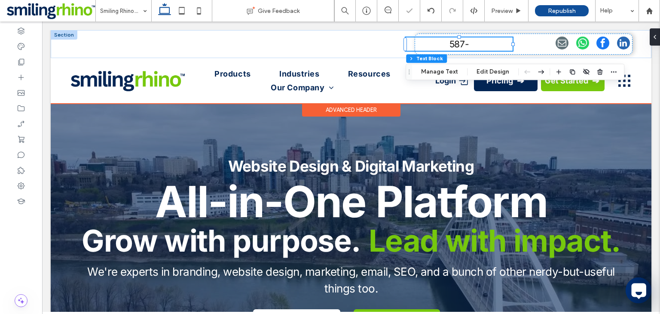
click at [442, 41] on p "587-" at bounding box center [459, 44] width 107 height 14
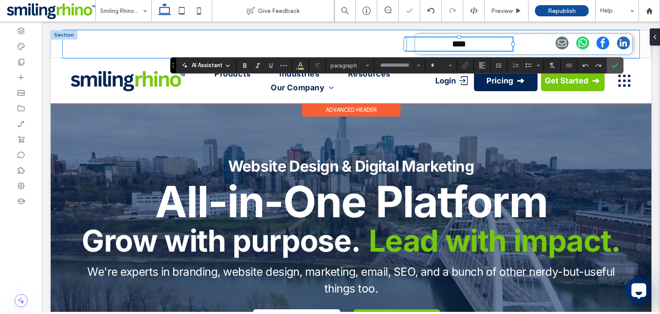
type input "*****"
type input "**"
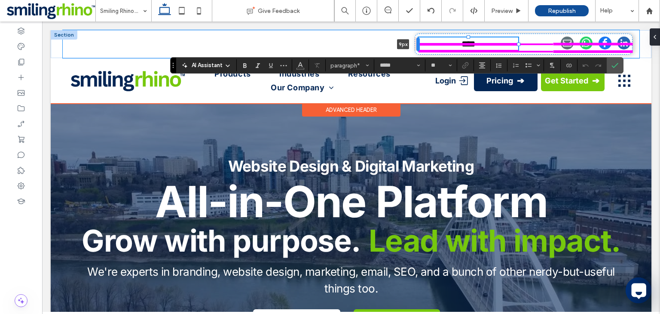
drag, startPoint x: 405, startPoint y: 45, endPoint x: 418, endPoint y: 46, distance: 13.0
click at [418, 46] on div at bounding box center [417, 44] width 3 height 14
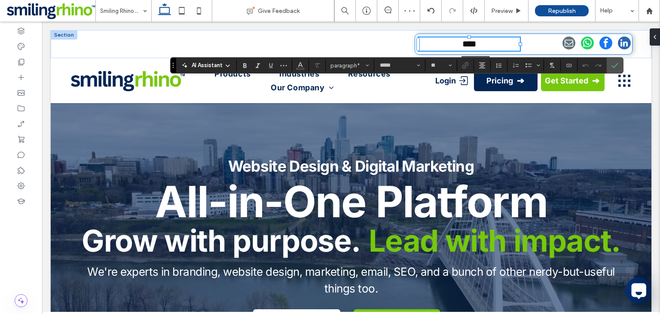
drag, startPoint x: 520, startPoint y: 44, endPoint x: 526, endPoint y: 47, distance: 7.3
click at [526, 47] on div "**** 52% , 32px" at bounding box center [351, 44] width 601 height 28
type input "**"
type input "****"
click at [560, 45] on span "email" at bounding box center [564, 43] width 13 height 13
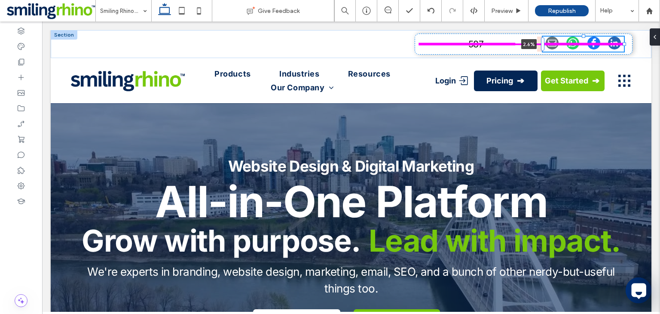
drag, startPoint x: 556, startPoint y: 45, endPoint x: 530, endPoint y: 44, distance: 25.8
click at [530, 44] on div "587- 2.6%" at bounding box center [351, 44] width 601 height 28
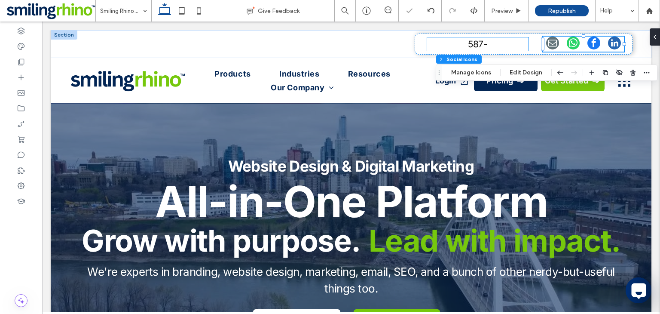
click at [490, 43] on p "587-" at bounding box center [477, 44] width 101 height 14
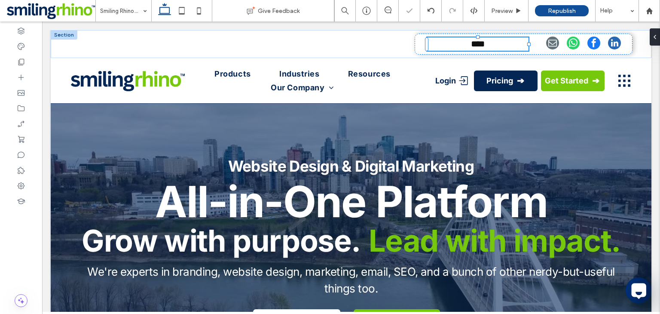
type input "*****"
type input "**"
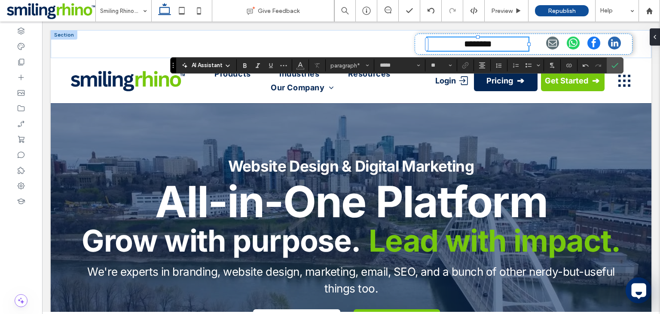
click at [472, 45] on span "********" at bounding box center [478, 44] width 28 height 9
click at [245, 65] on icon "Bold" at bounding box center [244, 65] width 7 height 7
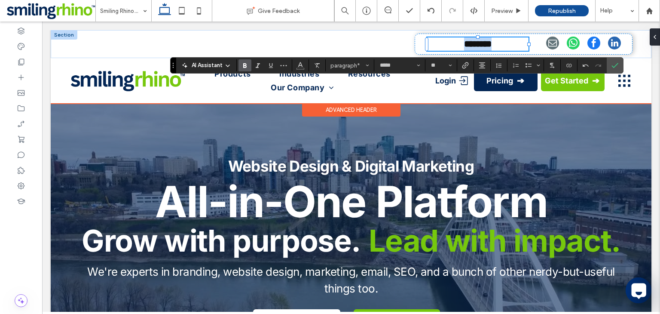
click at [504, 43] on p "********" at bounding box center [477, 44] width 101 height 14
click at [443, 43] on p "**********" at bounding box center [477, 44] width 101 height 14
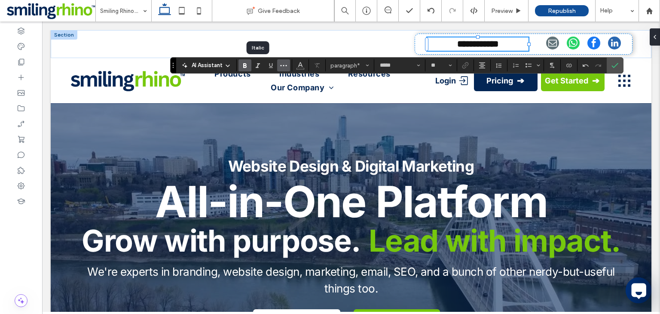
click at [287, 69] on span "More" at bounding box center [283, 65] width 7 height 11
click at [278, 64] on button "More" at bounding box center [283, 65] width 13 height 12
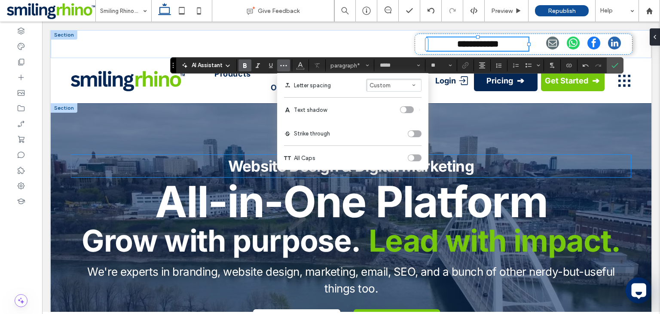
click at [544, 159] on p "Website Design & Digital Marketing" at bounding box center [350, 166] width 559 height 23
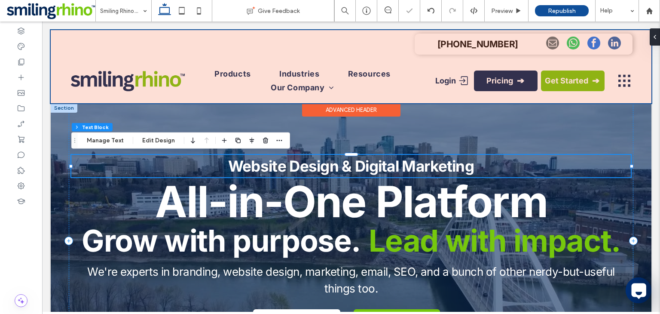
click at [451, 47] on div at bounding box center [351, 66] width 601 height 73
click at [451, 47] on strong "[PHONE_NUMBER]" at bounding box center [477, 44] width 81 height 11
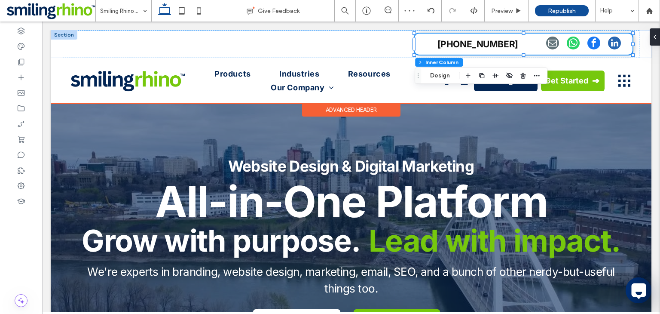
click at [451, 45] on strong "[PHONE_NUMBER]" at bounding box center [477, 44] width 81 height 11
click at [451, 45] on div "[PHONE_NUMBER]" at bounding box center [477, 44] width 101 height 14
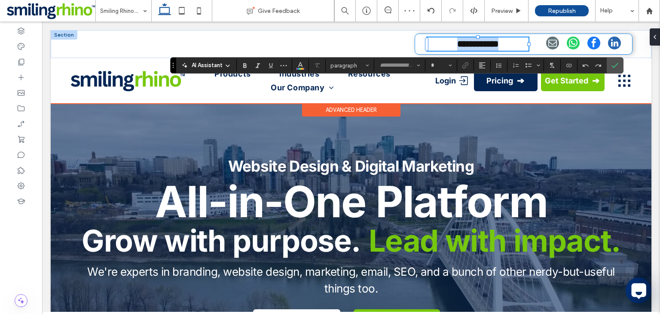
type input "*****"
type input "**"
click at [457, 45] on strong "**********" at bounding box center [477, 44] width 41 height 9
click at [539, 92] on div "Login Pricing Get Started" at bounding box center [561, 80] width 86 height 27
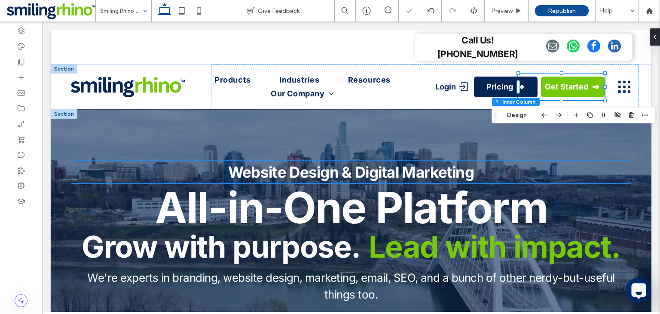
click at [560, 162] on p "Website Design & Digital Marketing" at bounding box center [350, 172] width 559 height 23
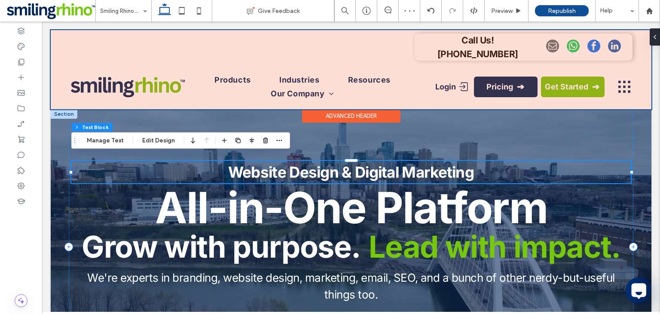
click at [469, 41] on div at bounding box center [351, 69] width 601 height 79
click at [469, 41] on strong "Call Us! 587-442-3952" at bounding box center [477, 47] width 81 height 24
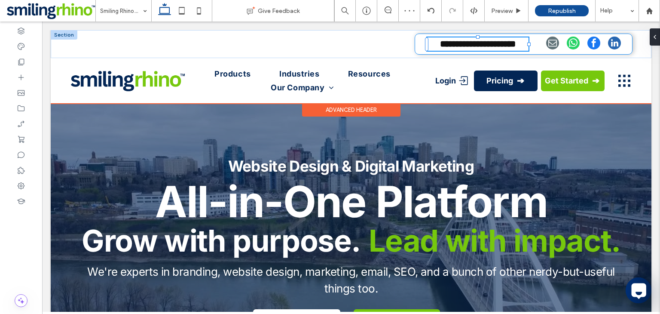
type input "*****"
type input "**"
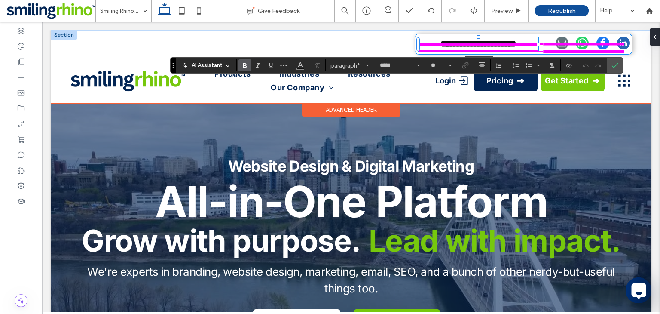
drag, startPoint x: 530, startPoint y: 45, endPoint x: 540, endPoint y: 47, distance: 10.0
click at [540, 47] on div "**********" at bounding box center [351, 44] width 601 height 28
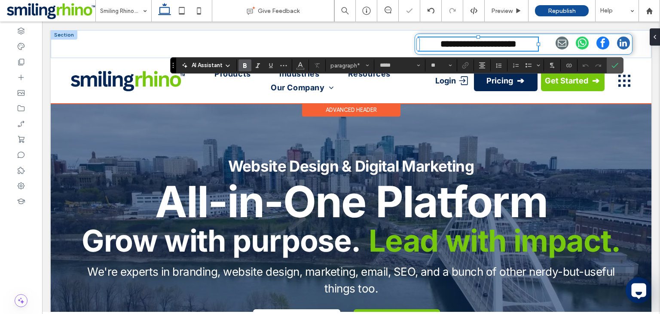
type input "**"
type input "****"
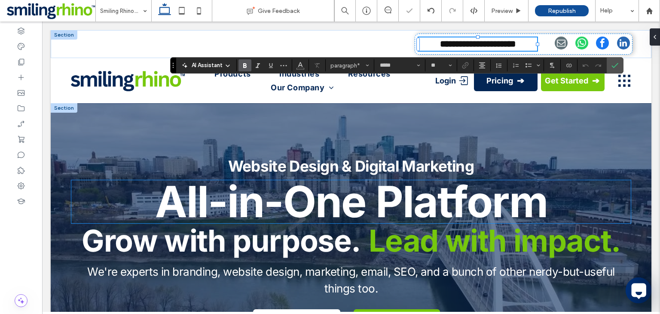
click at [543, 211] on strong "All-in-One Platform" at bounding box center [351, 201] width 392 height 52
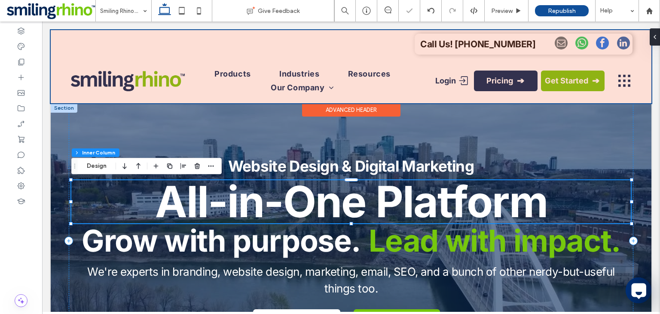
click at [463, 43] on div at bounding box center [351, 66] width 601 height 73
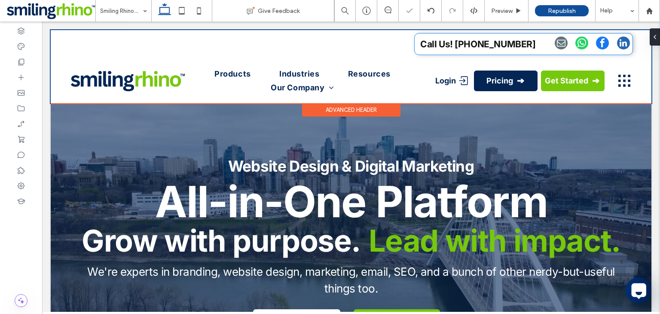
click at [463, 43] on strong "Call Us! 587-442-3952" at bounding box center [477, 44] width 115 height 11
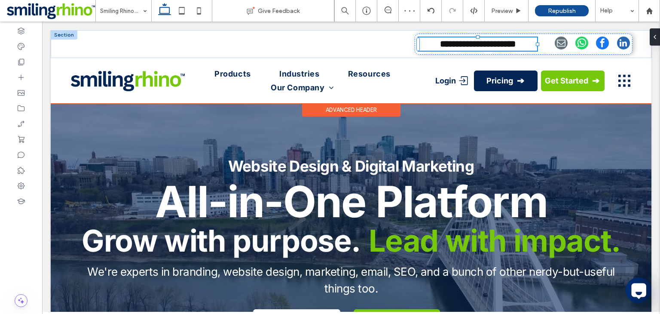
type input "*****"
type input "**"
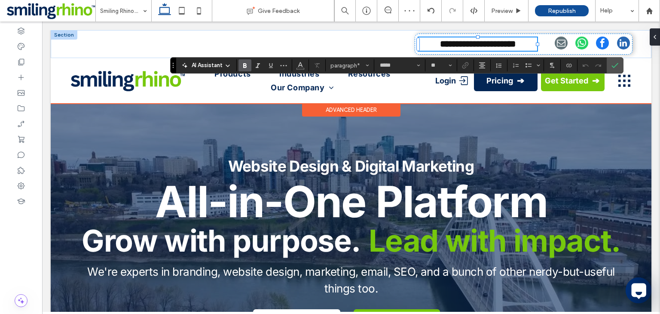
click at [440, 43] on strong "**********" at bounding box center [478, 44] width 76 height 9
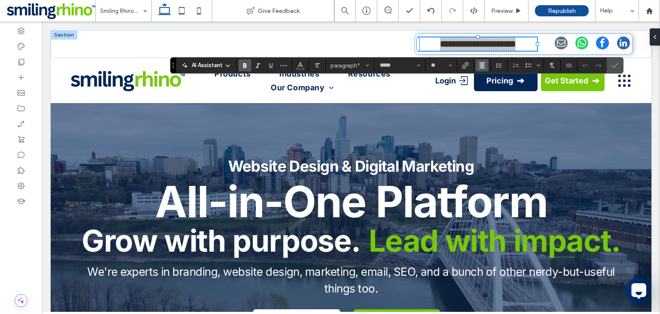
click at [480, 70] on span "Alignment" at bounding box center [482, 65] width 7 height 11
click at [482, 82] on label "ui.textEditor.alignment.left" at bounding box center [491, 79] width 30 height 12
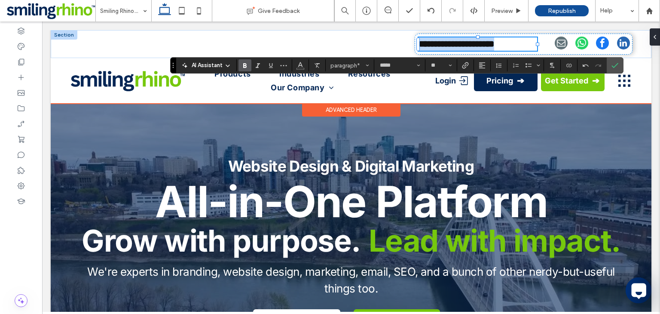
click at [458, 45] on strong "**********" at bounding box center [457, 44] width 76 height 9
click at [453, 43] on strong "**********" at bounding box center [457, 44] width 76 height 9
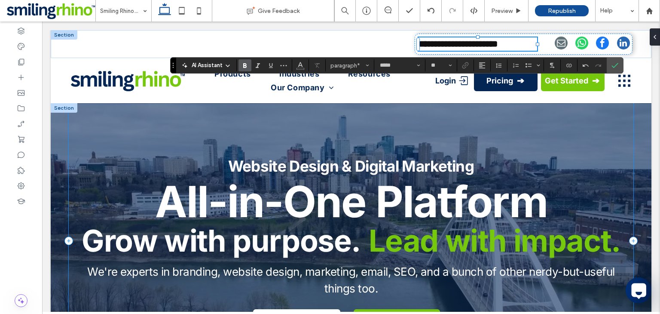
click at [530, 150] on div "Website Design & Digital Marketing All-in-One Platform Grow with purpose. Lead …" at bounding box center [351, 240] width 565 height 275
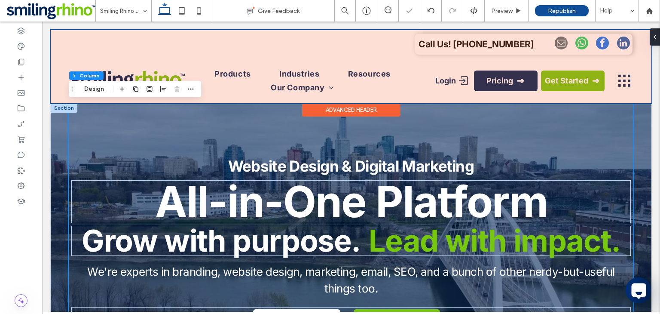
click at [504, 42] on div at bounding box center [351, 66] width 601 height 73
click at [504, 42] on strong "Call Us! 587-442-3952" at bounding box center [476, 44] width 115 height 11
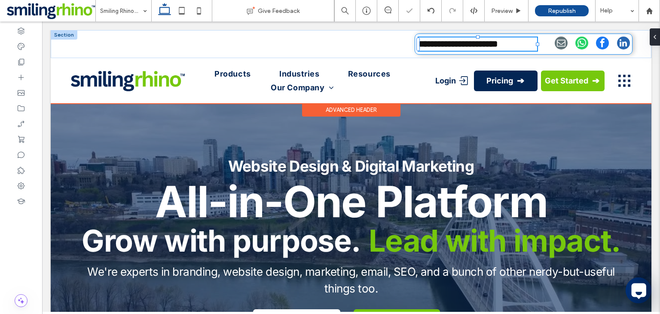
click at [426, 48] on strong "**********" at bounding box center [458, 44] width 79 height 9
type input "*****"
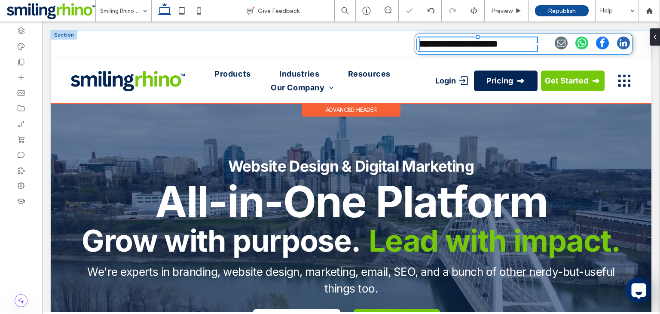
type input "**"
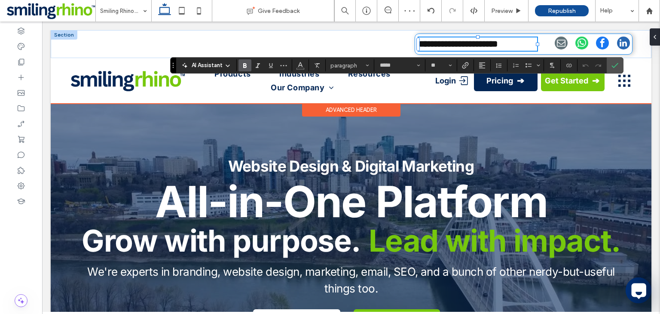
click at [426, 48] on strong "**********" at bounding box center [458, 44] width 79 height 9
click at [440, 48] on strong "**********" at bounding box center [458, 44] width 79 height 9
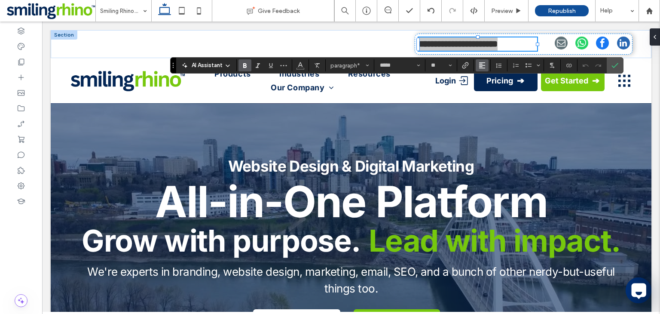
click at [480, 69] on span "Alignment" at bounding box center [482, 65] width 7 height 11
click at [488, 103] on icon "ui.textEditor.alignment.right" at bounding box center [488, 104] width 7 height 7
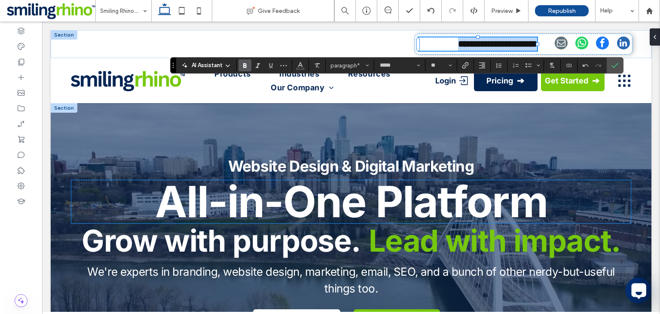
click at [546, 184] on strong "All-in-One Platform" at bounding box center [351, 201] width 392 height 52
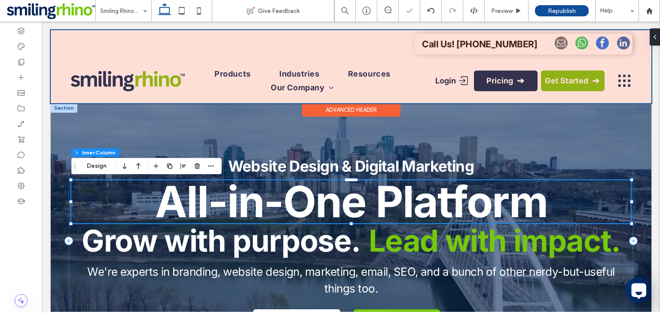
click at [473, 50] on div at bounding box center [351, 66] width 601 height 73
click at [473, 50] on p "Call Us! 587-442-3952" at bounding box center [478, 44] width 119 height 14
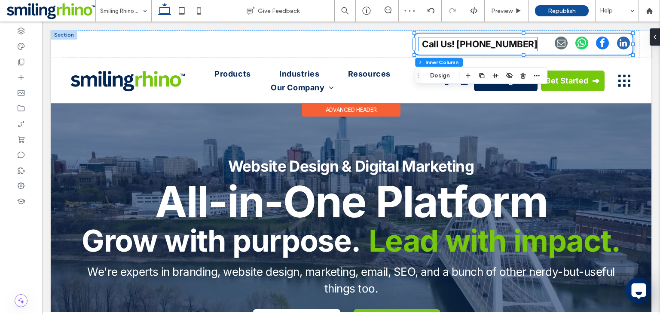
click at [473, 44] on strong "Call Us! 587-442-3952" at bounding box center [479, 44] width 115 height 11
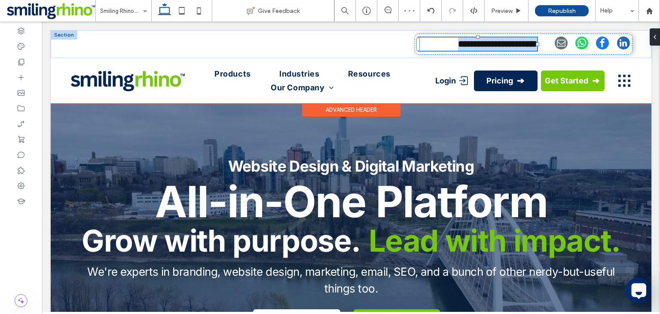
type input "*****"
type input "**"
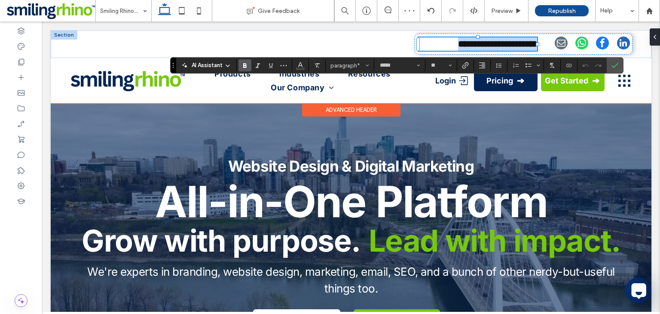
click at [473, 44] on strong "**********" at bounding box center [497, 44] width 79 height 9
click at [507, 142] on div "Website Design & Digital Marketing All-in-One Platform Grow with purpose. Lead …" at bounding box center [351, 240] width 565 height 275
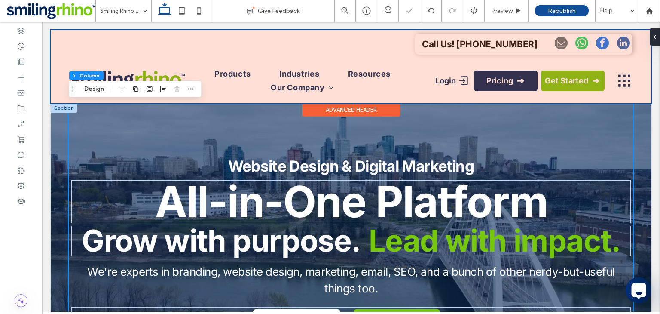
click at [529, 50] on div at bounding box center [351, 66] width 601 height 73
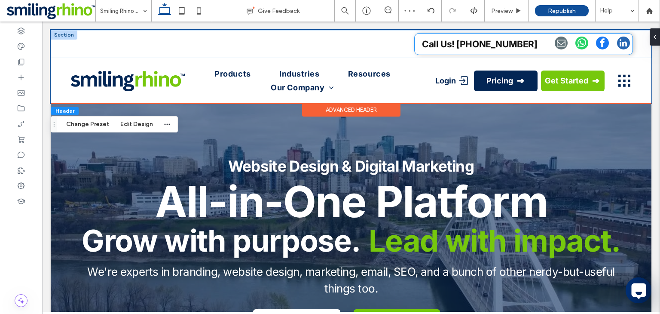
click at [499, 43] on strong "Call Us! 587-442-3952" at bounding box center [479, 44] width 115 height 11
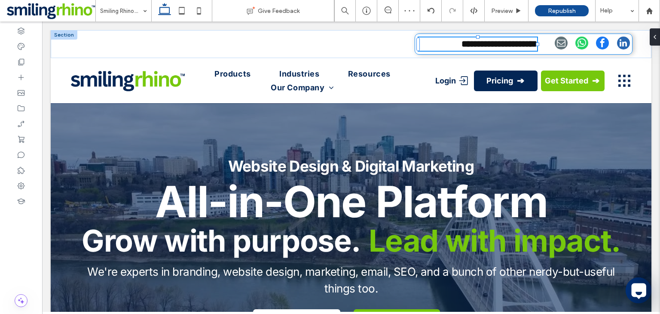
type input "*****"
type input "**"
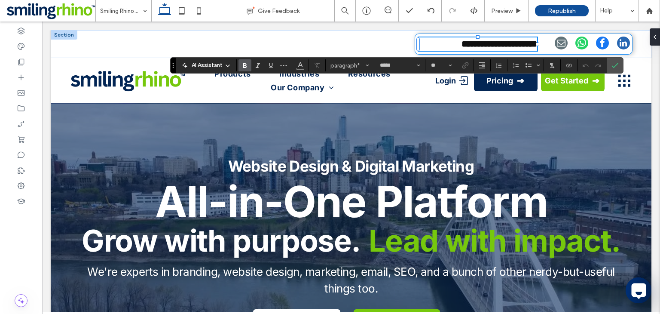
click at [499, 43] on strong "**********" at bounding box center [499, 44] width 76 height 9
click at [303, 70] on span "Color" at bounding box center [300, 64] width 7 height 11
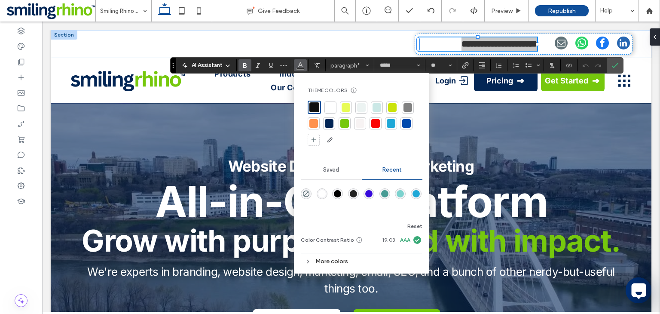
click at [329, 126] on div at bounding box center [329, 123] width 9 height 9
click at [560, 163] on p "Website Design & Digital Marketing" at bounding box center [350, 166] width 559 height 23
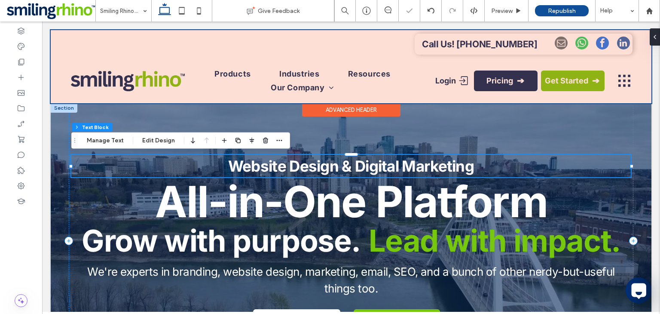
click at [458, 40] on div at bounding box center [351, 66] width 601 height 73
click at [458, 40] on strong "Call Us! 587-442-3952" at bounding box center [479, 44] width 115 height 11
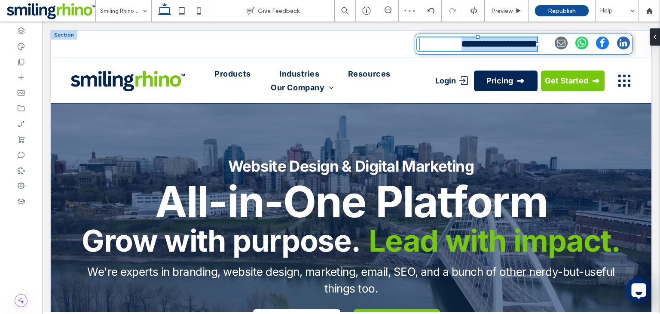
type input "*****"
type input "**"
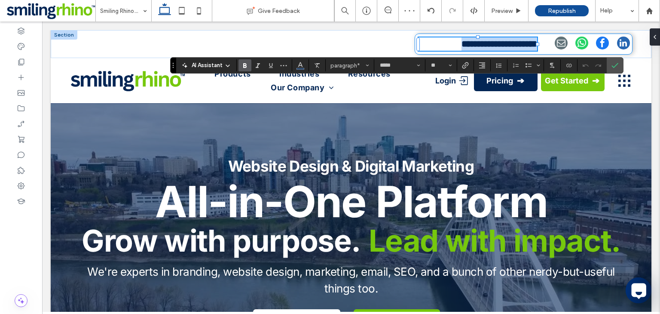
click at [470, 45] on strong "**********" at bounding box center [499, 44] width 76 height 9
drag, startPoint x: 470, startPoint y: 45, endPoint x: 423, endPoint y: 40, distance: 47.5
click at [423, 40] on p "**********" at bounding box center [478, 44] width 119 height 14
click at [298, 67] on icon "Color" at bounding box center [300, 64] width 7 height 7
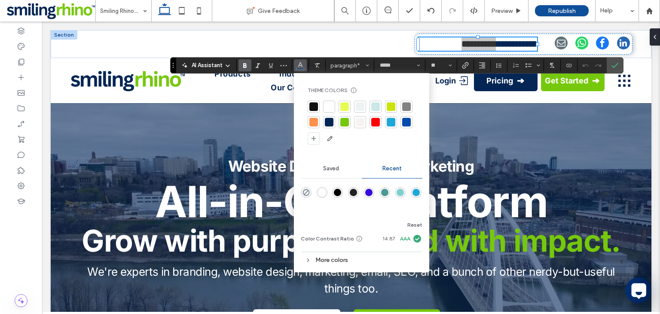
click at [344, 123] on div at bounding box center [344, 122] width 9 height 9
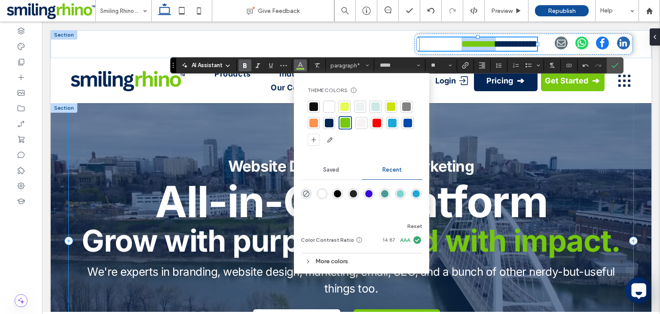
click at [492, 152] on div "Website Design & Digital Marketing All-in-One Platform Grow with purpose. Lead …" at bounding box center [351, 240] width 565 height 275
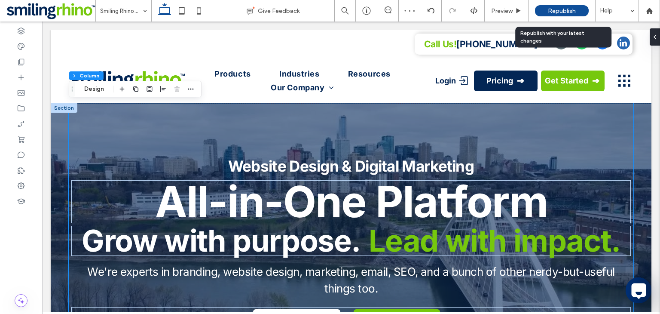
click at [551, 17] on div "Republish" at bounding box center [562, 10] width 54 height 21
click at [554, 12] on span "Republish" at bounding box center [562, 10] width 28 height 7
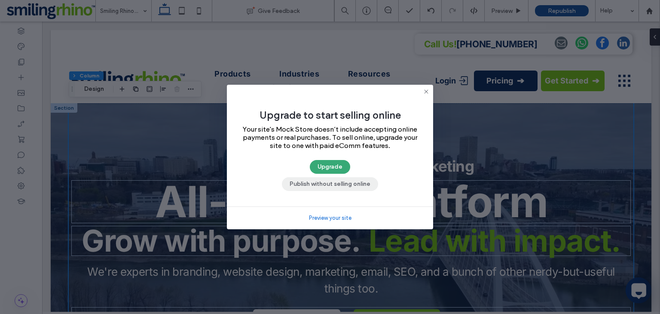
click at [347, 183] on button "Publish without selling online" at bounding box center [330, 184] width 96 height 14
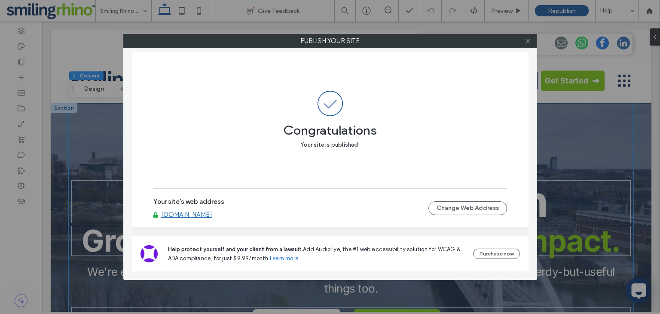
click at [529, 44] on span at bounding box center [528, 40] width 6 height 13
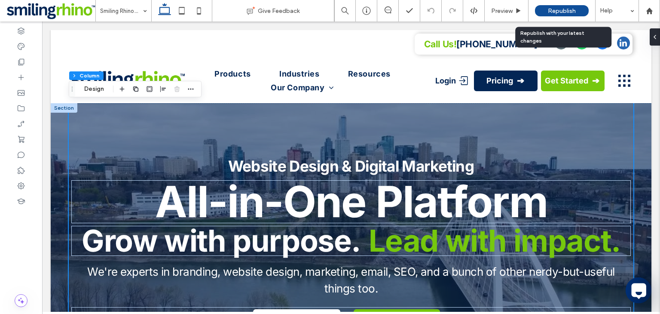
click at [555, 10] on span "Republish" at bounding box center [562, 10] width 28 height 7
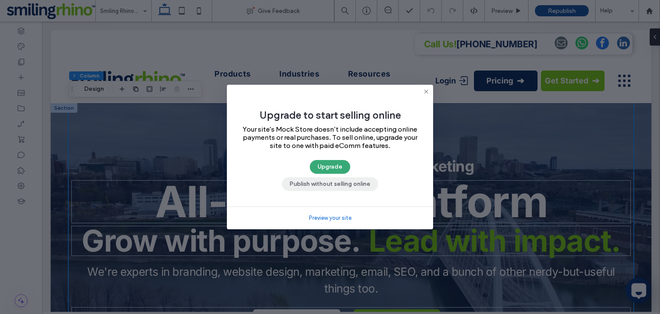
click at [336, 187] on button "Publish without selling online" at bounding box center [330, 184] width 96 height 14
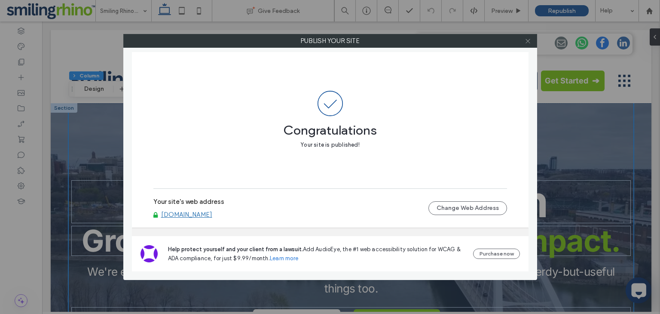
click at [525, 42] on icon at bounding box center [528, 41] width 6 height 6
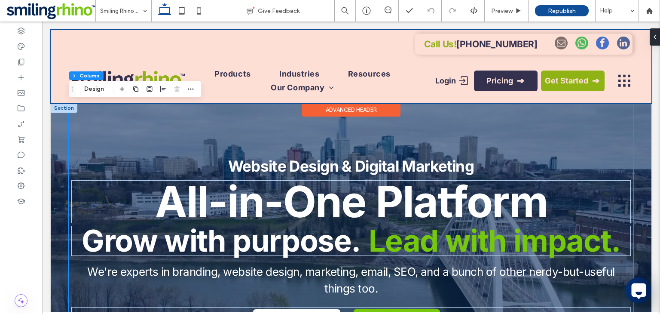
click at [580, 50] on div at bounding box center [351, 66] width 601 height 73
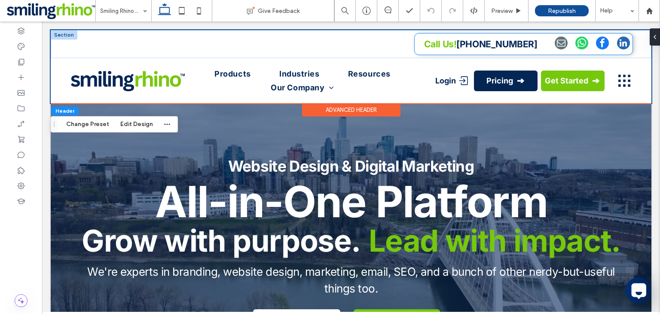
click at [584, 47] on span "whatsapp" at bounding box center [581, 43] width 13 height 13
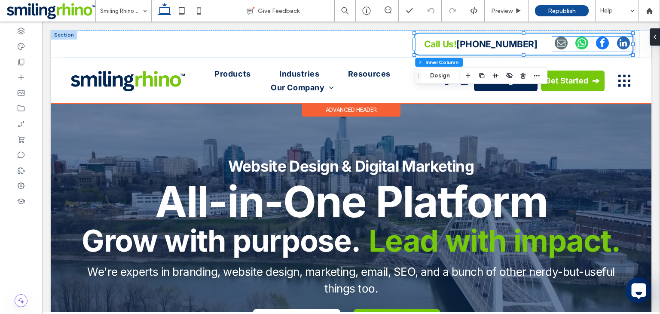
click at [554, 45] on div at bounding box center [592, 44] width 80 height 15
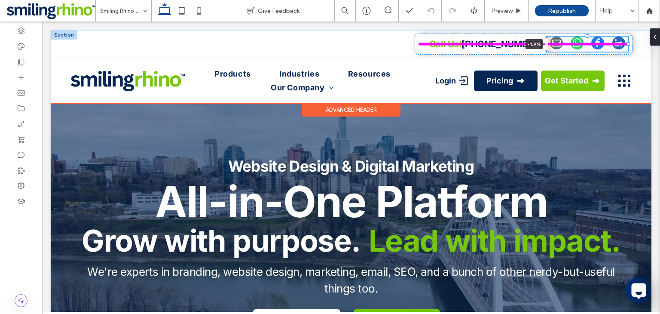
drag, startPoint x: 551, startPoint y: 45, endPoint x: 541, endPoint y: 46, distance: 10.4
click at [541, 46] on div "Call Us! 587-442-3952 -1.9%" at bounding box center [351, 44] width 601 height 28
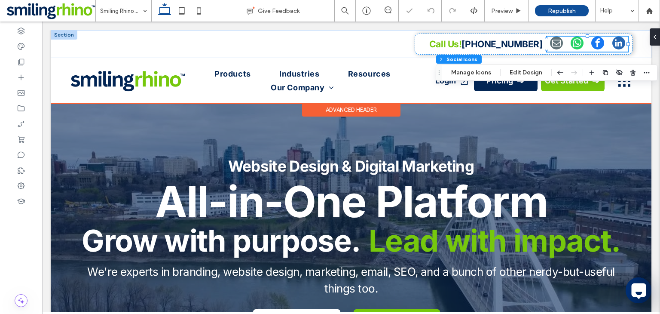
click at [510, 42] on strong "587-442-3952" at bounding box center [501, 44] width 81 height 11
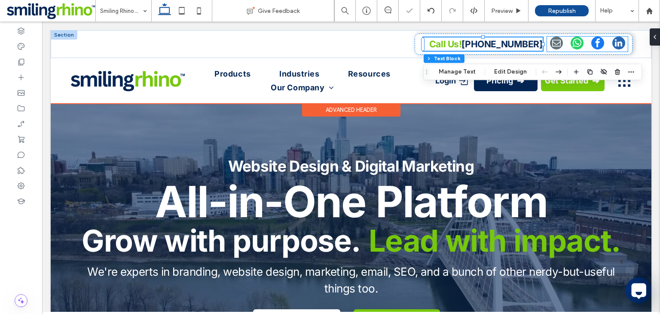
click at [547, 42] on div at bounding box center [587, 44] width 81 height 15
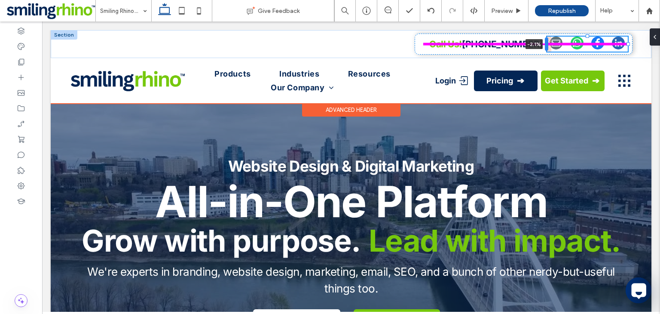
click at [546, 43] on div at bounding box center [546, 44] width 3 height 14
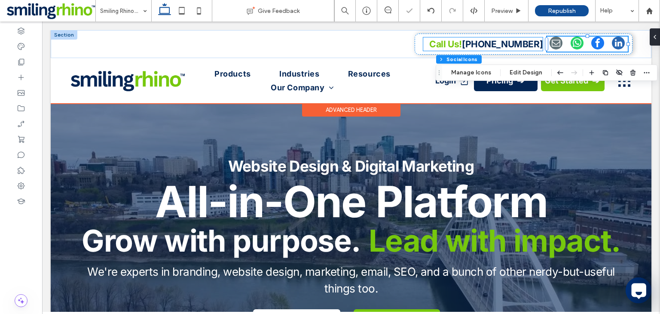
click at [462, 40] on strong "Call Us!" at bounding box center [445, 44] width 33 height 11
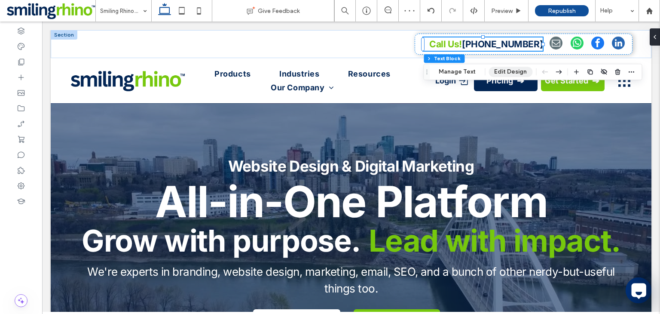
click at [504, 67] on button "Edit Design" at bounding box center [511, 72] width 44 height 10
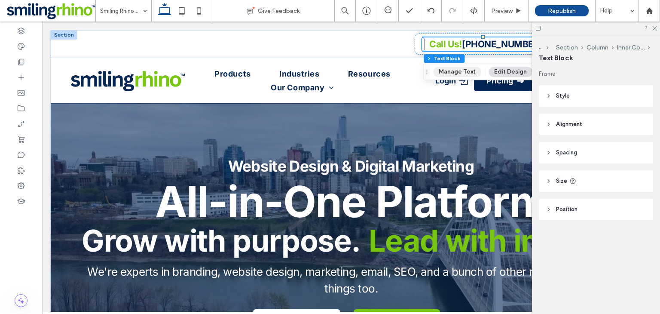
click at [465, 70] on button "Manage Text" at bounding box center [457, 72] width 48 height 10
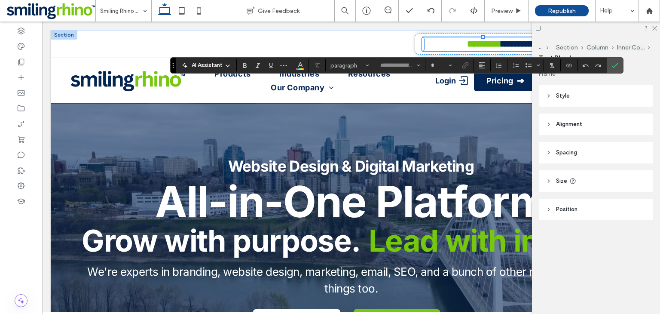
type input "*****"
type input "**"
click at [465, 70] on span "Link" at bounding box center [465, 65] width 7 height 11
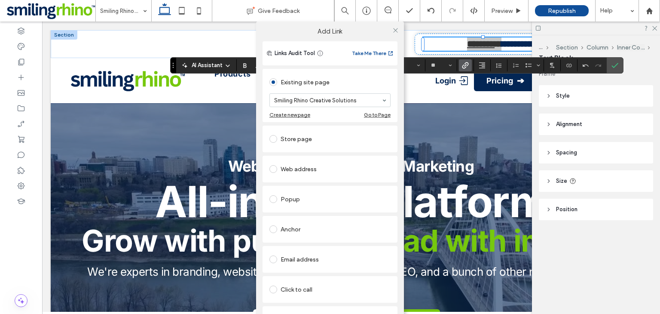
click at [476, 67] on div "Add Link Links Audit Tool Take Me There Existing site page Smiling Rhino Creati…" at bounding box center [330, 178] width 660 height 314
click at [499, 66] on div "Add Link Links Audit Tool Take Me There Existing site page Smiling Rhino Creati…" at bounding box center [330, 178] width 660 height 314
click at [465, 67] on div "Add Link Links Audit Tool Take Me There Existing site page Smiling Rhino Creati…" at bounding box center [330, 178] width 660 height 314
click at [392, 29] on icon at bounding box center [395, 30] width 6 height 6
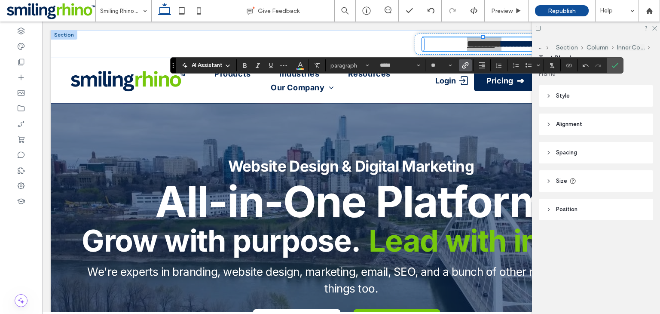
click at [465, 68] on icon "Link" at bounding box center [465, 65] width 7 height 7
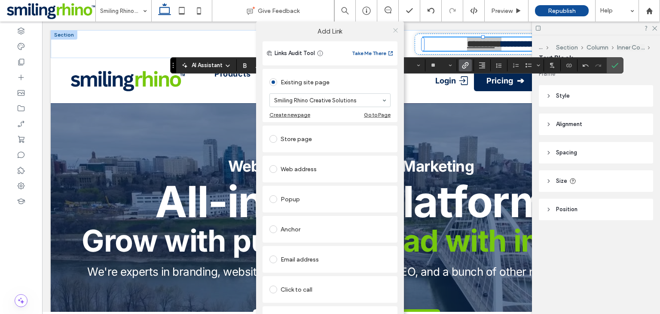
click at [394, 29] on icon at bounding box center [395, 30] width 6 height 6
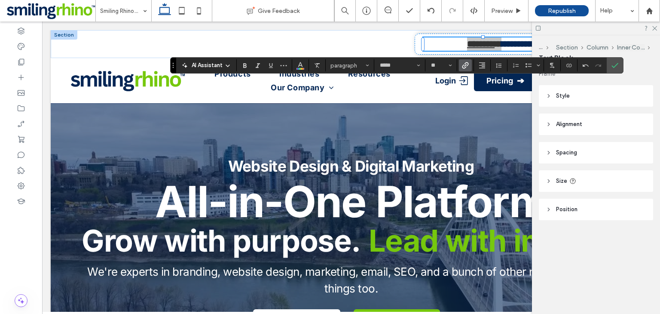
click at [506, 58] on div "AI Assistant paragraph ***** **" at bounding box center [396, 65] width 453 height 16
click at [657, 26] on use at bounding box center [654, 28] width 5 height 5
click at [656, 27] on icon at bounding box center [654, 28] width 6 height 6
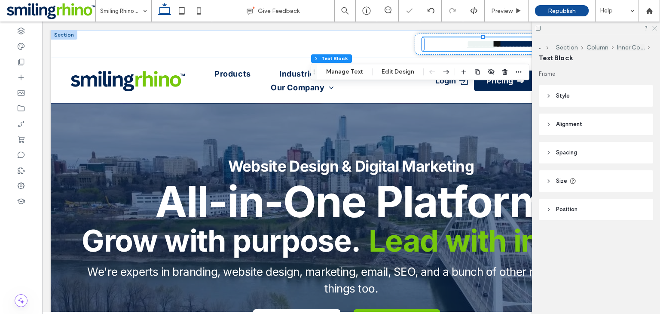
click at [656, 27] on icon at bounding box center [654, 28] width 6 height 6
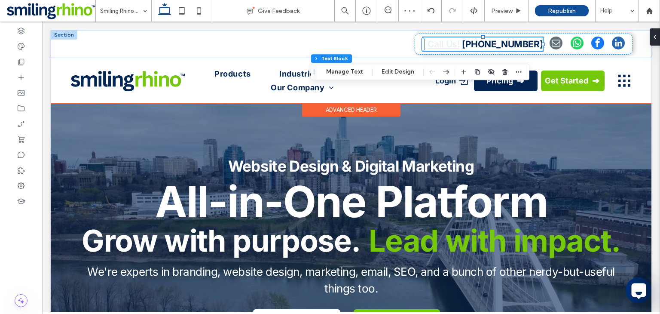
click at [458, 44] on strong "Call Us!" at bounding box center [444, 44] width 33 height 11
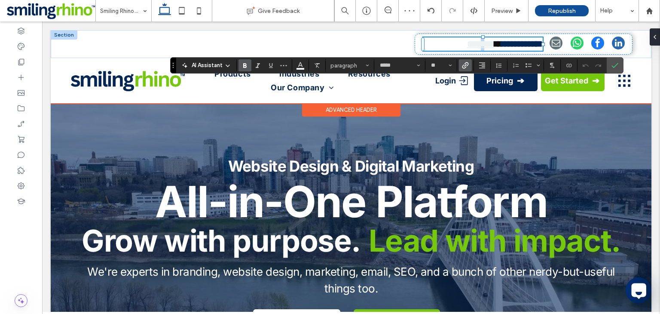
type input "*****"
type input "**"
click at [467, 44] on strong "********" at bounding box center [481, 44] width 28 height 9
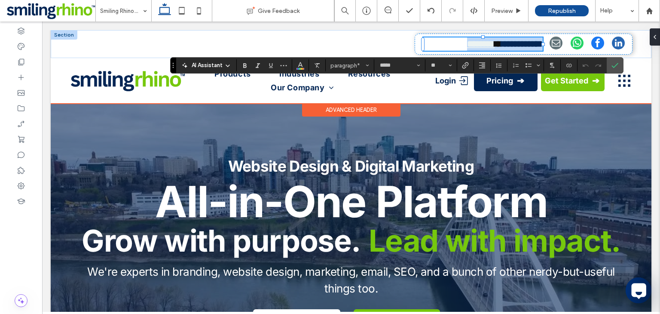
click at [467, 44] on strong "********" at bounding box center [481, 44] width 28 height 9
click at [481, 65] on use "Alignment" at bounding box center [482, 65] width 6 height 6
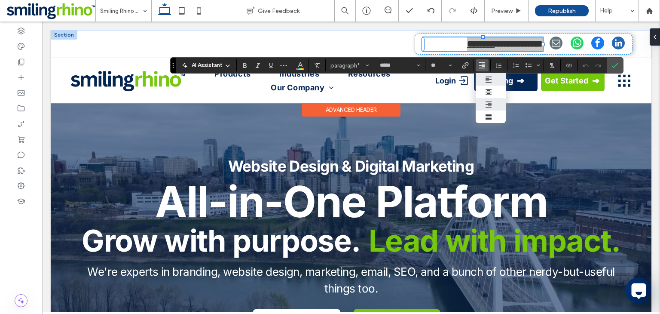
click at [483, 81] on label "ui.textEditor.alignment.left" at bounding box center [491, 79] width 30 height 12
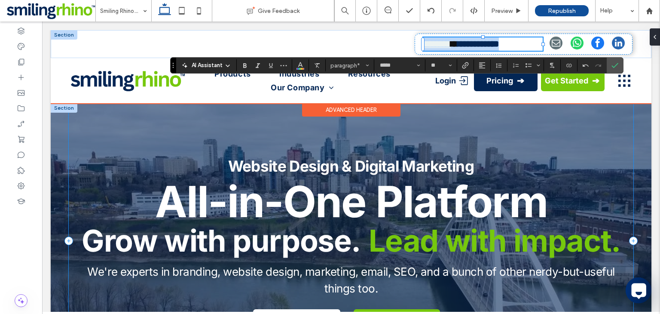
click at [483, 153] on div "Website Design & Digital Marketing All-in-One Platform Grow with purpose. Lead …" at bounding box center [351, 240] width 565 height 275
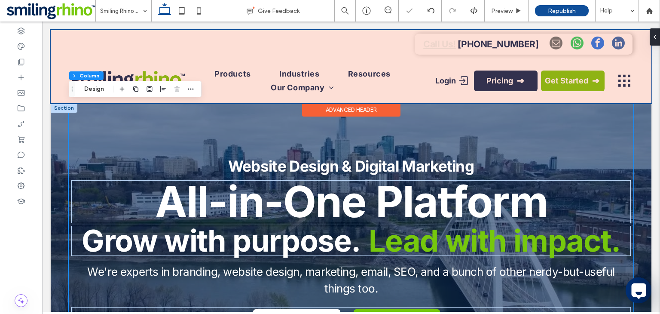
click at [437, 44] on div at bounding box center [351, 66] width 601 height 73
click at [437, 44] on strong "Call Us!" at bounding box center [439, 44] width 33 height 11
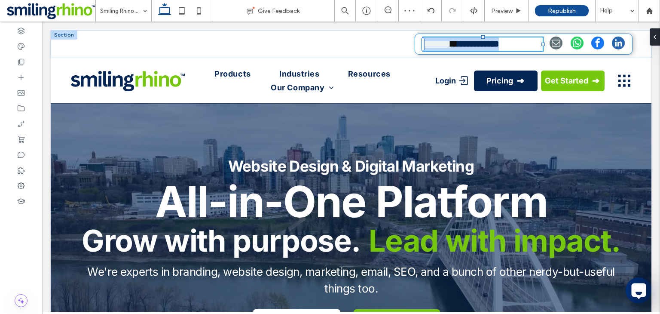
type input "*****"
type input "**"
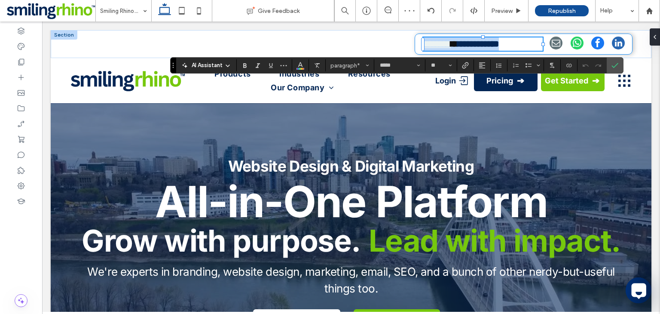
click at [461, 42] on strong "**********" at bounding box center [478, 44] width 41 height 9
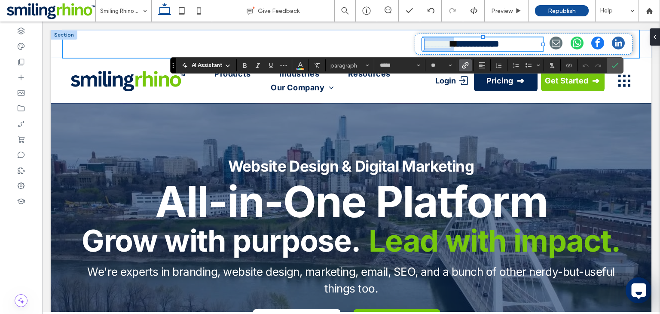
drag, startPoint x: 458, startPoint y: 43, endPoint x: 400, endPoint y: 37, distance: 58.3
click at [400, 37] on div "**********" at bounding box center [351, 44] width 577 height 28
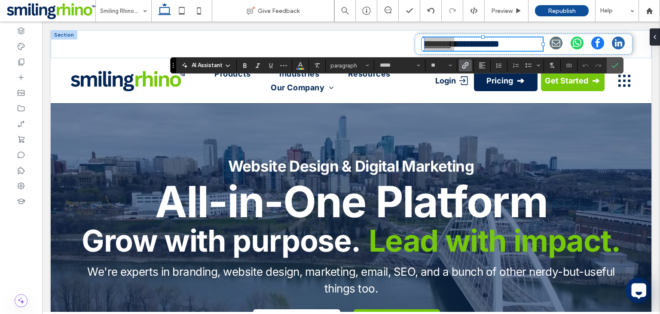
click at [464, 65] on icon "Link" at bounding box center [465, 65] width 7 height 7
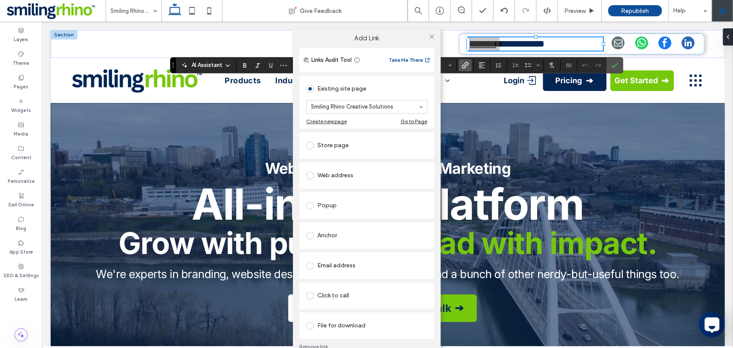
click at [318, 313] on link "Remove link" at bounding box center [366, 347] width 135 height 7
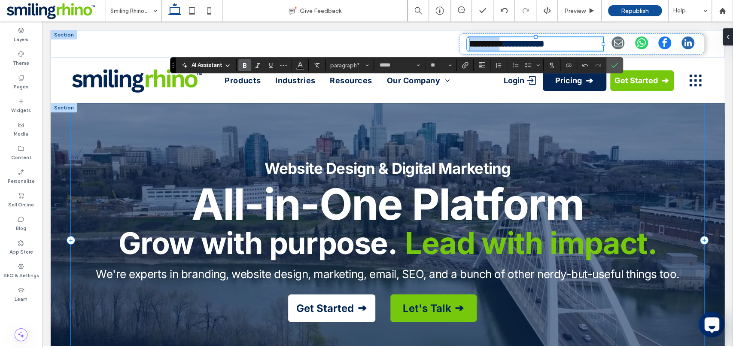
click at [575, 149] on div "Website Design & Digital Marketing All-in-One Platform Grow with purpose. Lead …" at bounding box center [388, 240] width 634 height 275
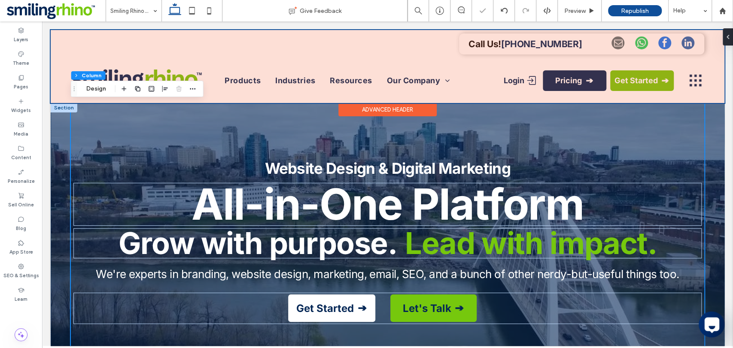
click at [510, 37] on div at bounding box center [388, 66] width 674 height 73
click at [510, 37] on div "Call Us! 587-442-3952" at bounding box center [581, 44] width 245 height 21
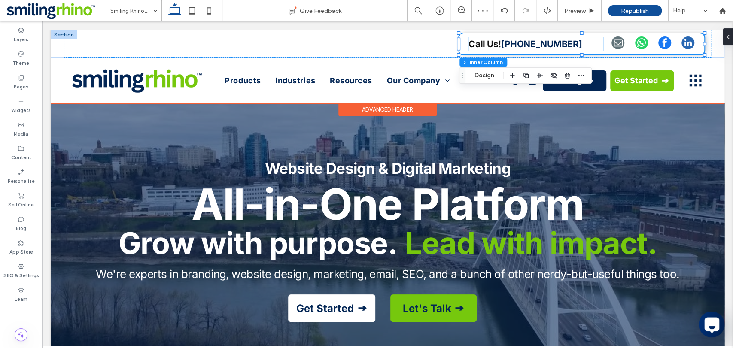
click at [503, 44] on strong "587-442-3952" at bounding box center [541, 44] width 81 height 11
click at [503, 44] on div "Call Us! 587-442-3952" at bounding box center [536, 44] width 134 height 14
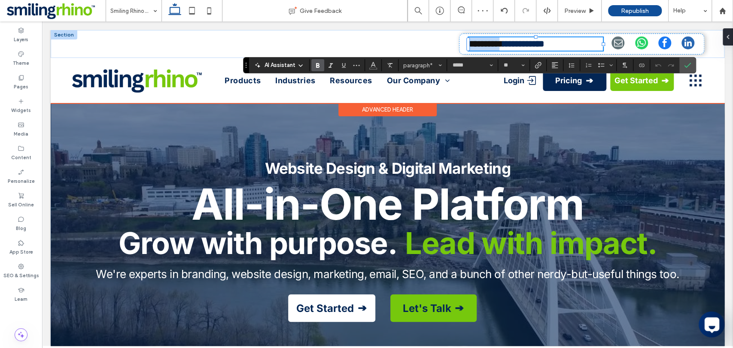
click at [503, 44] on strong "********" at bounding box center [486, 44] width 34 height 9
click at [567, 142] on div "Website Design & Digital Marketing All-in-One Platform Grow with purpose. Lead …" at bounding box center [388, 240] width 634 height 275
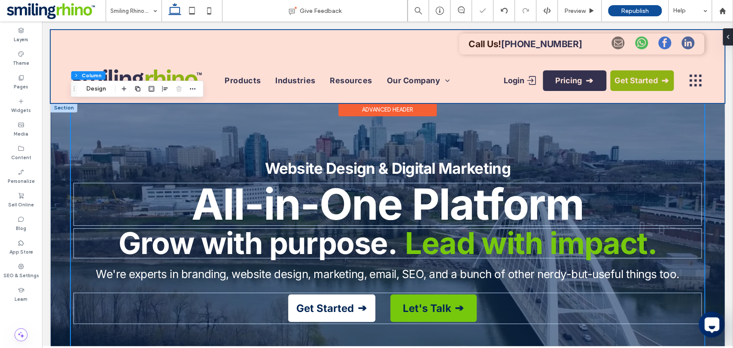
click at [512, 48] on div at bounding box center [388, 66] width 674 height 73
click at [512, 48] on strong "587-442-3952" at bounding box center [541, 44] width 81 height 11
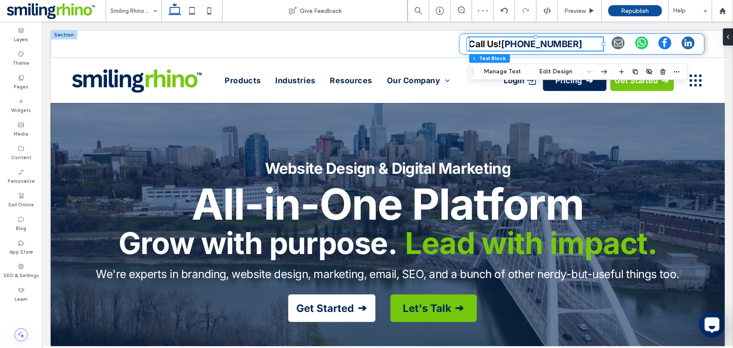
click at [512, 47] on strong "587-442-3952" at bounding box center [541, 44] width 81 height 11
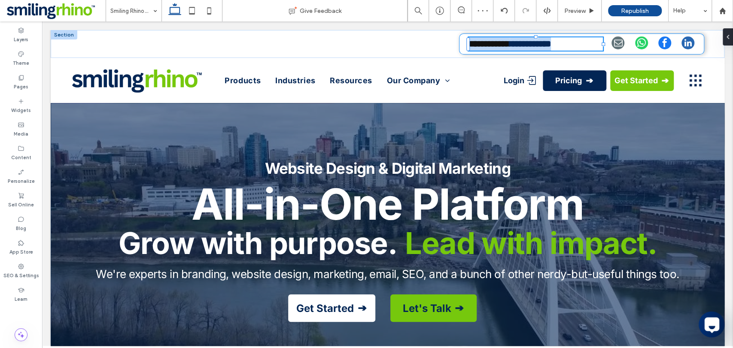
type input "*****"
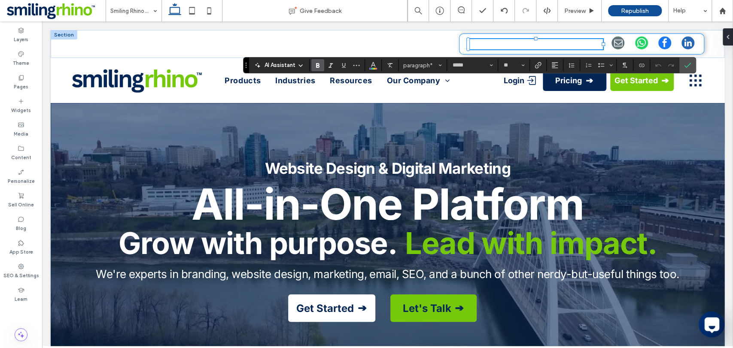
type input "**"
click at [648, 121] on div "Website Design & Digital Marketing All-in-One Platform Grow with purpose. Lead …" at bounding box center [388, 240] width 634 height 275
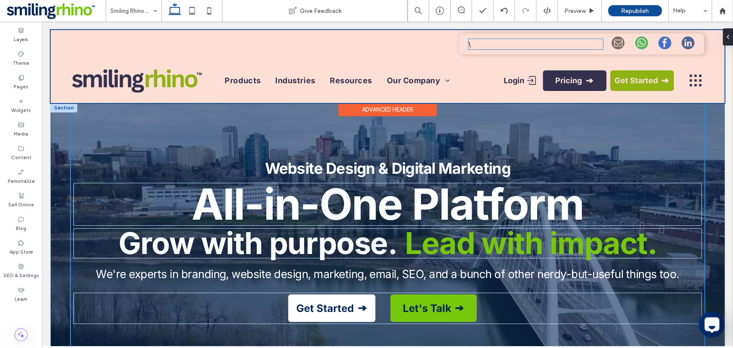
click at [601, 43] on div at bounding box center [388, 66] width 674 height 73
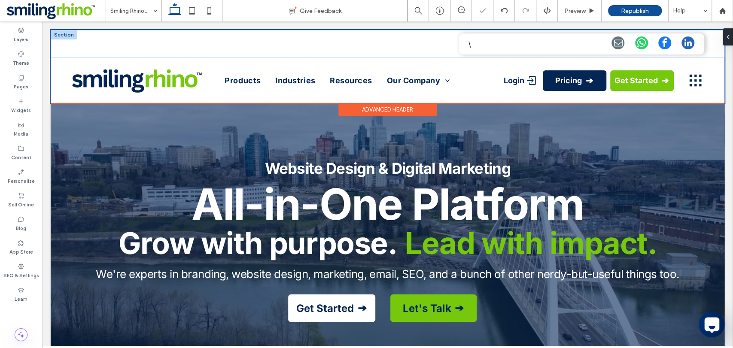
click at [530, 45] on p "\" at bounding box center [536, 44] width 134 height 10
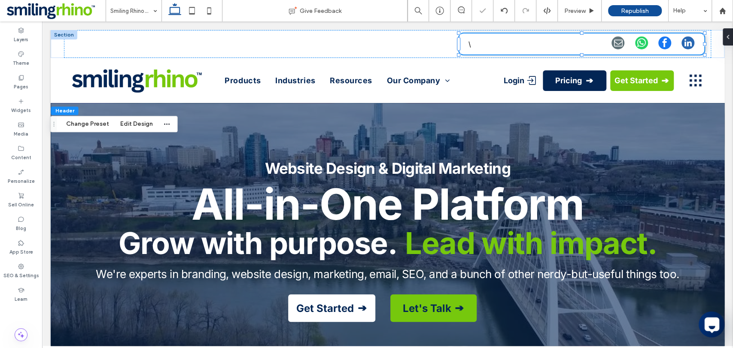
click at [473, 46] on p "\" at bounding box center [536, 44] width 134 height 10
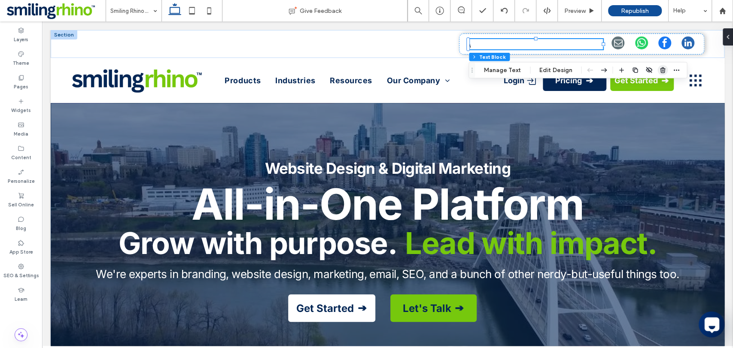
click at [660, 74] on span "button" at bounding box center [663, 70] width 10 height 10
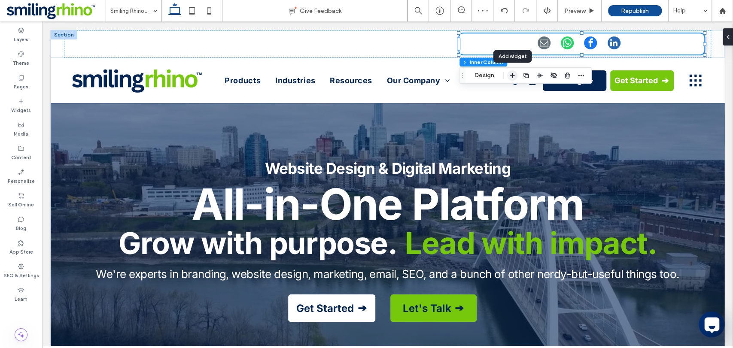
click at [514, 74] on icon "button" at bounding box center [512, 75] width 7 height 7
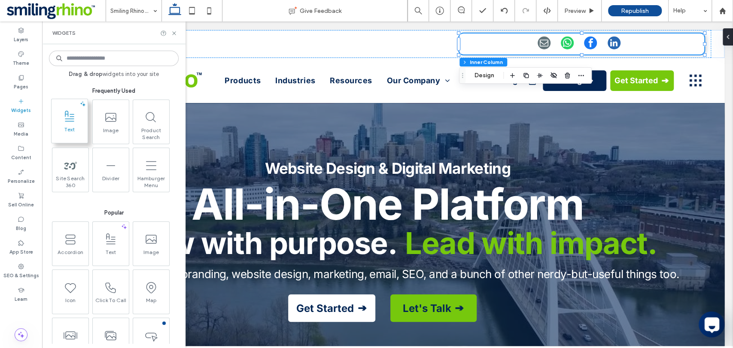
click at [79, 131] on span "Text" at bounding box center [70, 132] width 36 height 12
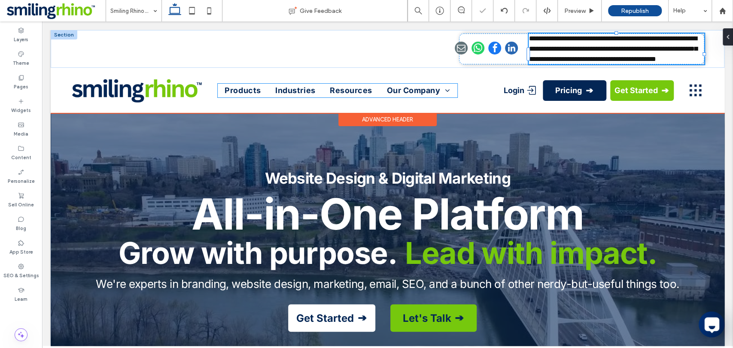
type input "*****"
type input "**"
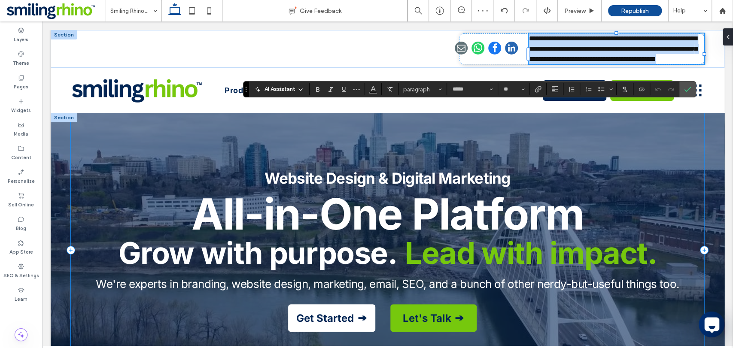
click at [651, 128] on div "Website Design & Digital Marketing All-in-One Platform Grow with purpose. Lead …" at bounding box center [388, 250] width 634 height 275
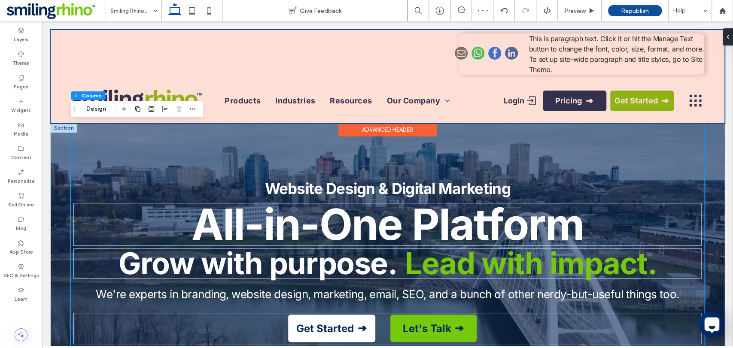
click at [586, 58] on div at bounding box center [388, 76] width 674 height 93
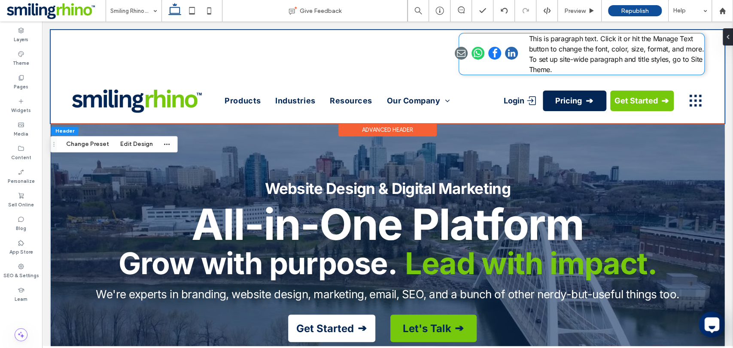
click at [586, 58] on span "This is paragraph text. Click it or hit the Manage Text button to change the fo…" at bounding box center [616, 54] width 175 height 40
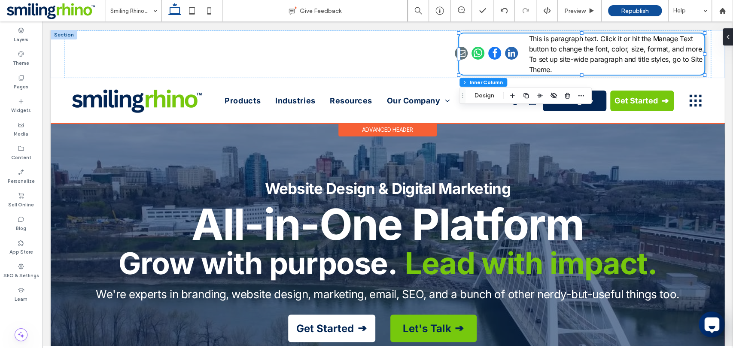
click at [586, 58] on span "This is paragraph text. Click it or hit the Manage Text button to change the fo…" at bounding box center [616, 54] width 175 height 40
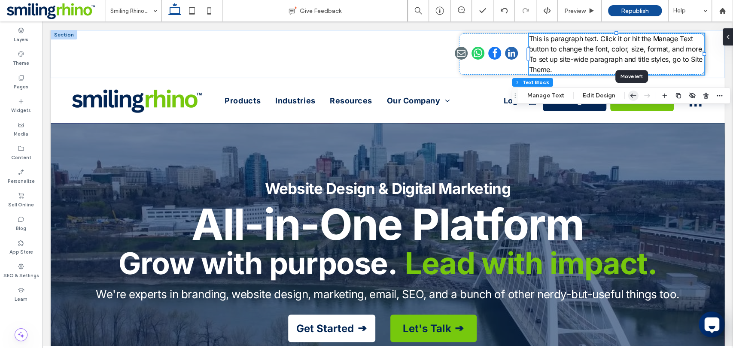
click at [633, 95] on icon "button" at bounding box center [634, 95] width 10 height 15
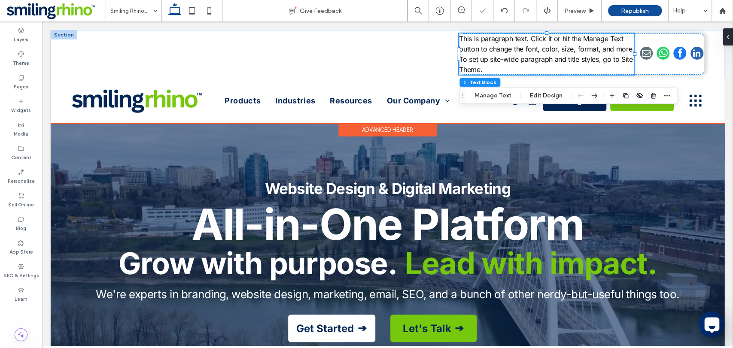
click at [584, 61] on span "This is paragraph text. Click it or hit the Manage Text button to change the fo…" at bounding box center [546, 54] width 175 height 40
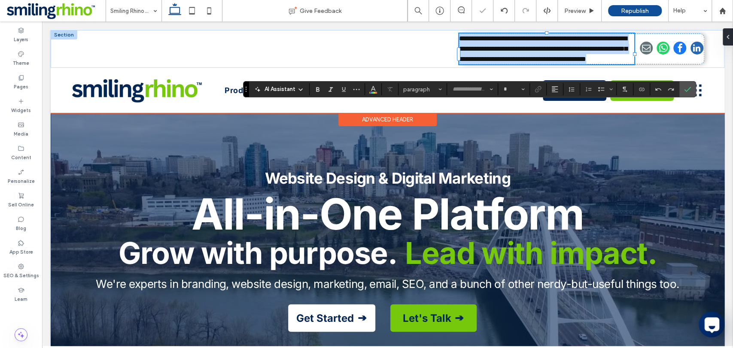
type input "*****"
type input "**"
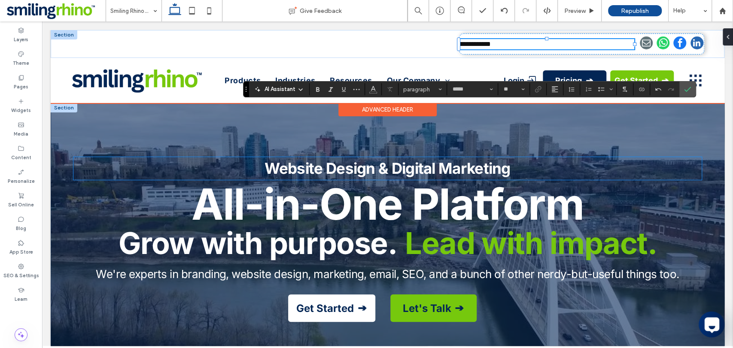
click at [555, 173] on p "Website Design & Digital Marketing" at bounding box center [387, 168] width 629 height 23
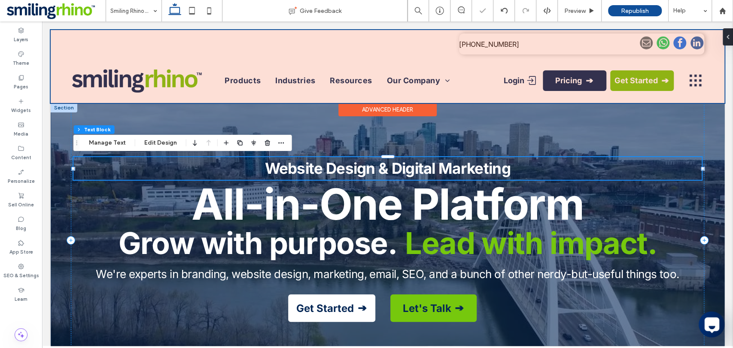
click at [492, 42] on div at bounding box center [388, 66] width 674 height 73
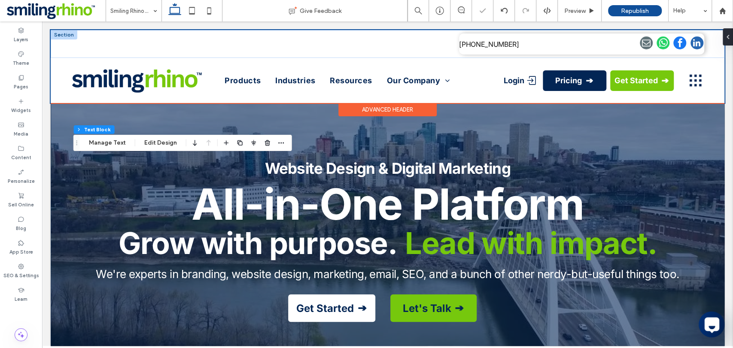
click at [492, 42] on span "587-442-3952" at bounding box center [489, 44] width 60 height 9
click at [484, 50] on div "587-442-3952" at bounding box center [581, 44] width 245 height 21
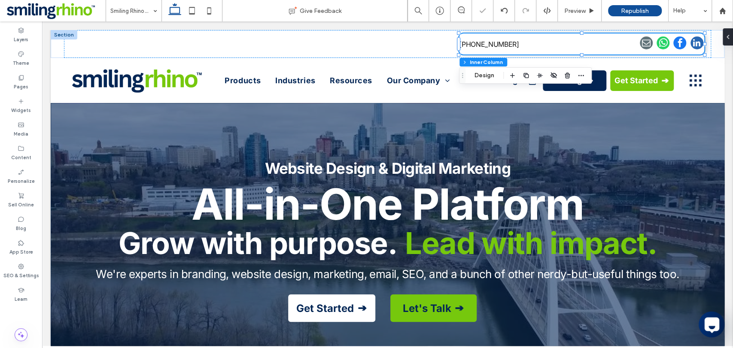
click at [460, 44] on span "587-442-3952" at bounding box center [489, 44] width 60 height 9
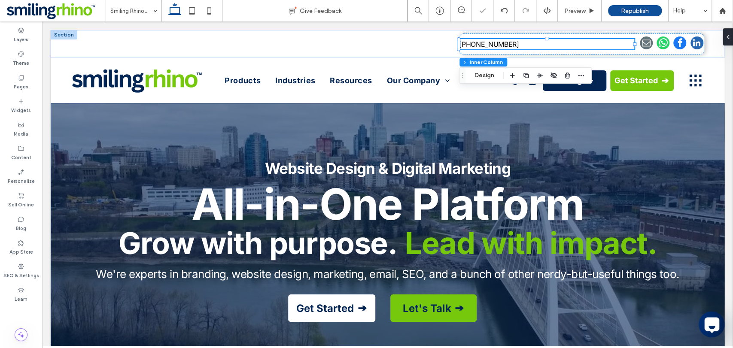
click at [477, 48] on p "587-442-3952" at bounding box center [546, 44] width 175 height 10
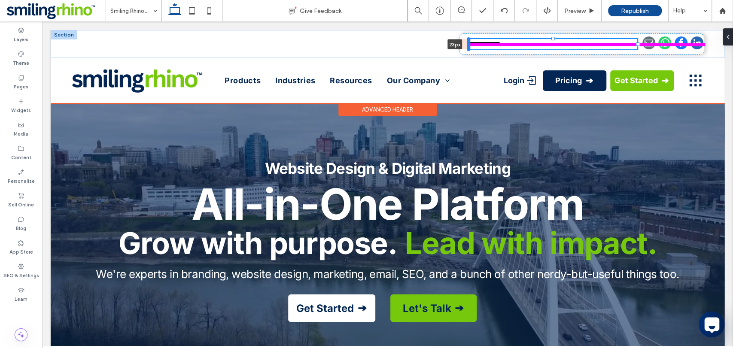
type input "*****"
type input "**"
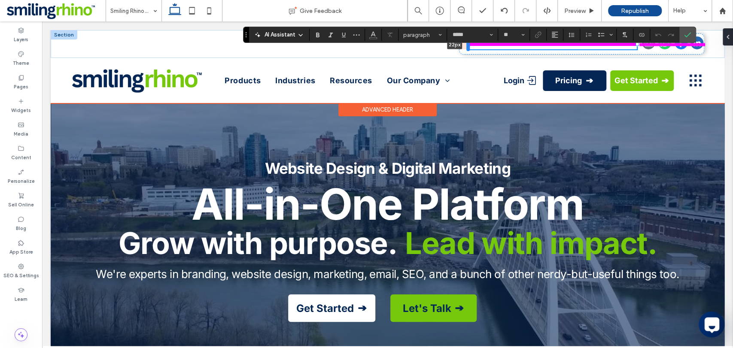
drag, startPoint x: 458, startPoint y: 45, endPoint x: 467, endPoint y: 46, distance: 9.6
click at [467, 46] on div at bounding box center [468, 44] width 3 height 14
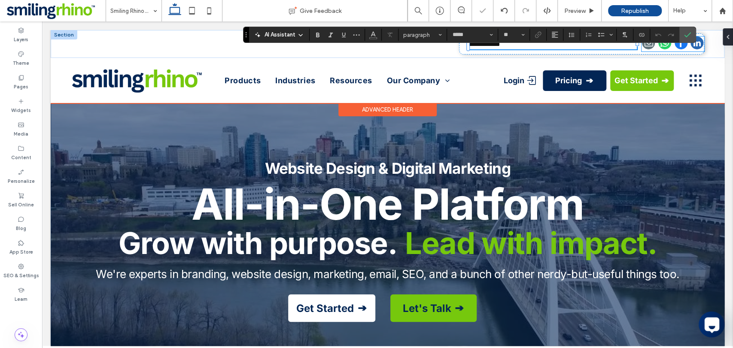
click at [660, 49] on link "linkedin" at bounding box center [697, 44] width 13 height 15
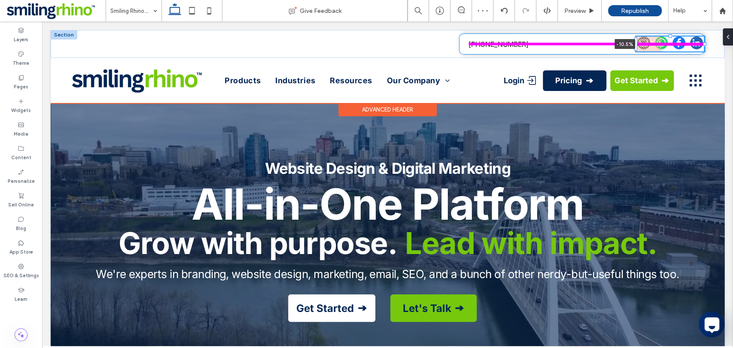
drag, startPoint x: 641, startPoint y: 46, endPoint x: 618, endPoint y: 51, distance: 23.2
click at [618, 51] on div "587-442-3952 -10.5%" at bounding box center [388, 44] width 674 height 28
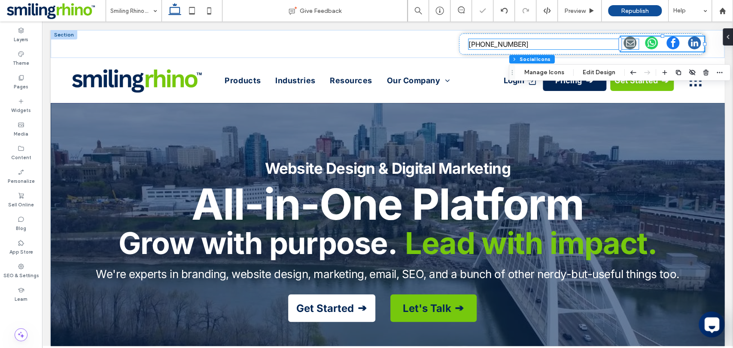
click at [608, 47] on p "587-442-3952" at bounding box center [554, 44] width 170 height 10
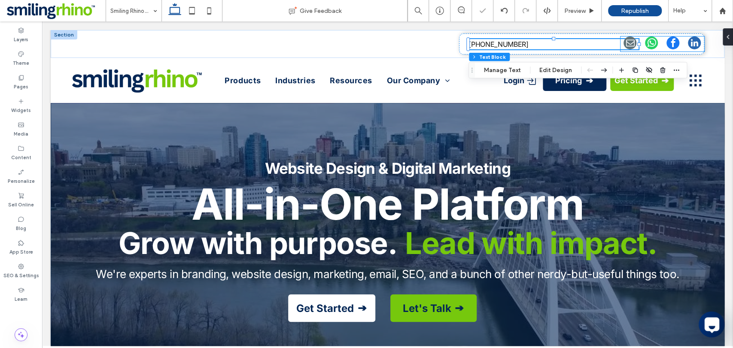
click at [641, 43] on div at bounding box center [663, 44] width 84 height 15
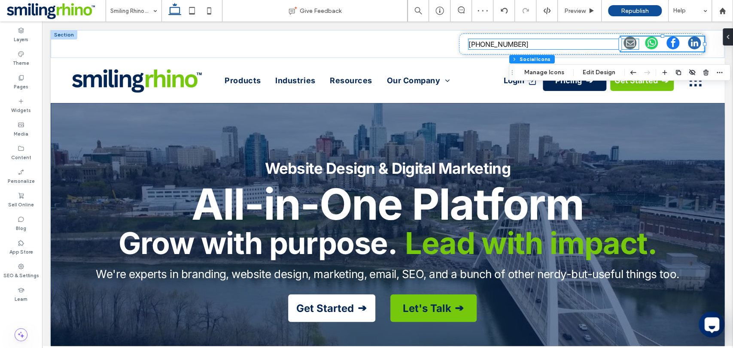
click at [612, 47] on p "587-442-3952" at bounding box center [554, 44] width 170 height 10
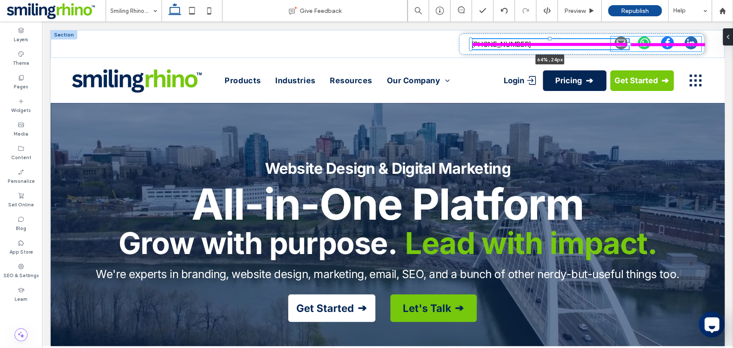
drag, startPoint x: 638, startPoint y: 44, endPoint x: 631, endPoint y: 44, distance: 6.5
click at [631, 44] on div "587-442-3952 64% , 24px" at bounding box center [388, 44] width 674 height 28
type input "**"
type input "****"
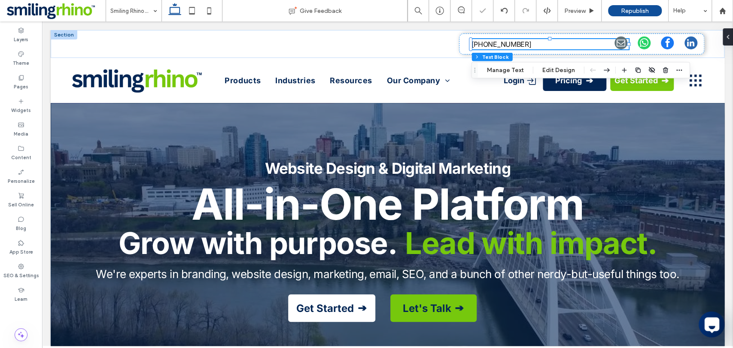
click at [549, 43] on p "587-442-3952" at bounding box center [550, 44] width 157 height 10
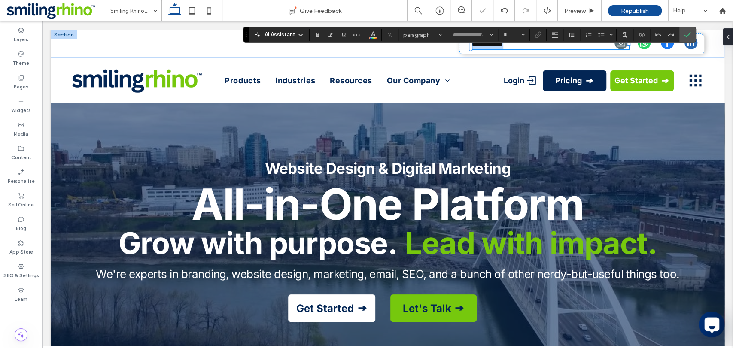
type input "*****"
type input "**"
click at [474, 46] on span "**********" at bounding box center [488, 44] width 32 height 6
click at [472, 46] on div at bounding box center [470, 44] width 3 height 14
click at [502, 45] on span "**********" at bounding box center [488, 44] width 32 height 6
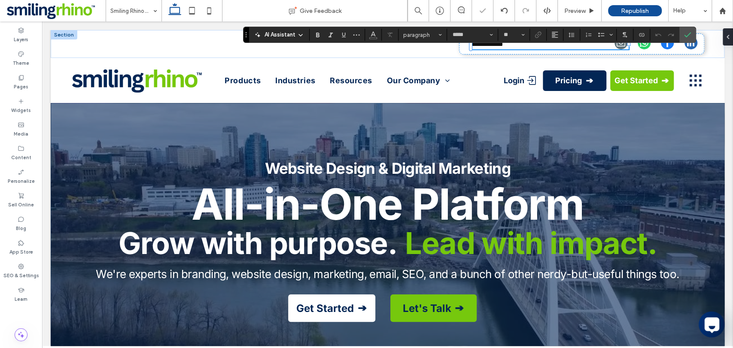
click at [502, 45] on span "**********" at bounding box center [488, 44] width 32 height 6
click at [485, 46] on span "**********" at bounding box center [510, 44] width 76 height 6
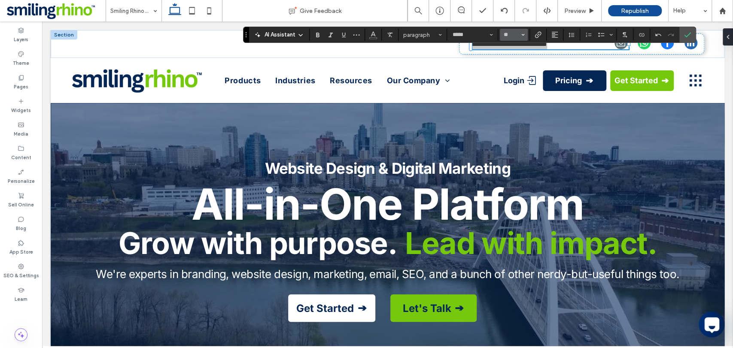
click at [513, 40] on button "**" at bounding box center [514, 35] width 28 height 12
click at [513, 37] on input "**" at bounding box center [511, 34] width 17 height 7
type input "**"
click at [372, 36] on icon "Color" at bounding box center [373, 34] width 7 height 7
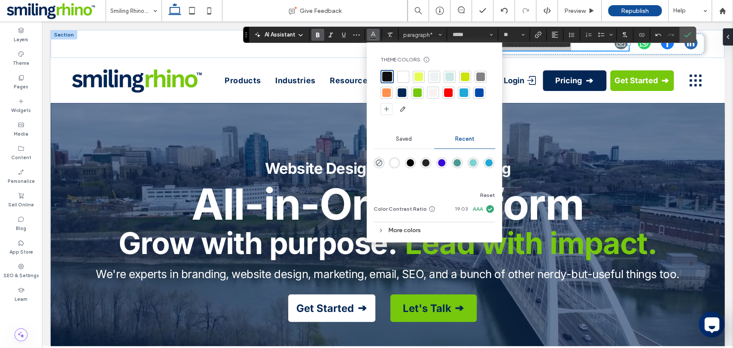
click at [398, 94] on div at bounding box center [402, 93] width 9 height 9
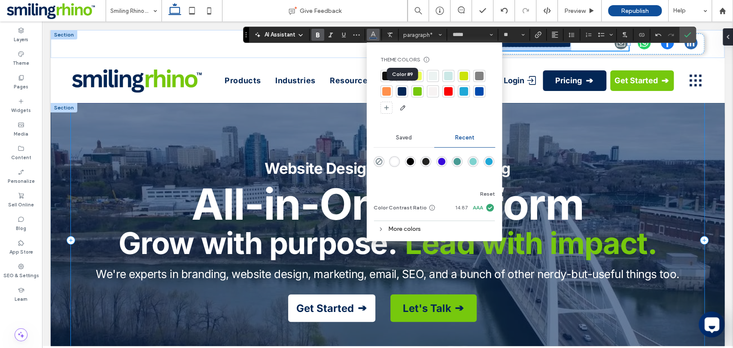
click at [553, 134] on div "Website Design & Digital Marketing All-in-One Platform Grow with purpose. Lead …" at bounding box center [388, 240] width 634 height 275
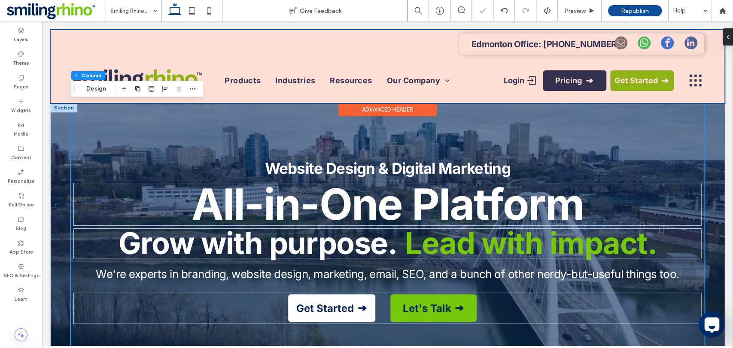
click at [535, 46] on div at bounding box center [388, 66] width 674 height 73
click at [535, 46] on strong "Edmonton Office: 780-442-3952" at bounding box center [546, 44] width 149 height 10
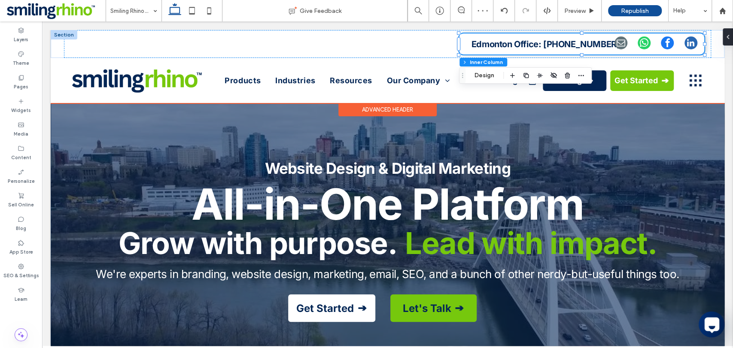
click at [541, 46] on strong "Edmonton Office: 780-442-3952" at bounding box center [546, 44] width 149 height 10
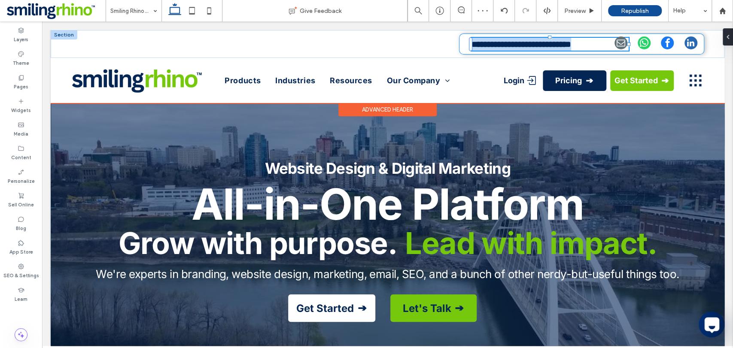
type input "*****"
type input "**"
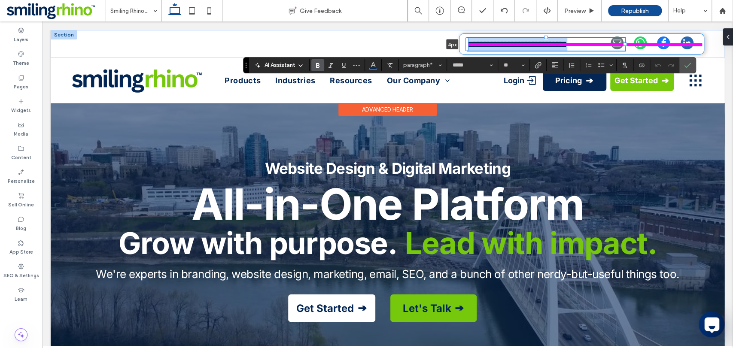
drag, startPoint x: 469, startPoint y: 46, endPoint x: 461, endPoint y: 47, distance: 7.8
click at [461, 47] on div "**********" at bounding box center [388, 44] width 674 height 28
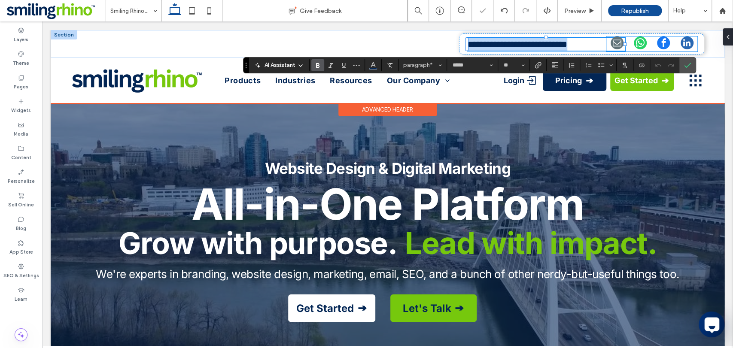
click at [660, 43] on span "facebook" at bounding box center [663, 43] width 13 height 13
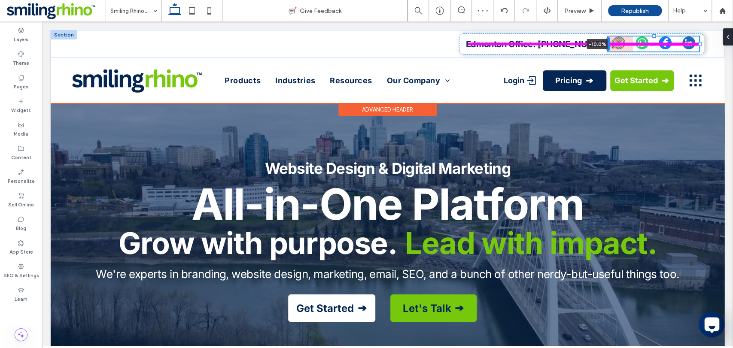
click at [608, 47] on div at bounding box center [608, 44] width 3 height 14
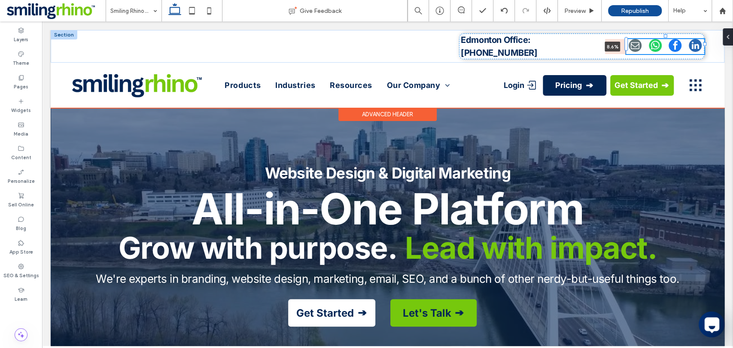
drag, startPoint x: 608, startPoint y: 45, endPoint x: 656, endPoint y: 46, distance: 47.3
click at [656, 46] on div "Edmonton Office: 780-442-3952 8.6%" at bounding box center [388, 46] width 674 height 33
drag, startPoint x: 626, startPoint y: 49, endPoint x: 621, endPoint y: 49, distance: 4.7
click at [621, 49] on div "Edmonton Office: 780-442-3952 7.4%" at bounding box center [388, 46] width 674 height 33
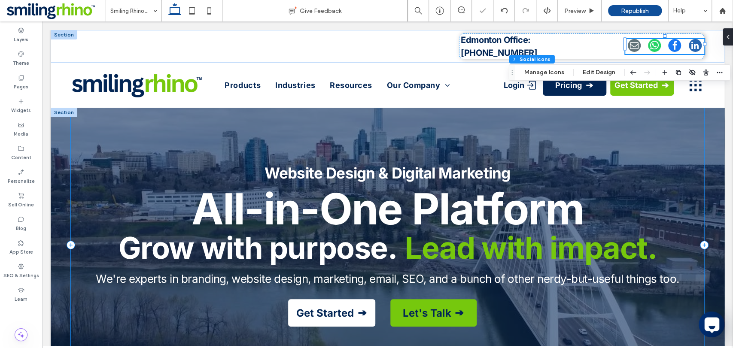
click at [660, 156] on div "Website Design & Digital Marketing All-in-One Platform Grow with purpose. Lead …" at bounding box center [388, 245] width 634 height 275
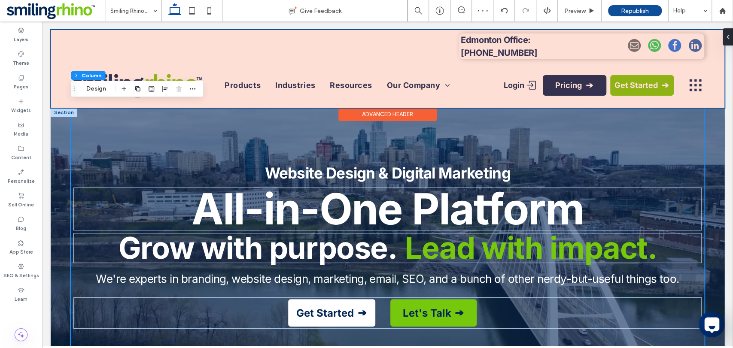
click at [552, 45] on div at bounding box center [388, 69] width 674 height 78
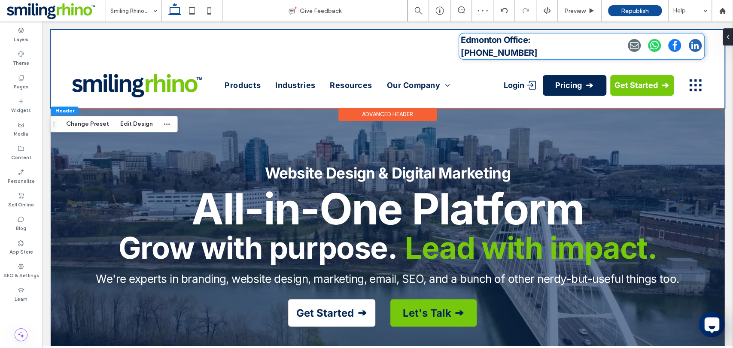
click at [538, 45] on strong "Edmonton Office: 780-442-3952" at bounding box center [499, 46] width 76 height 23
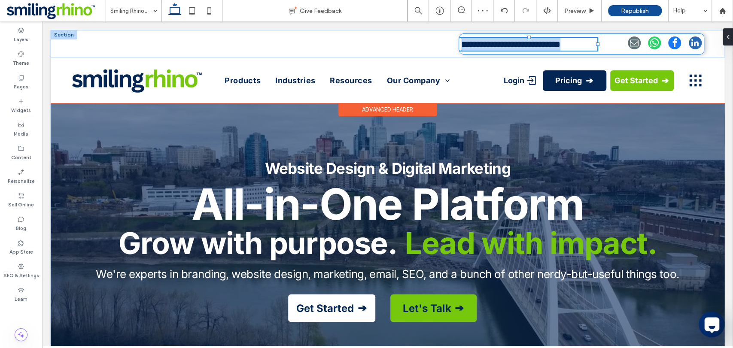
type input "*****"
type input "**"
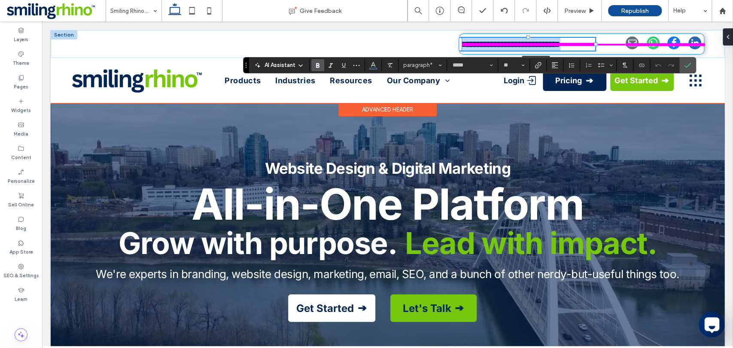
drag, startPoint x: 599, startPoint y: 43, endPoint x: 590, endPoint y: 49, distance: 11.2
click at [590, 49] on div "**********" at bounding box center [388, 44] width 674 height 28
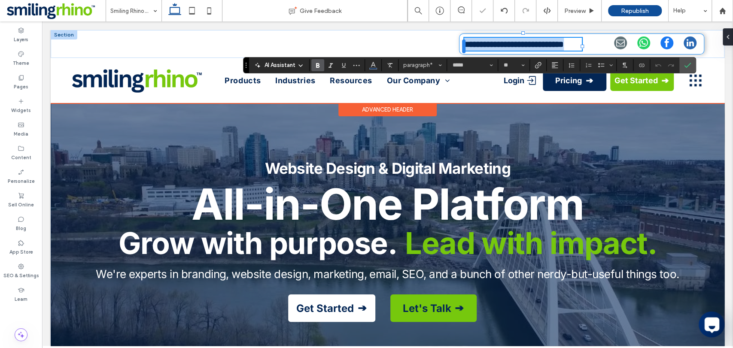
type input "**"
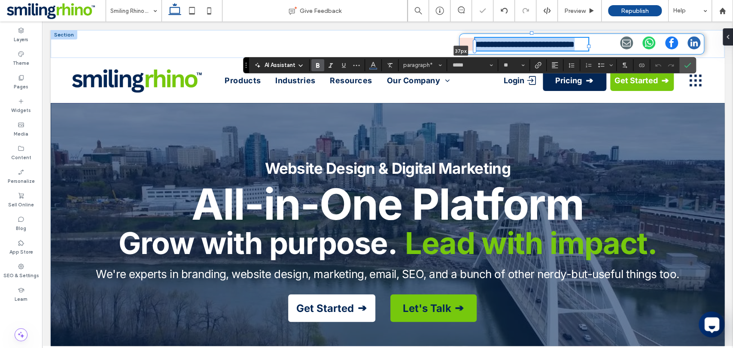
drag, startPoint x: 472, startPoint y: 48, endPoint x: 480, endPoint y: 48, distance: 7.7
click at [480, 48] on div "**********" at bounding box center [388, 44] width 674 height 28
drag, startPoint x: 476, startPoint y: 48, endPoint x: 461, endPoint y: 50, distance: 14.4
click at [461, 50] on div "**********" at bounding box center [388, 44] width 674 height 28
drag, startPoint x: 583, startPoint y: 48, endPoint x: 601, endPoint y: 49, distance: 18.5
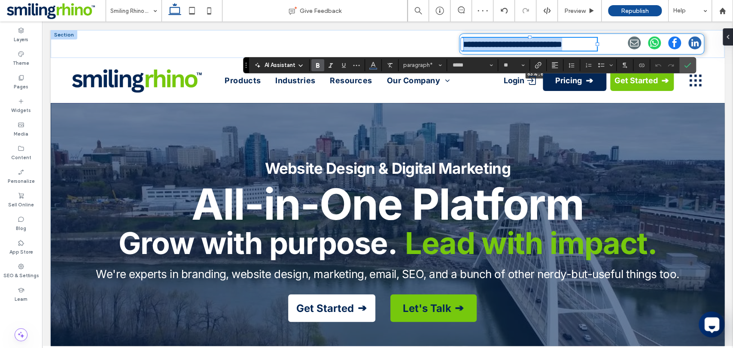
click at [601, 49] on div "**********" at bounding box center [388, 44] width 674 height 28
type input "**"
type input "****"
drag, startPoint x: 590, startPoint y: 47, endPoint x: 618, endPoint y: 50, distance: 28.5
click at [618, 50] on div "**********" at bounding box center [388, 44] width 674 height 28
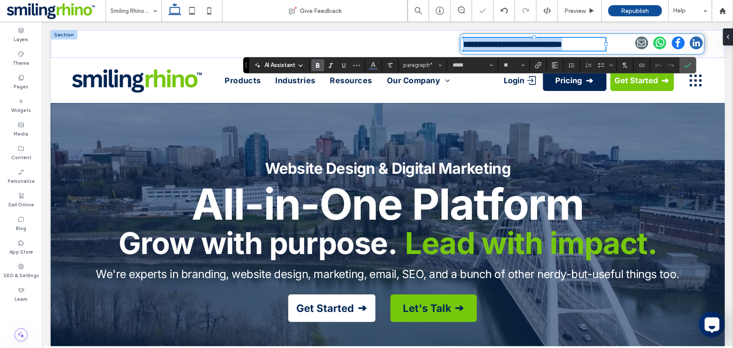
type input "**"
type input "****"
click at [618, 46] on div "**********" at bounding box center [581, 44] width 245 height 21
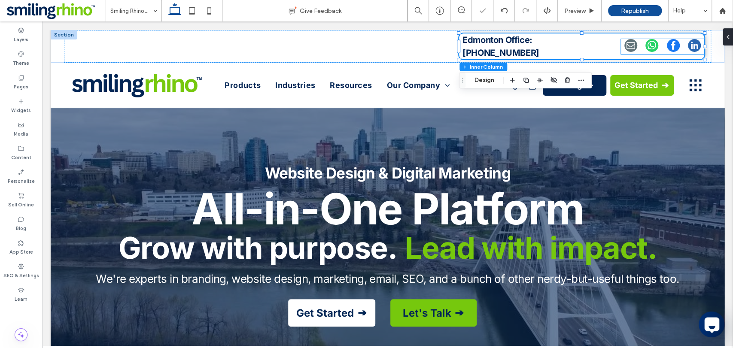
click at [628, 46] on span "email" at bounding box center [631, 45] width 13 height 13
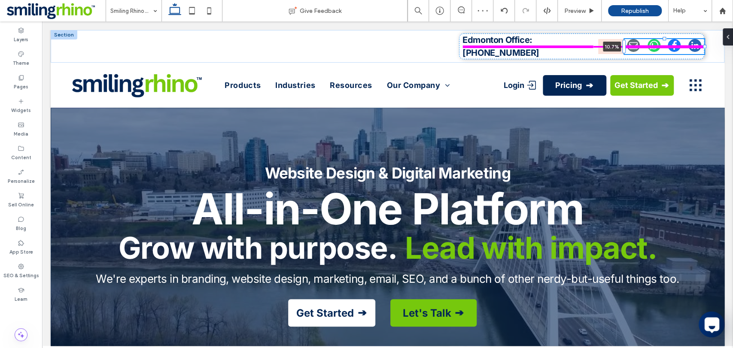
drag, startPoint x: 619, startPoint y: 48, endPoint x: 629, endPoint y: 49, distance: 9.5
click at [629, 49] on div "Edmonton Office: 780-442-3952 10.7%" at bounding box center [388, 46] width 674 height 33
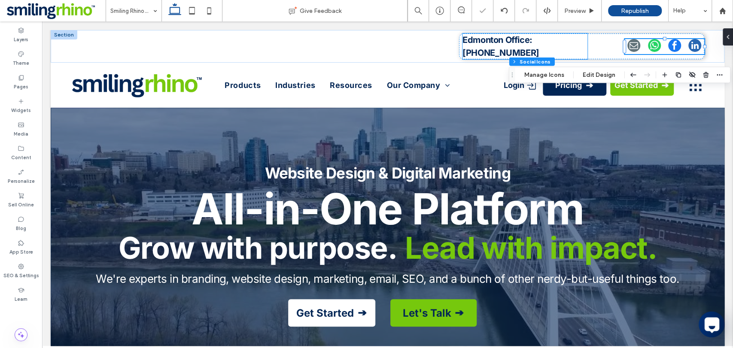
click at [568, 47] on p "Edmonton Office: 780-442-3952" at bounding box center [525, 47] width 125 height 26
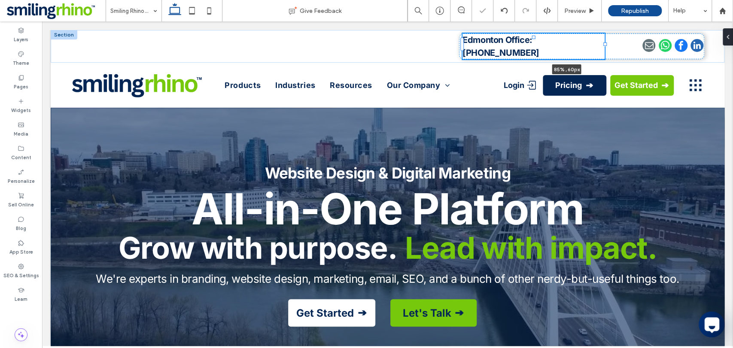
drag, startPoint x: 588, startPoint y: 47, endPoint x: 630, endPoint y: 52, distance: 42.4
click at [630, 52] on div "Edmonton Office: 780-442-3952 85% , 60px" at bounding box center [388, 46] width 674 height 33
type input "**"
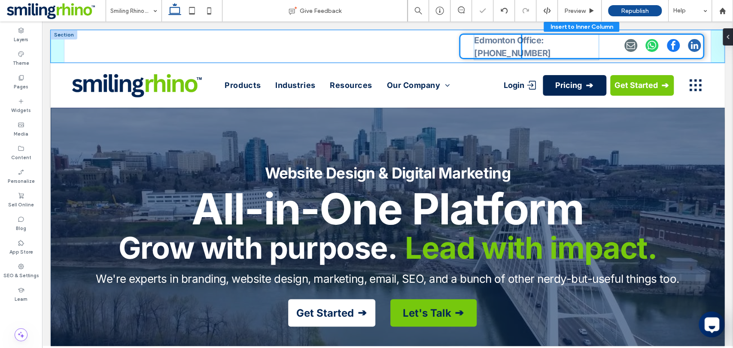
drag, startPoint x: 548, startPoint y: 53, endPoint x: 559, endPoint y: 53, distance: 11.6
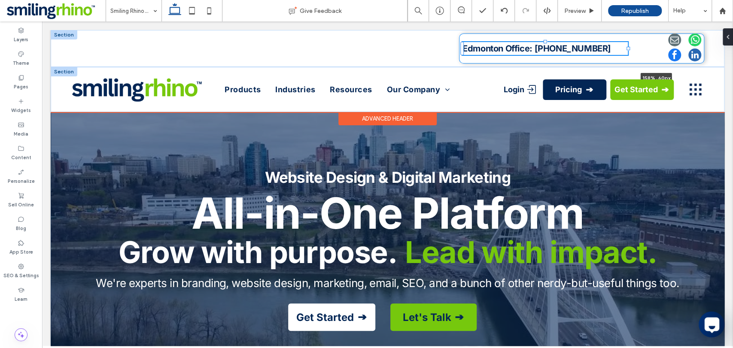
drag, startPoint x: 587, startPoint y: 47, endPoint x: 718, endPoint y: 74, distance: 134.2
click at [660, 74] on div "Edmonton Office: 780-442-3952 158% , 60px Section Products Industries Resources…" at bounding box center [388, 71] width 674 height 82
type input "**"
type input "****"
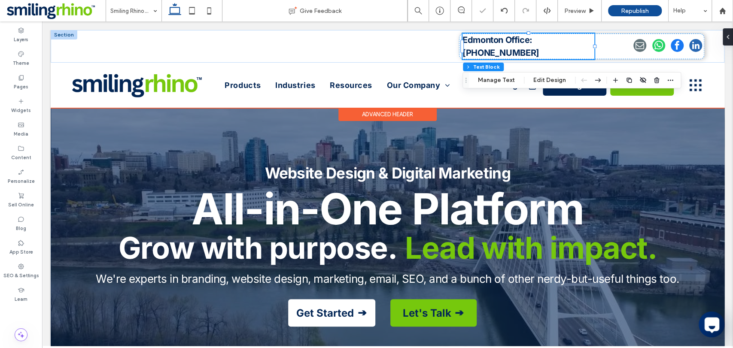
click at [558, 55] on p "Edmonton Office: 780-442-3952" at bounding box center [529, 47] width 132 height 26
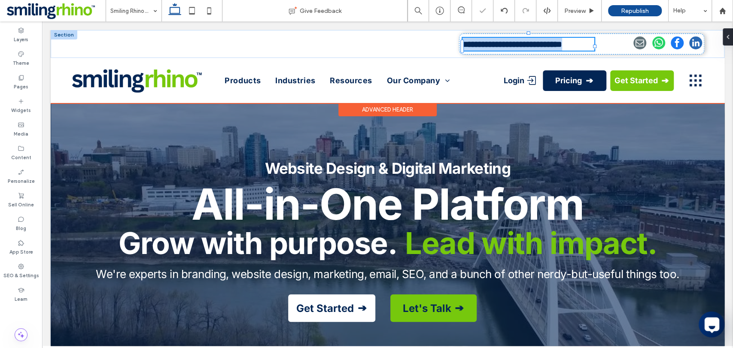
type input "*****"
type input "**"
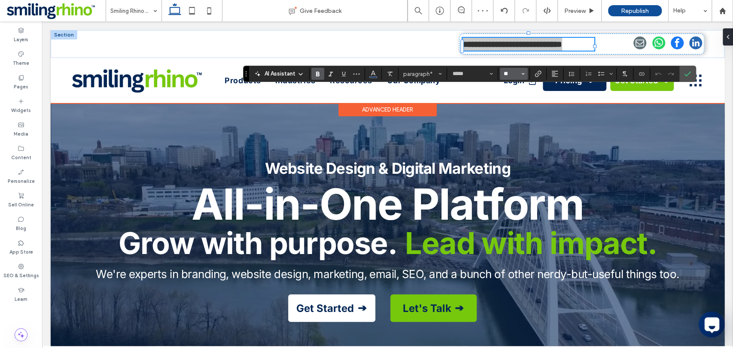
click at [514, 77] on input "**" at bounding box center [511, 73] width 17 height 7
type input "**"
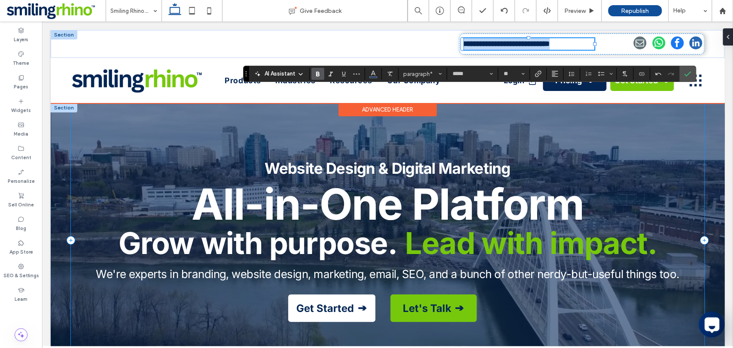
click at [578, 145] on div "Website Design & Digital Marketing All-in-One Platform Grow with purpose. Lead …" at bounding box center [388, 240] width 634 height 275
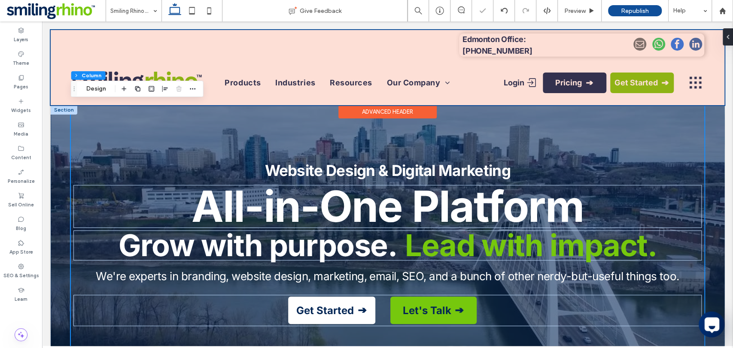
click at [518, 45] on div at bounding box center [388, 67] width 674 height 75
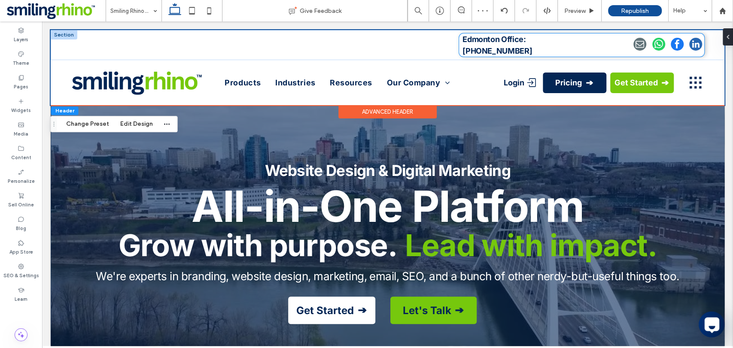
click at [487, 48] on strong "Edmonton Office: 780-442-3952" at bounding box center [498, 45] width 70 height 21
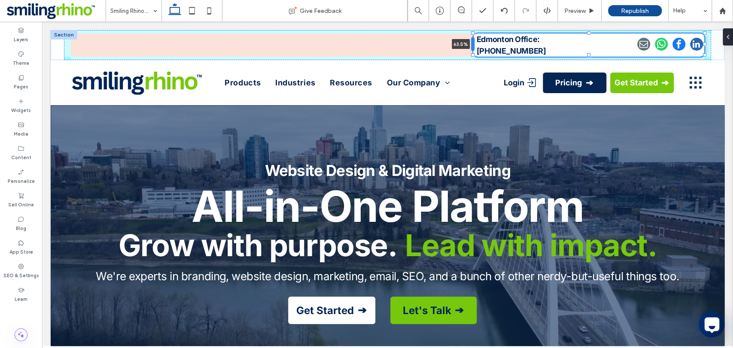
drag, startPoint x: 458, startPoint y: 45, endPoint x: 472, endPoint y: 48, distance: 14.4
click at [472, 48] on div at bounding box center [472, 44] width 3 height 14
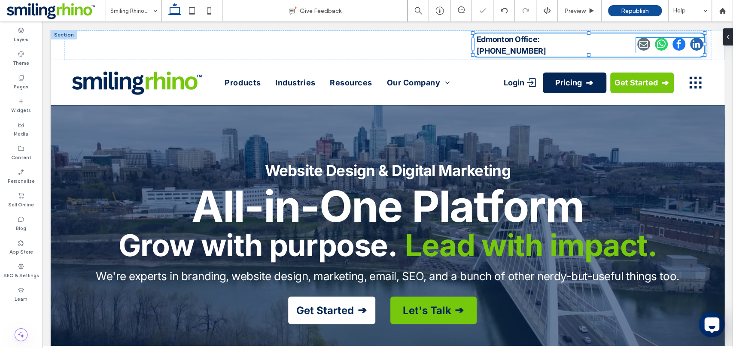
click at [660, 46] on span "whatsapp" at bounding box center [661, 44] width 13 height 13
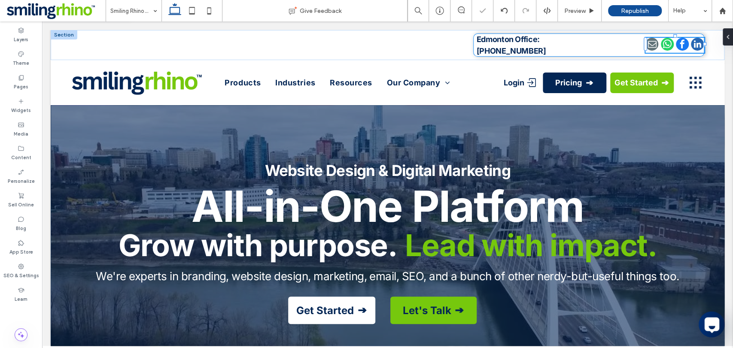
click at [634, 44] on div "Edmonton Office: 780-442-3952" at bounding box center [589, 45] width 231 height 23
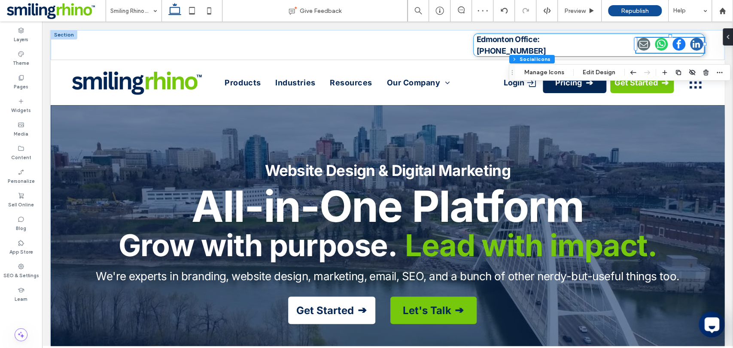
click at [633, 45] on div "Edmonton Office: 780-442-3952" at bounding box center [589, 45] width 231 height 23
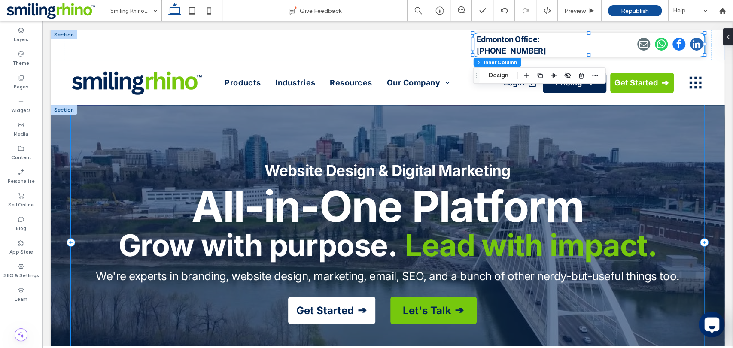
click at [660, 144] on div "Website Design & Digital Marketing All-in-One Platform Grow with purpose. Lead …" at bounding box center [388, 242] width 634 height 275
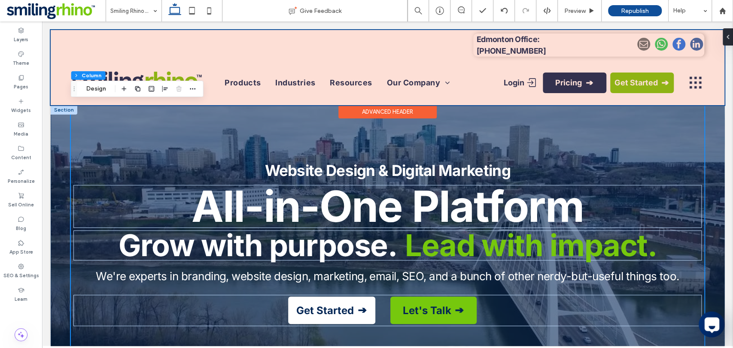
click at [639, 40] on div at bounding box center [388, 67] width 674 height 75
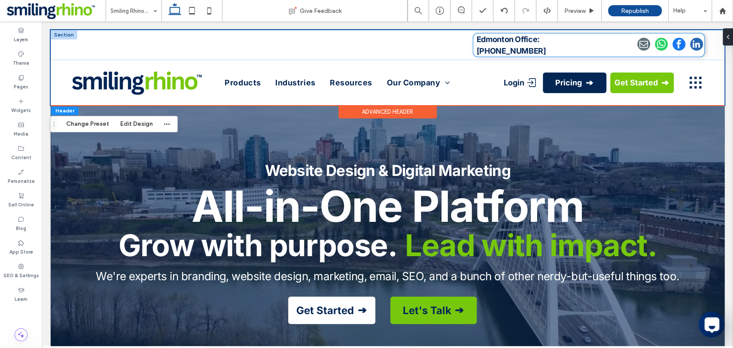
click at [647, 42] on span "email" at bounding box center [644, 44] width 13 height 13
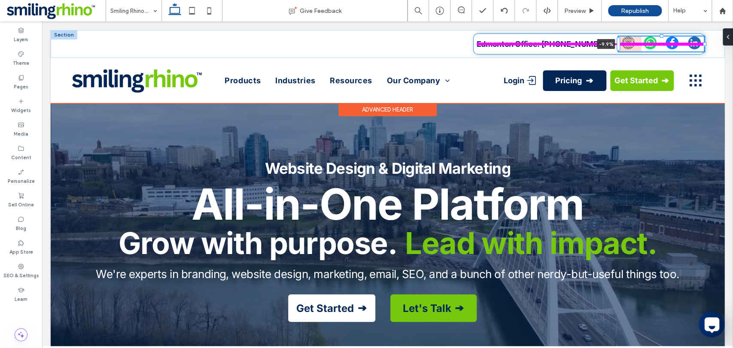
drag, startPoint x: 42, startPoint y: 21, endPoint x: 586, endPoint y: 49, distance: 544.3
click at [586, 49] on div "Edmonton Office: [PHONE_NUMBER] -9.9%" at bounding box center [388, 44] width 674 height 28
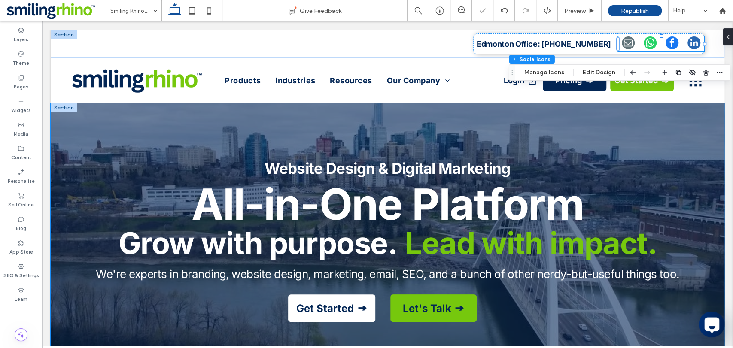
click at [715, 190] on div "Website Design & Digital Marketing All-in-One Platform Grow with purpose. Lead …" at bounding box center [388, 240] width 674 height 275
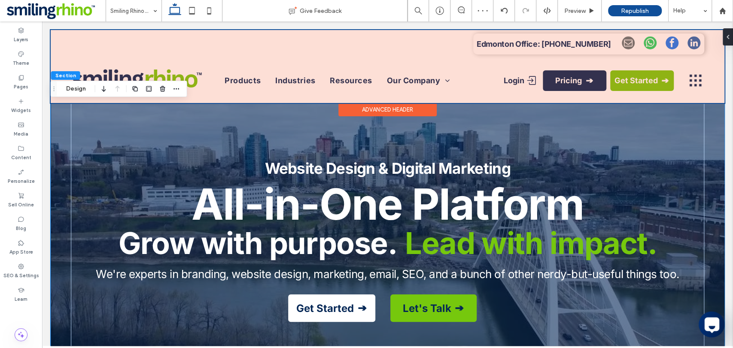
click at [576, 44] on div at bounding box center [388, 66] width 674 height 73
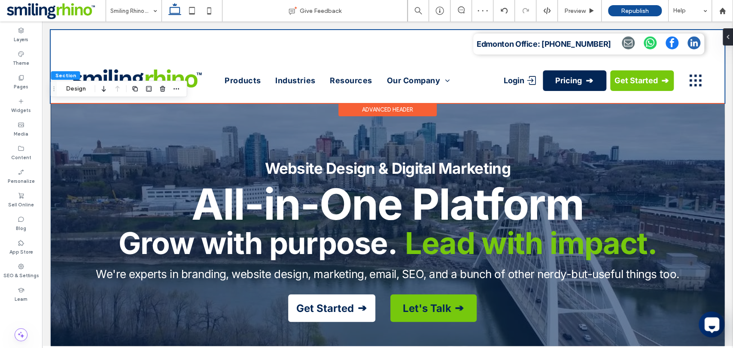
click at [576, 44] on strong "Edmonton Office: [PHONE_NUMBER]" at bounding box center [544, 44] width 134 height 9
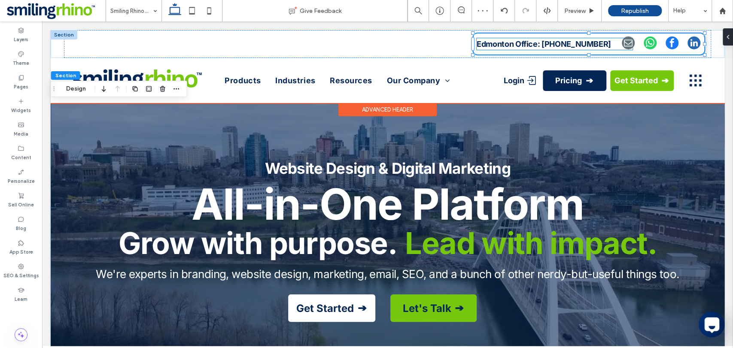
click at [597, 46] on p "Edmonton Office: [PHONE_NUMBER]" at bounding box center [555, 44] width 156 height 12
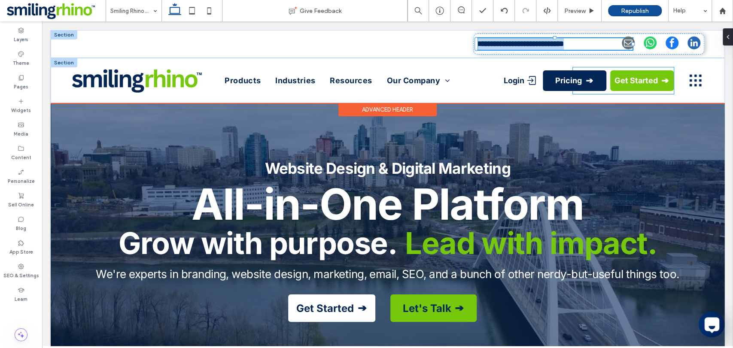
type input "*****"
type input "**"
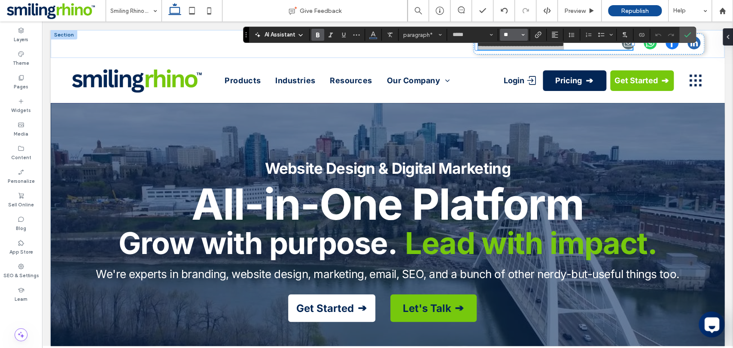
click at [506, 33] on input "**" at bounding box center [511, 34] width 17 height 7
type input "**"
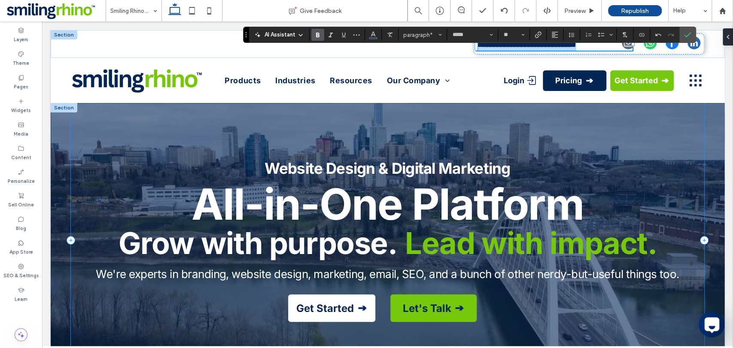
click at [580, 147] on div "Website Design & Digital Marketing All-in-One Platform Grow with purpose. Lead …" at bounding box center [388, 240] width 634 height 275
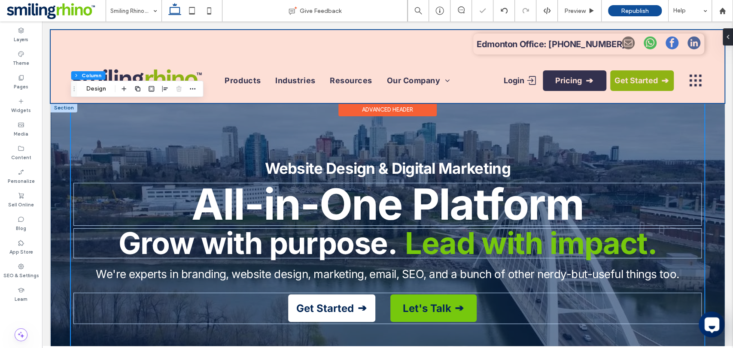
click at [491, 44] on div at bounding box center [388, 66] width 674 height 73
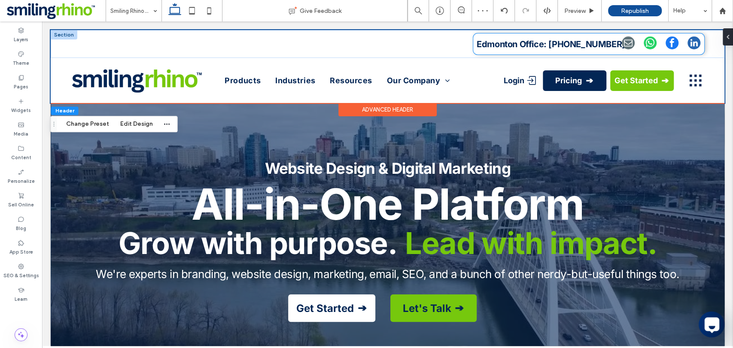
click at [479, 45] on strong "Edmonton Office: [PHONE_NUMBER]" at bounding box center [551, 44] width 149 height 10
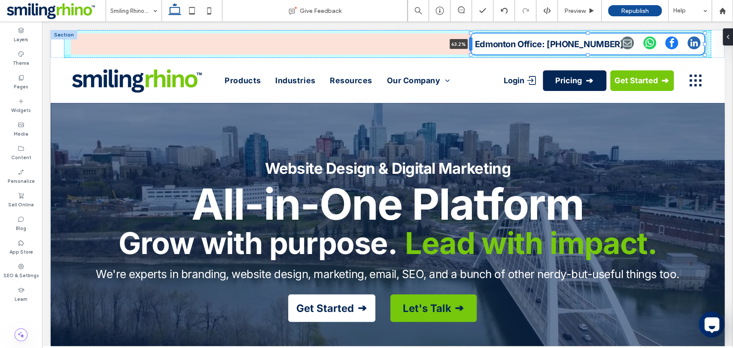
click at [471, 48] on div at bounding box center [470, 44] width 3 height 14
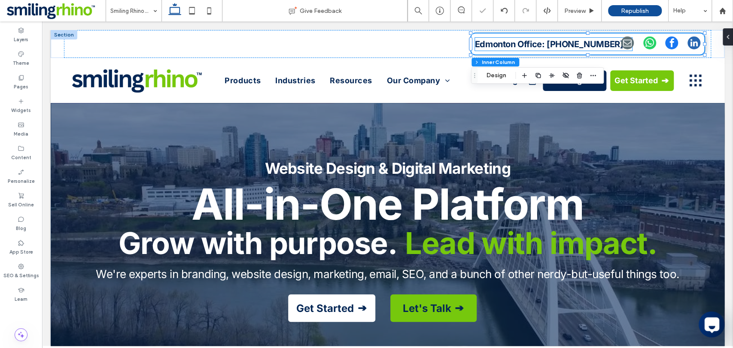
click at [492, 45] on strong "Edmonton Office: [PHONE_NUMBER]" at bounding box center [549, 44] width 149 height 10
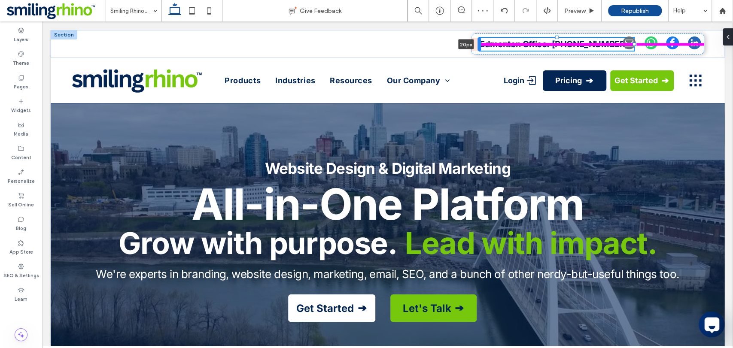
drag, startPoint x: 474, startPoint y: 46, endPoint x: 479, endPoint y: 47, distance: 5.4
click at [479, 47] on div at bounding box center [479, 44] width 3 height 14
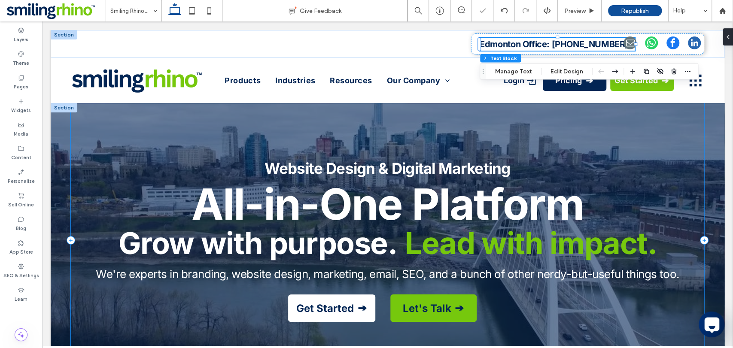
click at [486, 110] on div "Website Design & Digital Marketing All-in-One Platform Grow with purpose. Lead …" at bounding box center [388, 240] width 634 height 275
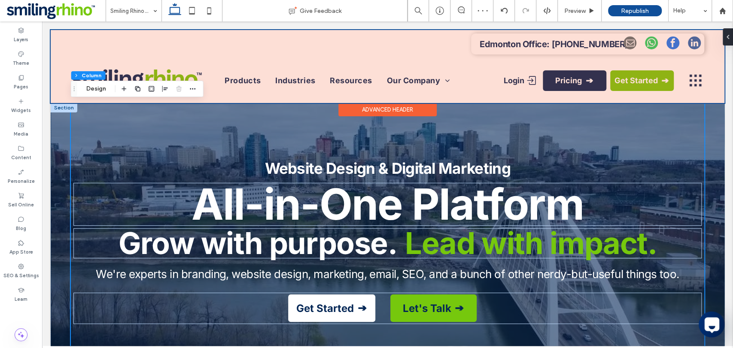
click at [495, 51] on div at bounding box center [388, 66] width 674 height 73
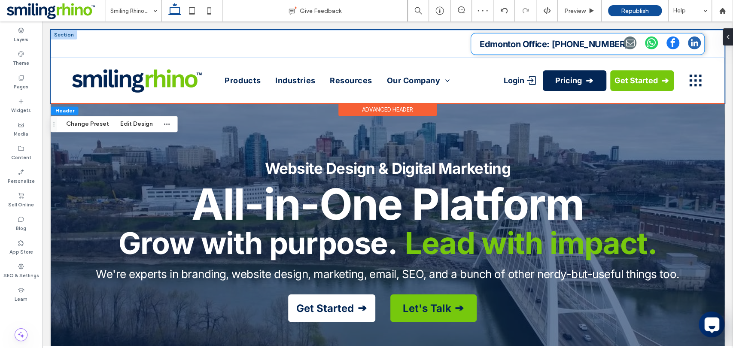
click at [497, 47] on strong "Edmonton Office: [PHONE_NUMBER]" at bounding box center [554, 44] width 149 height 10
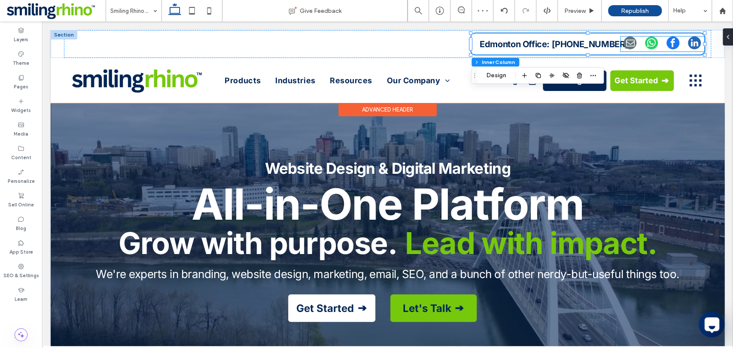
click at [634, 37] on span "email" at bounding box center [630, 43] width 13 height 13
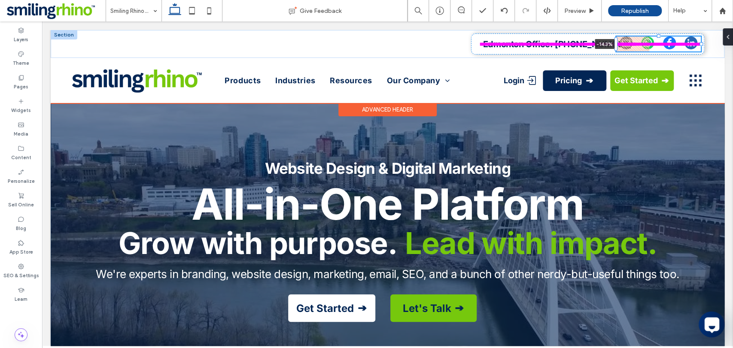
drag, startPoint x: 620, startPoint y: 47, endPoint x: 610, endPoint y: 50, distance: 9.9
click at [610, 50] on div "Edmonton Office: [PHONE_NUMBER] -14.3%" at bounding box center [388, 44] width 674 height 28
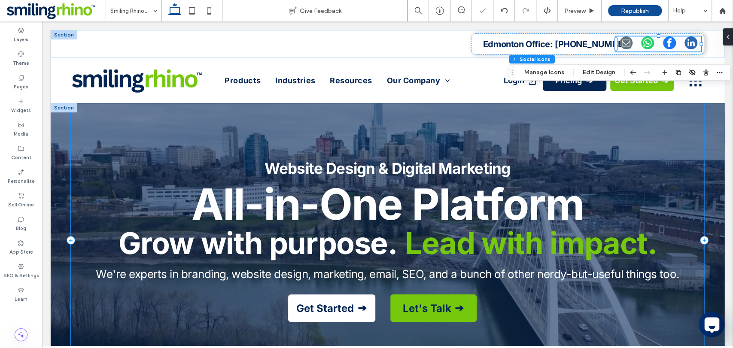
click at [603, 118] on div "Website Design & Digital Marketing All-in-One Platform Grow with purpose. Lead …" at bounding box center [388, 240] width 634 height 275
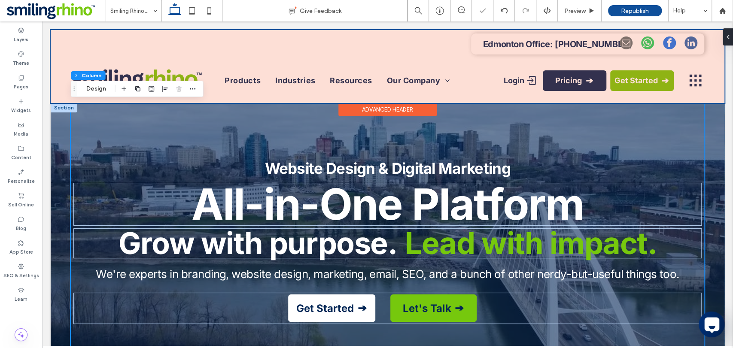
click at [577, 39] on div at bounding box center [388, 66] width 674 height 73
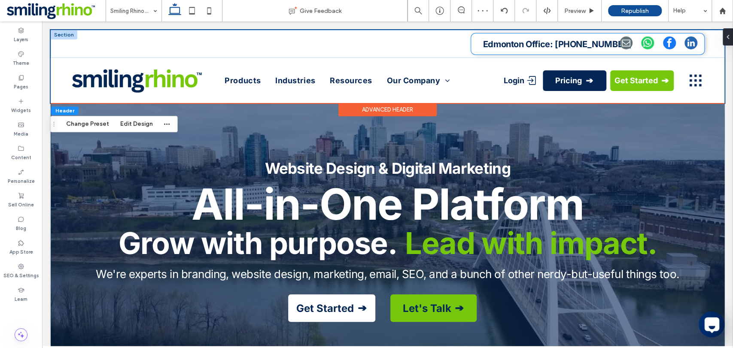
click at [567, 47] on strong "Edmonton Office: [PHONE_NUMBER]" at bounding box center [557, 44] width 149 height 10
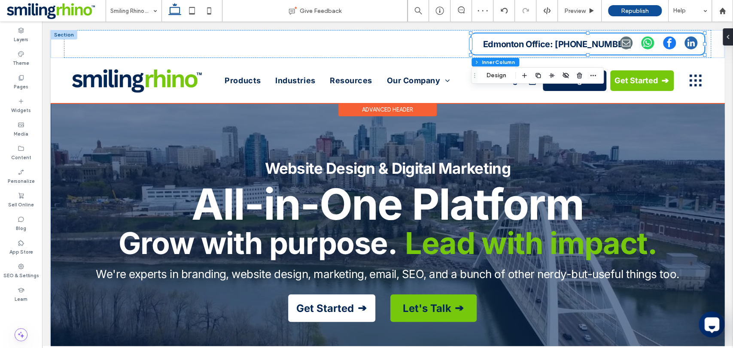
click at [550, 46] on strong "Edmonton Office: [PHONE_NUMBER]" at bounding box center [557, 44] width 149 height 10
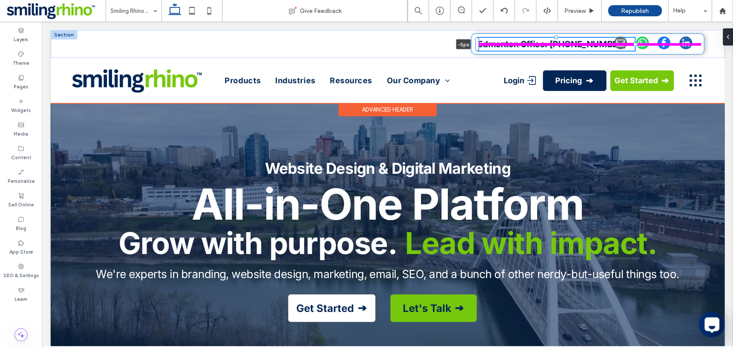
drag, startPoint x: 482, startPoint y: 46, endPoint x: 471, endPoint y: 49, distance: 11.0
click at [471, 49] on div "Edmonton Office: [PHONE_NUMBER] -5px" at bounding box center [388, 44] width 674 height 28
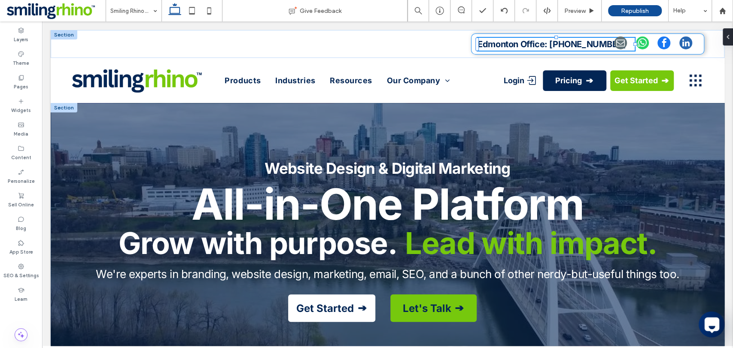
click at [639, 38] on span "whatsapp" at bounding box center [642, 43] width 13 height 13
click at [639, 42] on span "whatsapp" at bounding box center [642, 43] width 13 height 13
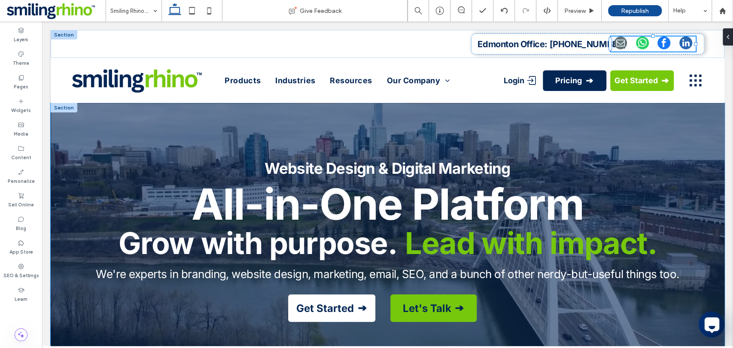
click at [705, 194] on div "Website Design & Digital Marketing All-in-One Platform Grow with purpose. Lead …" at bounding box center [388, 240] width 674 height 275
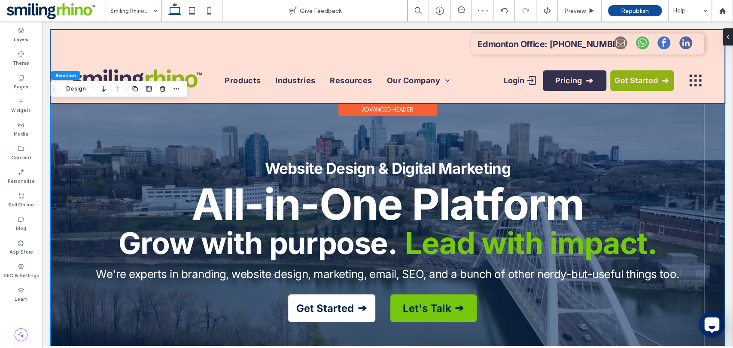
click at [626, 47] on div at bounding box center [388, 66] width 674 height 73
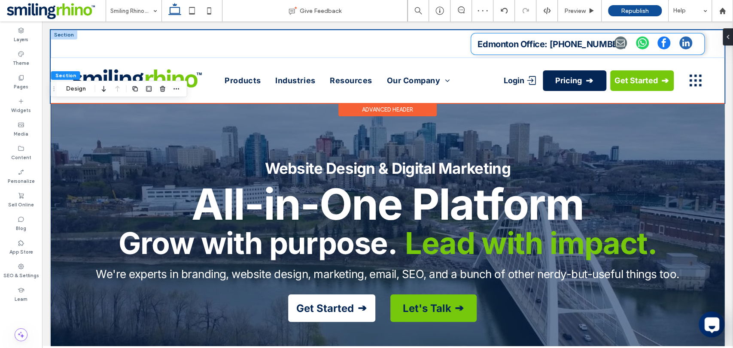
click at [622, 45] on span "email" at bounding box center [620, 43] width 13 height 13
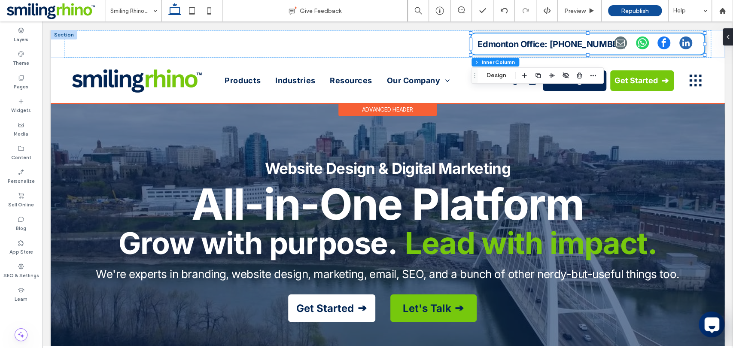
click at [622, 43] on span "email" at bounding box center [620, 43] width 13 height 13
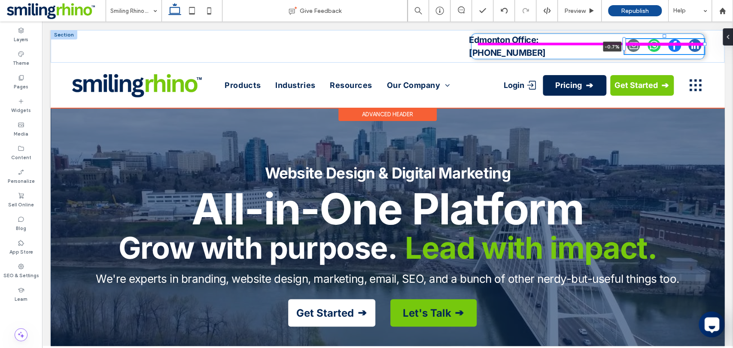
drag, startPoint x: 611, startPoint y: 43, endPoint x: 642, endPoint y: 47, distance: 32.1
click at [642, 47] on div "Edmonton Office: [PHONE_NUMBER] -0.7%" at bounding box center [388, 46] width 674 height 33
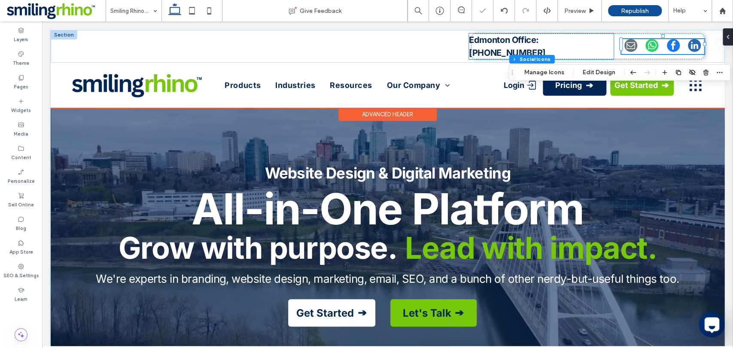
click at [530, 44] on strong "Edmonton Office: [PHONE_NUMBER]" at bounding box center [507, 46] width 76 height 23
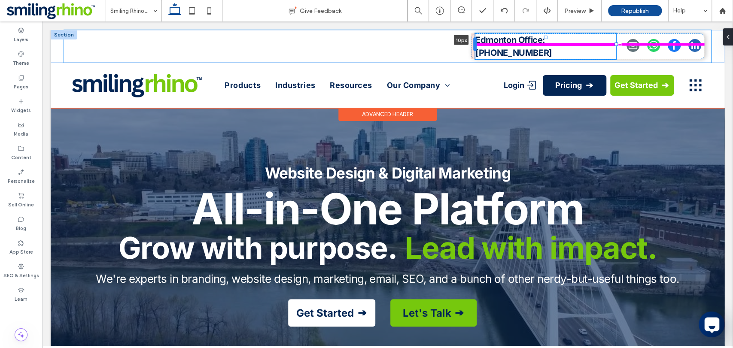
drag, startPoint x: 469, startPoint y: 45, endPoint x: 476, endPoint y: 45, distance: 6.4
click at [476, 45] on div at bounding box center [475, 44] width 3 height 14
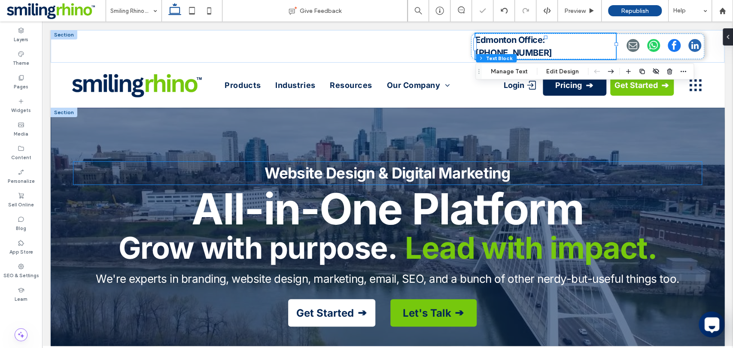
click at [510, 167] on strong "Website Design & Digital Marketing" at bounding box center [388, 173] width 246 height 18
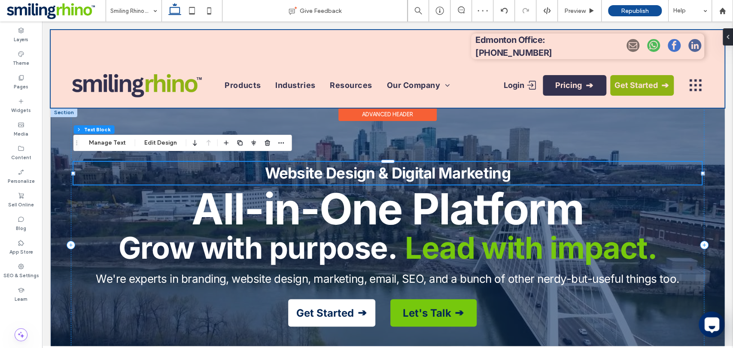
click at [640, 46] on div at bounding box center [388, 69] width 674 height 78
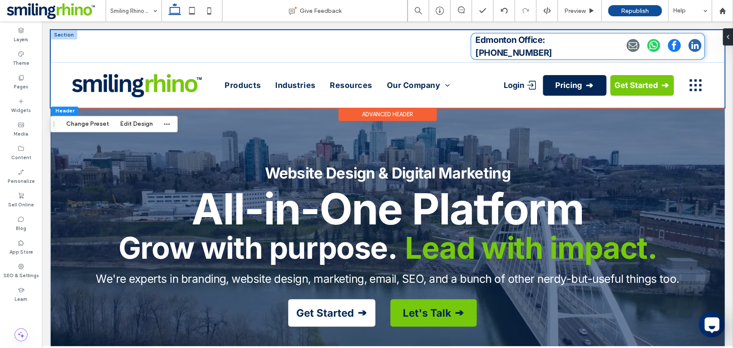
click at [552, 47] on strong "Edmonton Office: [PHONE_NUMBER]" at bounding box center [514, 46] width 76 height 23
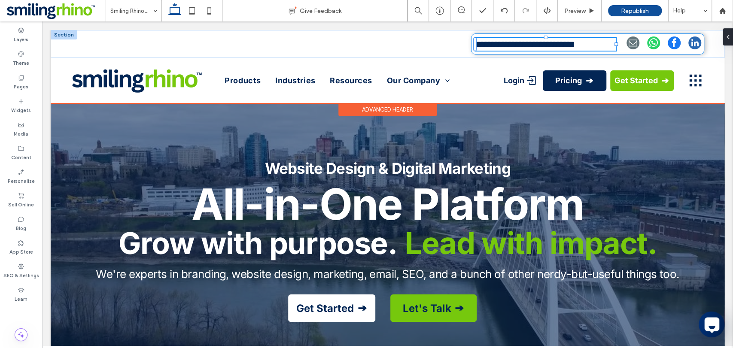
type input "*****"
type input "**"
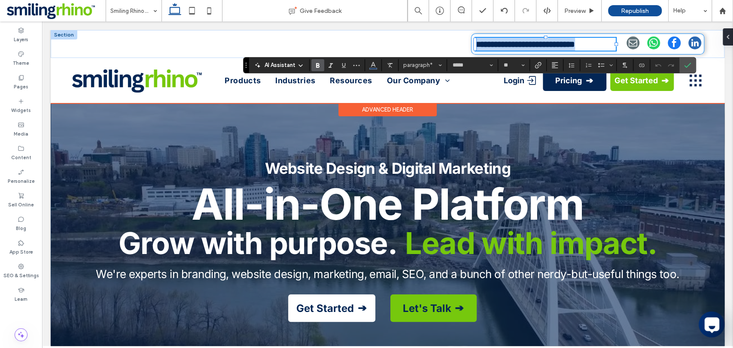
click at [546, 45] on strong "**********" at bounding box center [526, 44] width 100 height 9
drag, startPoint x: 547, startPoint y: 43, endPoint x: 436, endPoint y: 42, distance: 111.7
click at [436, 42] on div "**********" at bounding box center [387, 44] width 647 height 28
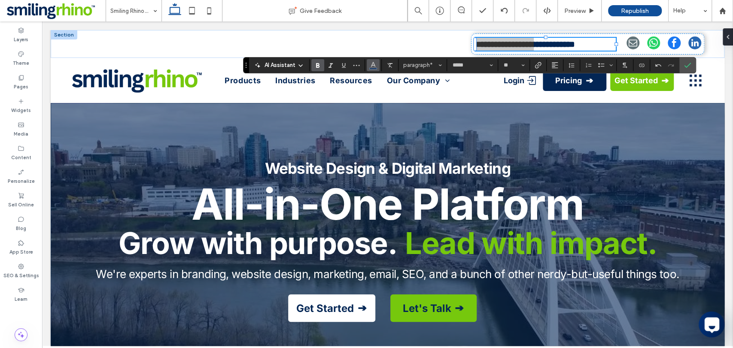
click at [370, 69] on span "Color" at bounding box center [373, 64] width 7 height 11
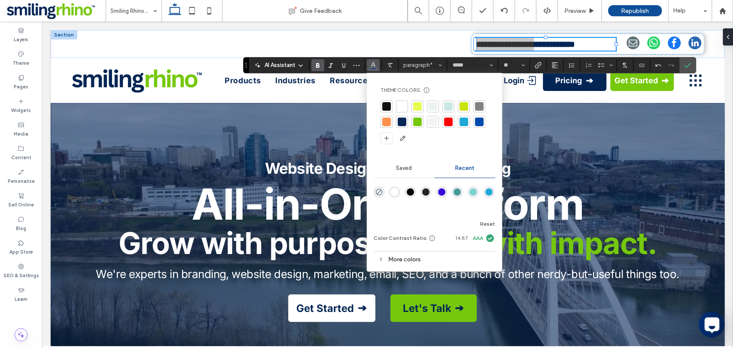
click at [419, 125] on div at bounding box center [417, 122] width 9 height 9
click at [621, 177] on p "Website Design & Digital Marketing" at bounding box center [387, 168] width 629 height 23
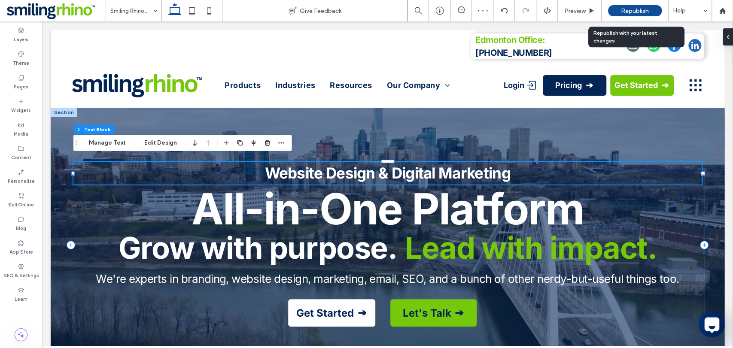
click at [638, 13] on span "Republish" at bounding box center [635, 10] width 28 height 7
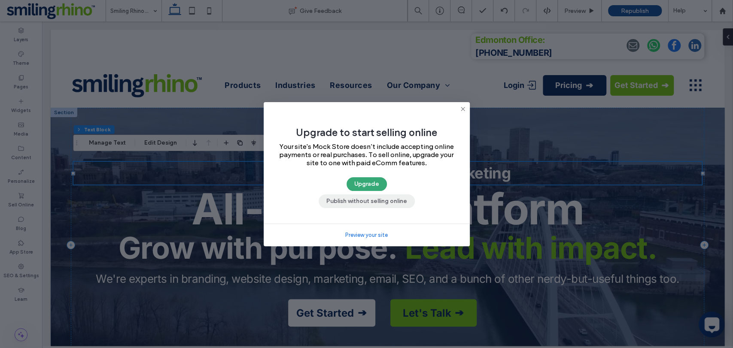
click at [382, 203] on button "Publish without selling online" at bounding box center [367, 202] width 96 height 14
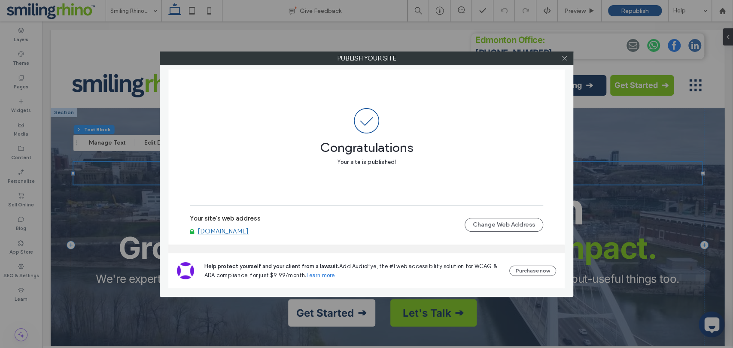
click at [559, 58] on div at bounding box center [564, 58] width 13 height 13
click at [566, 60] on icon at bounding box center [565, 58] width 6 height 6
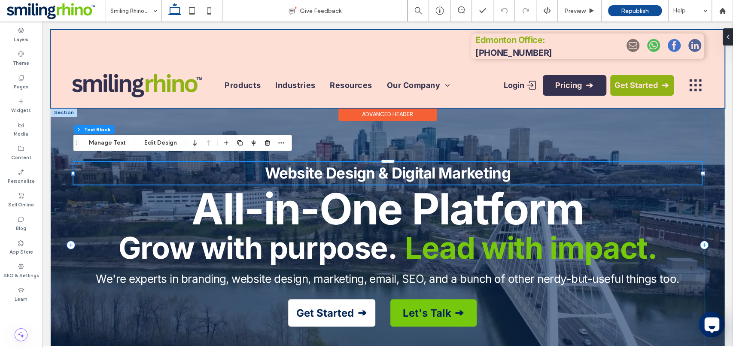
click at [145, 75] on div at bounding box center [388, 69] width 674 height 78
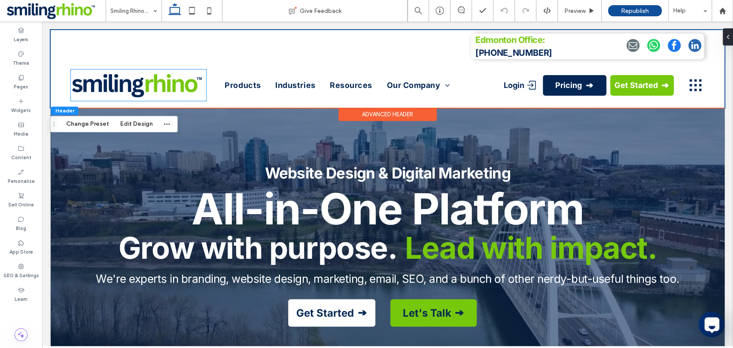
click at [145, 75] on img at bounding box center [137, 85] width 131 height 26
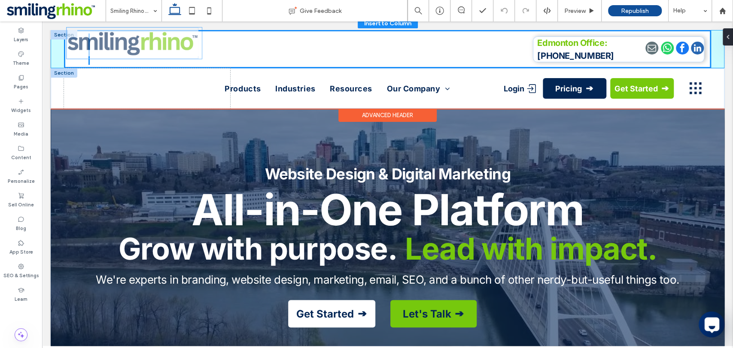
drag, startPoint x: 145, startPoint y: 75, endPoint x: 145, endPoint y: 44, distance: 30.5
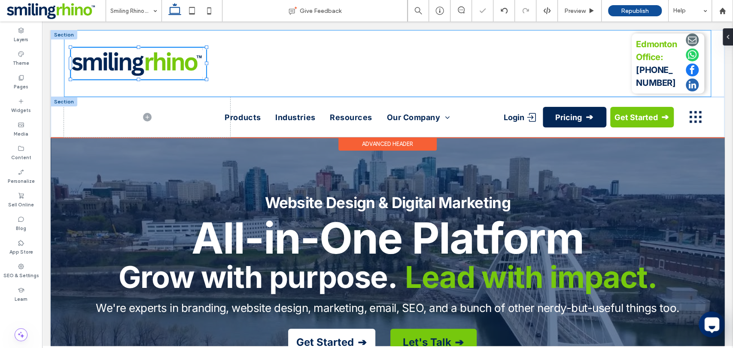
drag, startPoint x: 630, startPoint y: 65, endPoint x: 686, endPoint y: 93, distance: 62.6
click at [630, 65] on div "Edmonton Office: [PHONE_NUMBER]" at bounding box center [387, 63] width 647 height 67
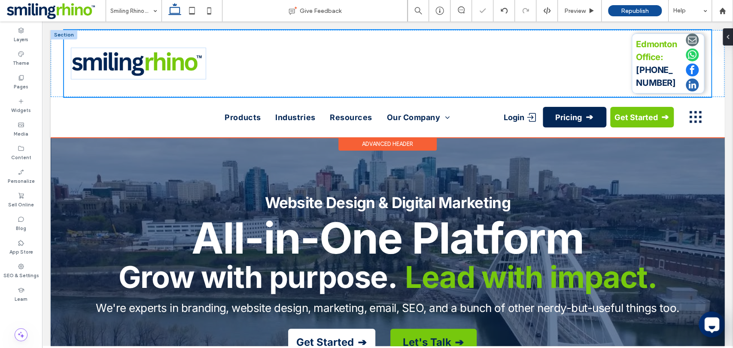
click at [641, 56] on strong "Edmonton Office:" at bounding box center [656, 50] width 41 height 23
click at [631, 63] on div "Edmonton Office: [PHONE_NUMBER]" at bounding box center [387, 63] width 647 height 67
click at [635, 64] on div "Edmonton Office: [PHONE_NUMBER]" at bounding box center [668, 64] width 72 height 60
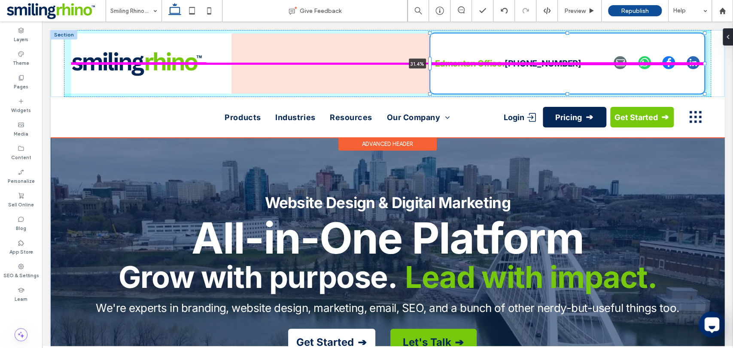
drag, startPoint x: 632, startPoint y: 65, endPoint x: 388, endPoint y: 67, distance: 243.2
click at [388, 67] on div "Edmonton Office: [PHONE_NUMBER] 31.4%" at bounding box center [388, 63] width 674 height 67
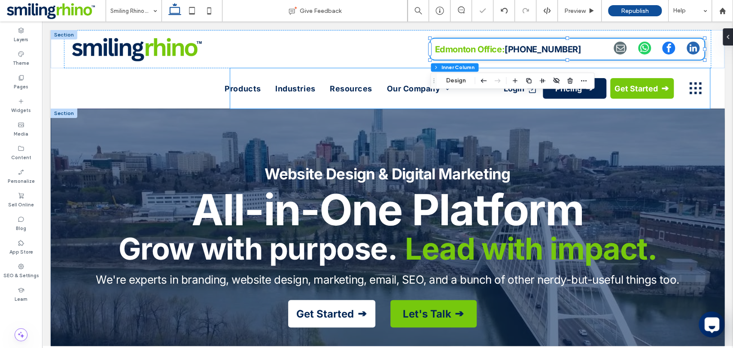
click at [496, 184] on strong "All-in-One Platform" at bounding box center [388, 210] width 392 height 52
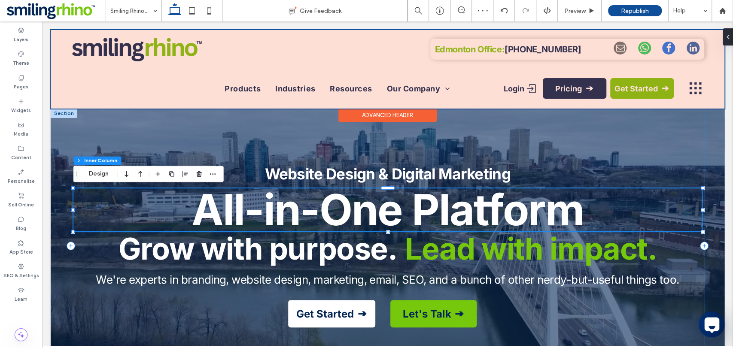
click at [384, 82] on div at bounding box center [388, 69] width 674 height 79
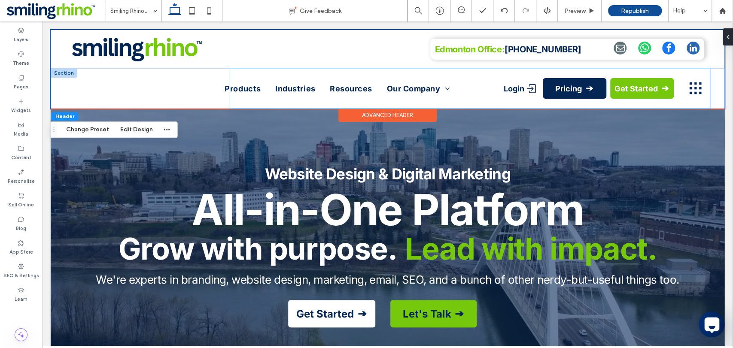
click at [365, 76] on div "Products Industries Resources Our Company Careers Login Pricing Get Started" at bounding box center [470, 88] width 480 height 40
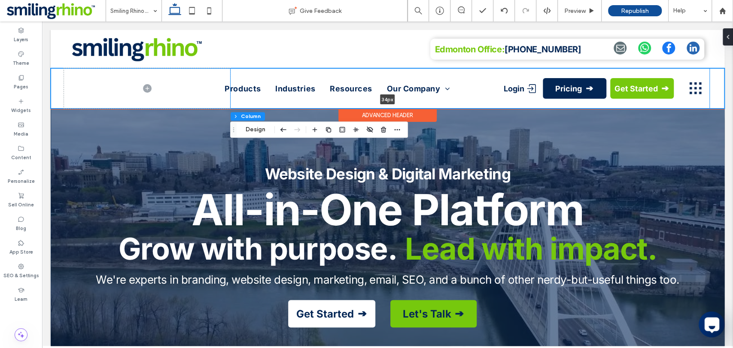
drag, startPoint x: 345, startPoint y: 106, endPoint x: 351, endPoint y: 79, distance: 28.2
click at [351, 79] on div "Products Industries Resources Our Company Careers Login Pricing Get Started 34p…" at bounding box center [388, 88] width 674 height 40
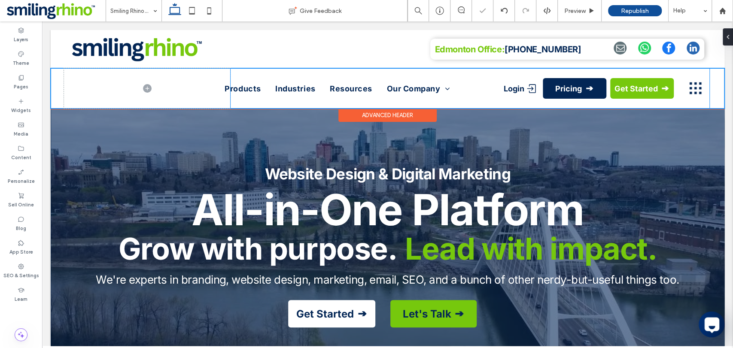
type input "**"
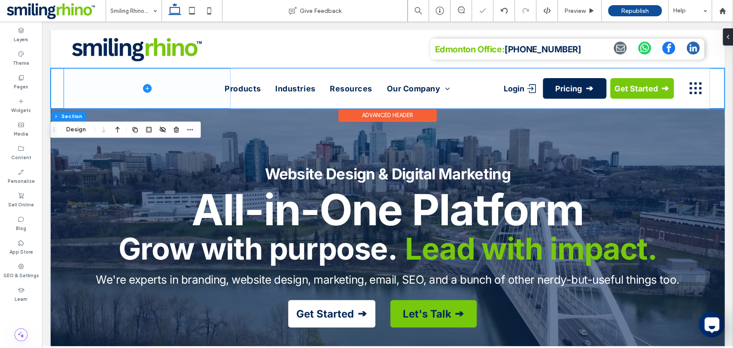
click at [174, 86] on span at bounding box center [147, 88] width 166 height 40
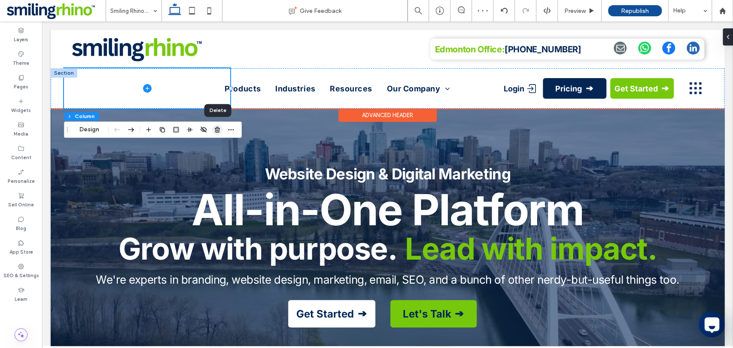
click at [216, 132] on icon "button" at bounding box center [217, 129] width 7 height 7
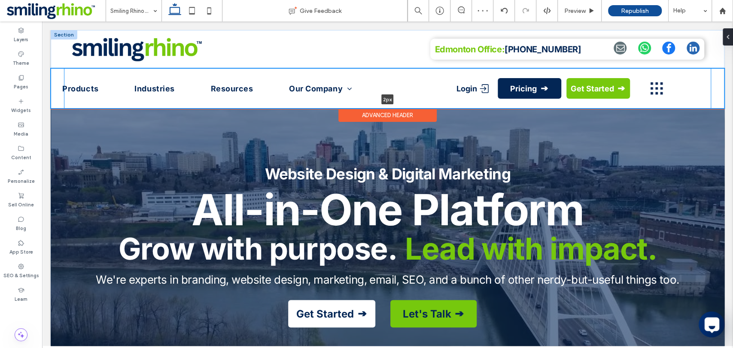
drag, startPoint x: 247, startPoint y: 108, endPoint x: 245, endPoint y: 67, distance: 40.9
click at [245, 67] on div "Edmonton Office: [PHONE_NUMBER] Section Products Industries Resources Our Compa…" at bounding box center [388, 69] width 674 height 79
type input "*"
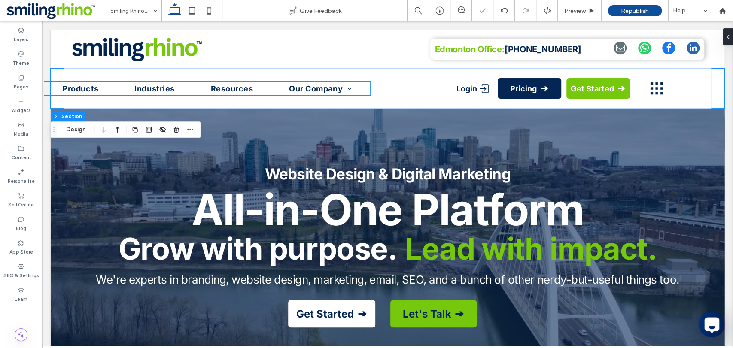
click at [111, 94] on ul "Products Industries Resources Our Company Careers" at bounding box center [207, 89] width 326 height 14
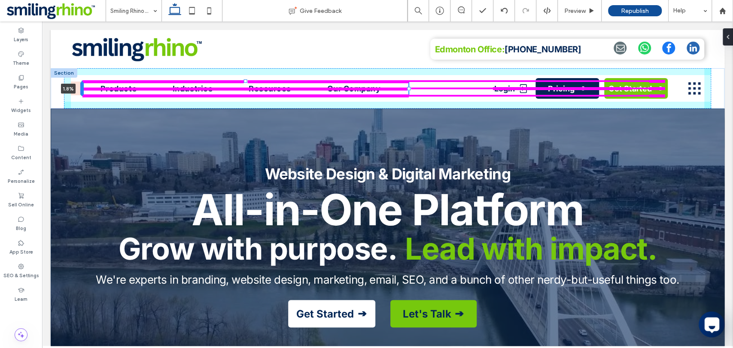
drag, startPoint x: 44, startPoint y: 91, endPoint x: 82, endPoint y: 87, distance: 38.1
click at [82, 87] on div at bounding box center [81, 89] width 3 height 14
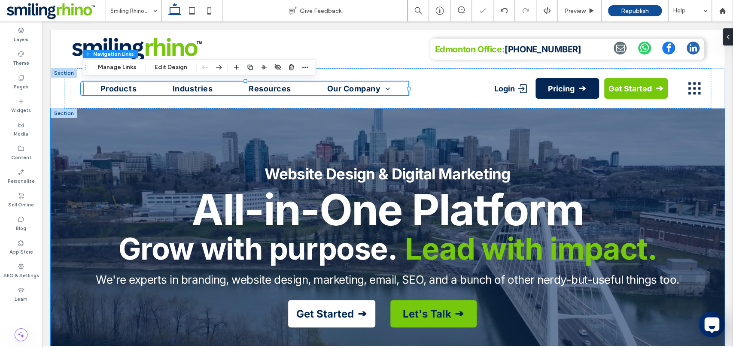
click at [66, 195] on div "Website Design & Digital Marketing All-in-One Platform Grow with purpose. Lead …" at bounding box center [388, 246] width 674 height 275
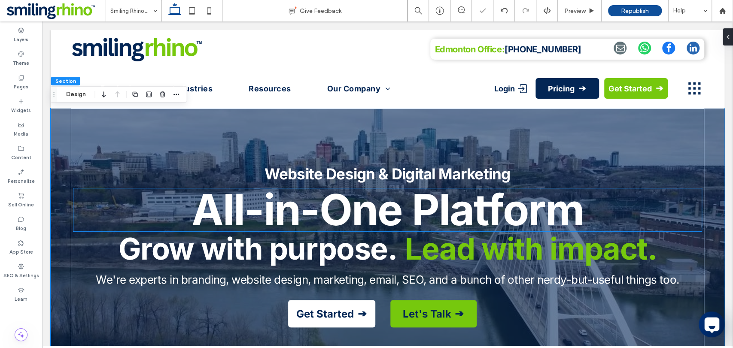
click at [312, 212] on strong "All-in-One Platform" at bounding box center [388, 210] width 392 height 52
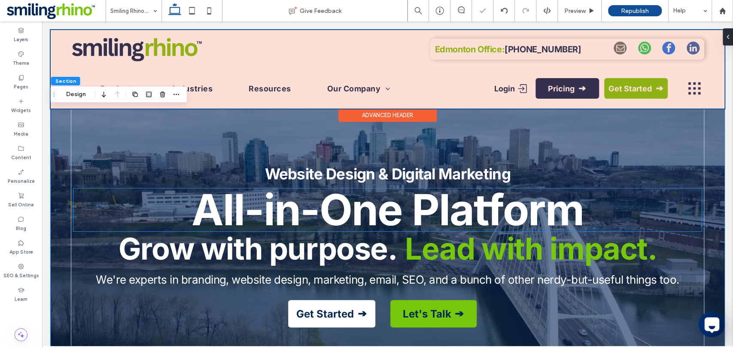
click at [158, 56] on div at bounding box center [388, 69] width 674 height 79
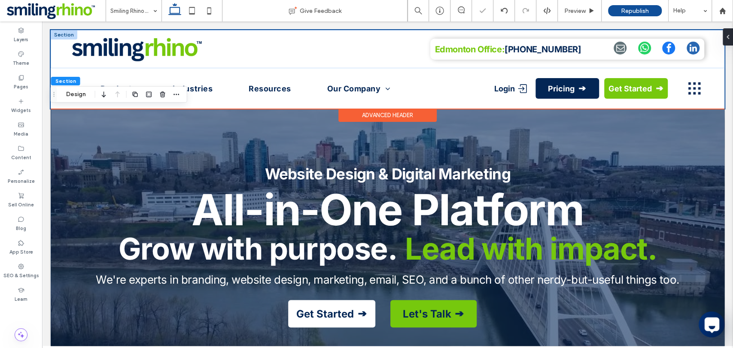
click at [158, 56] on img at bounding box center [137, 49] width 131 height 26
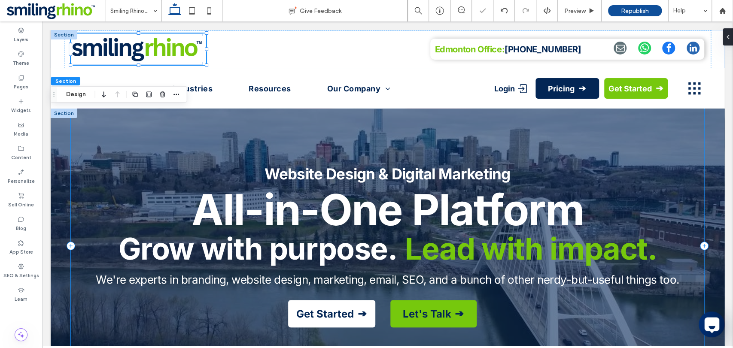
click at [199, 86] on span "Industries" at bounding box center [193, 89] width 40 height 14
click at [227, 90] on ul "Products Industries Resources Our Company Careers" at bounding box center [246, 89] width 326 height 14
click at [217, 232] on strong "Grow with purpose." at bounding box center [258, 249] width 279 height 37
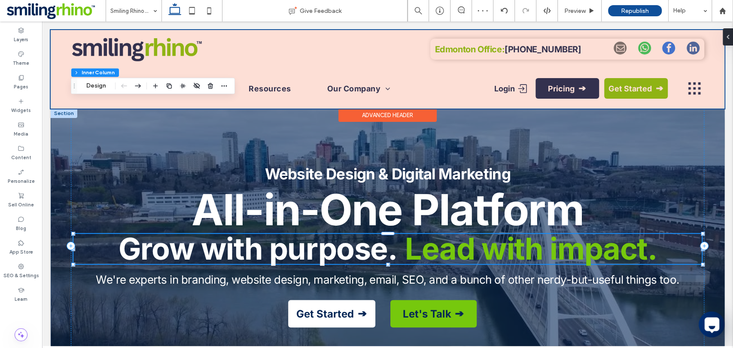
click at [102, 100] on div at bounding box center [388, 69] width 674 height 79
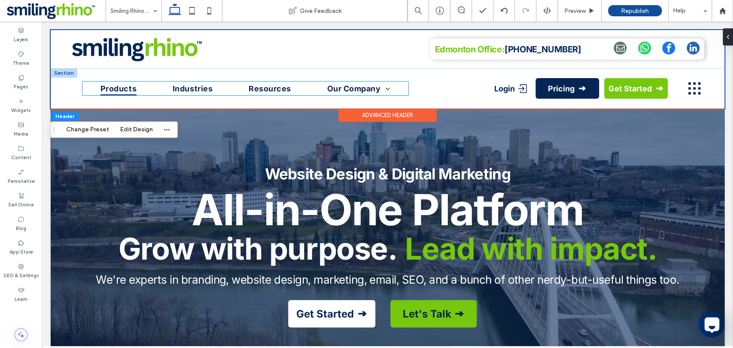
click at [121, 90] on span "Products" at bounding box center [119, 89] width 36 height 14
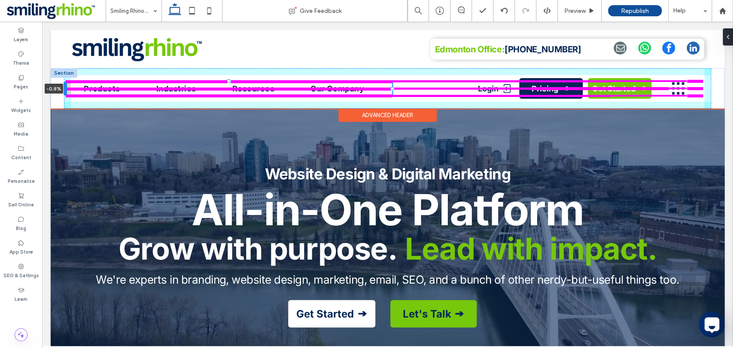
drag, startPoint x: 82, startPoint y: 89, endPoint x: 65, endPoint y: 89, distance: 16.3
click at [65, 89] on div at bounding box center [65, 89] width 3 height 14
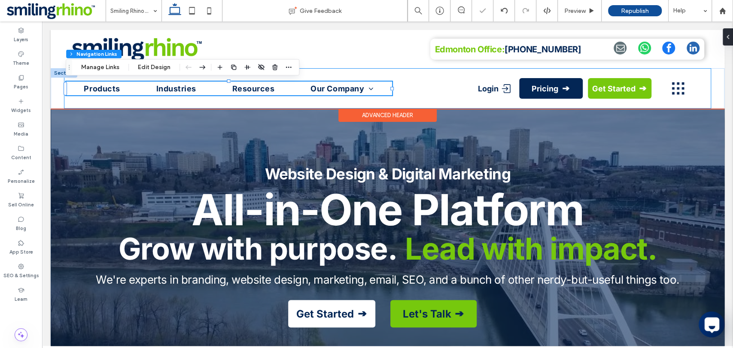
click at [479, 84] on span "Login" at bounding box center [488, 88] width 21 height 9
click at [477, 89] on div "Products Industries Resources Our Company Careers -0.8% Login Pricing Get Start…" at bounding box center [387, 88] width 647 height 40
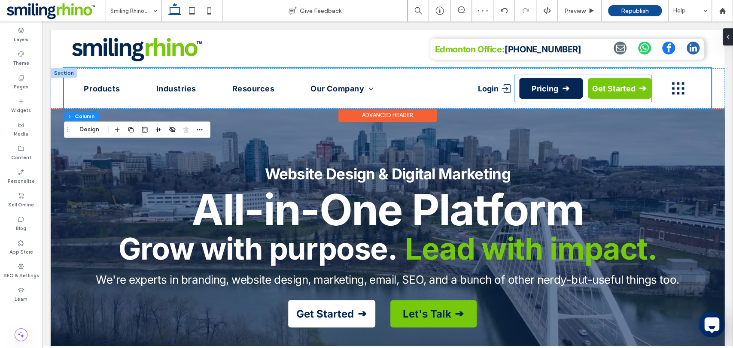
click at [481, 89] on span "Login" at bounding box center [488, 88] width 21 height 9
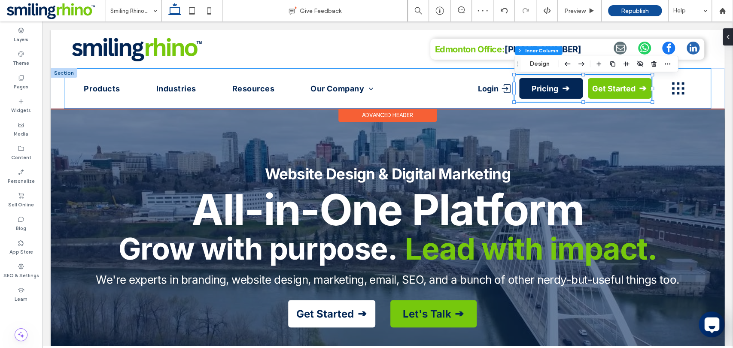
click at [475, 92] on div "Products Industries Resources Our Company Careers Login Pricing Get Started" at bounding box center [387, 88] width 647 height 40
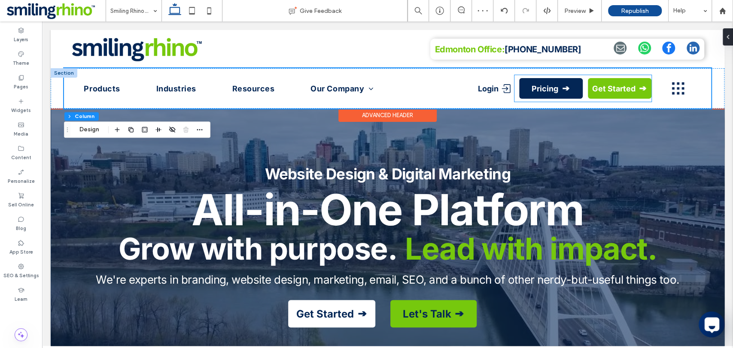
click at [485, 88] on span "Login" at bounding box center [488, 88] width 21 height 9
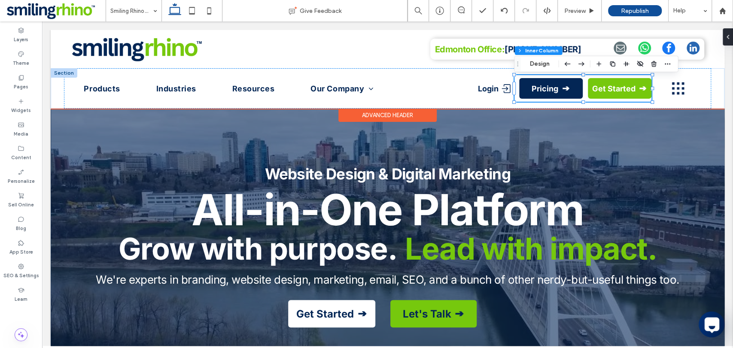
click at [485, 88] on span "Login" at bounding box center [488, 88] width 21 height 9
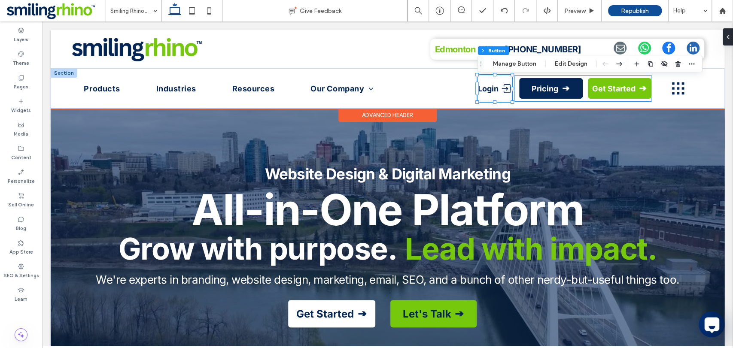
type input "**"
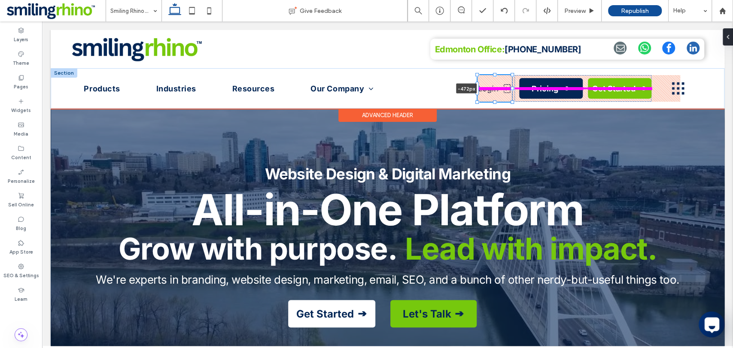
drag, startPoint x: 476, startPoint y: 89, endPoint x: 440, endPoint y: 88, distance: 36.1
click at [440, 88] on div "Products Industries Resources Our Company Careers Login -472px Pricing Get Star…" at bounding box center [388, 88] width 674 height 40
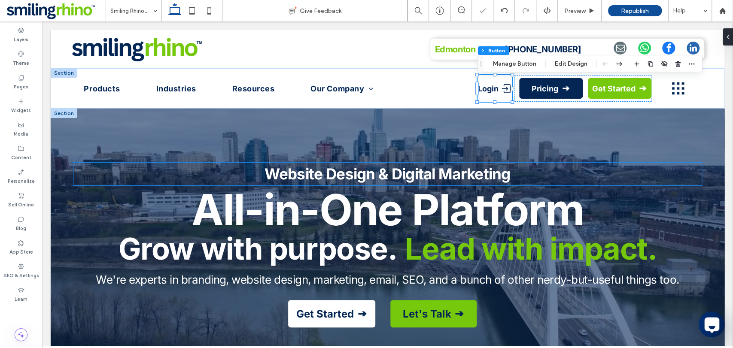
click at [578, 164] on p "Website Design & Digital Marketing" at bounding box center [387, 174] width 629 height 23
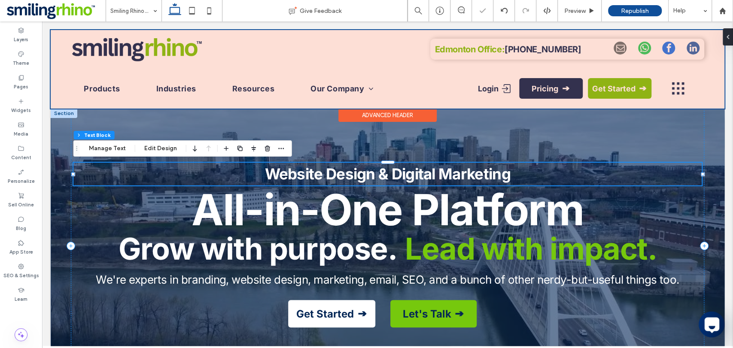
click at [669, 91] on div at bounding box center [388, 69] width 674 height 79
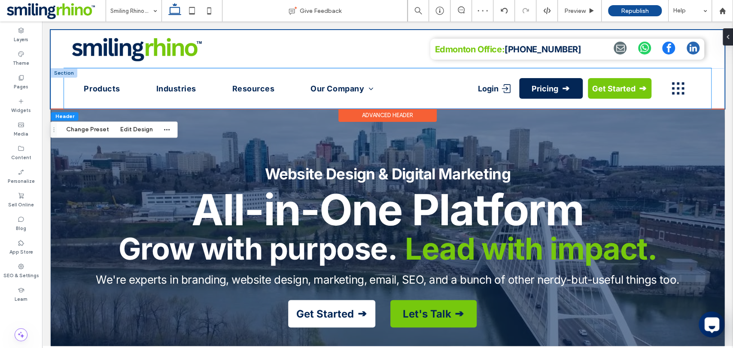
click at [432, 106] on div "Products Industries Resources Our Company Careers Login Pricing Get Started" at bounding box center [387, 88] width 647 height 40
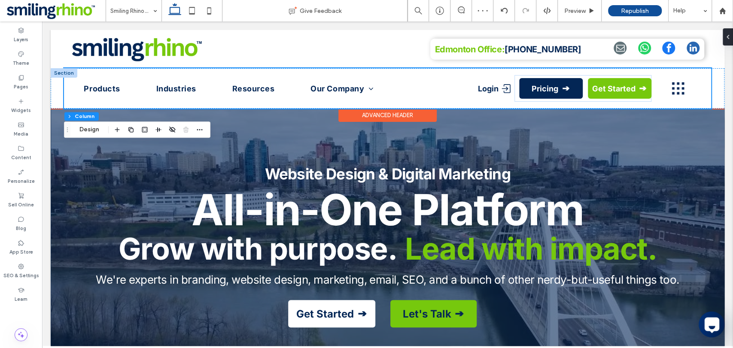
click at [401, 89] on div "Products Industries Resources Our Company Careers Login Pricing Get Started" at bounding box center [387, 88] width 647 height 40
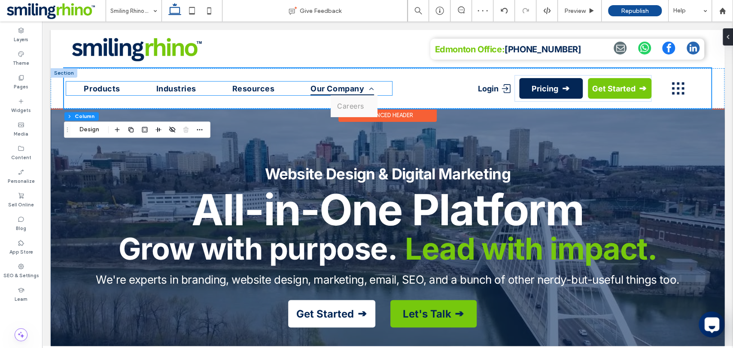
click at [346, 92] on span "Our Company" at bounding box center [343, 89] width 64 height 14
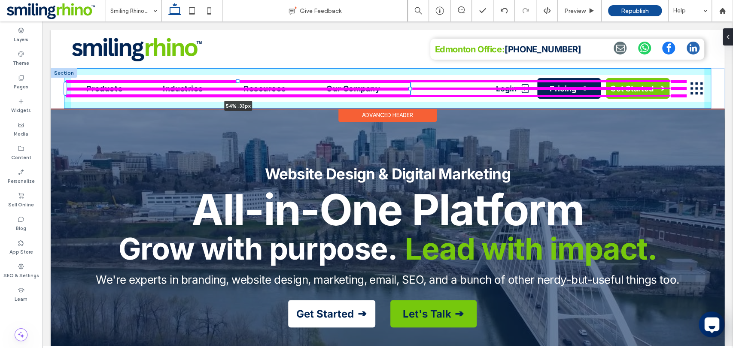
drag, startPoint x: 393, startPoint y: 88, endPoint x: 411, endPoint y: 80, distance: 19.5
click at [411, 80] on div "Products Industries Resources Our Company Careers 54% , 33px Login Pricing Get …" at bounding box center [388, 88] width 674 height 40
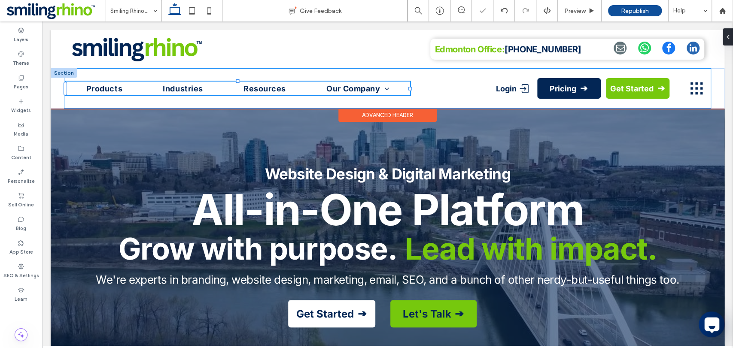
type input "**"
type input "****"
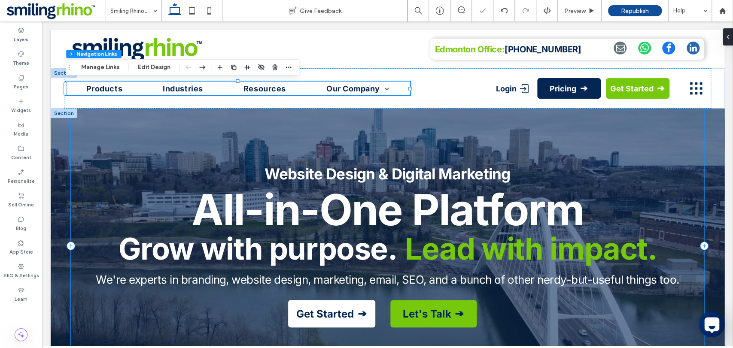
click at [443, 138] on div "Website Design & Digital Marketing All-in-One Platform Grow with purpose. Lead …" at bounding box center [388, 246] width 634 height 275
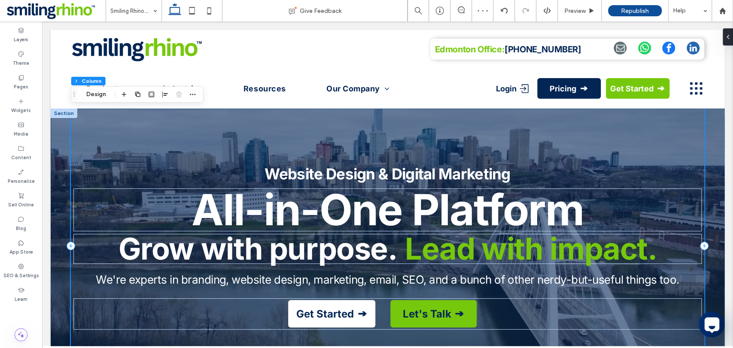
click at [326, 112] on div "Website Design & Digital Marketing All-in-One Platform Grow with purpose. Lead …" at bounding box center [388, 246] width 634 height 275
click at [157, 162] on div "Website Design & Digital Marketing All-in-One Platform Grow with purpose. Lead …" at bounding box center [388, 246] width 634 height 275
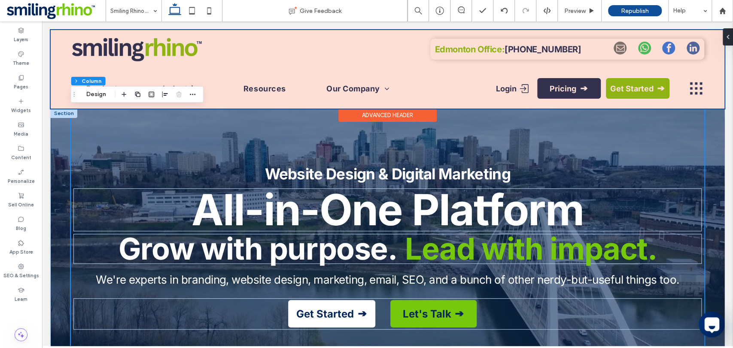
click at [284, 98] on div at bounding box center [388, 69] width 674 height 79
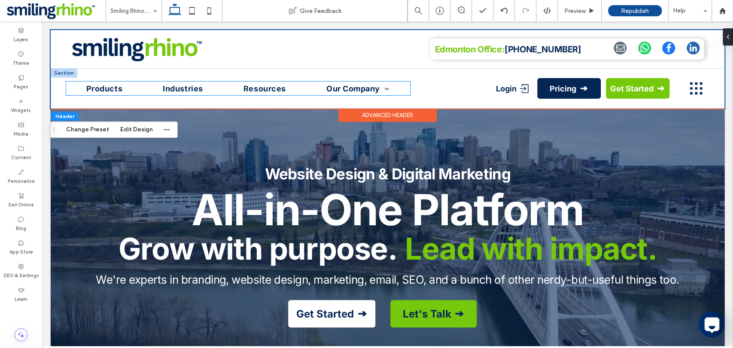
click at [290, 85] on ul "Products Industries Resources Our Company Careers" at bounding box center [238, 89] width 344 height 14
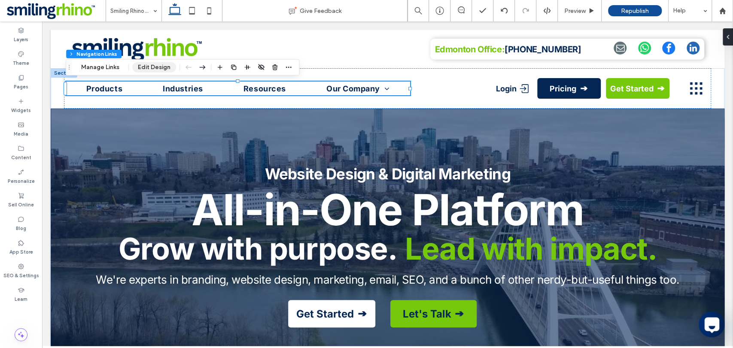
click at [163, 68] on button "Edit Design" at bounding box center [154, 67] width 44 height 10
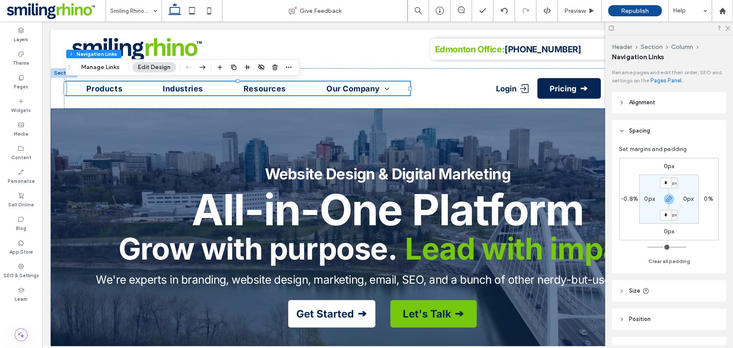
click at [635, 203] on label "-0.8%" at bounding box center [629, 199] width 17 height 7
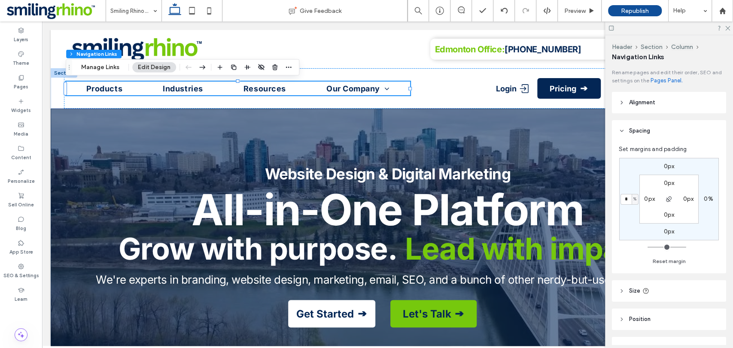
type input "*"
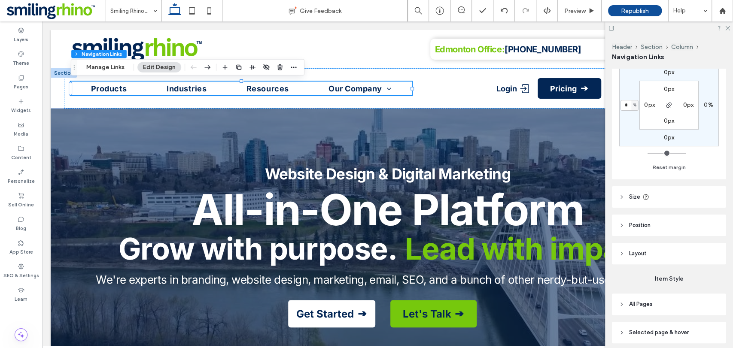
scroll to position [156, 0]
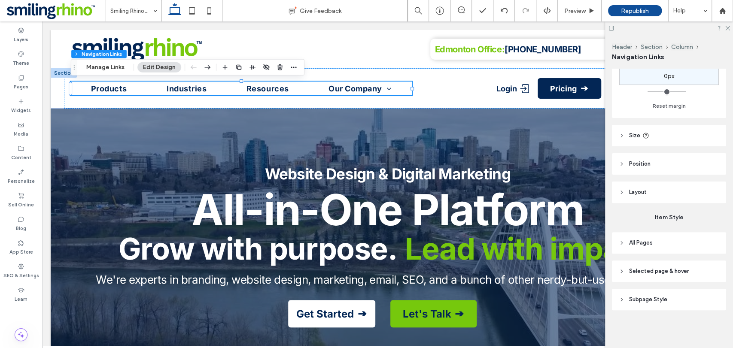
click at [668, 271] on span "Selected page & hover" at bounding box center [660, 271] width 60 height 9
click at [666, 248] on header "All Pages" at bounding box center [669, 242] width 114 height 21
type input "*"
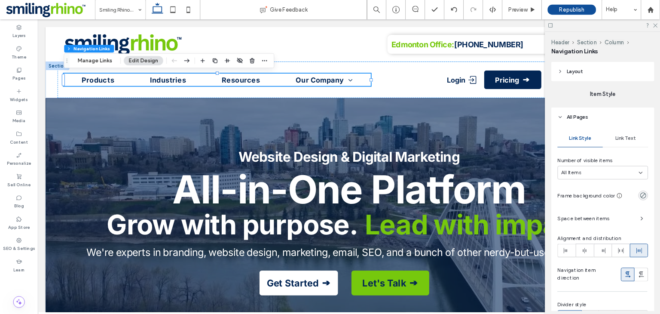
scroll to position [272, 0]
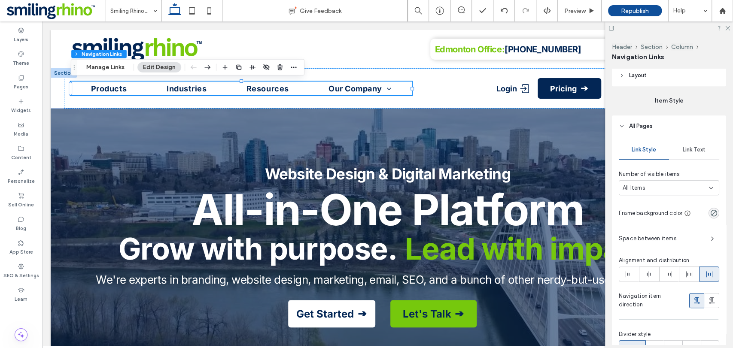
click at [699, 229] on div "Link Style Link Text Number of visible items All Items Frame background color S…" at bounding box center [669, 250] width 114 height 226
click at [703, 235] on span "Space between items" at bounding box center [661, 239] width 85 height 9
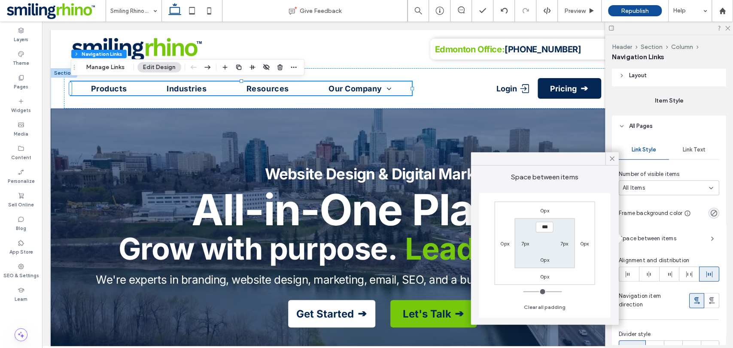
click at [523, 245] on label "7px" at bounding box center [525, 244] width 8 height 6
type input "*"
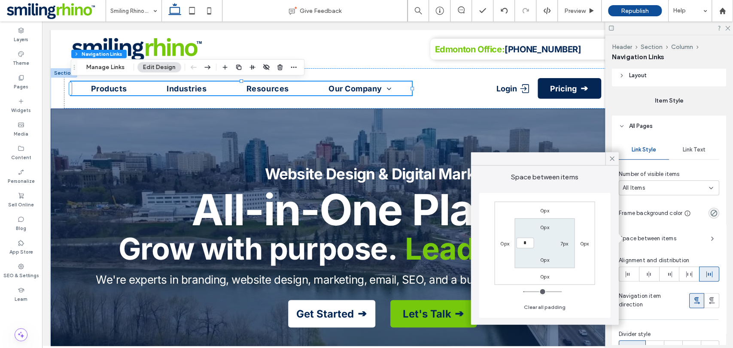
type input "***"
type input "*"
click at [564, 244] on label "7px" at bounding box center [565, 244] width 8 height 6
type input "*"
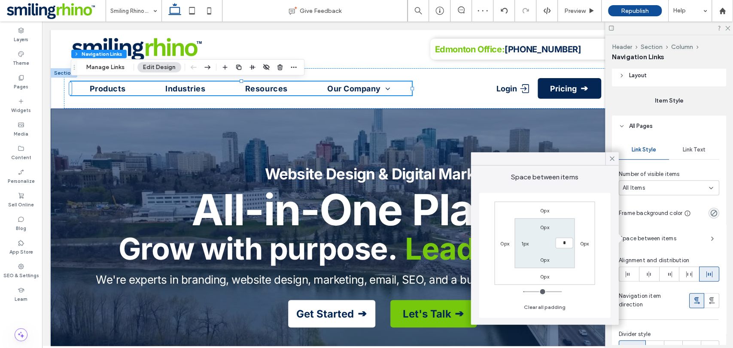
type input "*"
type input "***"
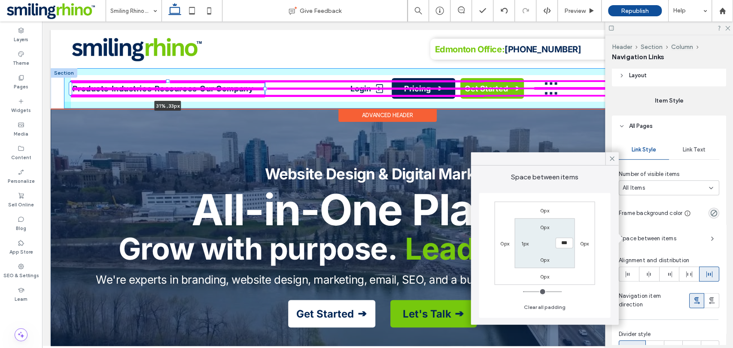
drag, startPoint x: 410, startPoint y: 88, endPoint x: 263, endPoint y: 103, distance: 148.2
click at [263, 103] on div "Products Industries Resources Our Company Careers 31% , 33px Login Pricing Get …" at bounding box center [388, 88] width 674 height 40
type input "*"
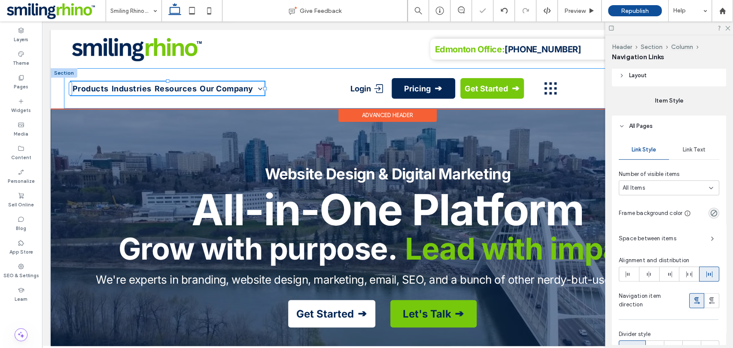
type input "**"
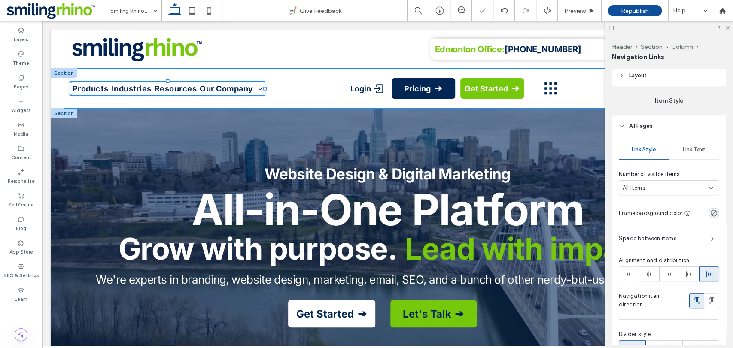
type input "****"
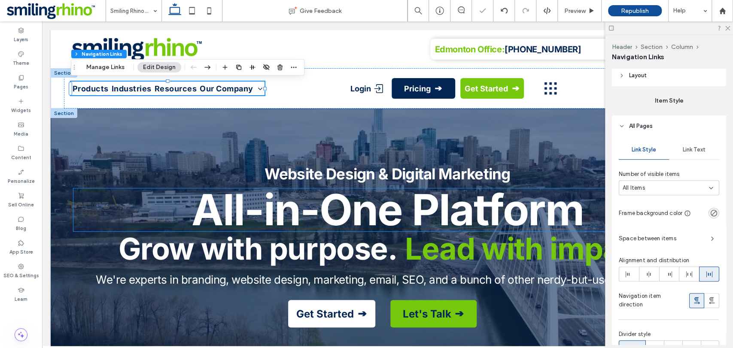
type input "*"
click at [373, 217] on strong "All-in-One Platform" at bounding box center [388, 210] width 392 height 52
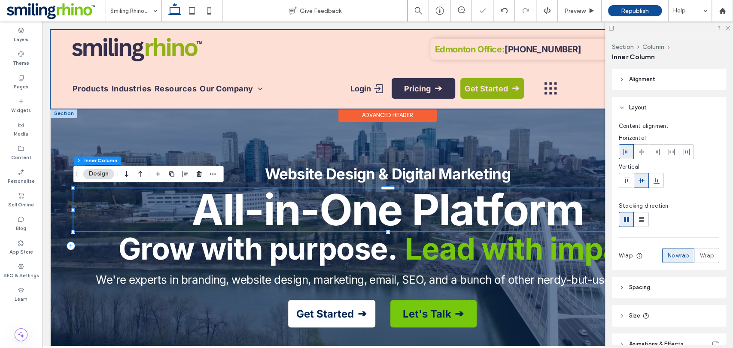
click at [179, 91] on div at bounding box center [388, 69] width 674 height 79
click at [179, 91] on span "Resources" at bounding box center [176, 89] width 43 height 14
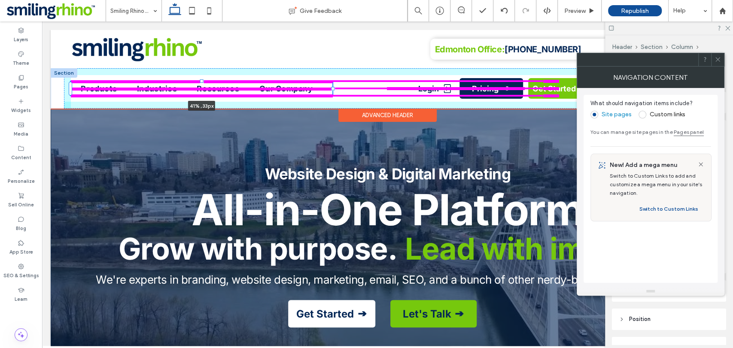
drag, startPoint x: 265, startPoint y: 89, endPoint x: 333, endPoint y: 101, distance: 69.0
click at [333, 101] on div "Products Industries Resources Our Company Careers 41% , 33px Login Pricing Get …" at bounding box center [388, 88] width 674 height 40
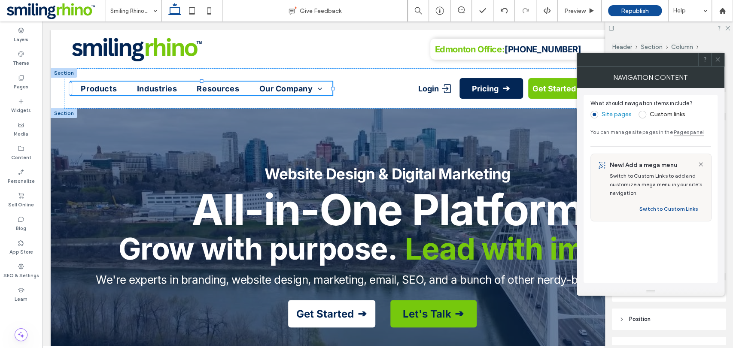
click at [292, 208] on strong "All-in-One Platform" at bounding box center [388, 210] width 392 height 52
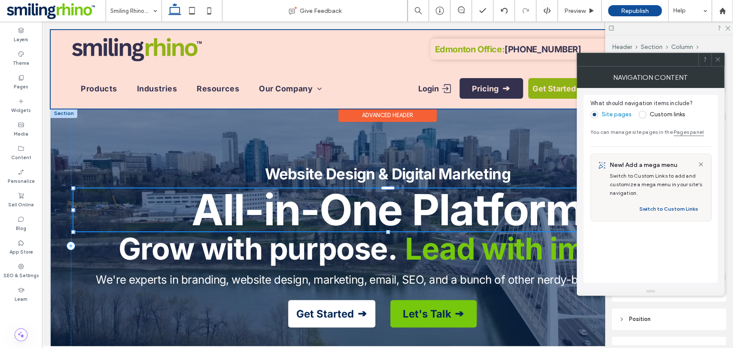
click at [403, 89] on div at bounding box center [388, 69] width 674 height 79
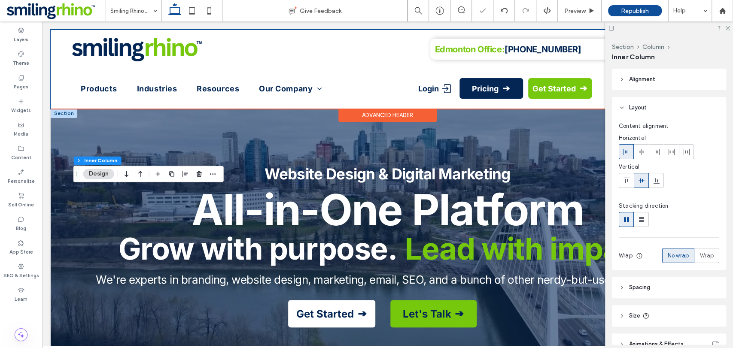
click at [292, 95] on link "Careers" at bounding box center [300, 101] width 46 height 21
click at [292, 92] on link "Careers" at bounding box center [300, 101] width 46 height 21
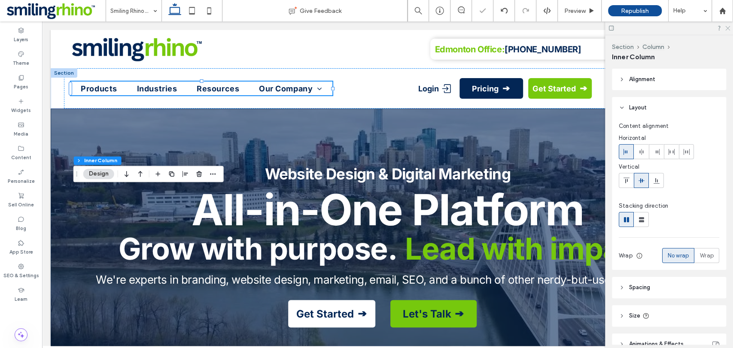
click at [729, 28] on icon at bounding box center [728, 28] width 6 height 6
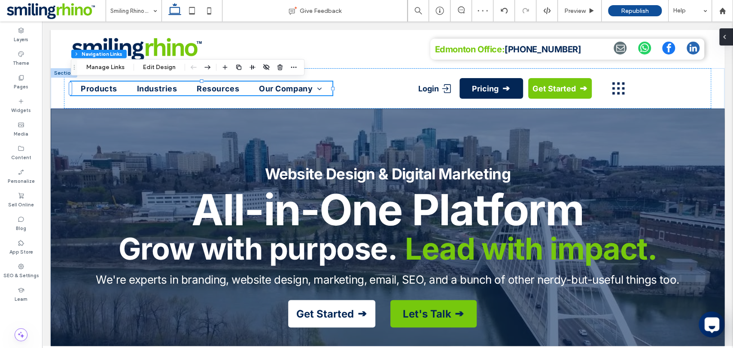
click at [727, 28] on span at bounding box center [724, 36] width 7 height 17
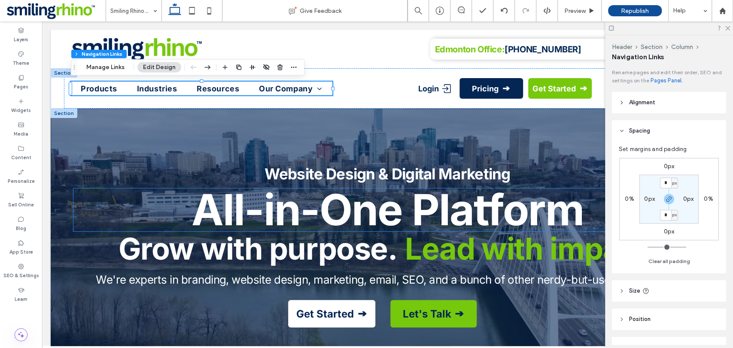
click at [335, 201] on strong "All-in-One Platform" at bounding box center [388, 210] width 392 height 52
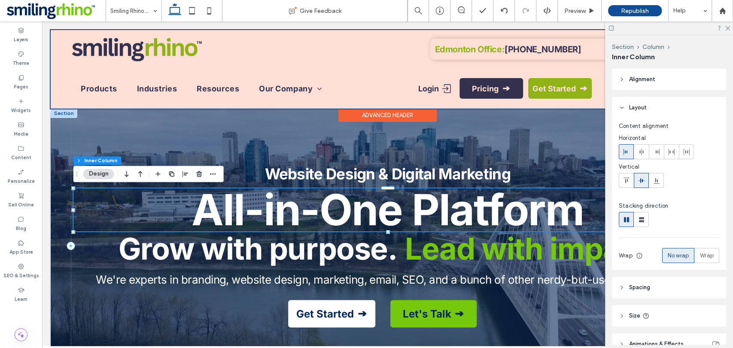
click at [352, 65] on div at bounding box center [388, 69] width 674 height 79
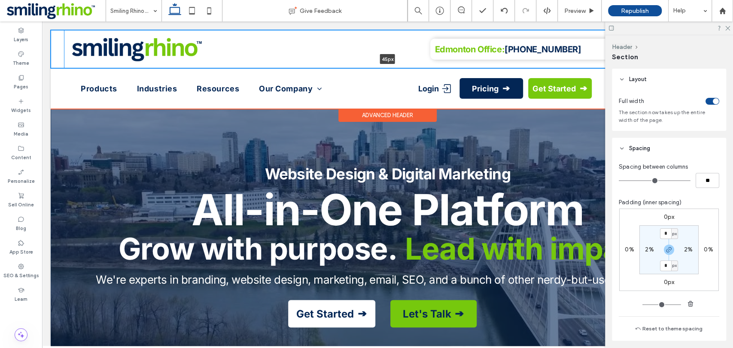
drag, startPoint x: 244, startPoint y: 67, endPoint x: 241, endPoint y: 47, distance: 19.6
click at [241, 47] on div "Edmonton Office: [PHONE_NUMBER] 45px Section" at bounding box center [388, 49] width 674 height 38
type input "**"
click at [144, 52] on img at bounding box center [137, 49] width 131 height 26
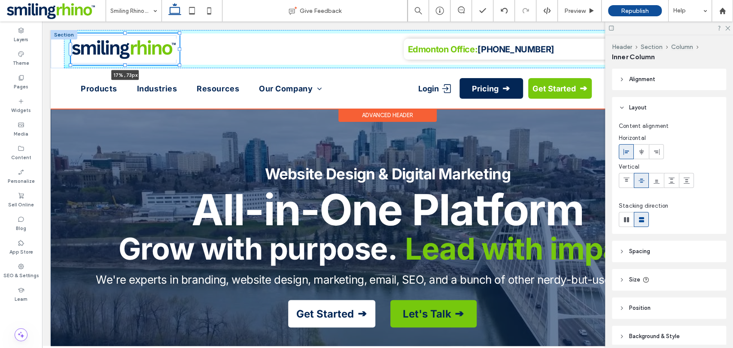
drag, startPoint x: 205, startPoint y: 34, endPoint x: 178, endPoint y: 64, distance: 39.5
click at [71, 34] on div at bounding box center [71, 34] width 0 height 0
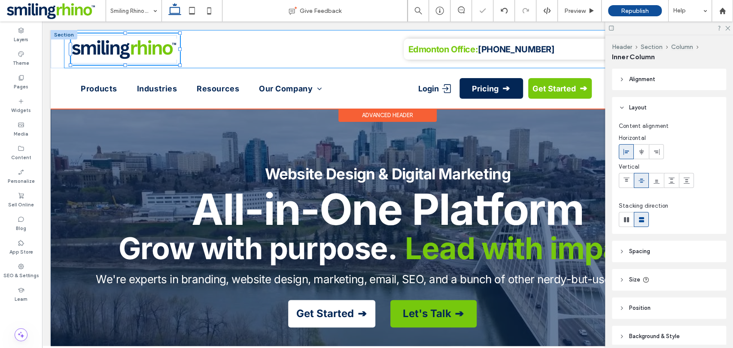
type input "**"
type input "****"
click at [410, 52] on strong "Edmonton Office:" at bounding box center [443, 49] width 70 height 10
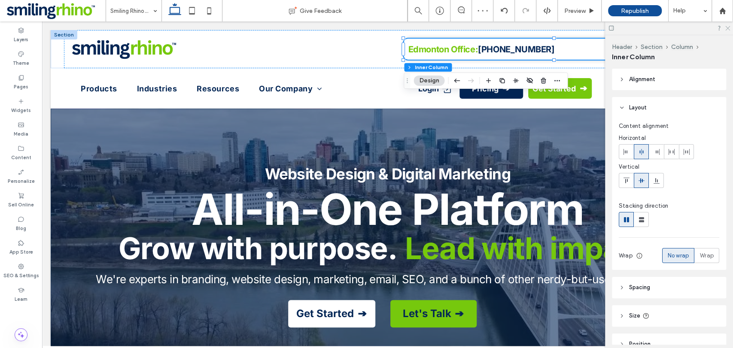
click at [727, 29] on icon at bounding box center [728, 28] width 6 height 6
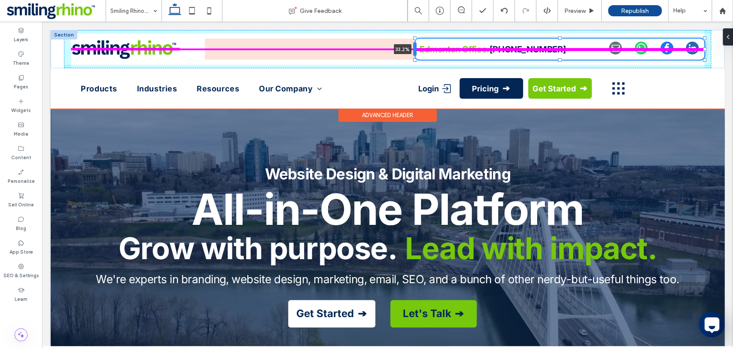
drag, startPoint x: 404, startPoint y: 50, endPoint x: 416, endPoint y: 54, distance: 11.7
click at [416, 54] on div at bounding box center [414, 50] width 3 height 14
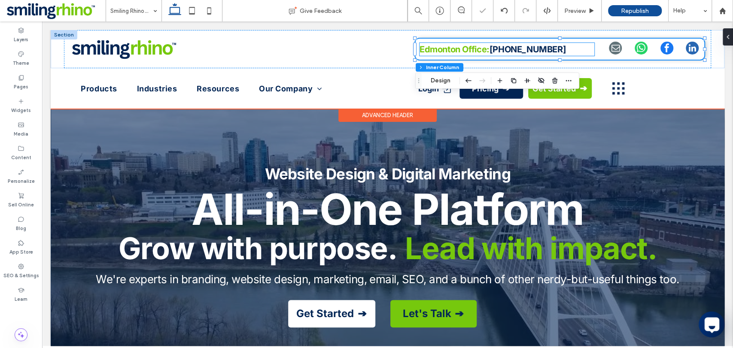
click at [550, 51] on strong "[PHONE_NUMBER]" at bounding box center [528, 49] width 76 height 10
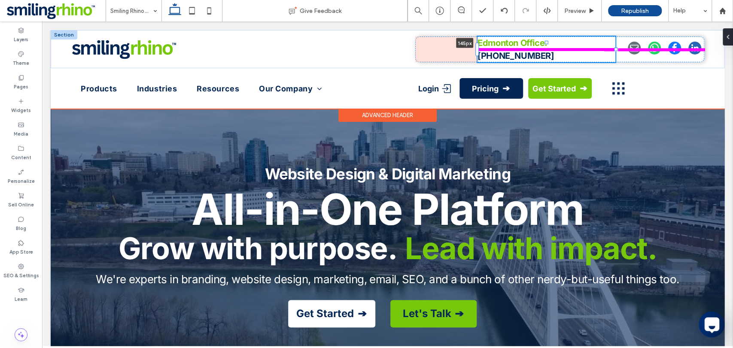
drag, startPoint x: 418, startPoint y: 50, endPoint x: 476, endPoint y: 56, distance: 58.4
click at [476, 56] on div "Edmonton Office: [PHONE_NUMBER] 145px" at bounding box center [388, 49] width 674 height 38
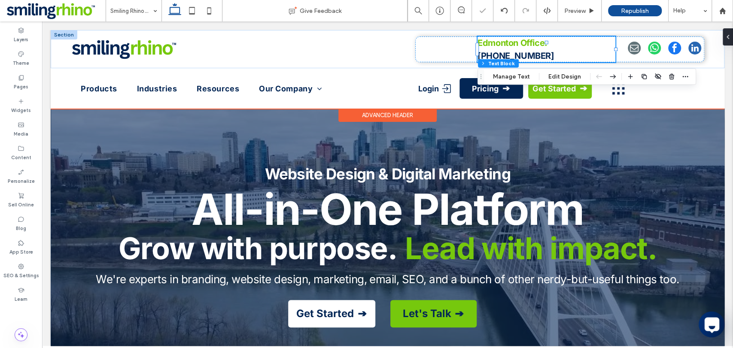
click at [428, 51] on div "Edmonton Office: [PHONE_NUMBER] 145px" at bounding box center [560, 50] width 289 height 26
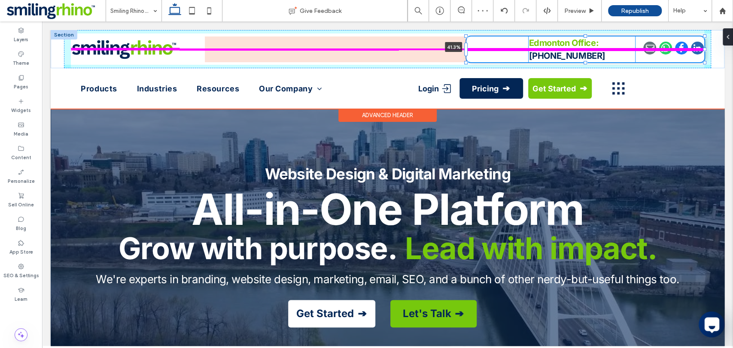
drag, startPoint x: 413, startPoint y: 50, endPoint x: 559, endPoint y: 45, distance: 147.1
click at [479, 57] on div "Edmonton Office: [PHONE_NUMBER] 41.3%" at bounding box center [388, 49] width 674 height 38
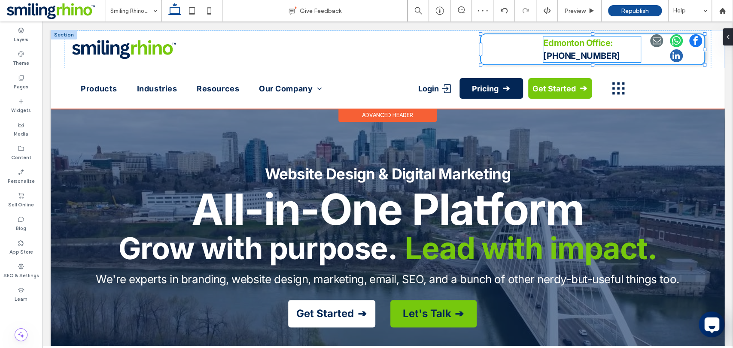
click at [568, 45] on strong "Edmonton Office:" at bounding box center [579, 43] width 70 height 10
click at [544, 49] on p "Edmonton Office: [PHONE_NUMBER]" at bounding box center [593, 50] width 98 height 26
click at [541, 51] on div at bounding box center [542, 50] width 3 height 14
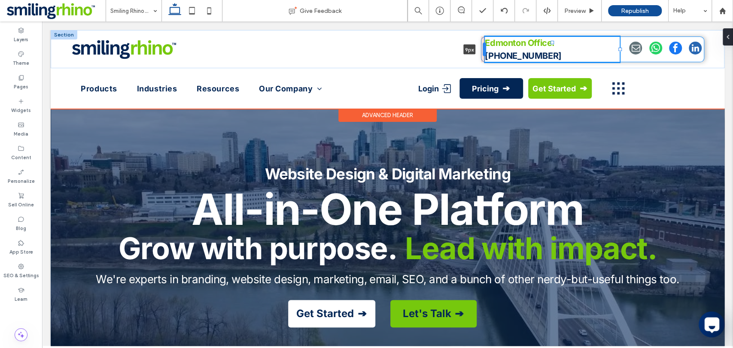
drag, startPoint x: 541, startPoint y: 51, endPoint x: 483, endPoint y: 52, distance: 58.5
click at [483, 52] on div at bounding box center [484, 50] width 3 height 14
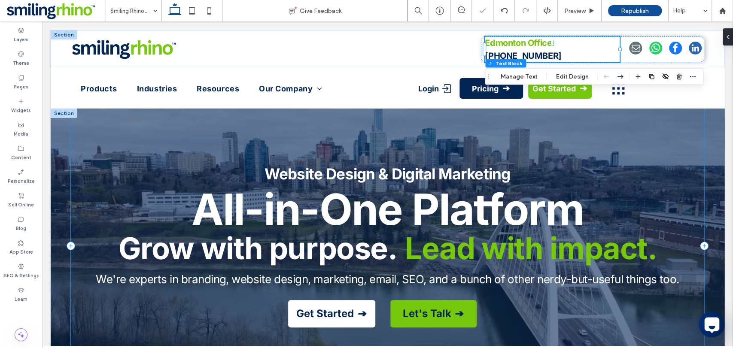
click at [517, 161] on div "Website Design & Digital Marketing All-in-One Platform Grow with purpose. Lead …" at bounding box center [388, 246] width 634 height 275
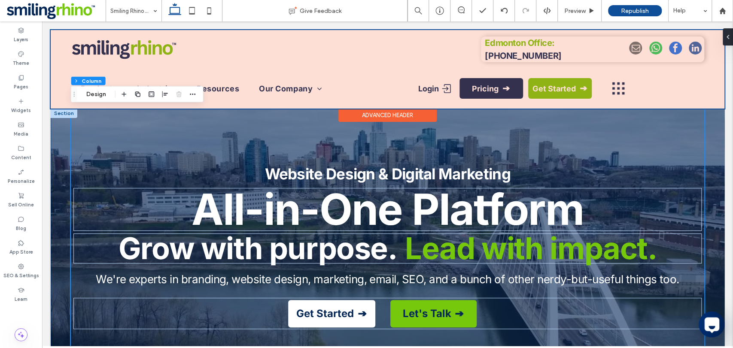
click at [554, 94] on div at bounding box center [388, 69] width 674 height 79
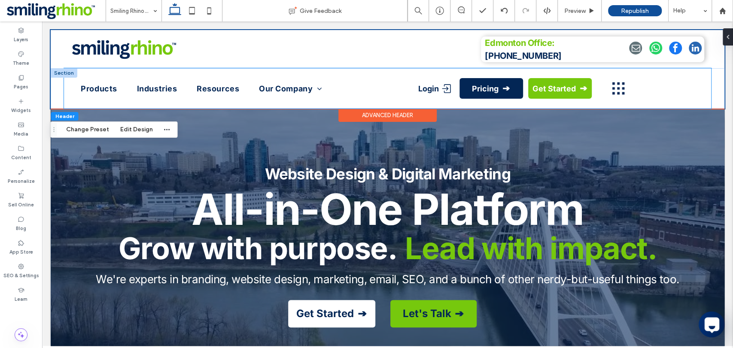
click at [417, 103] on div "Products Industries Resources Our Company Careers Login Pricing Get Started" at bounding box center [387, 88] width 647 height 40
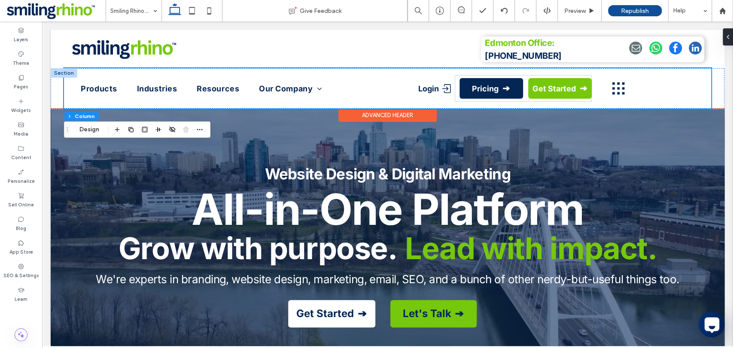
click at [312, 80] on div "Products Industries Resources Our Company Careers Login Pricing Get Started" at bounding box center [387, 88] width 647 height 40
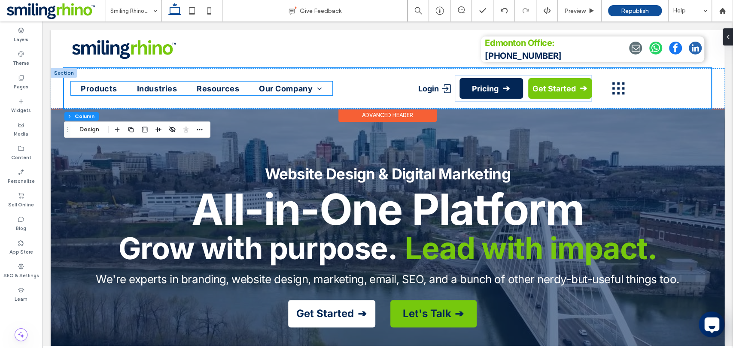
click at [325, 88] on ul "Products Industries Resources Our Company Careers" at bounding box center [201, 89] width 261 height 14
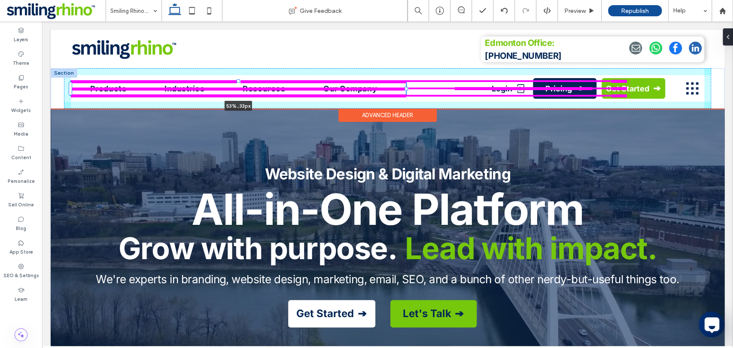
drag, startPoint x: 332, startPoint y: 88, endPoint x: 405, endPoint y: 92, distance: 73.6
click at [71, 82] on div at bounding box center [71, 82] width 0 height 0
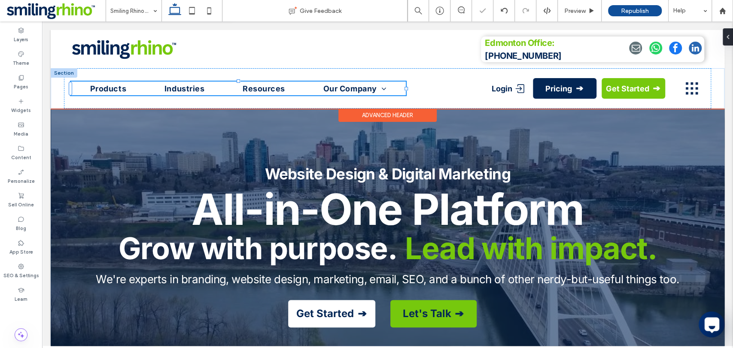
type input "**"
type input "****"
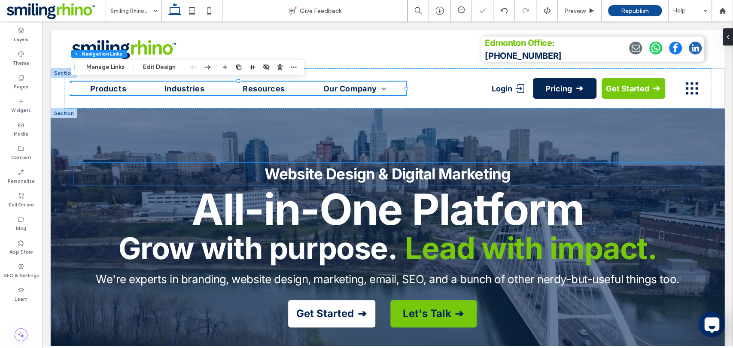
click at [483, 169] on strong "Website Design & Digital Marketing" at bounding box center [388, 174] width 246 height 18
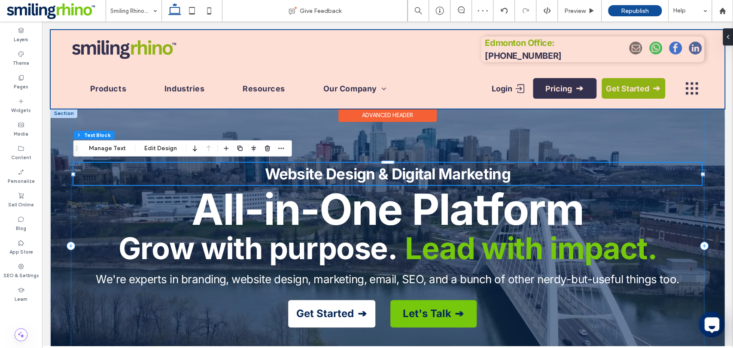
click at [153, 90] on div at bounding box center [388, 69] width 674 height 79
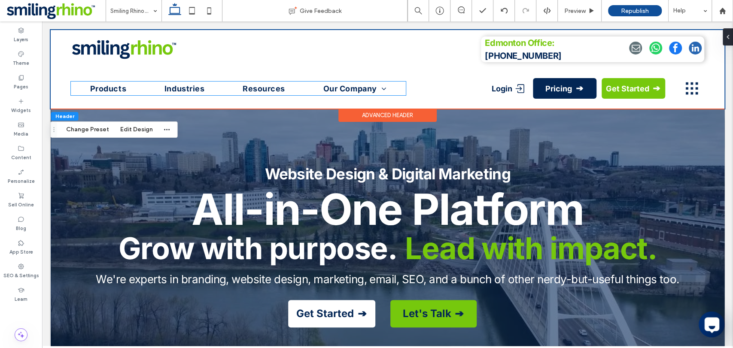
click at [153, 90] on ul "Products Industries Resources Our Company Careers" at bounding box center [238, 89] width 335 height 14
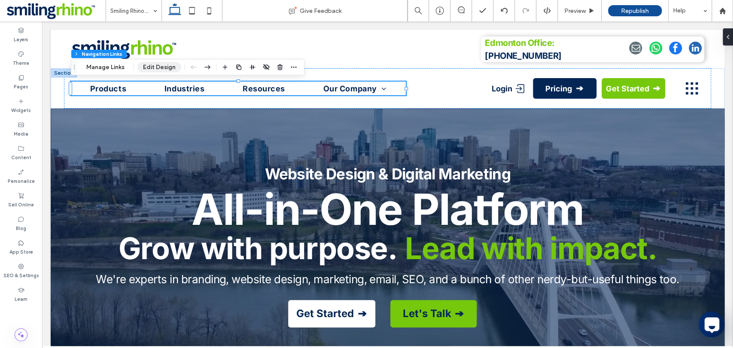
click at [166, 69] on button "Edit Design" at bounding box center [160, 67] width 44 height 10
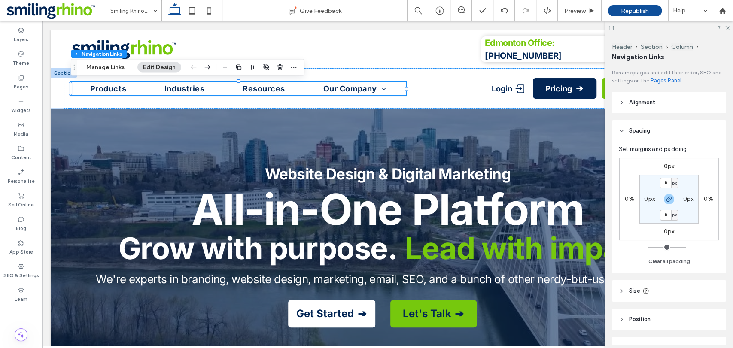
click at [644, 327] on header "Position" at bounding box center [669, 319] width 114 height 21
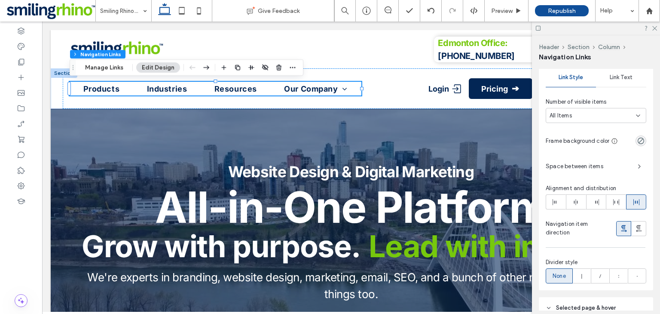
scroll to position [388, 0]
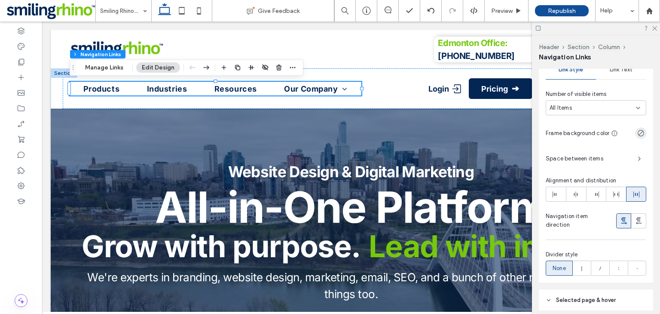
click at [624, 160] on span "Space between items" at bounding box center [588, 158] width 85 height 9
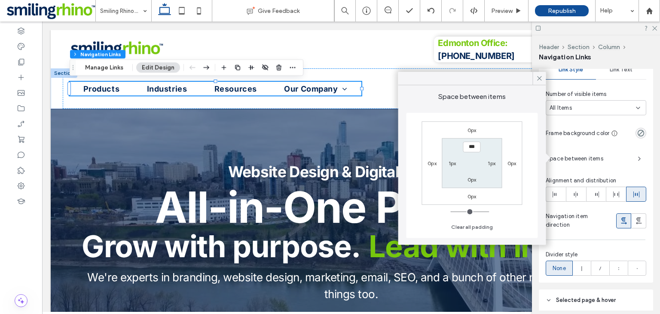
click at [624, 160] on span "Space between items" at bounding box center [588, 158] width 85 height 9
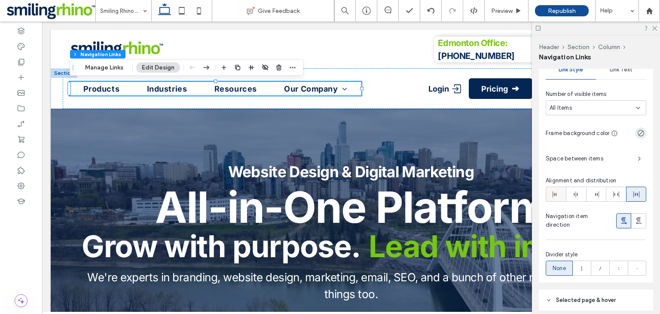
click at [563, 193] on div at bounding box center [555, 194] width 19 height 14
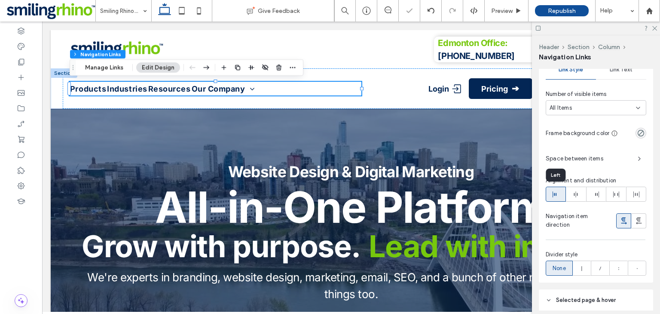
type input "*"
click at [605, 157] on span "Space between items" at bounding box center [588, 158] width 85 height 9
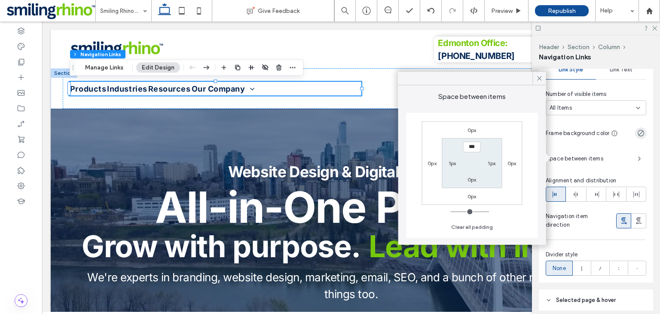
click at [615, 162] on span "Space between items" at bounding box center [588, 158] width 85 height 9
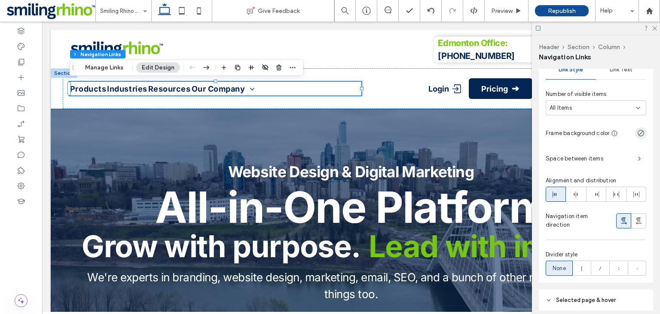
click at [615, 162] on span "Space between items" at bounding box center [588, 158] width 85 height 9
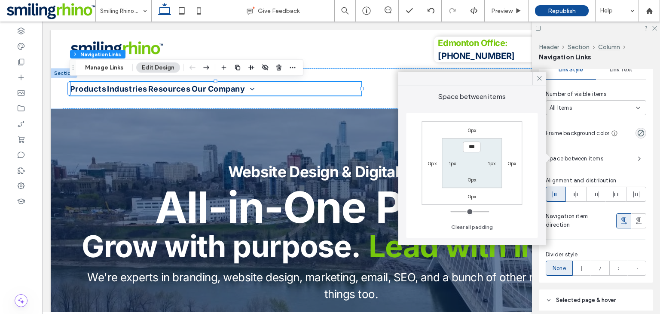
click at [455, 165] on label "1px" at bounding box center [453, 163] width 8 height 6
type input "*"
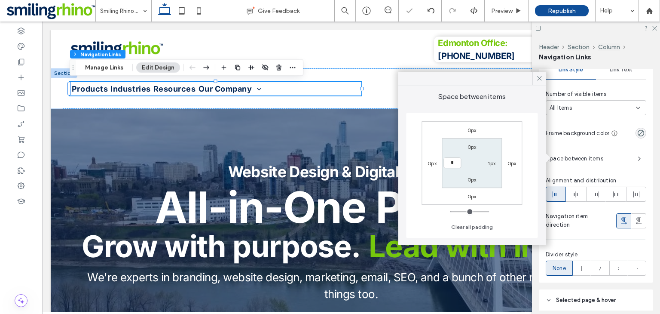
type input "***"
type input "*"
click at [453, 162] on input "***" at bounding box center [452, 163] width 18 height 11
click at [494, 163] on label "1px" at bounding box center [492, 163] width 8 height 6
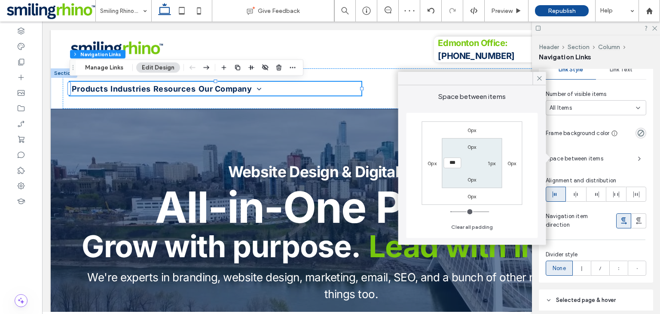
type input "*"
type input "***"
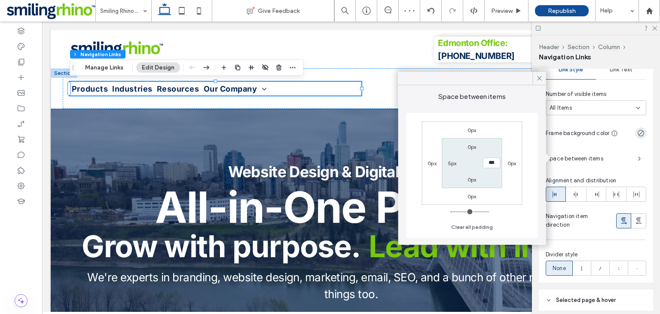
type input "*"
click at [455, 162] on label "5px" at bounding box center [452, 163] width 9 height 6
type input "**"
type input "*"
type input "**"
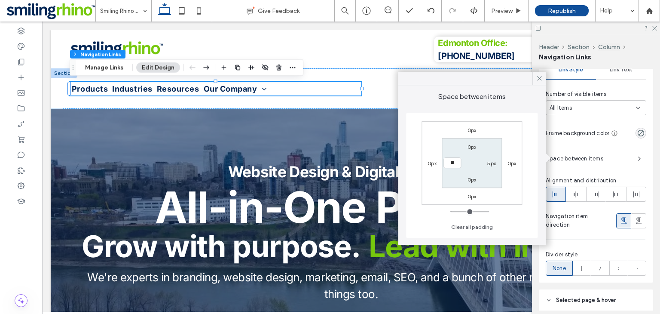
type input "****"
type input "*"
click at [486, 164] on div "5px" at bounding box center [492, 163] width 20 height 9
click at [489, 163] on label "5px" at bounding box center [491, 163] width 9 height 6
type input "*"
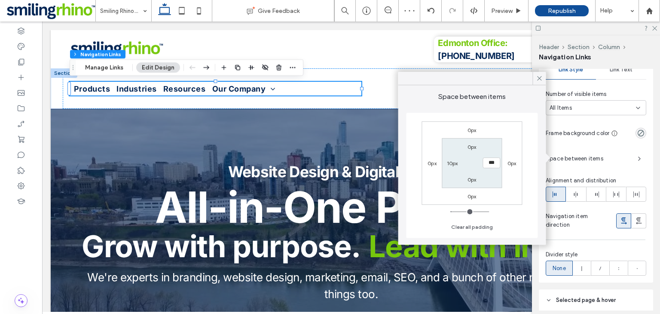
type input "*"
type input "**"
type input "*"
type input "**"
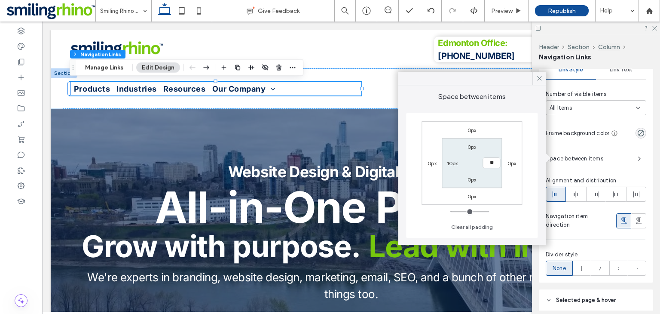
type input "****"
type input "*"
click at [297, 146] on div "Website Design & Digital Marketing All-in-One Platform Grow with purpose. Lead …" at bounding box center [351, 246] width 565 height 275
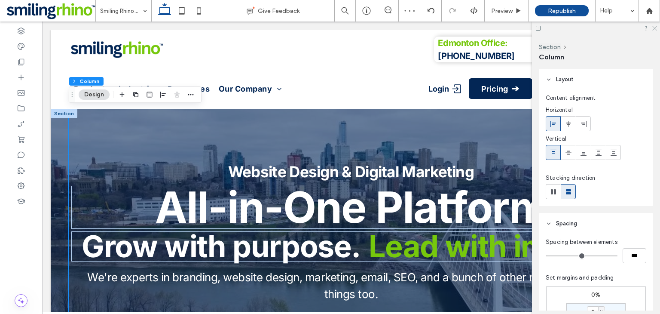
click at [655, 29] on use at bounding box center [654, 28] width 5 height 5
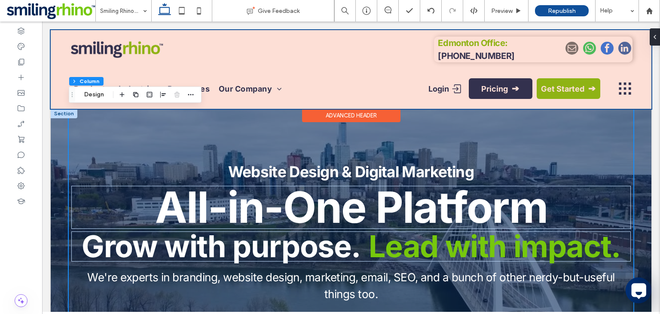
click at [499, 54] on div at bounding box center [351, 69] width 601 height 79
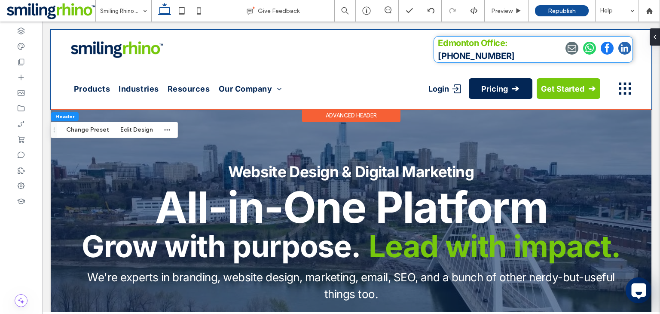
click at [499, 54] on p "Edmonton Office: [PHONE_NUMBER]" at bounding box center [497, 50] width 119 height 26
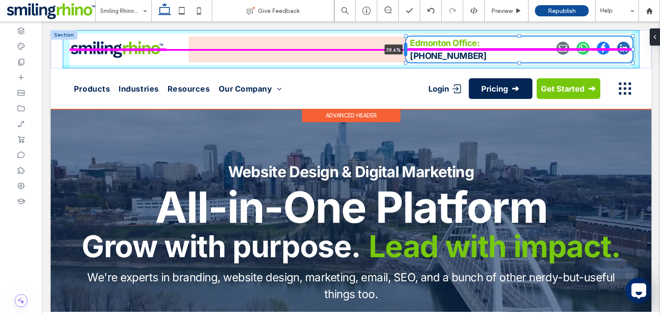
drag, startPoint x: 433, startPoint y: 48, endPoint x: 405, endPoint y: 54, distance: 28.9
click at [405, 54] on div at bounding box center [405, 50] width 3 height 14
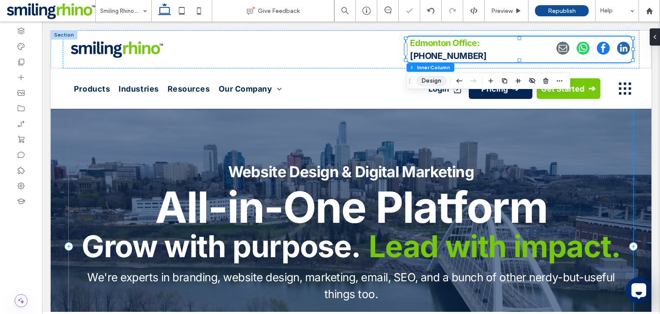
click at [449, 129] on div "Website Design & Digital Marketing All-in-One Platform Grow with purpose. Lead …" at bounding box center [351, 246] width 565 height 275
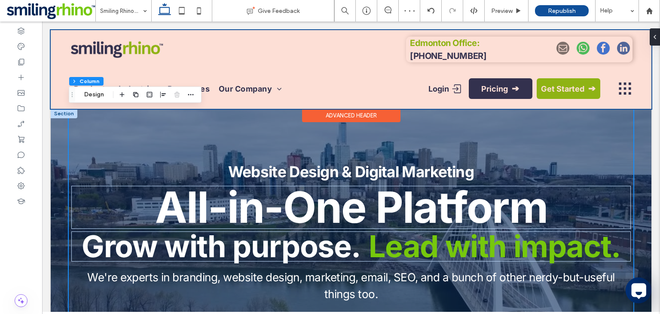
click at [165, 63] on div at bounding box center [351, 69] width 601 height 79
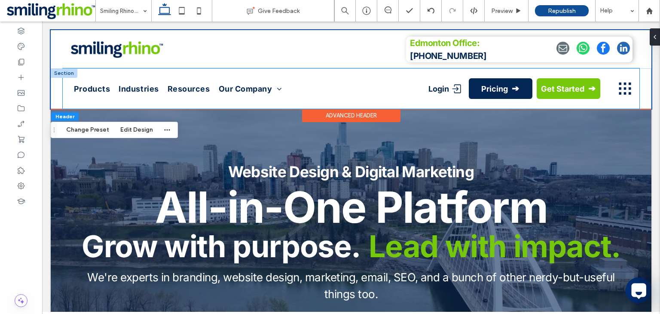
click at [174, 80] on div "Products Industries Resources Our Company Careers Login Pricing Get Started" at bounding box center [351, 88] width 577 height 40
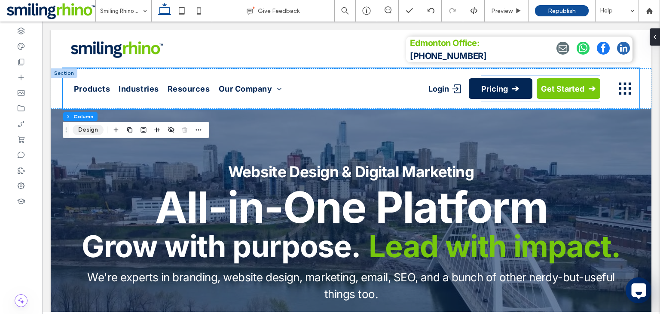
click at [82, 127] on button "Design" at bounding box center [88, 130] width 31 height 10
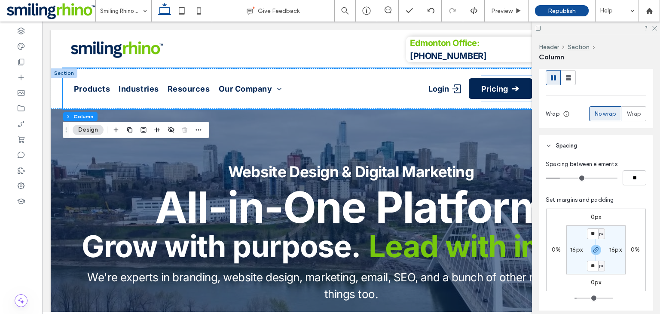
scroll to position [0, 0]
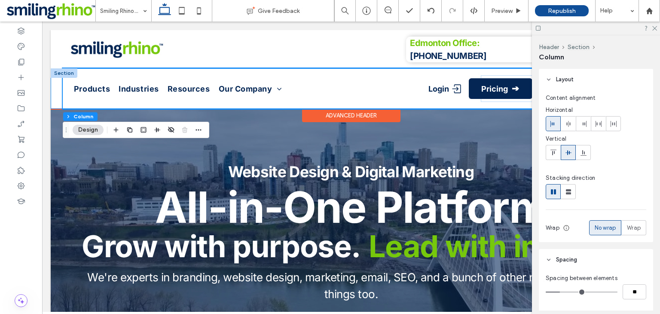
click at [56, 96] on div "Products Industries Resources Our Company Careers Login Pricing Get Started" at bounding box center [351, 88] width 601 height 40
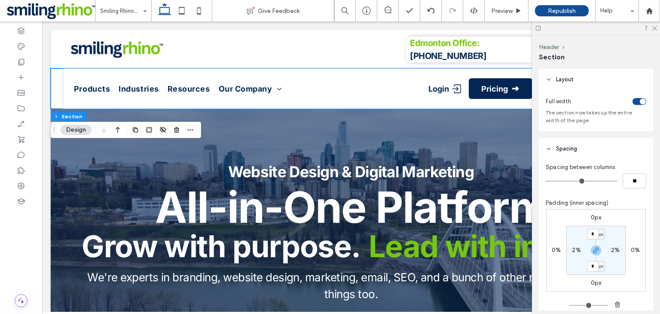
click at [633, 101] on div "toggle" at bounding box center [640, 101] width 14 height 7
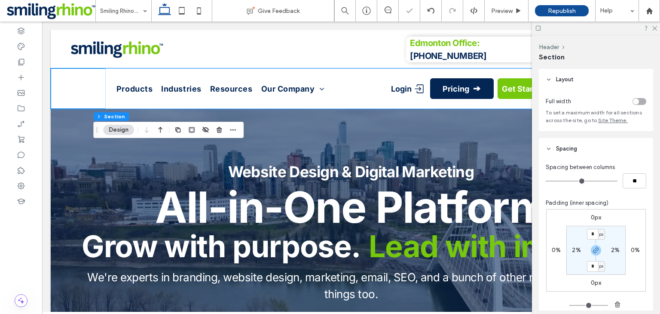
click at [633, 101] on div "toggle" at bounding box center [636, 101] width 6 height 6
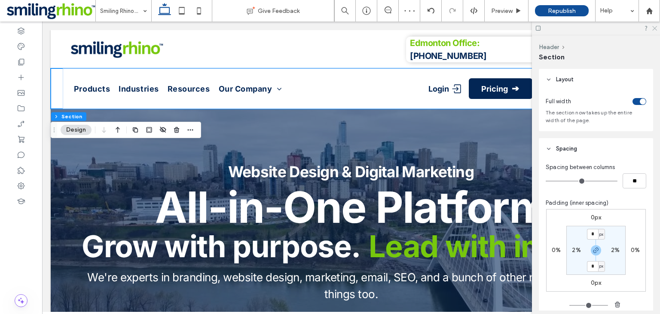
click at [655, 25] on icon at bounding box center [654, 28] width 6 height 6
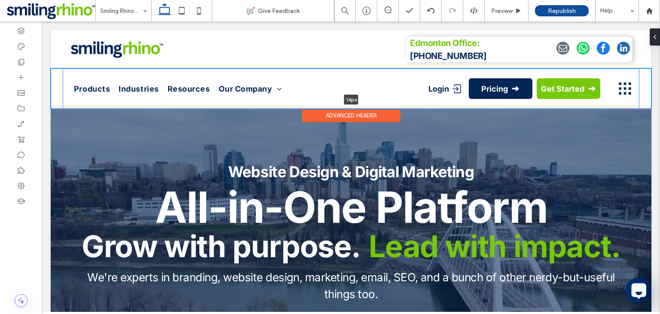
drag, startPoint x: 447, startPoint y: 107, endPoint x: 444, endPoint y: 73, distance: 34.5
click at [444, 73] on div "Products Industries Resources Our Company Careers Login Pricing Get Started 14p…" at bounding box center [351, 88] width 601 height 40
type input "**"
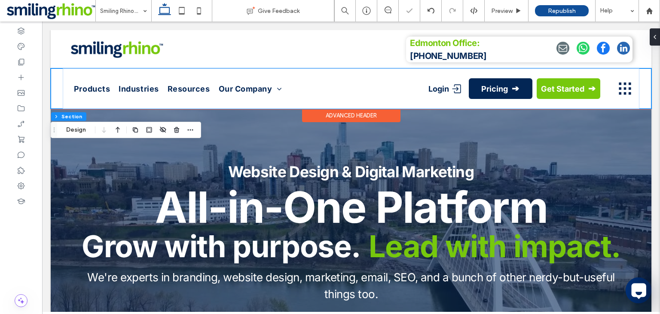
click at [646, 87] on div "Products Industries Resources Our Company Careers Login Pricing Get Started" at bounding box center [351, 88] width 601 height 40
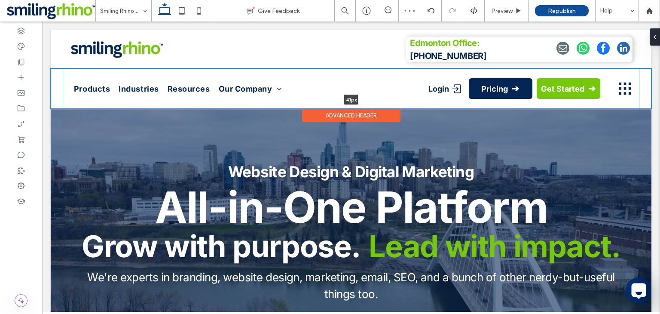
drag, startPoint x: 636, startPoint y: 108, endPoint x: 635, endPoint y: 83, distance: 24.9
click at [635, 83] on div "Products Industries Resources Our Company Careers Login Pricing Get Started 41p…" at bounding box center [351, 88] width 601 height 40
type input "**"
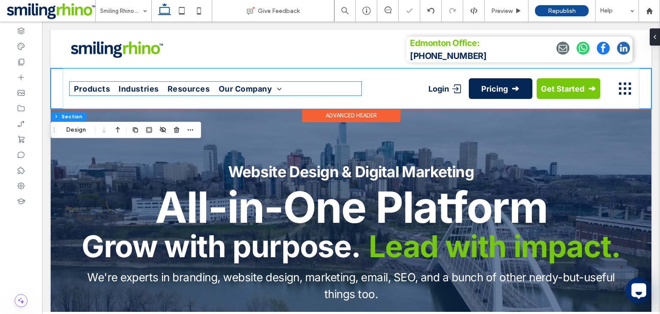
click at [297, 90] on ul "Products Industries Resources Our Company Careers" at bounding box center [216, 89] width 292 height 14
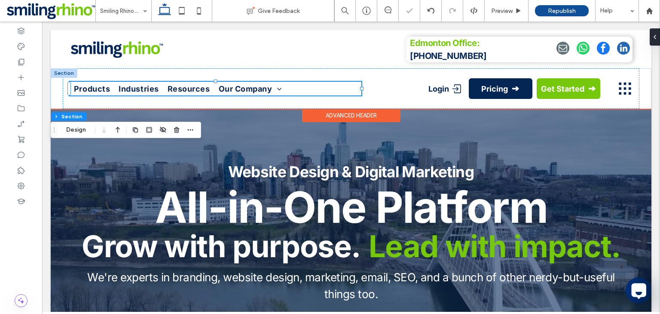
click at [338, 76] on div "Products Industries Resources Our Company Careers Login Pricing Get Started" at bounding box center [351, 88] width 577 height 40
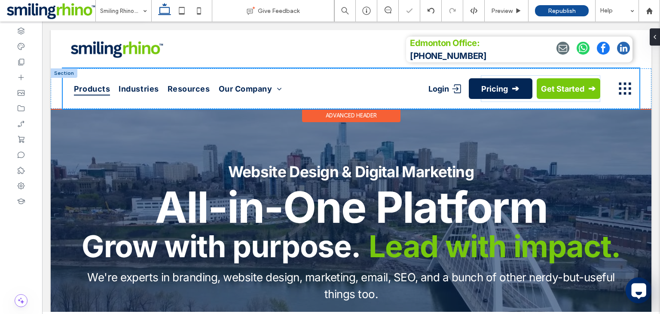
click at [362, 76] on div "Products Industries Resources Our Company Careers Login Pricing Get Started" at bounding box center [351, 88] width 577 height 40
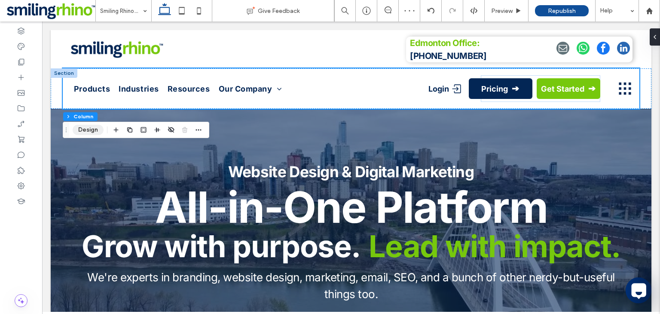
click at [95, 131] on button "Design" at bounding box center [88, 130] width 31 height 10
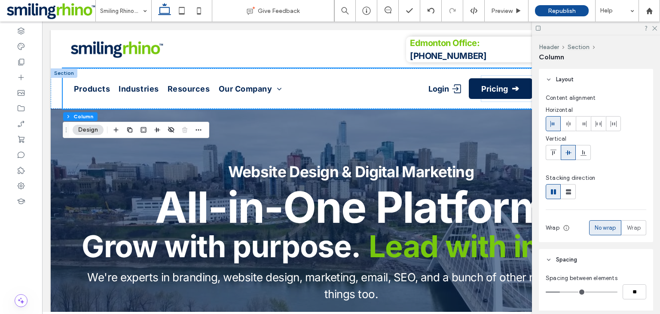
scroll to position [199, 0]
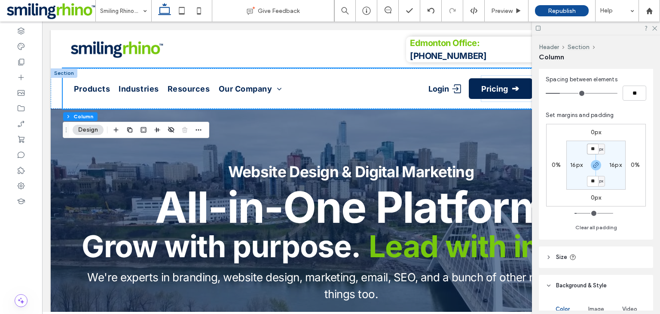
click at [587, 147] on input "**" at bounding box center [592, 149] width 11 height 11
type input "*"
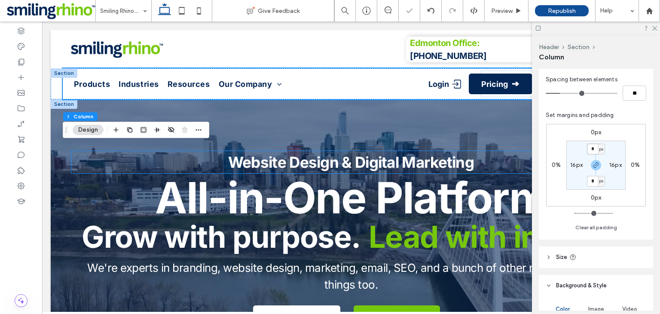
click at [458, 169] on strong "Website Design & Digital Marketing" at bounding box center [351, 162] width 246 height 18
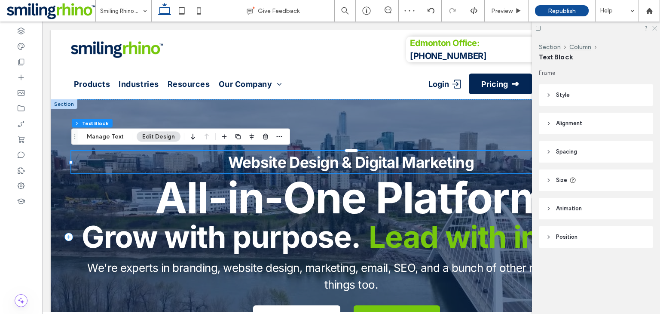
click at [656, 30] on icon at bounding box center [654, 28] width 6 height 6
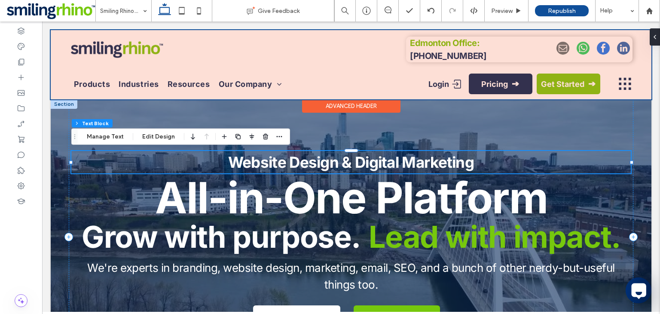
click at [431, 64] on div at bounding box center [351, 64] width 601 height 69
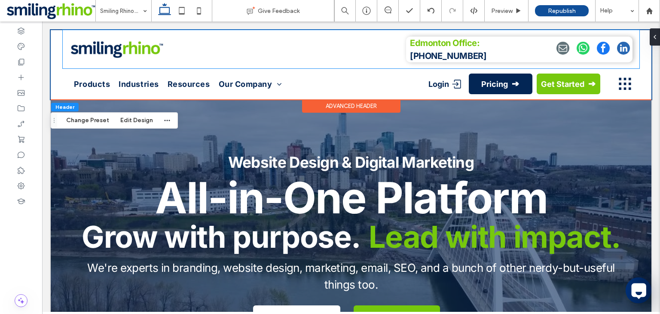
click at [431, 64] on div "Edmonton Office: 780-442-3952" at bounding box center [351, 49] width 577 height 38
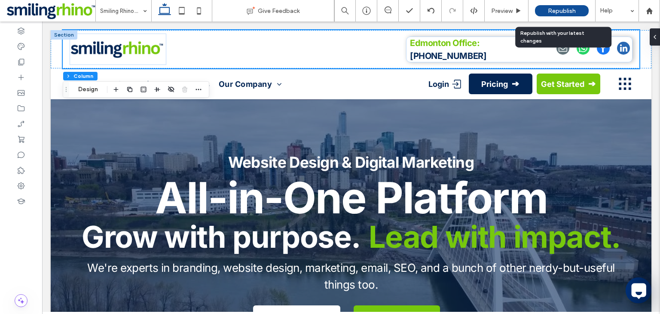
click at [565, 12] on span "Republish" at bounding box center [562, 10] width 28 height 7
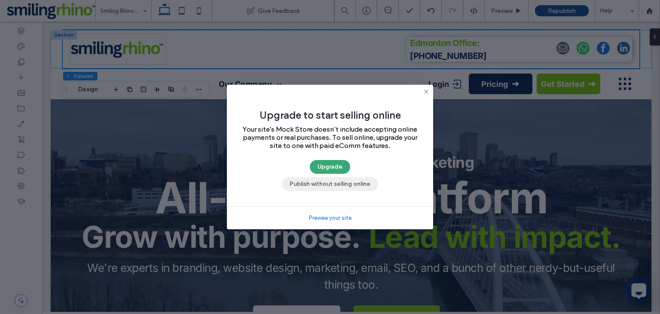
click at [332, 180] on button "Publish without selling online" at bounding box center [330, 184] width 96 height 14
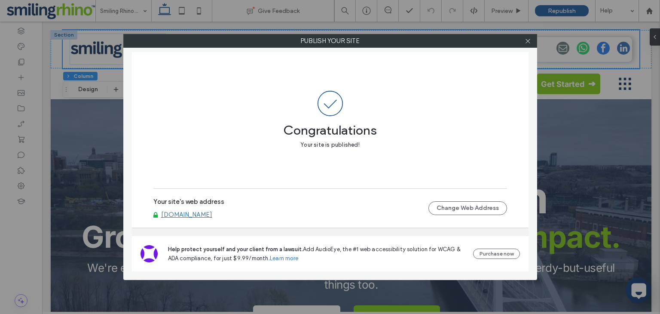
click at [524, 38] on div at bounding box center [528, 40] width 13 height 13
click at [528, 41] on use at bounding box center [528, 41] width 4 height 4
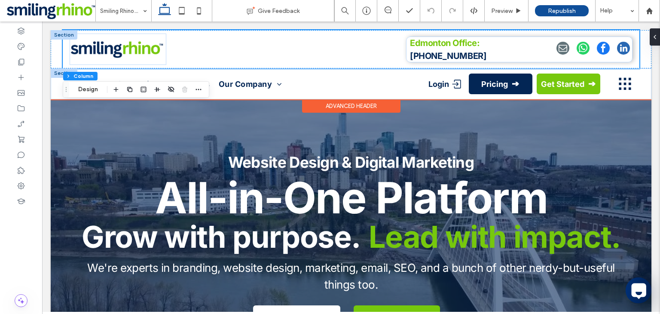
click at [54, 77] on div at bounding box center [64, 72] width 27 height 9
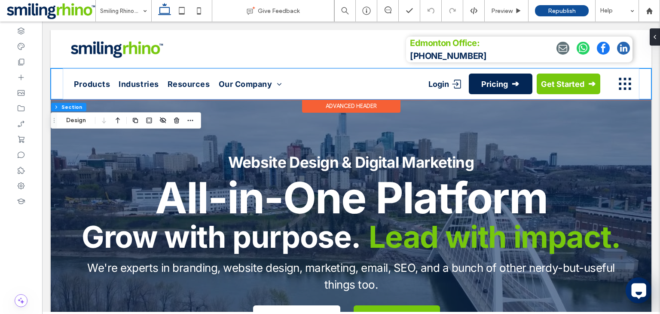
click at [59, 71] on div "Products Industries Resources Our Company Careers Login Pricing Get Started" at bounding box center [351, 83] width 601 height 31
click at [86, 122] on button "Design" at bounding box center [76, 120] width 31 height 10
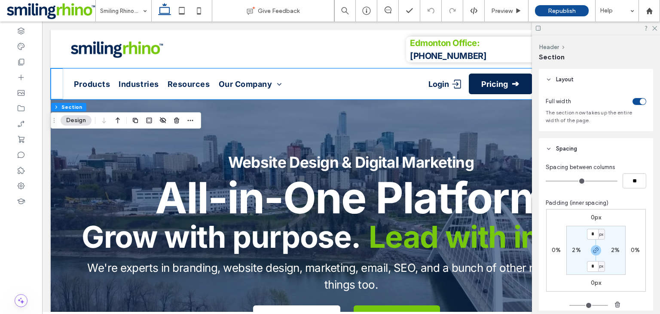
scroll to position [147, 0]
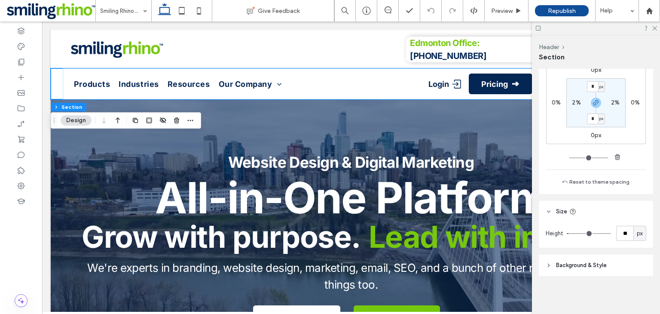
click at [575, 259] on header "Background & Style" at bounding box center [596, 264] width 114 height 21
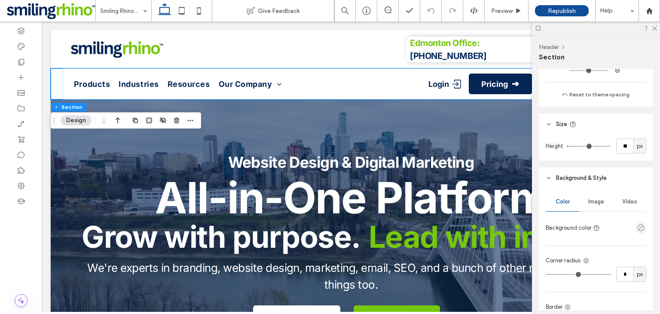
scroll to position [240, 0]
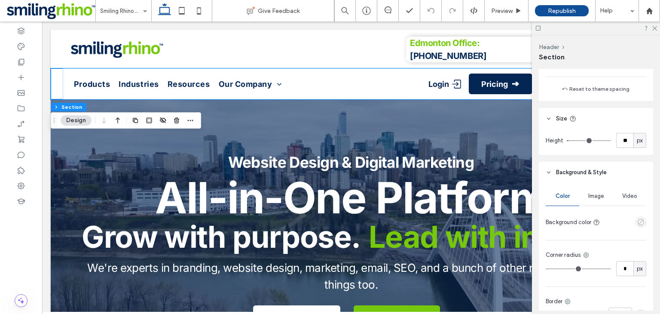
click at [637, 223] on icon "empty color" at bounding box center [640, 221] width 7 height 7
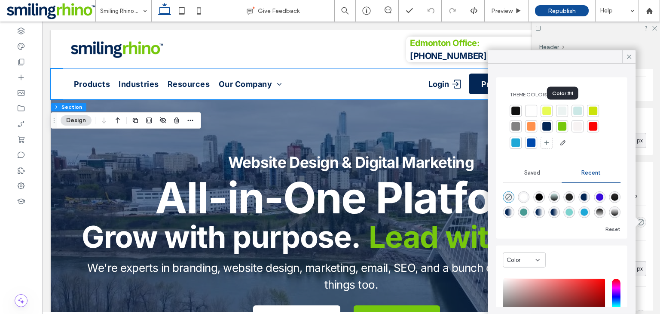
click at [561, 113] on div at bounding box center [562, 111] width 9 height 9
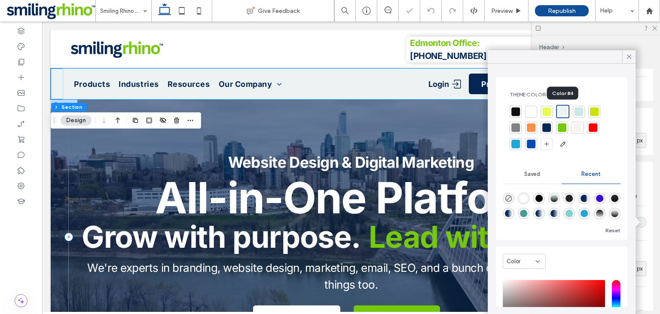
click at [357, 145] on div "Website Design & Digital Marketing All-in-One Platform Grow with purpose. Lead …" at bounding box center [351, 236] width 565 height 275
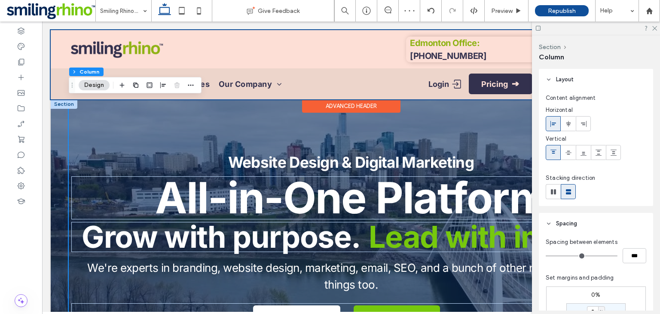
click at [61, 81] on div at bounding box center [351, 64] width 601 height 69
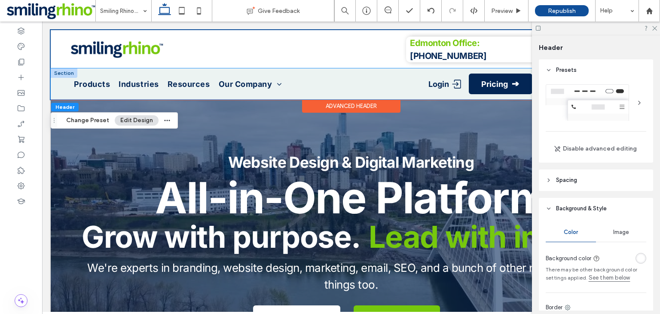
click at [55, 91] on div "Products Industries Resources Our Company Careers Login Pricing Get Started" at bounding box center [351, 83] width 601 height 31
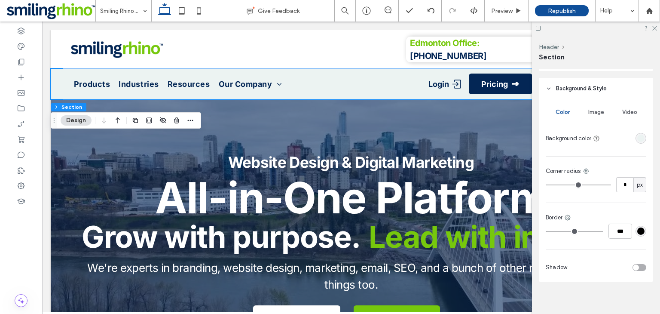
scroll to position [329, 0]
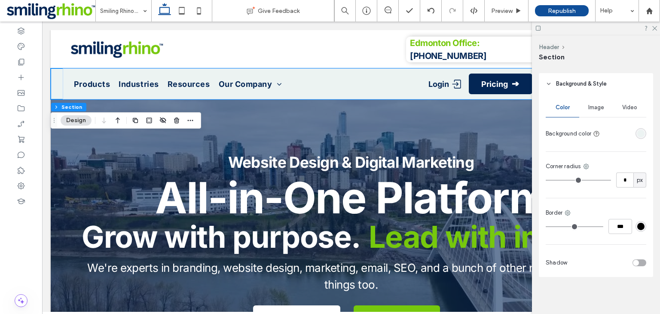
click at [638, 133] on div "rgba(236, 243, 242, 1)" at bounding box center [640, 133] width 7 height 7
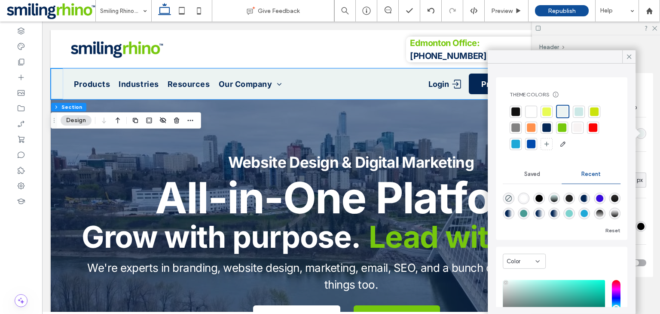
click at [575, 125] on div at bounding box center [577, 127] width 9 height 9
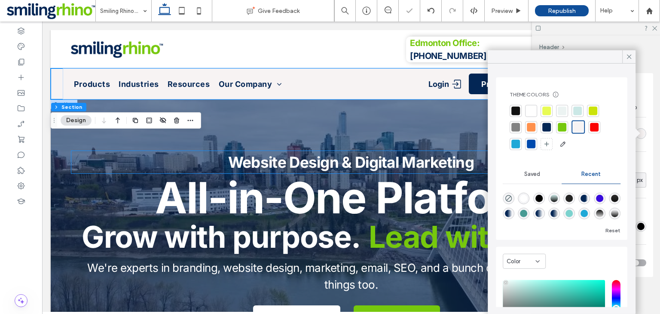
click at [364, 160] on strong "Website Design & Digital Marketing" at bounding box center [351, 162] width 246 height 18
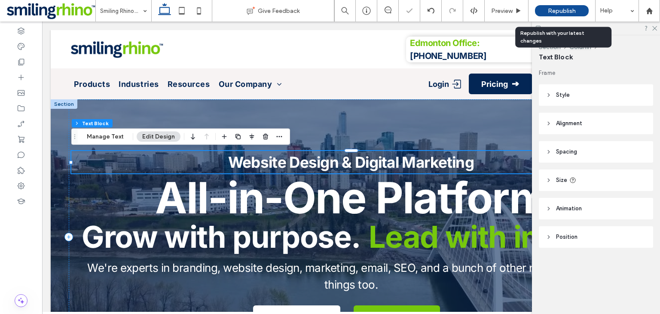
click at [544, 11] on div "Republish" at bounding box center [562, 10] width 54 height 11
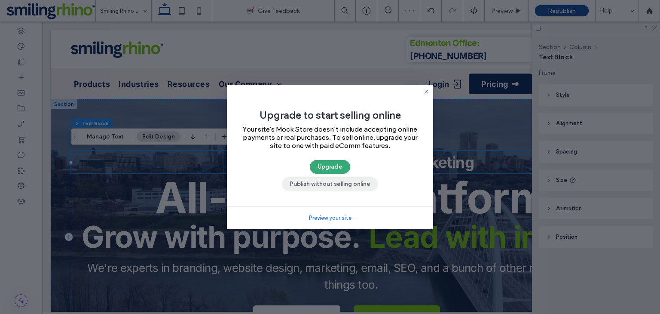
click at [318, 181] on button "Publish without selling online" at bounding box center [330, 184] width 96 height 14
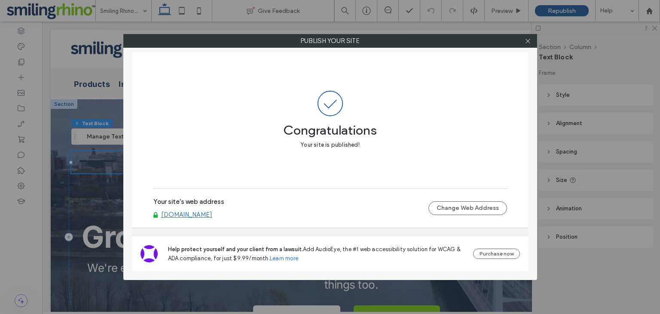
click at [524, 40] on div at bounding box center [528, 40] width 13 height 13
click at [526, 40] on icon at bounding box center [528, 41] width 6 height 6
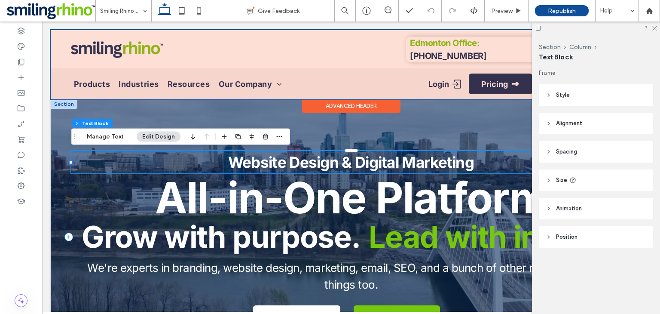
click at [101, 86] on div at bounding box center [351, 64] width 601 height 69
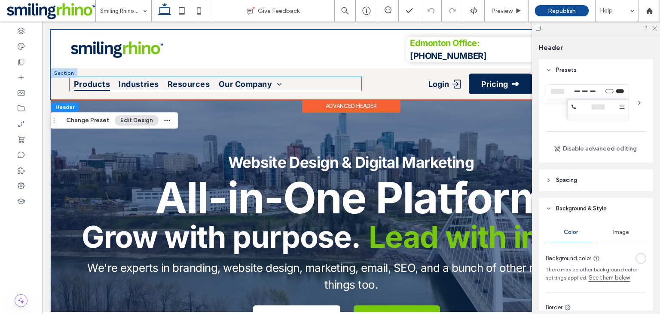
click at [73, 86] on link "Products" at bounding box center [92, 84] width 45 height 14
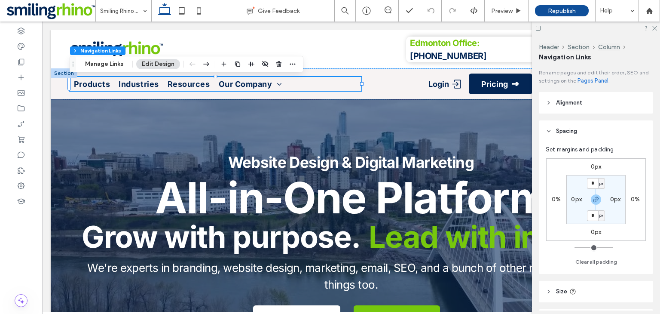
click at [153, 64] on button "Edit Design" at bounding box center [158, 64] width 44 height 10
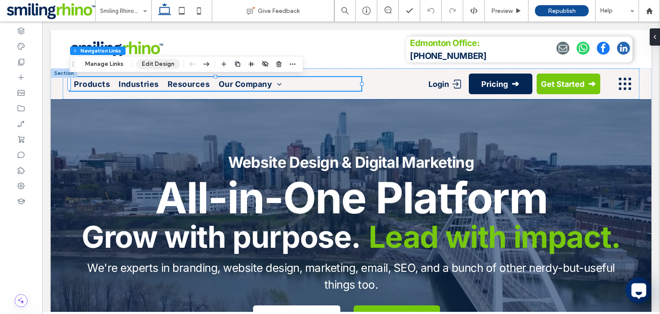
click at [153, 64] on button "Edit Design" at bounding box center [158, 64] width 44 height 10
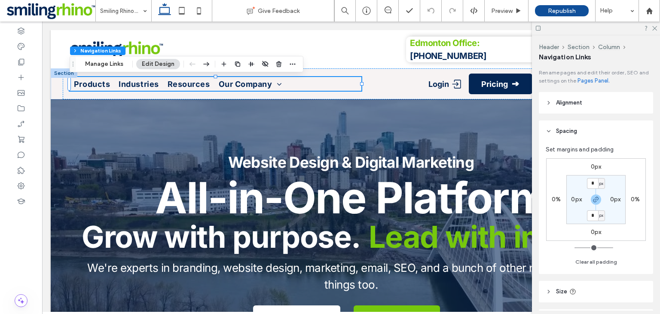
click at [577, 98] on span "Alignment" at bounding box center [569, 102] width 26 height 9
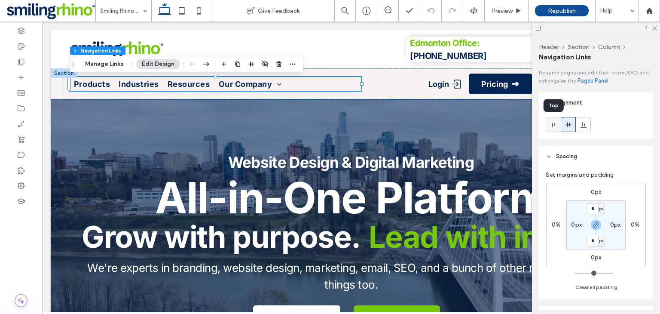
click at [556, 124] on icon at bounding box center [553, 124] width 7 height 7
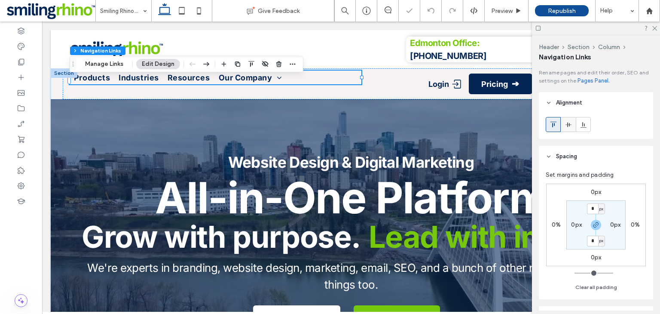
click at [567, 125] on icon at bounding box center [568, 124] width 7 height 7
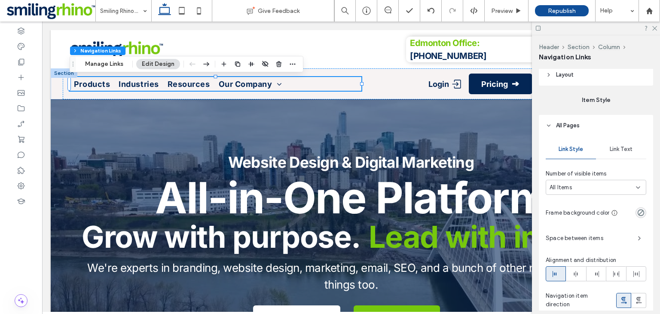
scroll to position [346, 0]
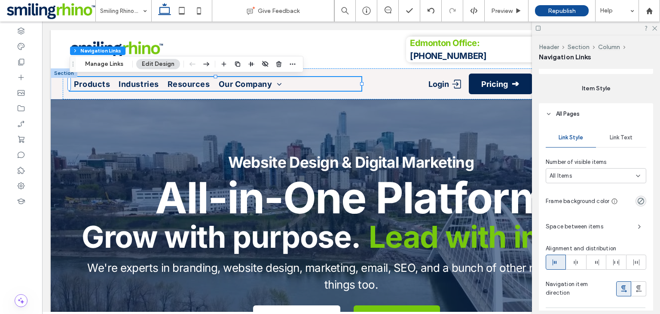
click at [622, 134] on span "Link Text" at bounding box center [621, 137] width 23 height 7
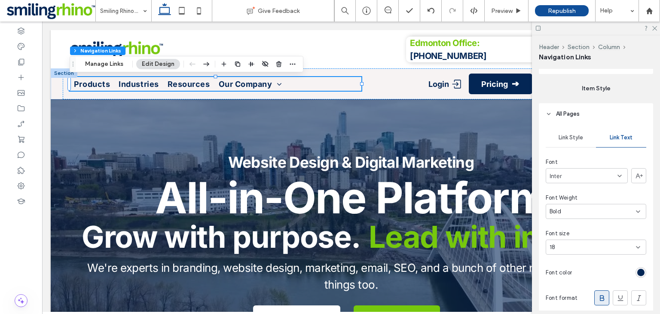
click at [622, 134] on span "Link Text" at bounding box center [621, 137] width 23 height 7
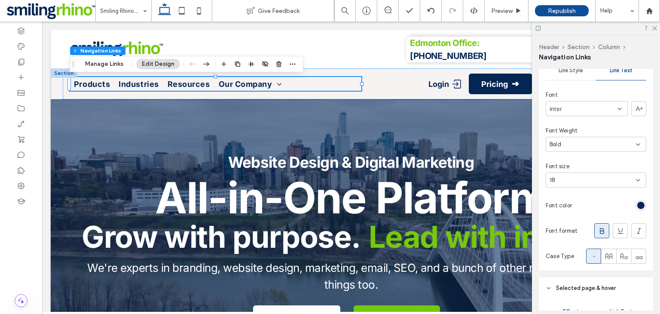
scroll to position [327, 0]
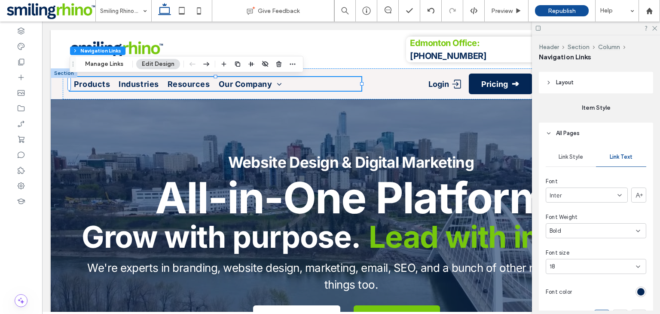
click at [577, 160] on div "Link Style" at bounding box center [571, 156] width 50 height 19
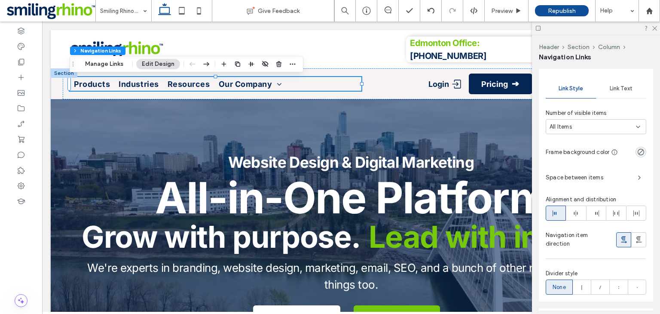
scroll to position [404, 0]
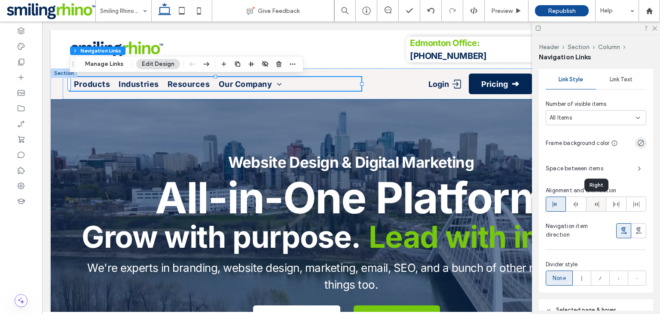
click at [600, 210] on div at bounding box center [596, 204] width 19 height 14
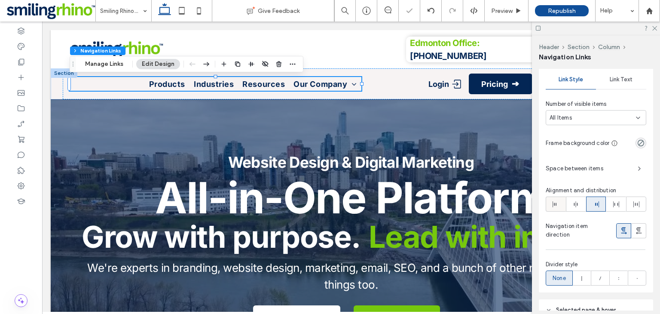
click at [558, 202] on icon at bounding box center [555, 204] width 7 height 7
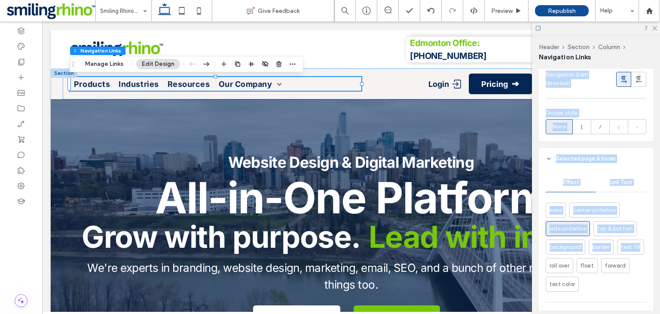
drag, startPoint x: 658, startPoint y: 214, endPoint x: 654, endPoint y: 256, distance: 42.3
click at [654, 256] on div "Header Section Column Navigation Links Rename pages and edit their order, SEO a…" at bounding box center [596, 174] width 128 height 278
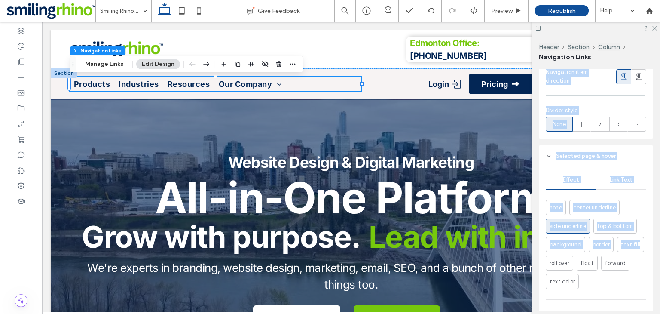
click at [628, 262] on div "none center underline side underline top & bottom background border text fill r…" at bounding box center [596, 244] width 101 height 89
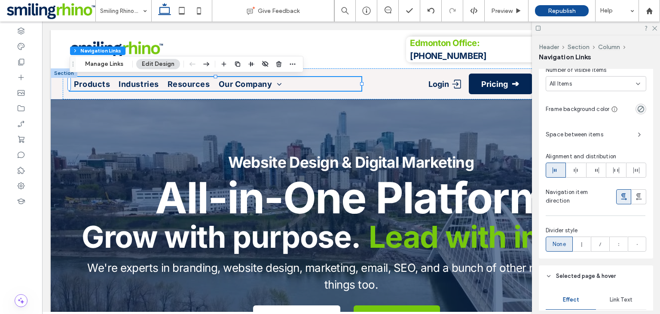
scroll to position [434, 0]
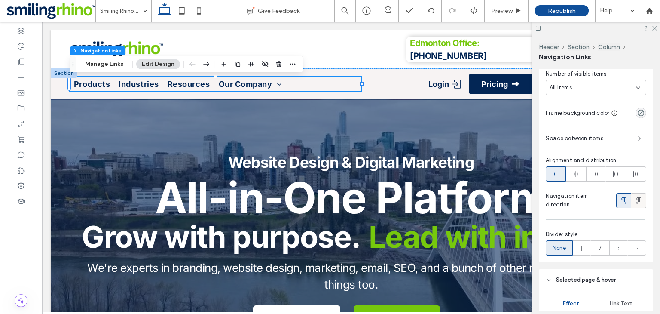
click at [639, 196] on icon at bounding box center [639, 200] width 9 height 9
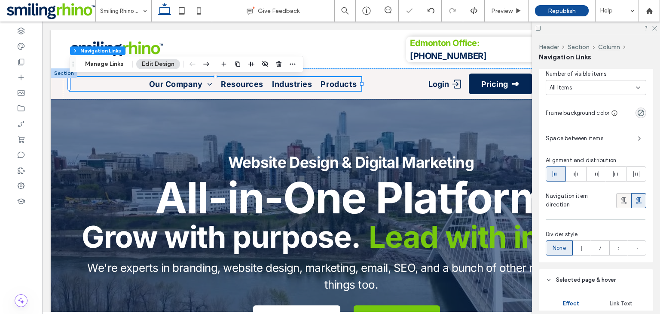
click at [620, 199] on icon at bounding box center [624, 200] width 9 height 9
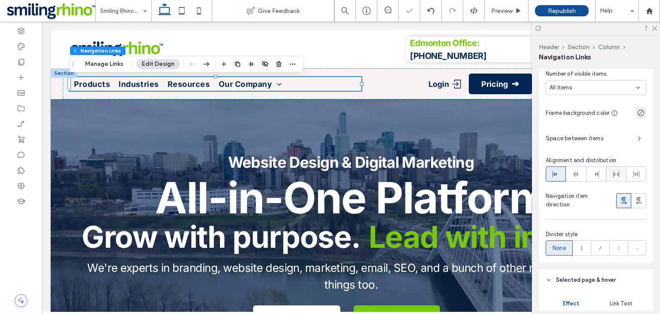
click at [610, 174] on div at bounding box center [615, 174] width 19 height 14
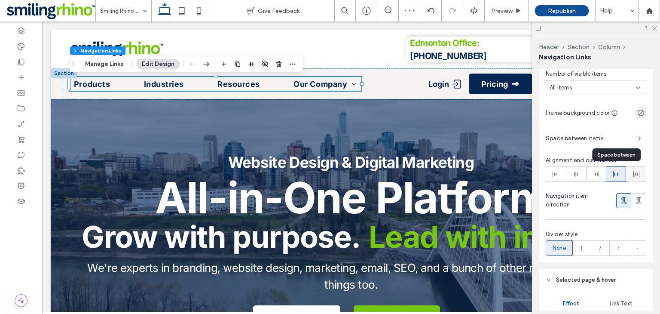
click at [636, 174] on icon at bounding box center [636, 174] width 7 height 7
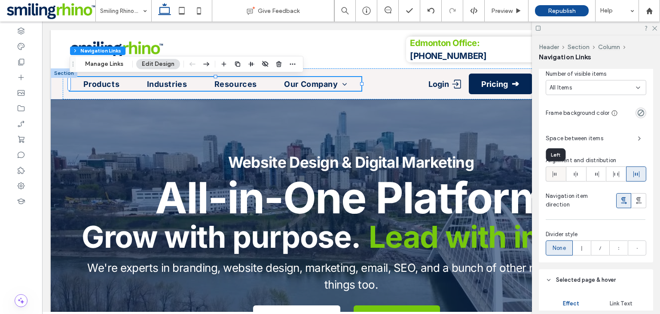
click at [555, 173] on use at bounding box center [555, 174] width 4 height 6
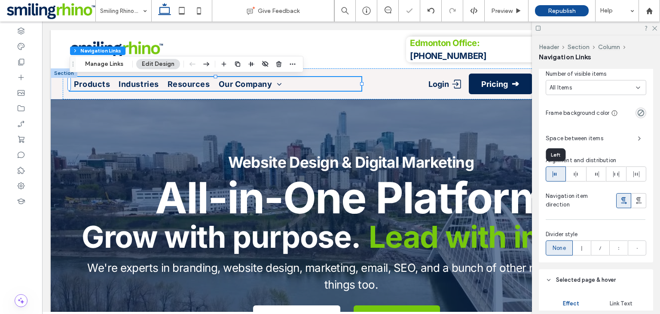
type input "*"
click at [586, 139] on span "Space between items" at bounding box center [588, 138] width 85 height 9
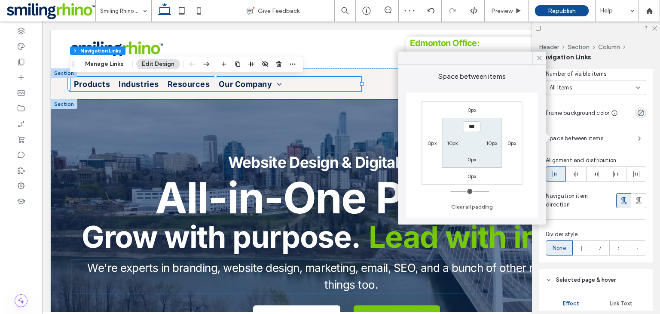
click at [478, 283] on h6 "We're experts in branding, website design, marketing, email, SEO, and a bunch o…" at bounding box center [350, 276] width 559 height 34
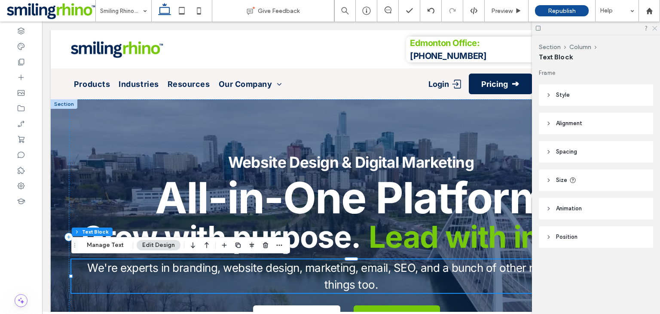
click at [652, 28] on icon at bounding box center [654, 28] width 6 height 6
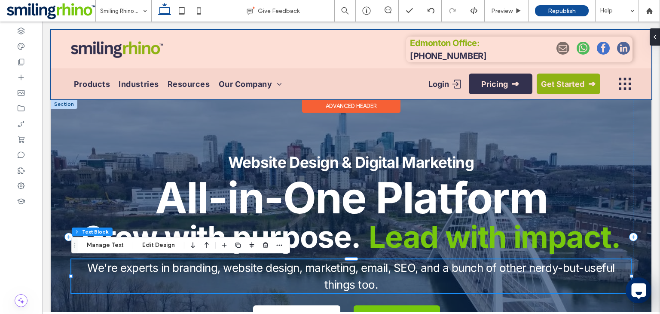
click at [270, 78] on div at bounding box center [351, 64] width 601 height 69
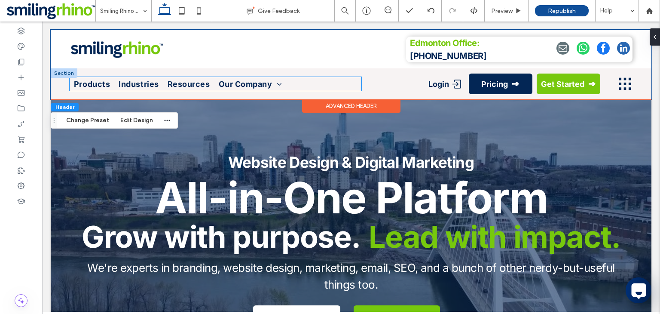
click at [353, 85] on ul "Products Industries Resources Our Company Careers" at bounding box center [216, 84] width 292 height 14
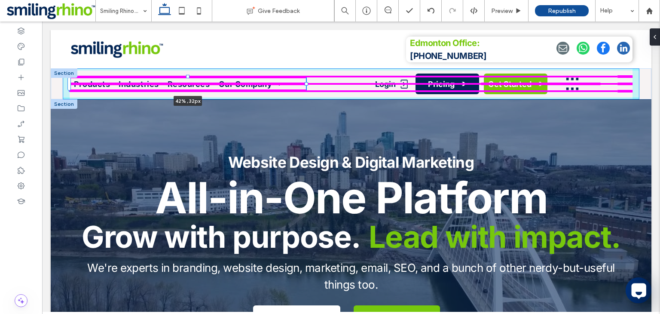
drag, startPoint x: 362, startPoint y: 84, endPoint x: 307, endPoint y: 117, distance: 64.6
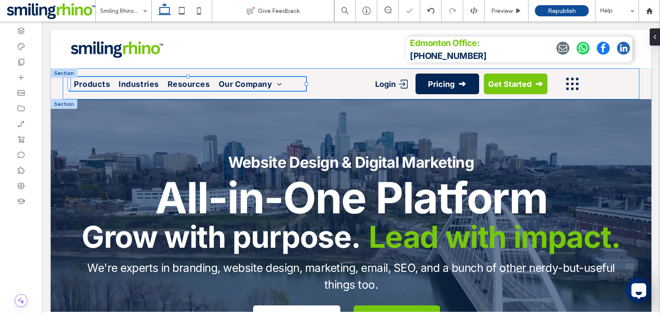
type input "**"
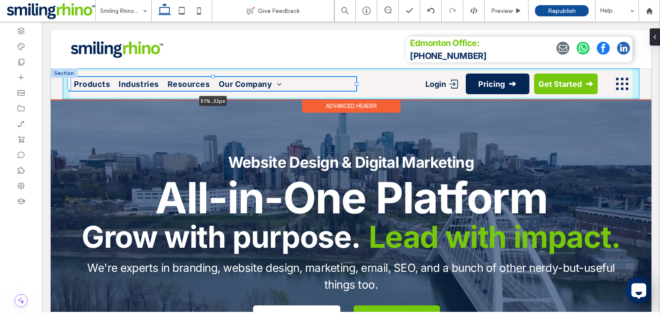
drag, startPoint x: 306, startPoint y: 84, endPoint x: 356, endPoint y: 93, distance: 51.1
click at [356, 93] on div "Products Industries Resources Our Company Careers 51% , 32px Login Pricing Get …" at bounding box center [351, 83] width 601 height 31
type input "**"
type input "****"
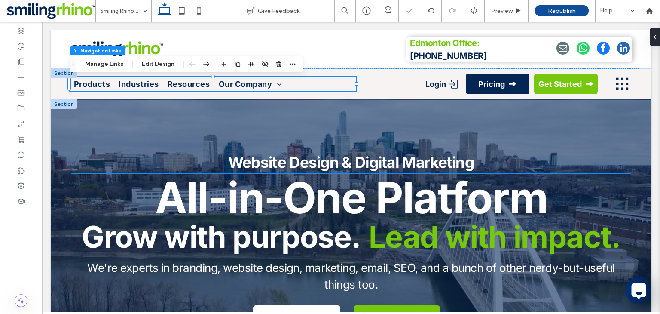
click at [391, 153] on strong "Website Design & Digital Marketing" at bounding box center [351, 162] width 246 height 18
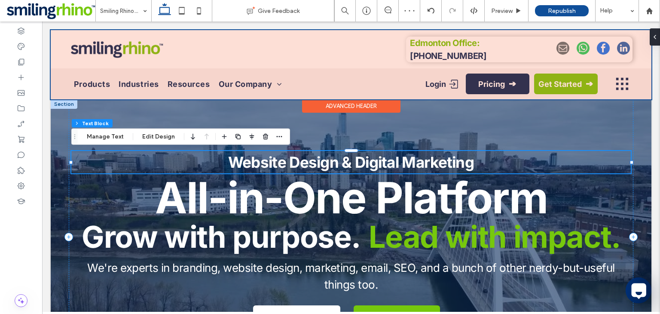
click at [73, 52] on div at bounding box center [351, 64] width 601 height 69
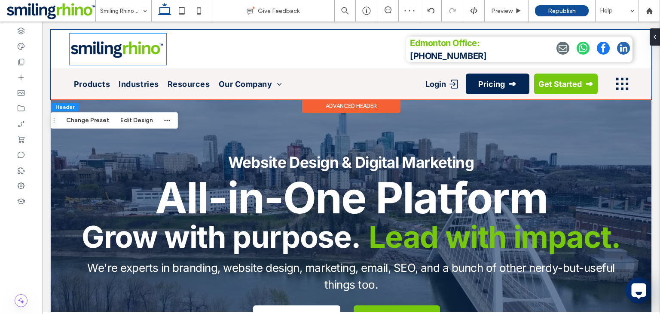
click at [73, 52] on img at bounding box center [117, 49] width 93 height 19
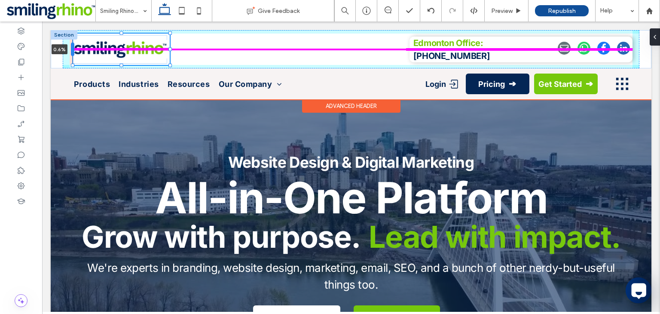
click at [73, 52] on div at bounding box center [72, 50] width 3 height 14
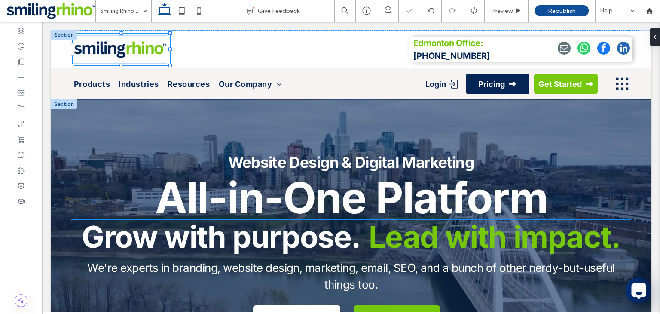
click at [164, 202] on strong "All-in-One Platform" at bounding box center [351, 197] width 392 height 52
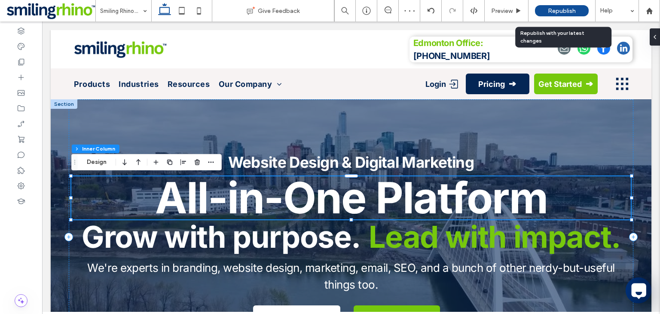
click at [544, 11] on div "Republish" at bounding box center [562, 10] width 54 height 11
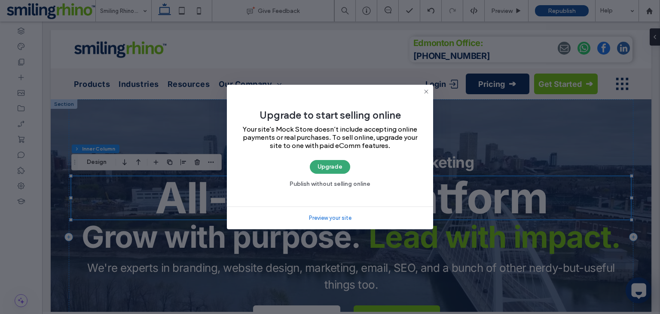
click at [428, 93] on icon at bounding box center [426, 91] width 7 height 7
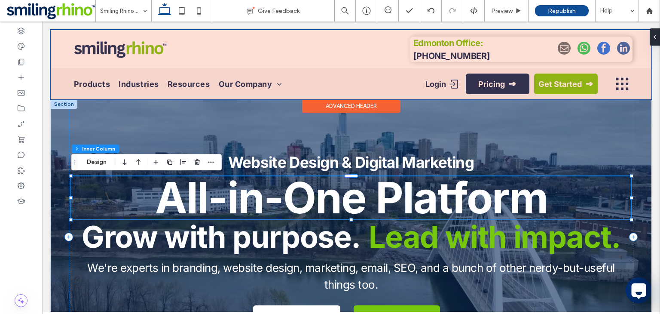
click at [138, 42] on div at bounding box center [351, 64] width 601 height 69
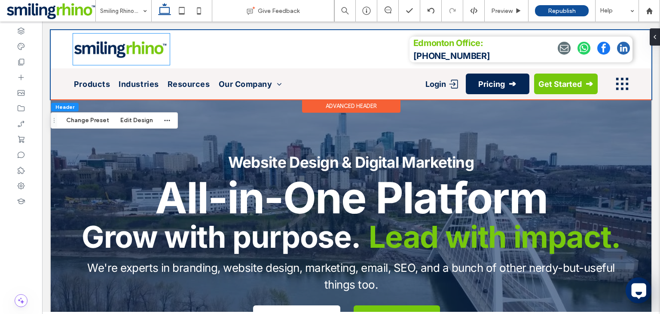
click at [138, 42] on img at bounding box center [120, 49] width 93 height 19
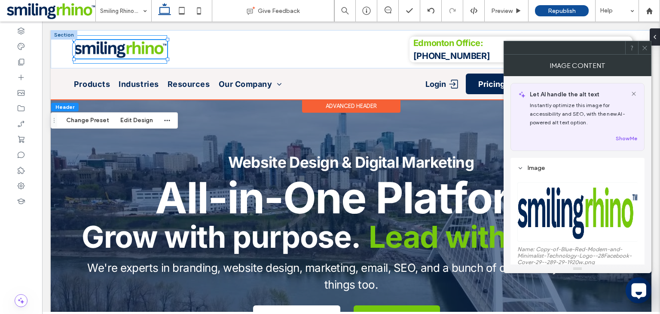
click at [161, 61] on div at bounding box center [120, 49] width 94 height 28
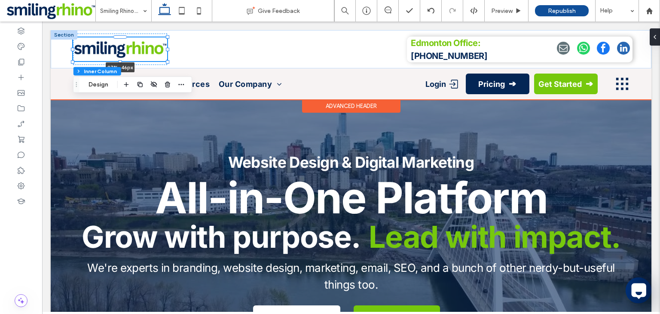
drag, startPoint x: 120, startPoint y: 63, endPoint x: 122, endPoint y: 53, distance: 10.1
click at [122, 53] on div "97% , 46px Edmonton Office: 780-442-3952" at bounding box center [351, 49] width 601 height 38
type input "**"
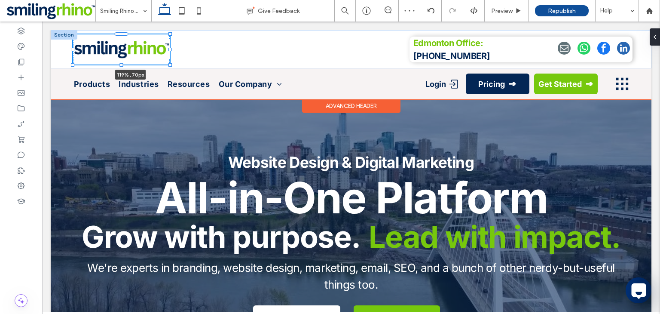
drag, startPoint x: 168, startPoint y: 61, endPoint x: 189, endPoint y: 64, distance: 20.8
click at [189, 64] on div "119% , 70px Edmonton Office: 780-442-3952" at bounding box center [351, 49] width 601 height 38
type input "***"
type input "**"
type input "***"
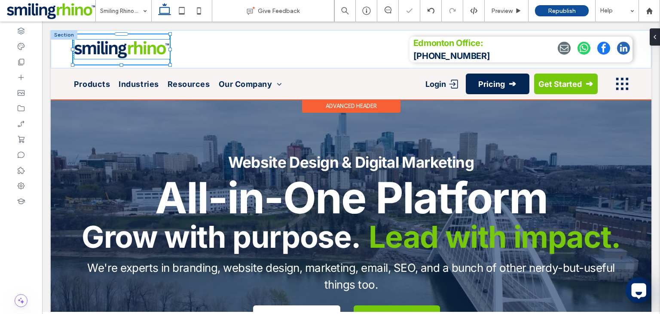
type input "**"
click at [153, 55] on img at bounding box center [121, 49] width 95 height 19
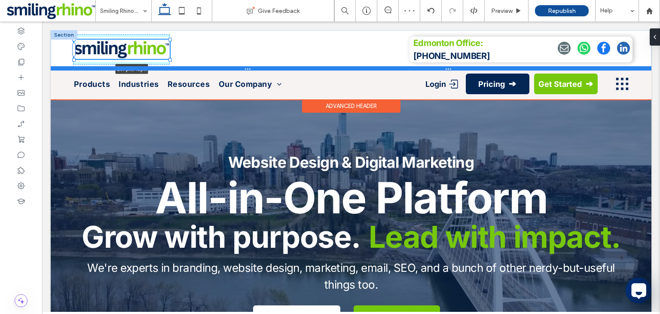
drag, startPoint x: 170, startPoint y: 58, endPoint x: 193, endPoint y: 66, distance: 24.9
click at [193, 66] on div "267px , 45px Edmonton Office: 780-442-3952 Section" at bounding box center [351, 49] width 601 height 38
type input "***"
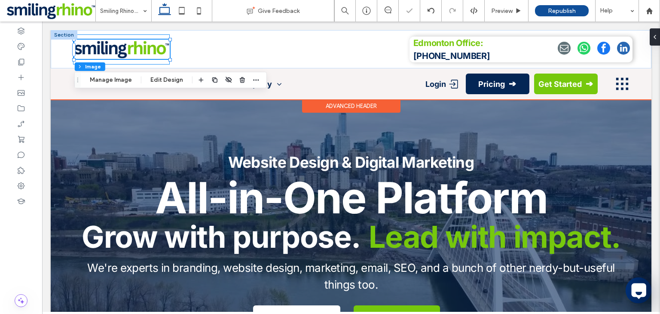
click at [160, 39] on div "272px , 45px" at bounding box center [121, 49] width 97 height 30
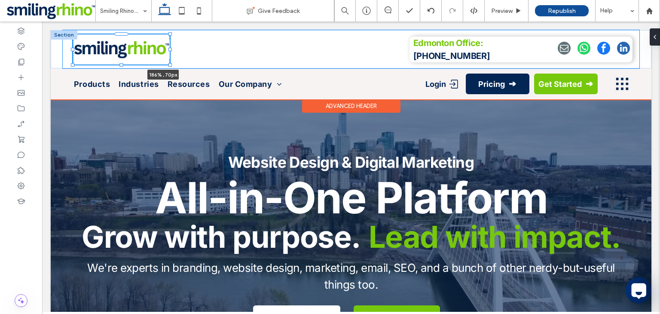
drag, startPoint x: 168, startPoint y: 49, endPoint x: 252, endPoint y: 46, distance: 83.4
click at [252, 46] on div "186% , 70px Edmonton Office: 780-442-3952" at bounding box center [351, 49] width 601 height 38
drag, startPoint x: 171, startPoint y: 50, endPoint x: 233, endPoint y: 58, distance: 62.4
click at [233, 58] on div "164% , 70px Edmonton Office: 780-442-3952" at bounding box center [351, 49] width 601 height 38
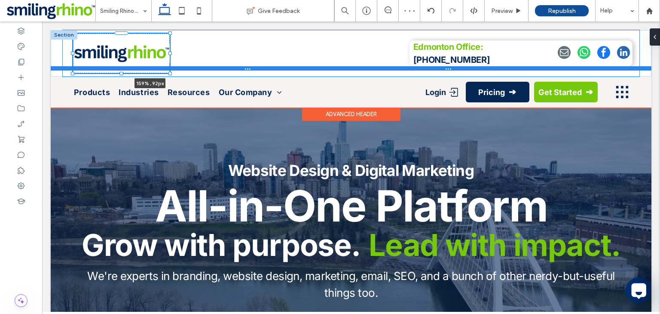
drag, startPoint x: 170, startPoint y: 65, endPoint x: 227, endPoint y: 70, distance: 57.3
click at [227, 70] on div "159% , 92px Edmonton Office: 780-442-3952 Section" at bounding box center [351, 53] width 601 height 46
type input "**"
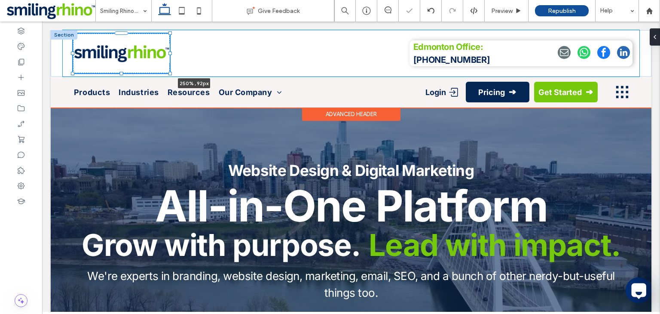
drag, startPoint x: 171, startPoint y: 53, endPoint x: 315, endPoint y: 58, distance: 144.9
click at [315, 58] on div "250% , 92px Edmonton Office: 780-442-3952" at bounding box center [351, 53] width 601 height 46
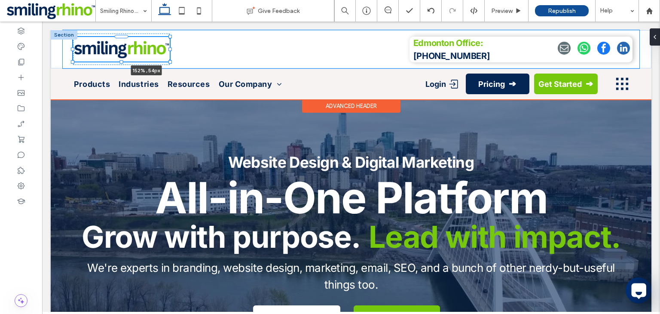
drag, startPoint x: 169, startPoint y: 73, endPoint x: 219, endPoint y: 60, distance: 51.7
click at [219, 60] on div "152% , 54px Edmonton Office: 780-442-3952" at bounding box center [351, 49] width 601 height 38
type input "**"
click at [248, 63] on div "152% , 54px Edmonton Office: 780-442-3952" at bounding box center [351, 49] width 577 height 38
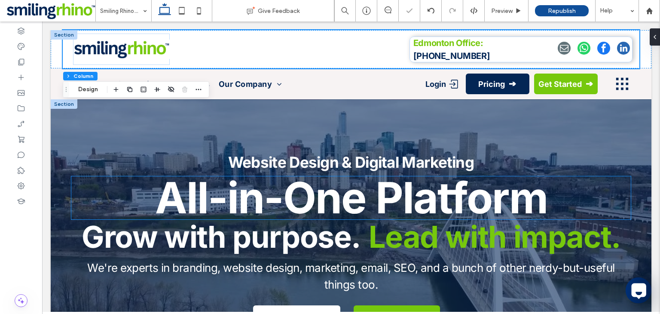
click at [246, 182] on strong "All-in-One Platform" at bounding box center [351, 197] width 392 height 52
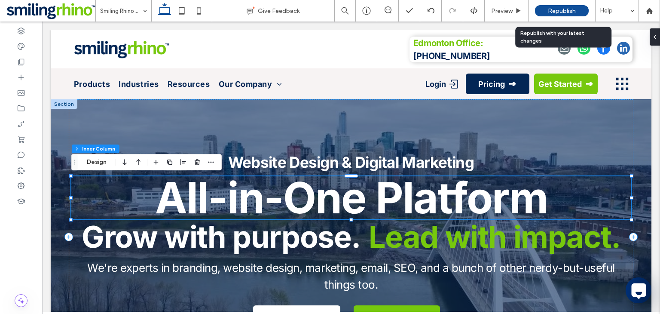
click at [551, 9] on span "Republish" at bounding box center [562, 10] width 28 height 7
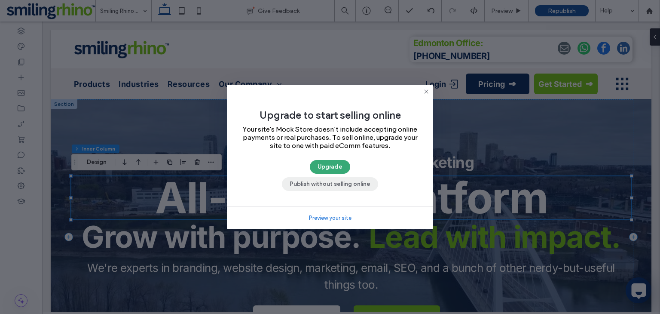
click at [307, 189] on button "Publish without selling online" at bounding box center [330, 184] width 96 height 14
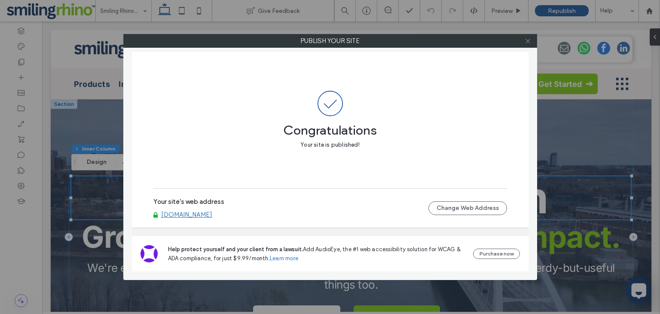
click at [527, 44] on span at bounding box center [528, 40] width 6 height 13
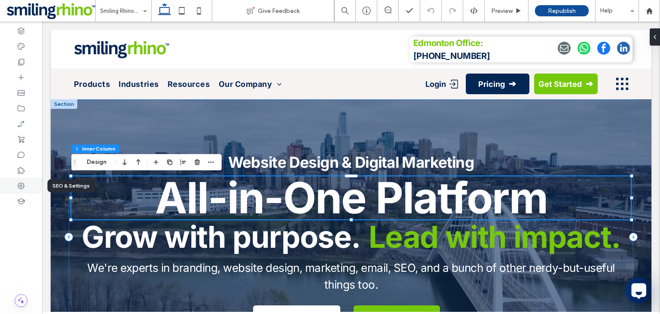
click at [26, 187] on div at bounding box center [21, 185] width 42 height 15
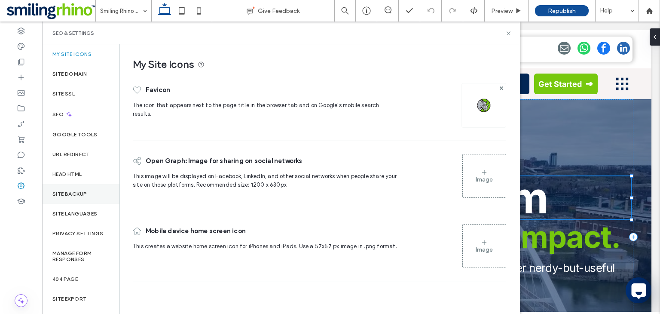
click at [85, 198] on div "Site Backup" at bounding box center [80, 194] width 77 height 20
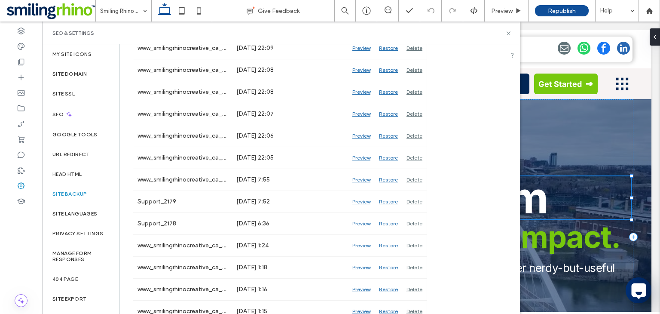
scroll to position [417, 0]
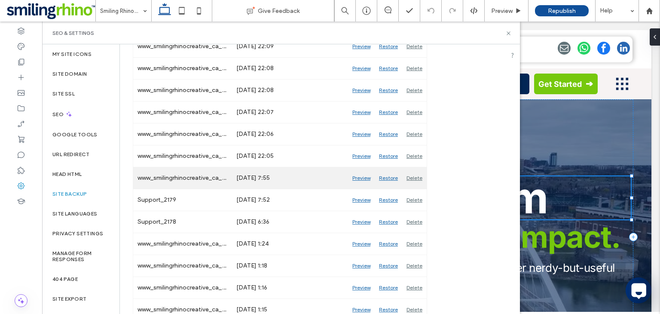
click at [384, 174] on div "Restore" at bounding box center [389, 177] width 28 height 21
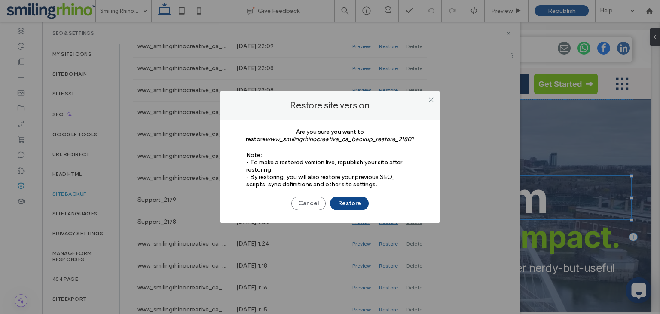
click at [339, 199] on button "Restore" at bounding box center [349, 203] width 39 height 14
